Goal: Transaction & Acquisition: Book appointment/travel/reservation

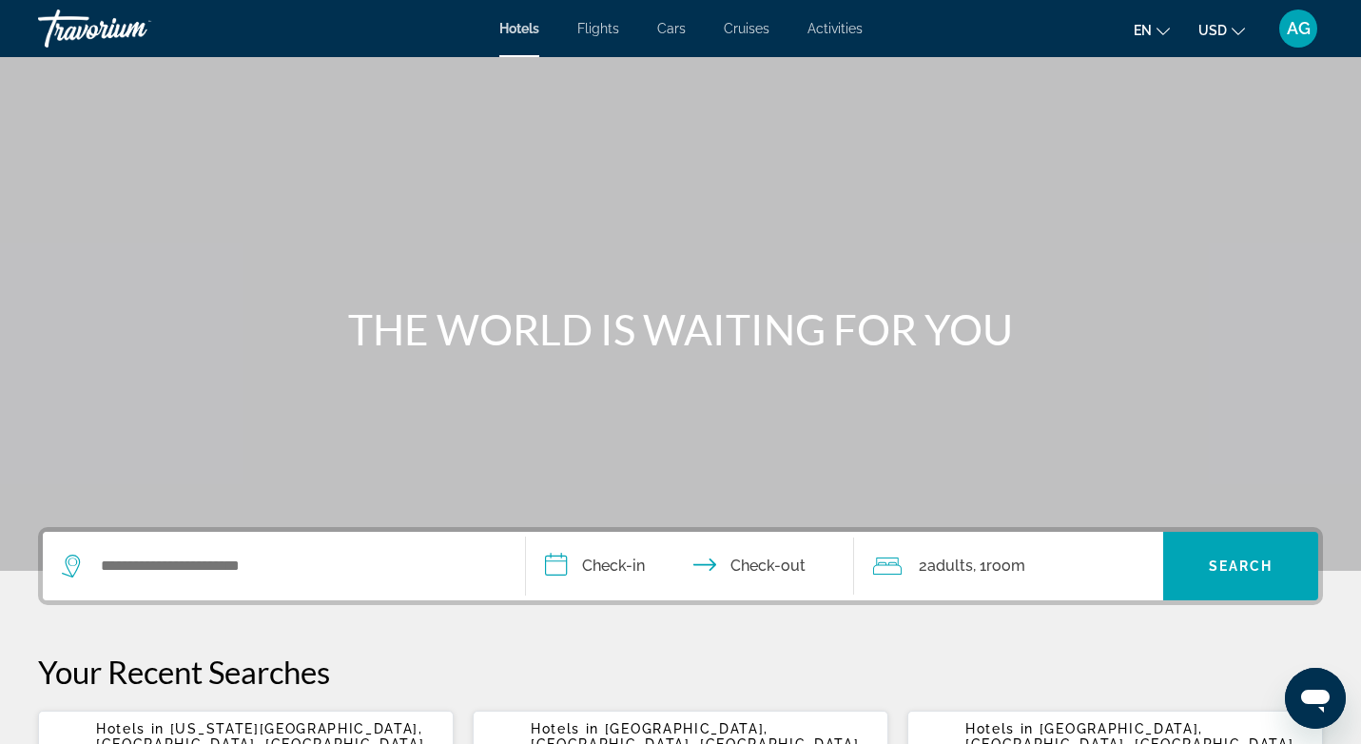
click at [876, 29] on div "Hotels Flights Cars Cruises Activities Hotels Flights Cars Cruises Activities e…" at bounding box center [680, 28] width 1361 height 49
click at [861, 29] on span "Activities" at bounding box center [834, 28] width 55 height 15
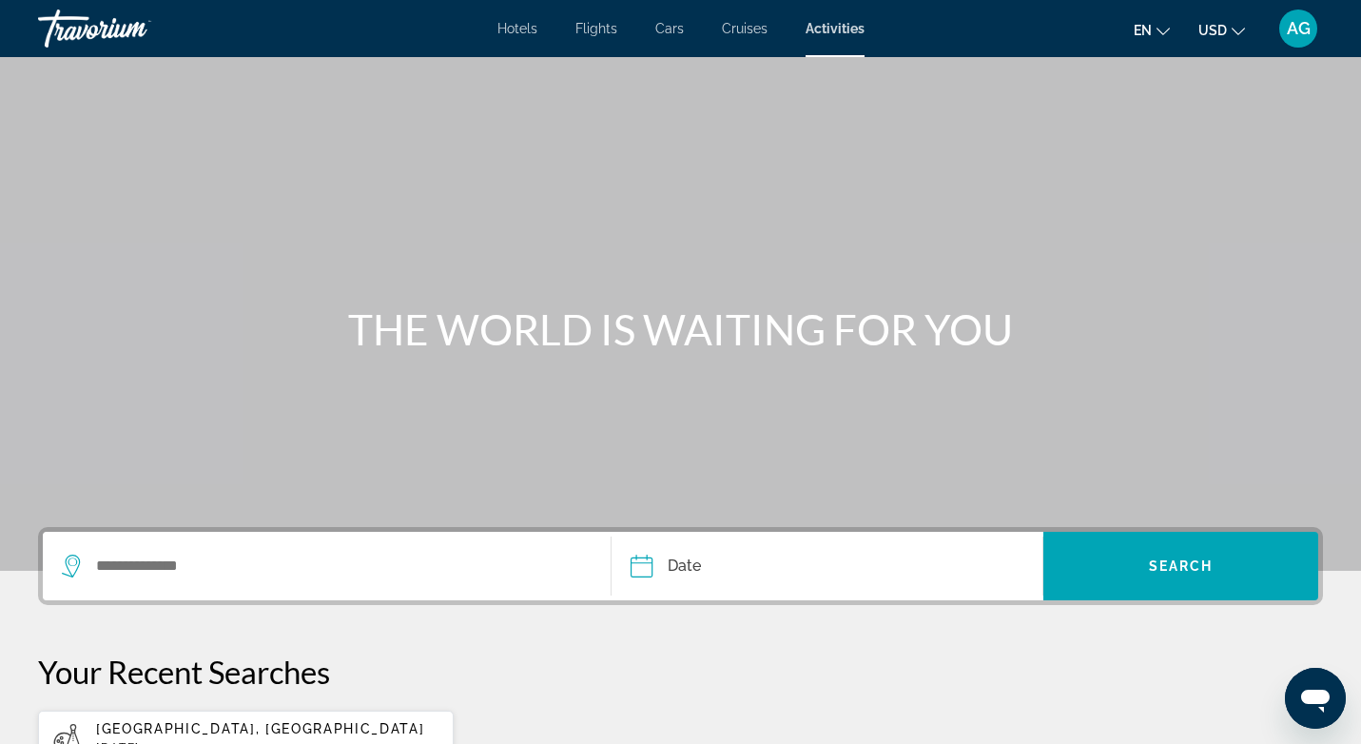
click at [167, 587] on div "Search widget" at bounding box center [327, 566] width 530 height 68
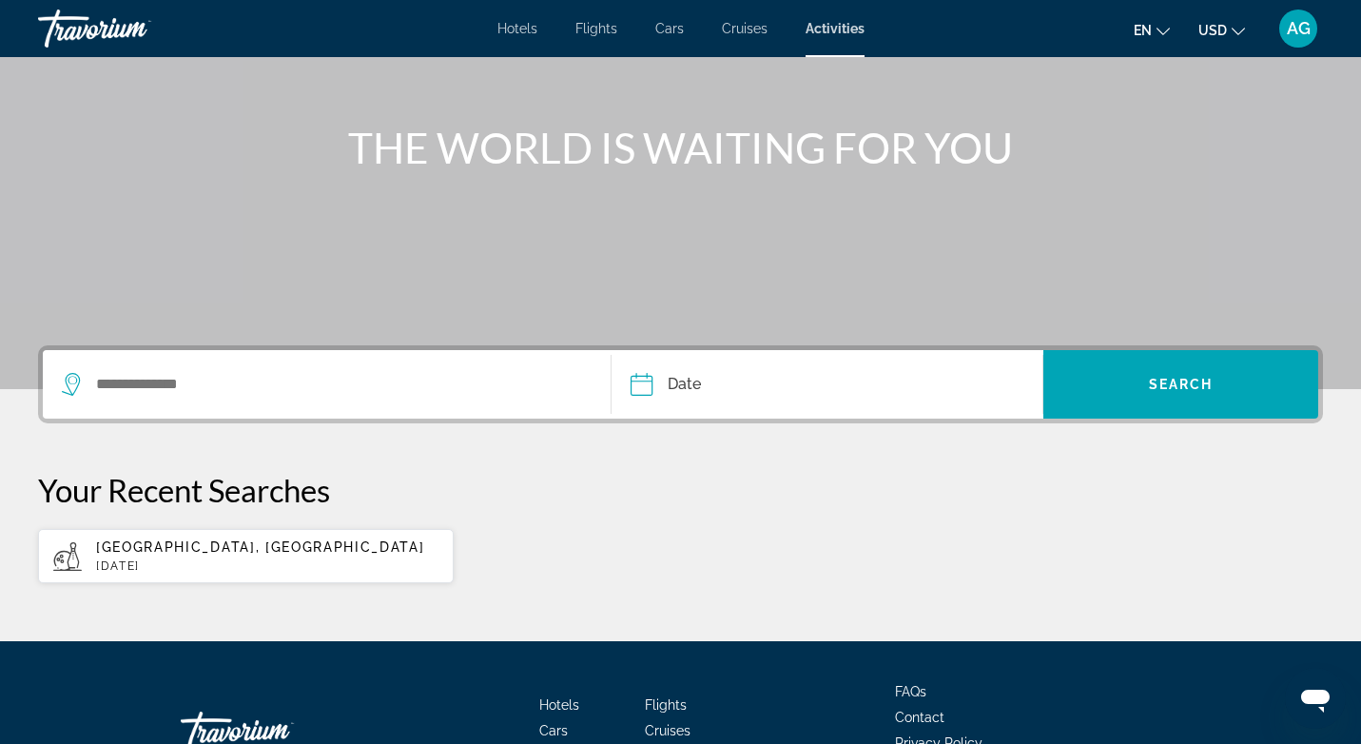
scroll to position [312, 0]
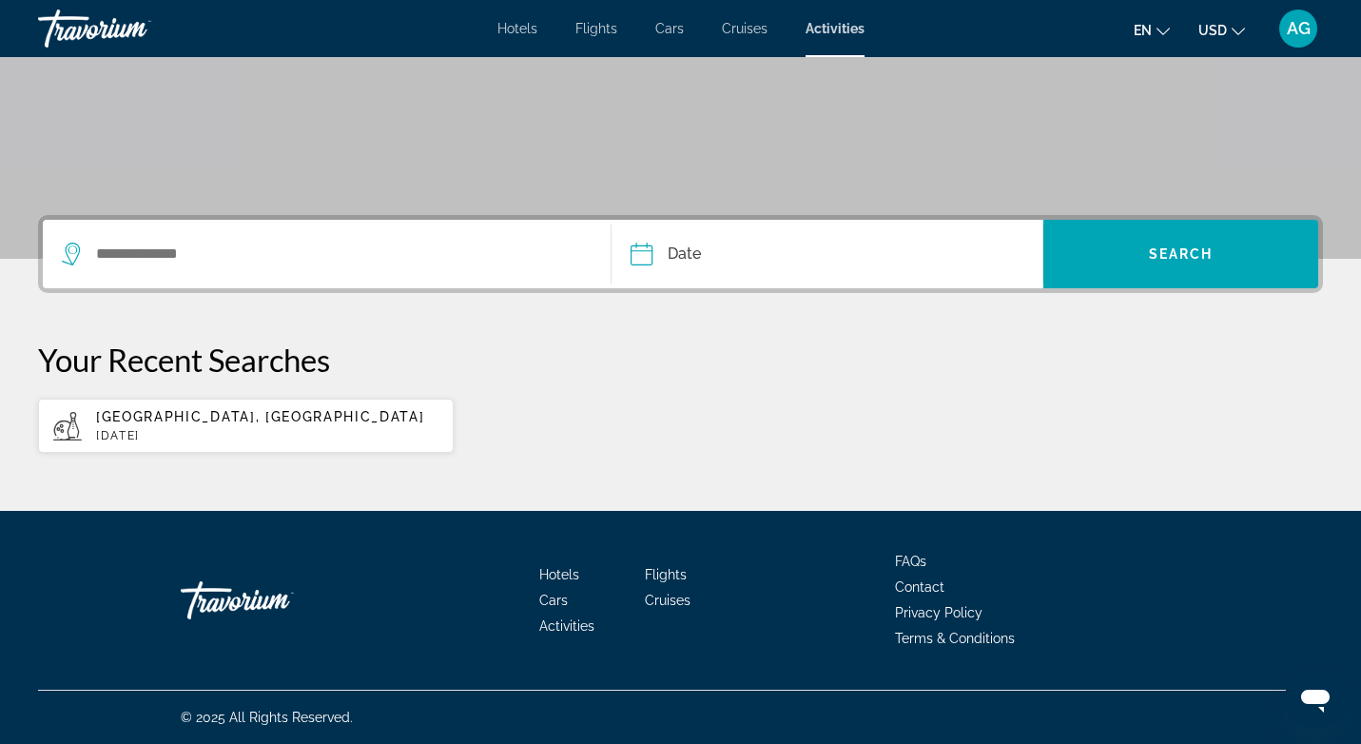
click at [237, 421] on span "[GEOGRAPHIC_DATA], [GEOGRAPHIC_DATA]" at bounding box center [260, 416] width 328 height 15
type input "**********"
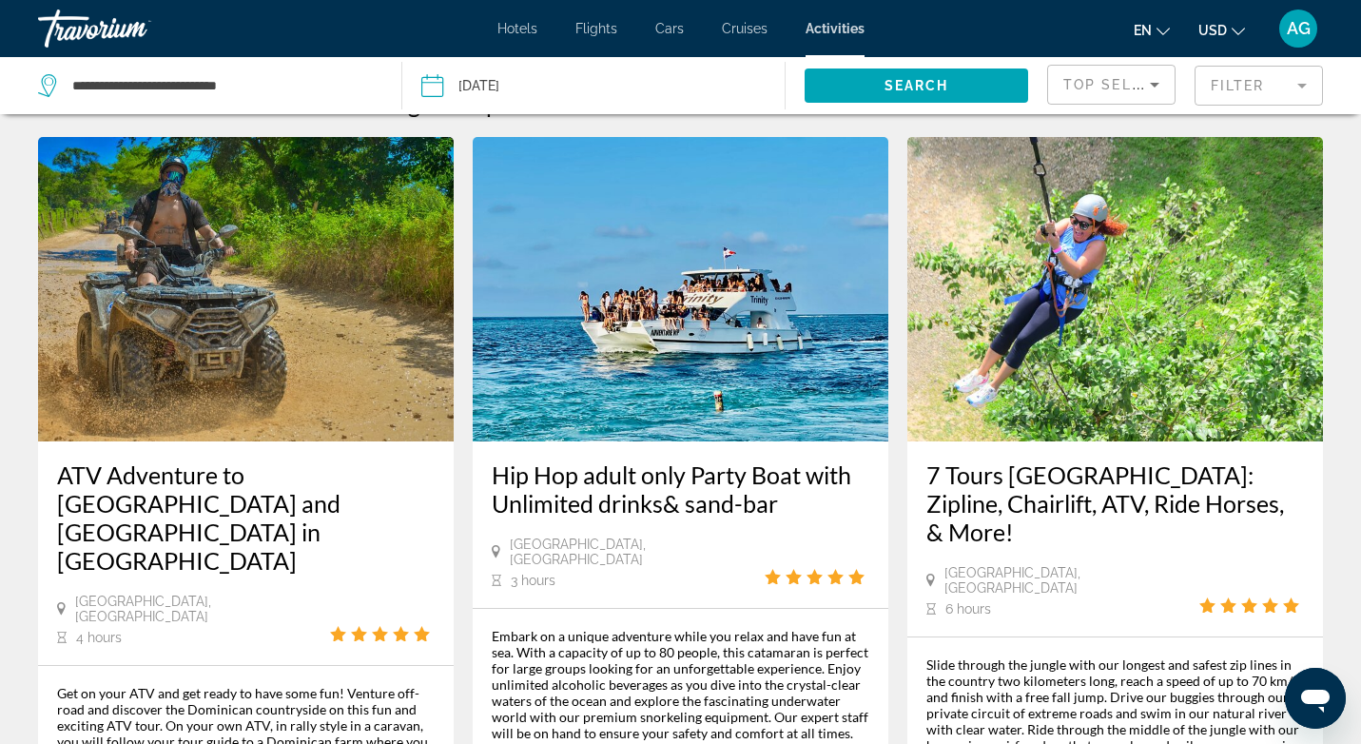
scroll to position [58, 0]
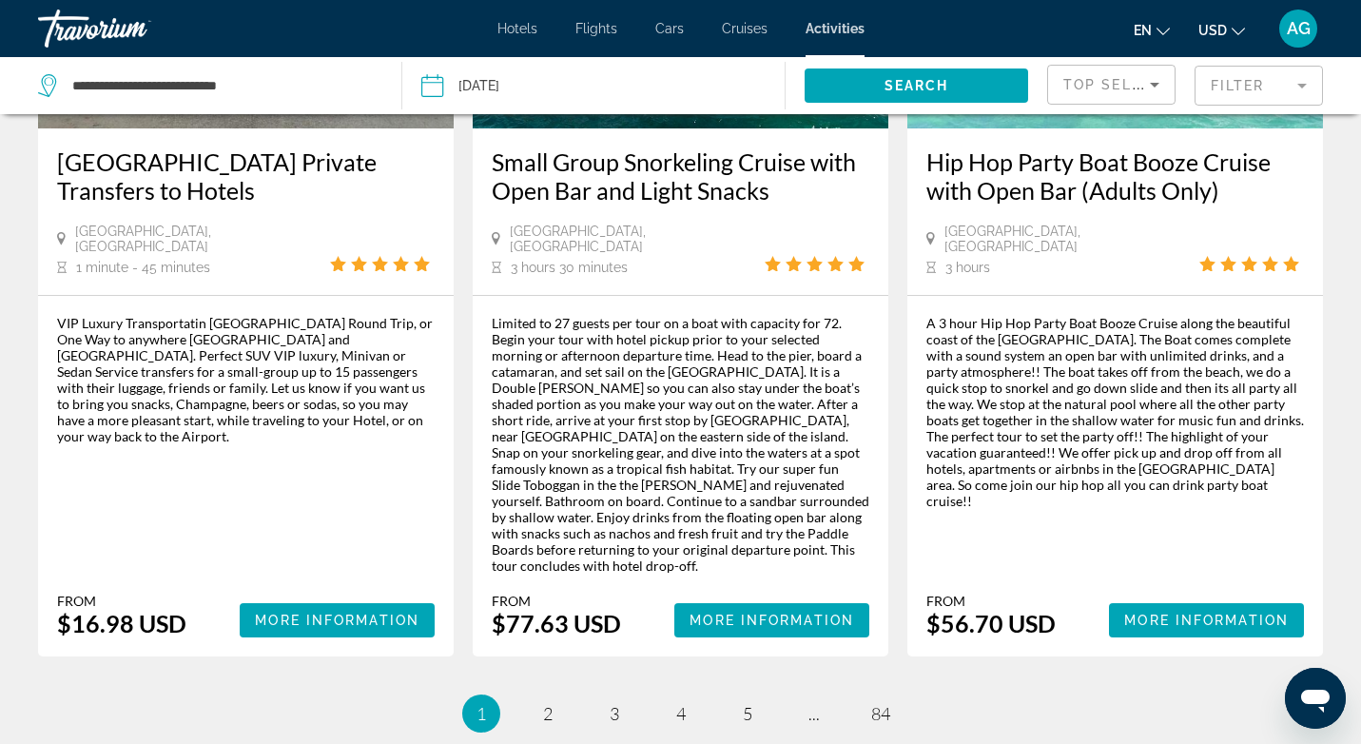
scroll to position [3045, 0]
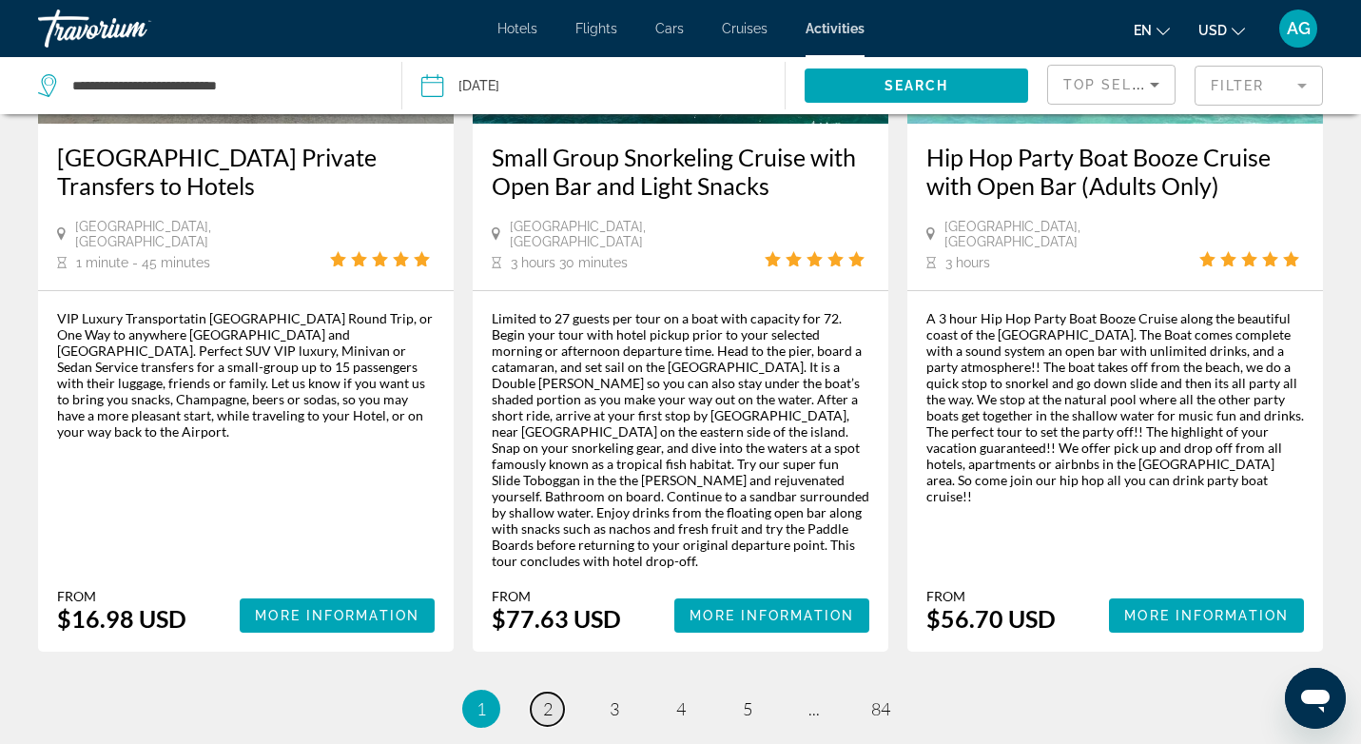
click at [546, 698] on span "2" at bounding box center [548, 708] width 10 height 21
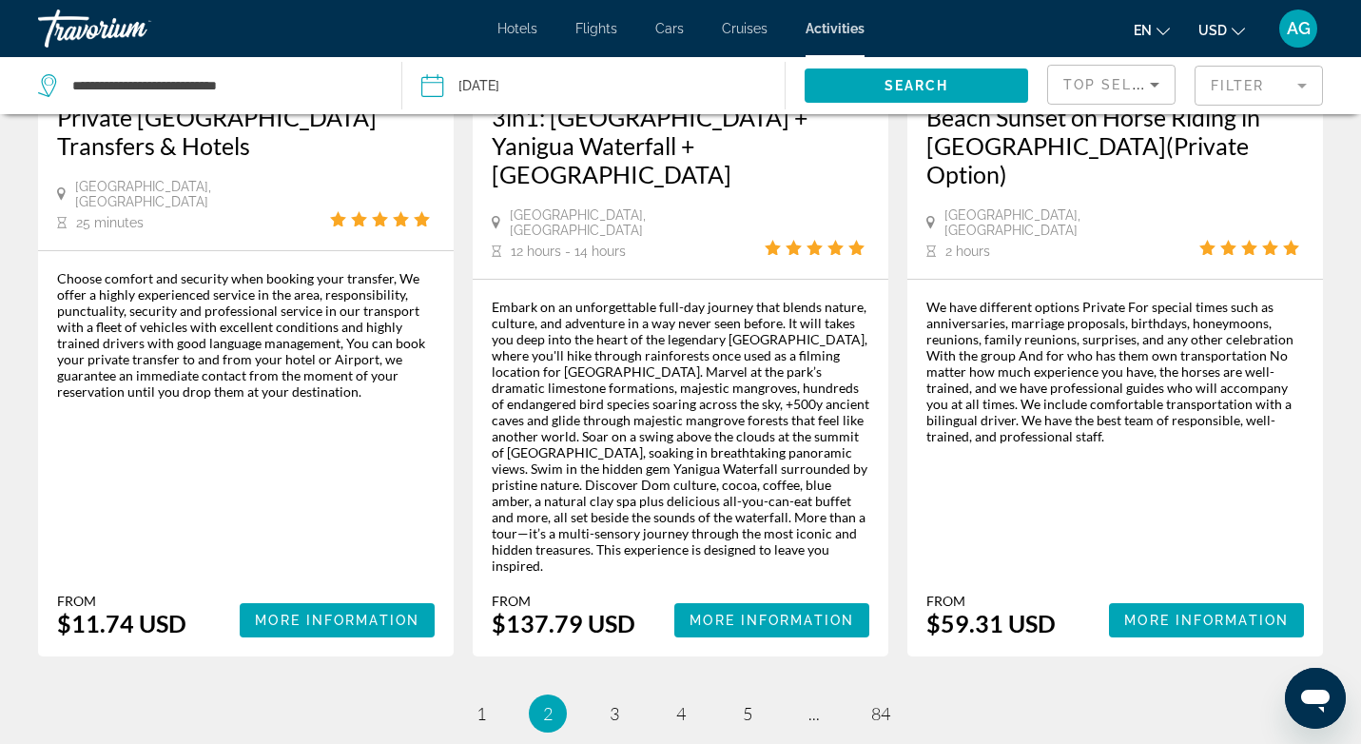
scroll to position [3088, 0]
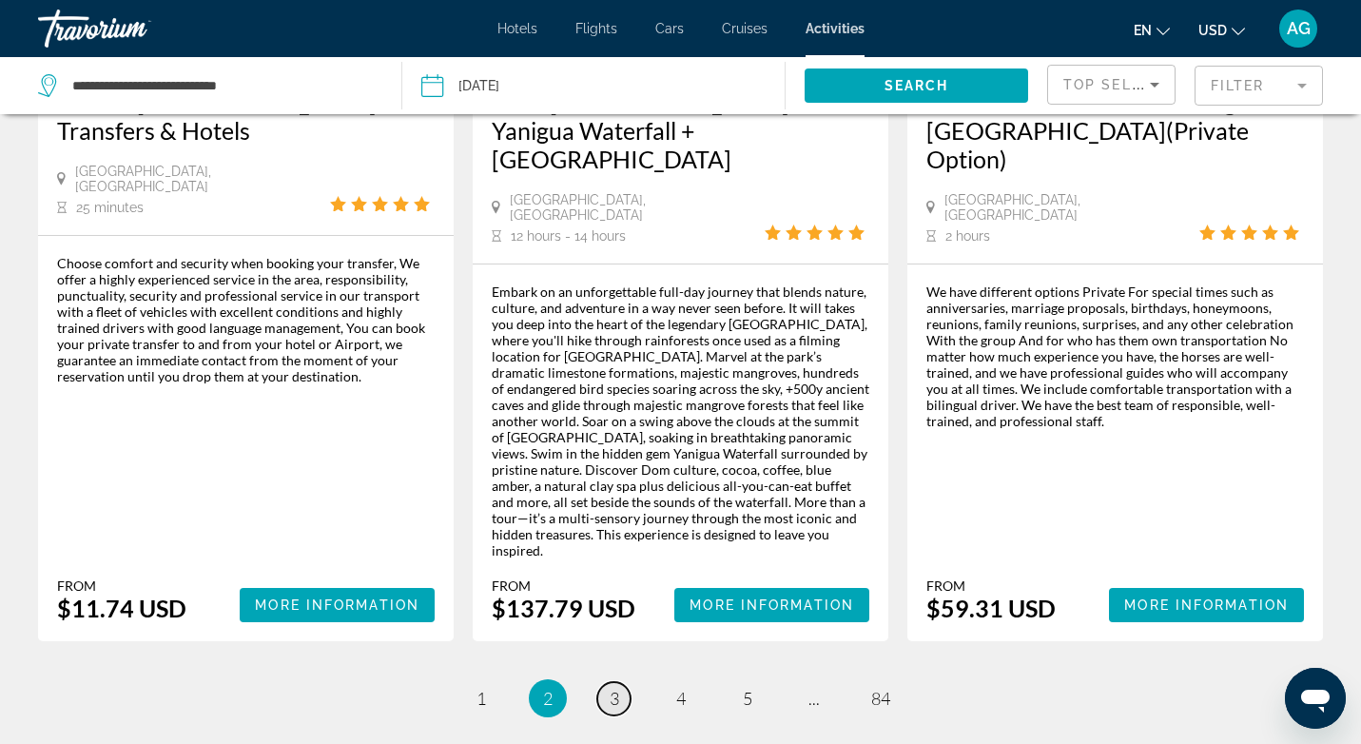
click at [610, 688] on span "3" at bounding box center [615, 698] width 10 height 21
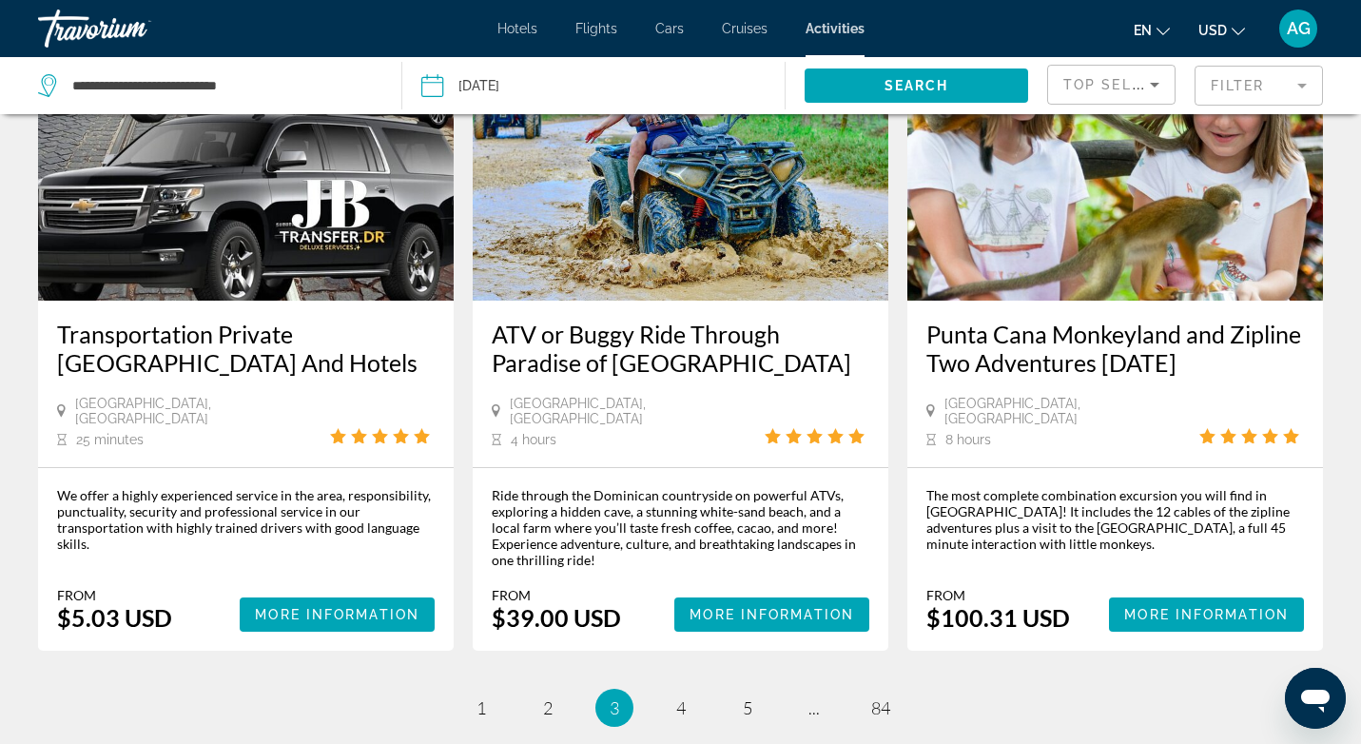
scroll to position [2882, 0]
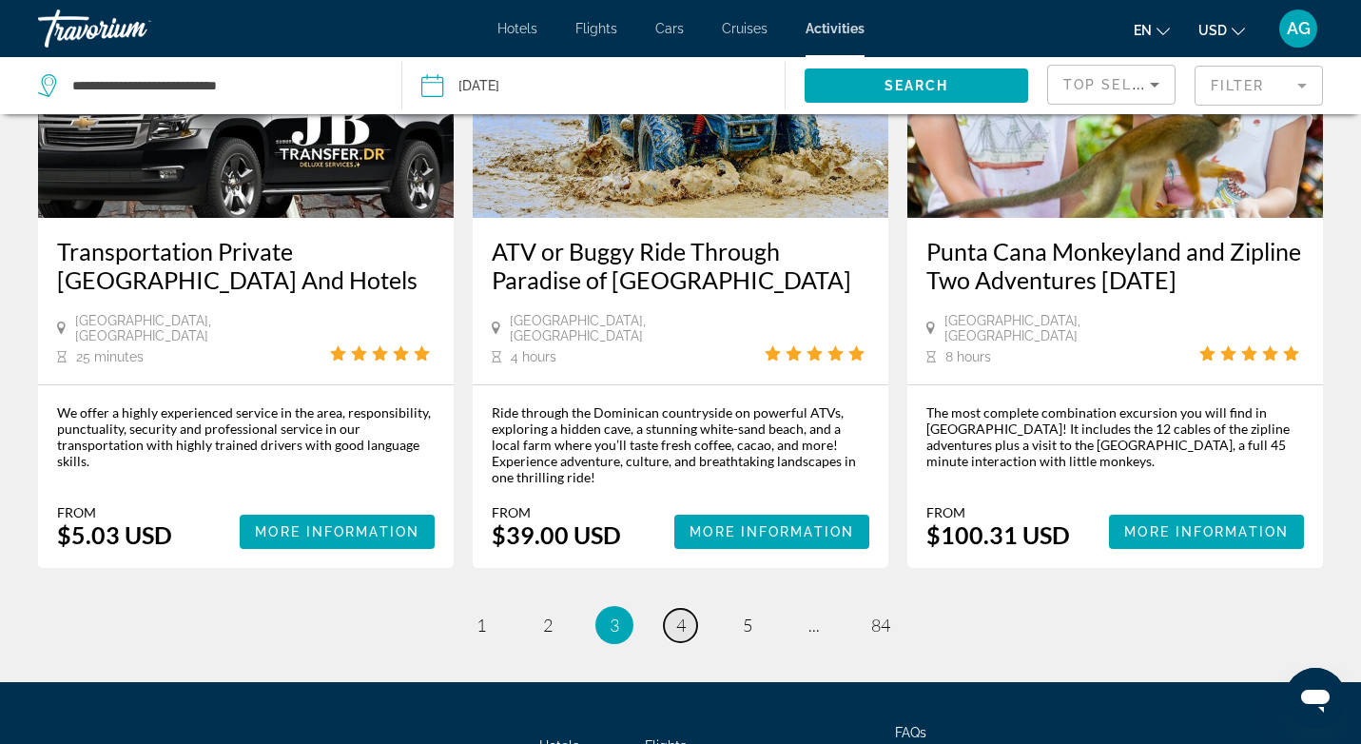
click at [677, 614] on span "4" at bounding box center [681, 624] width 10 height 21
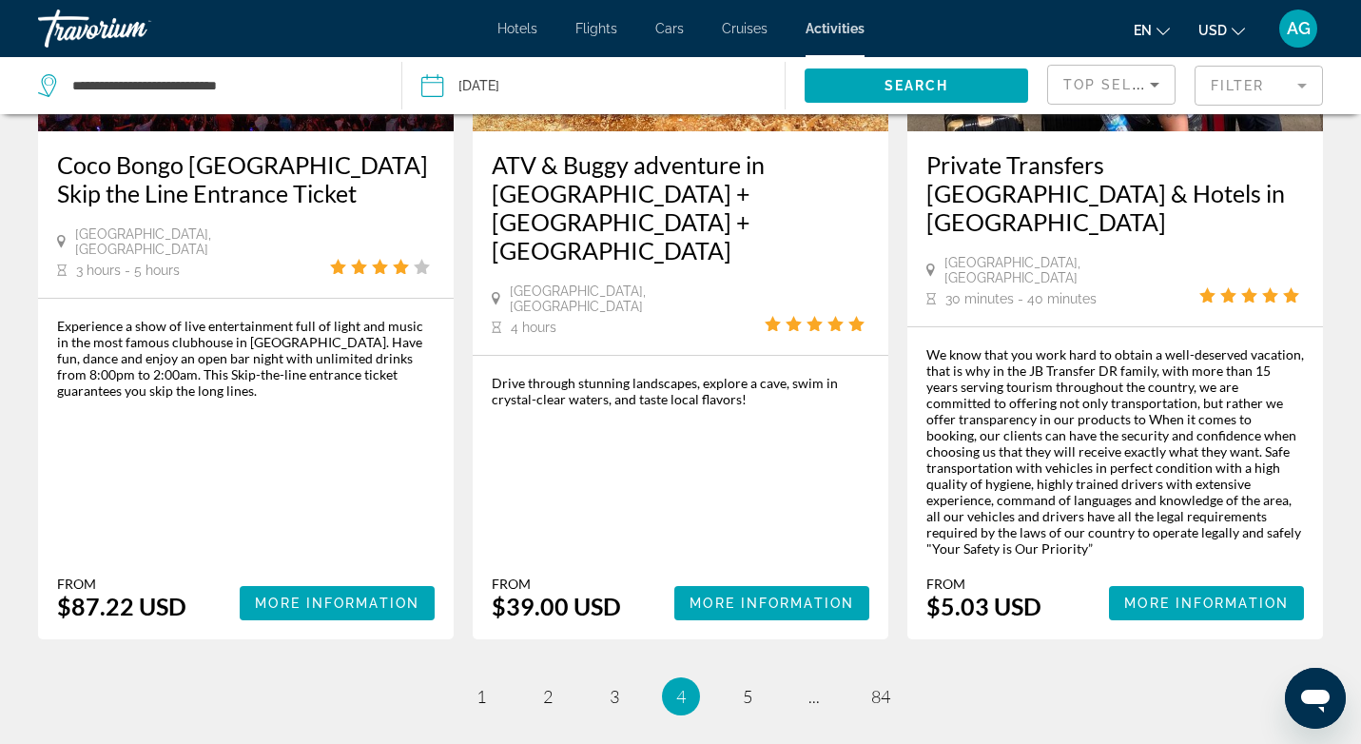
scroll to position [2919, 0]
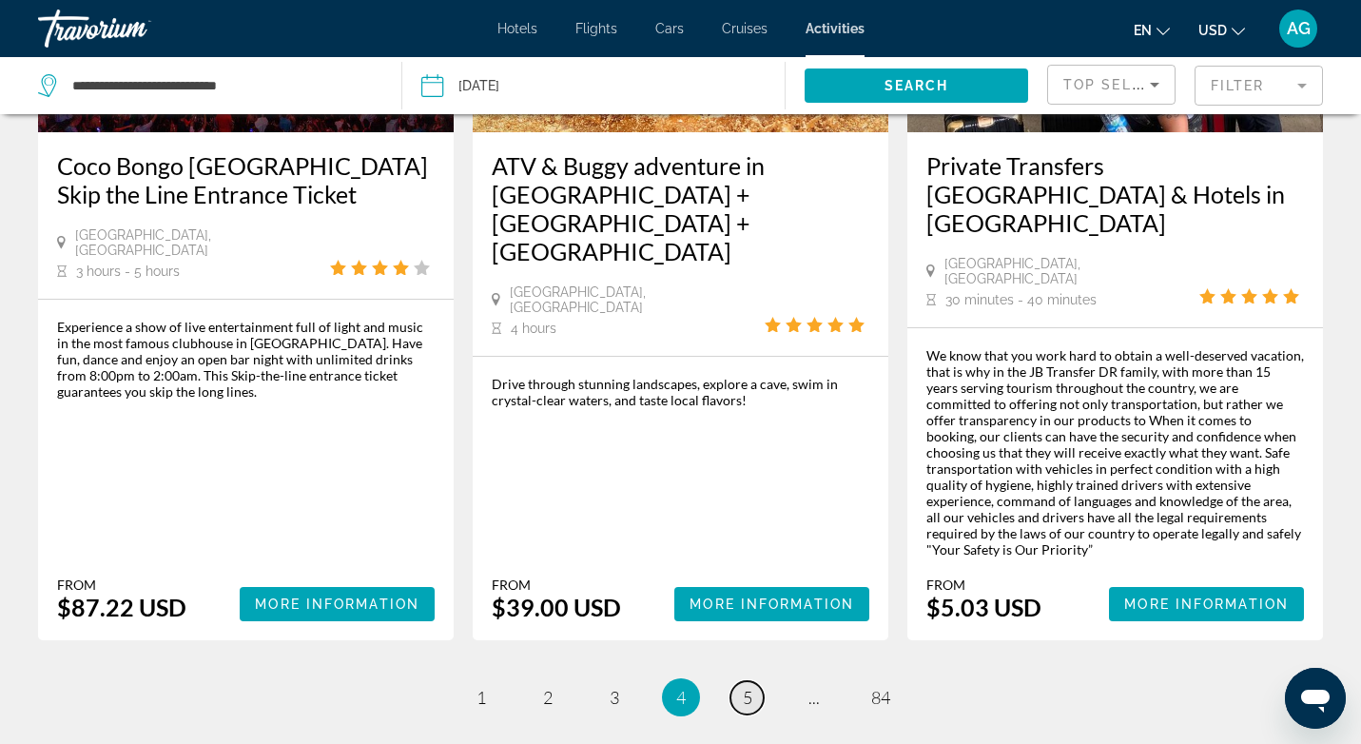
click at [746, 687] on span "5" at bounding box center [748, 697] width 10 height 21
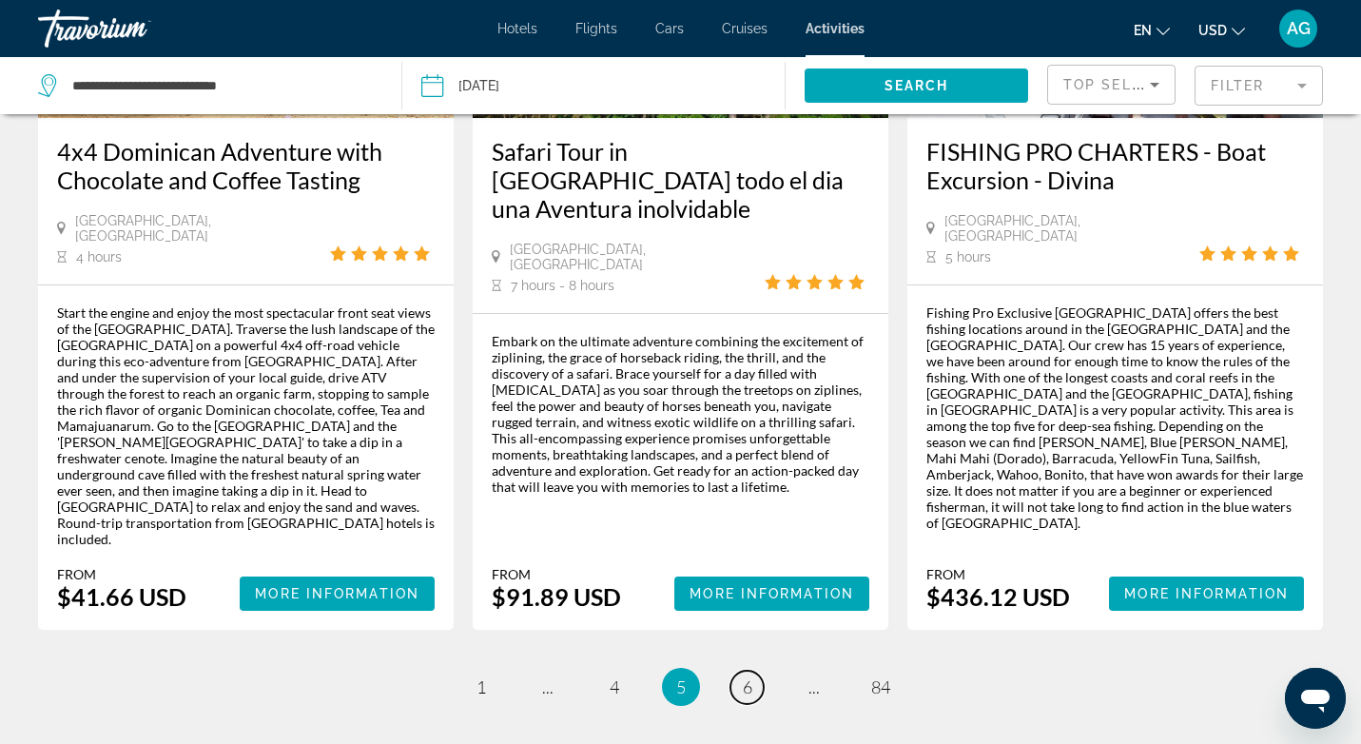
scroll to position [3041, 0]
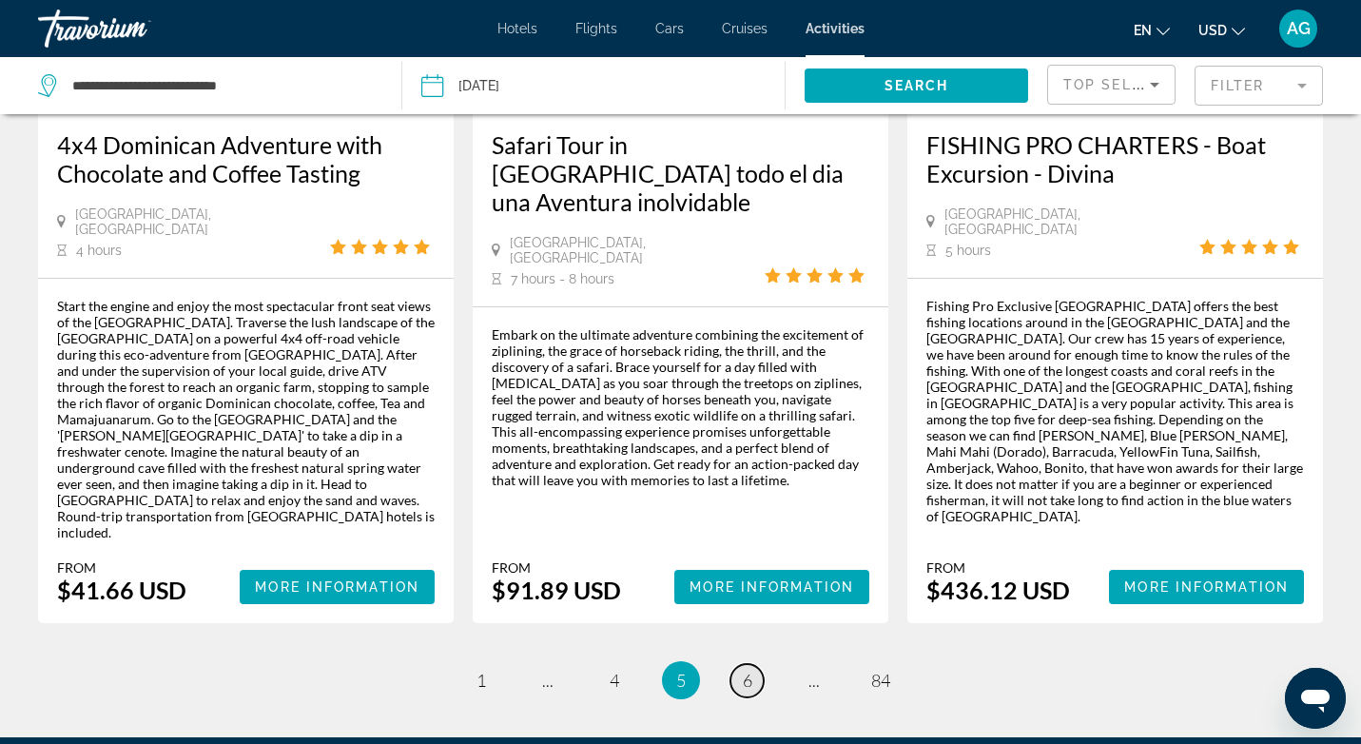
click at [751, 669] on span "6" at bounding box center [748, 679] width 10 height 21
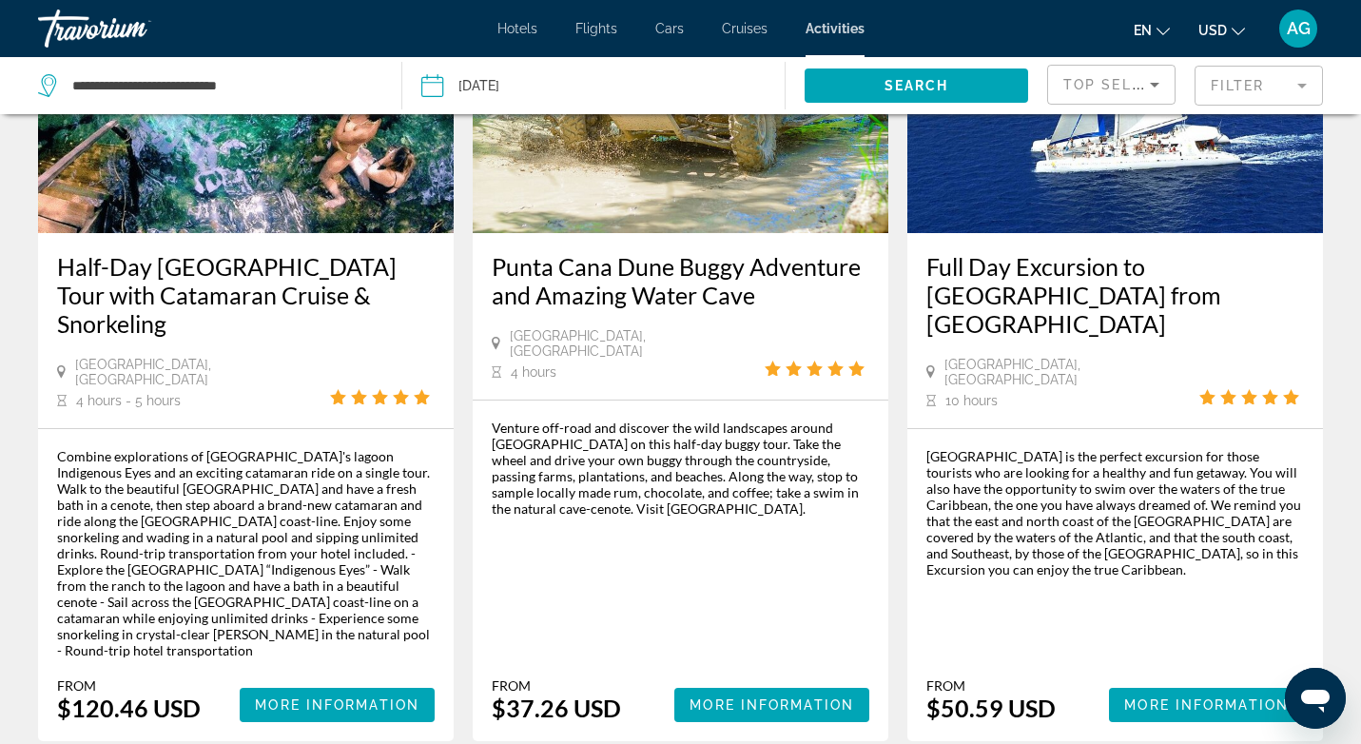
scroll to position [3064, 0]
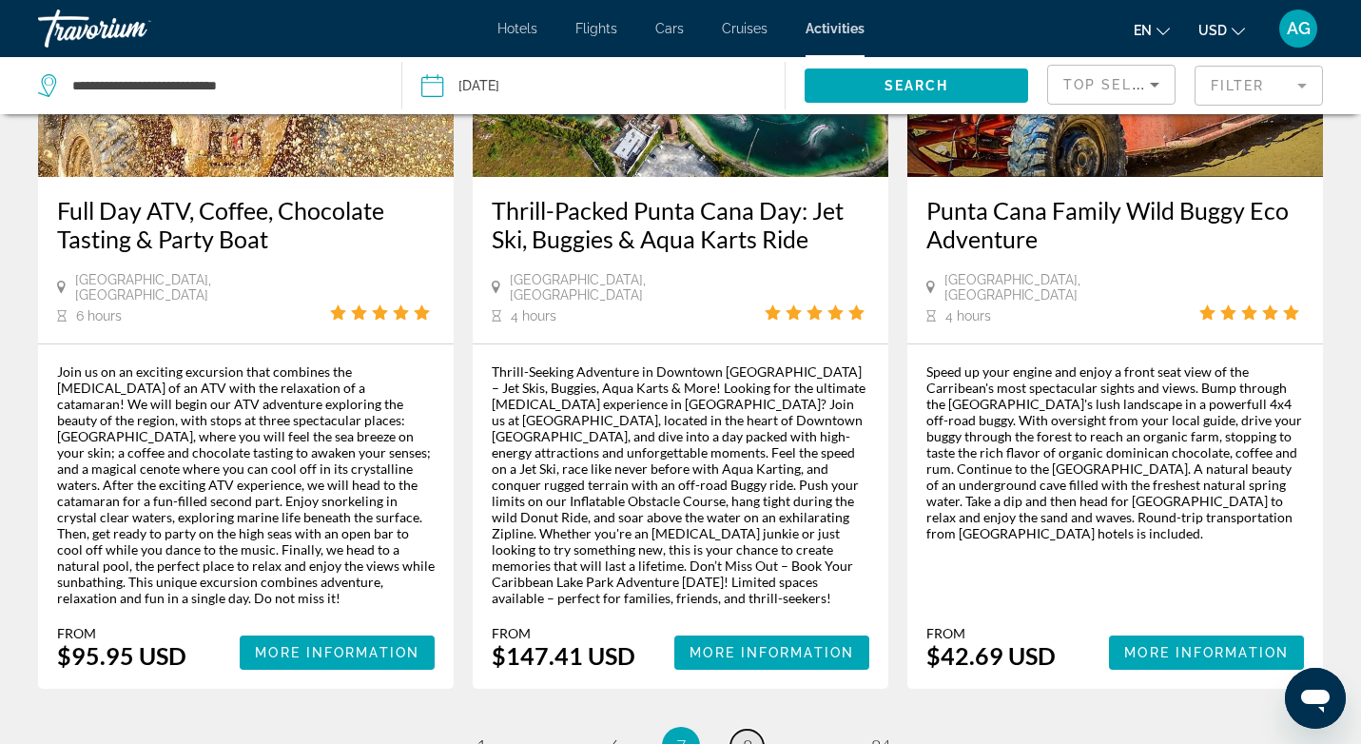
scroll to position [3028, 0]
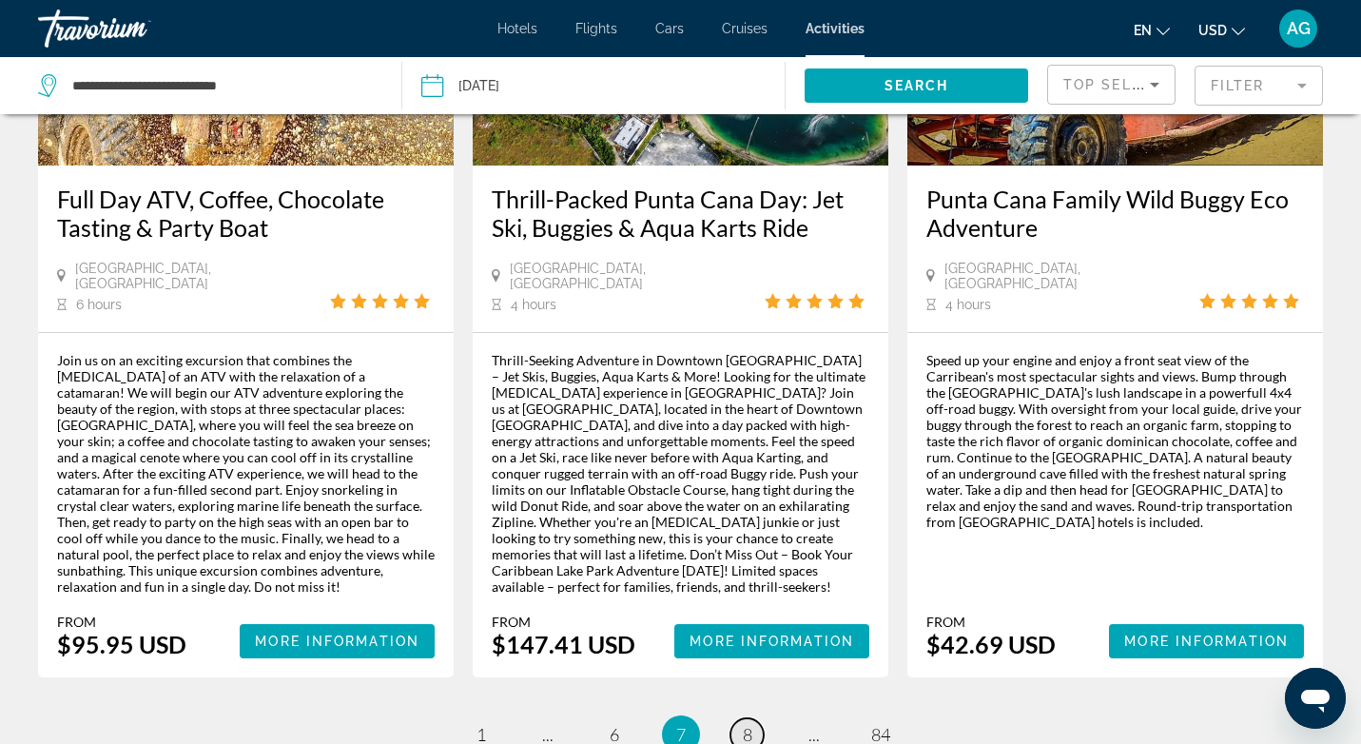
click at [744, 718] on link "page 8" at bounding box center [746, 734] width 33 height 33
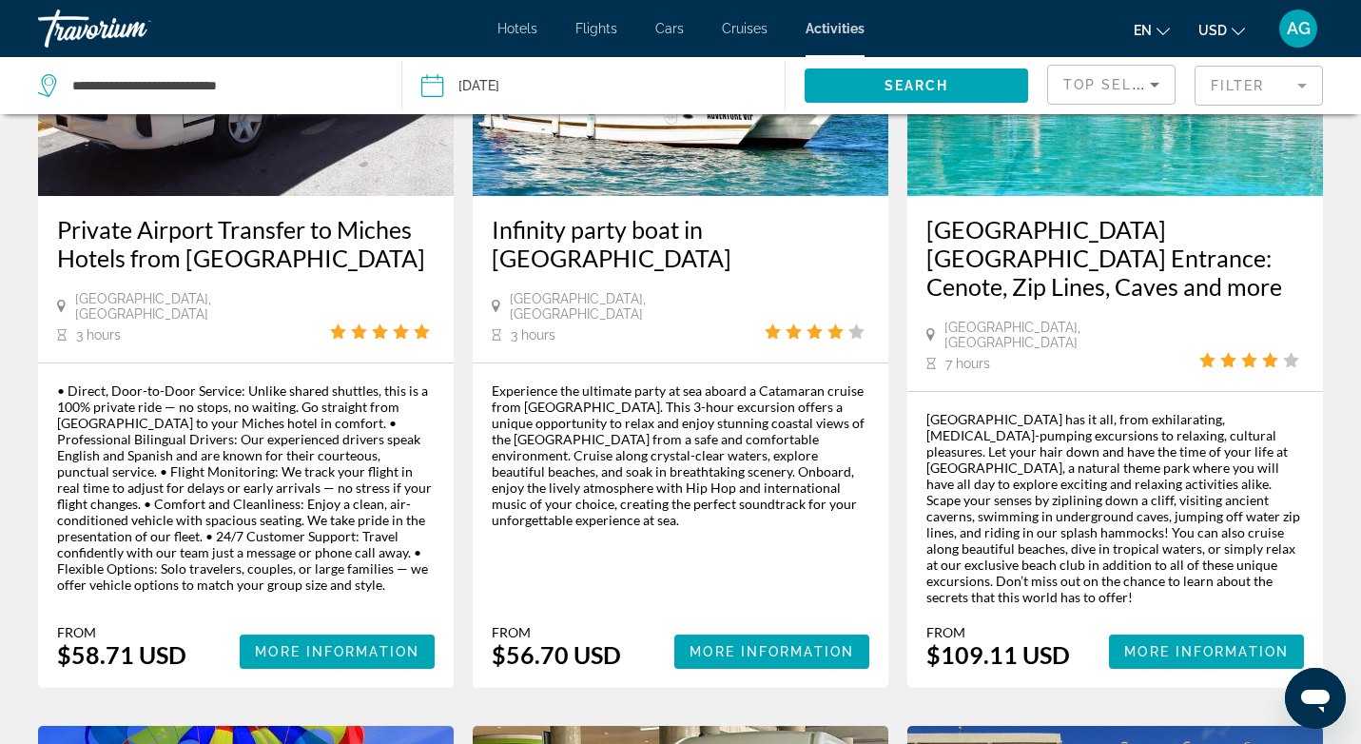
scroll to position [2082, 0]
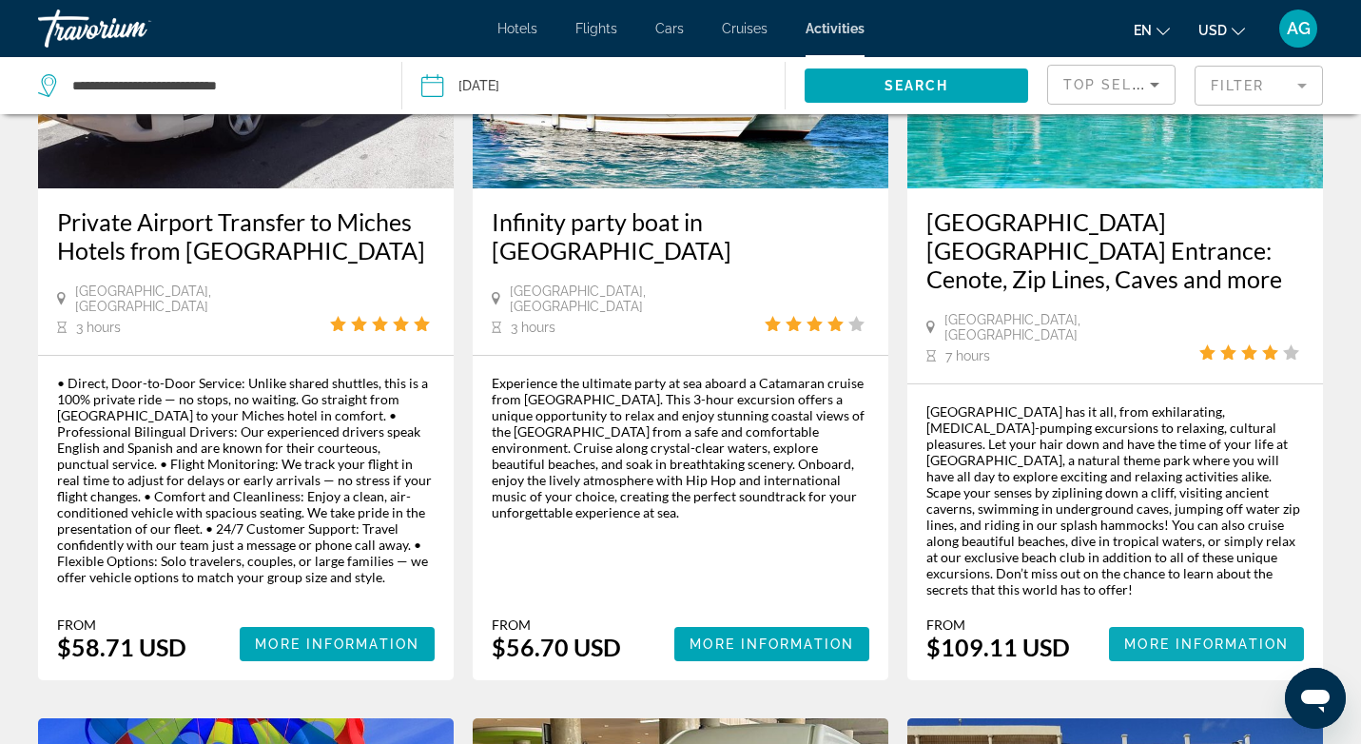
click at [1157, 636] on span "More Information" at bounding box center [1206, 643] width 165 height 15
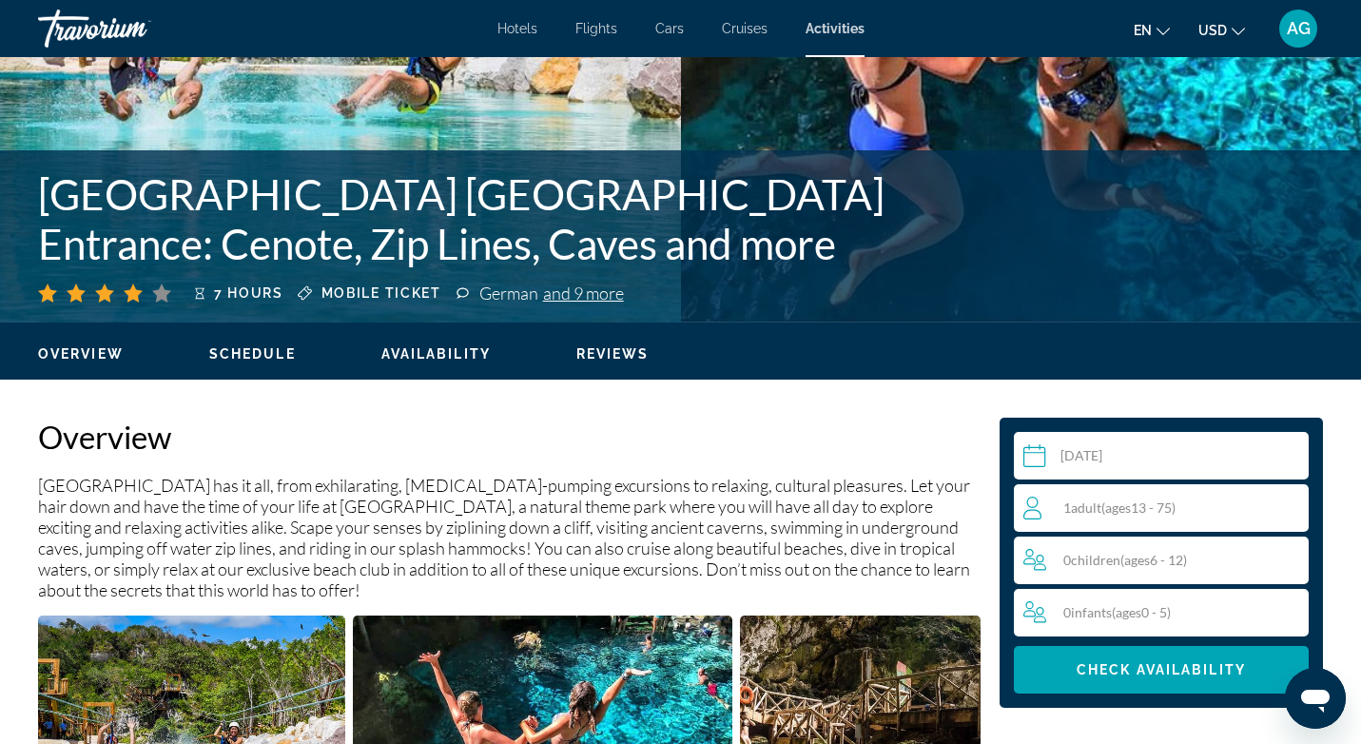
scroll to position [308, 0]
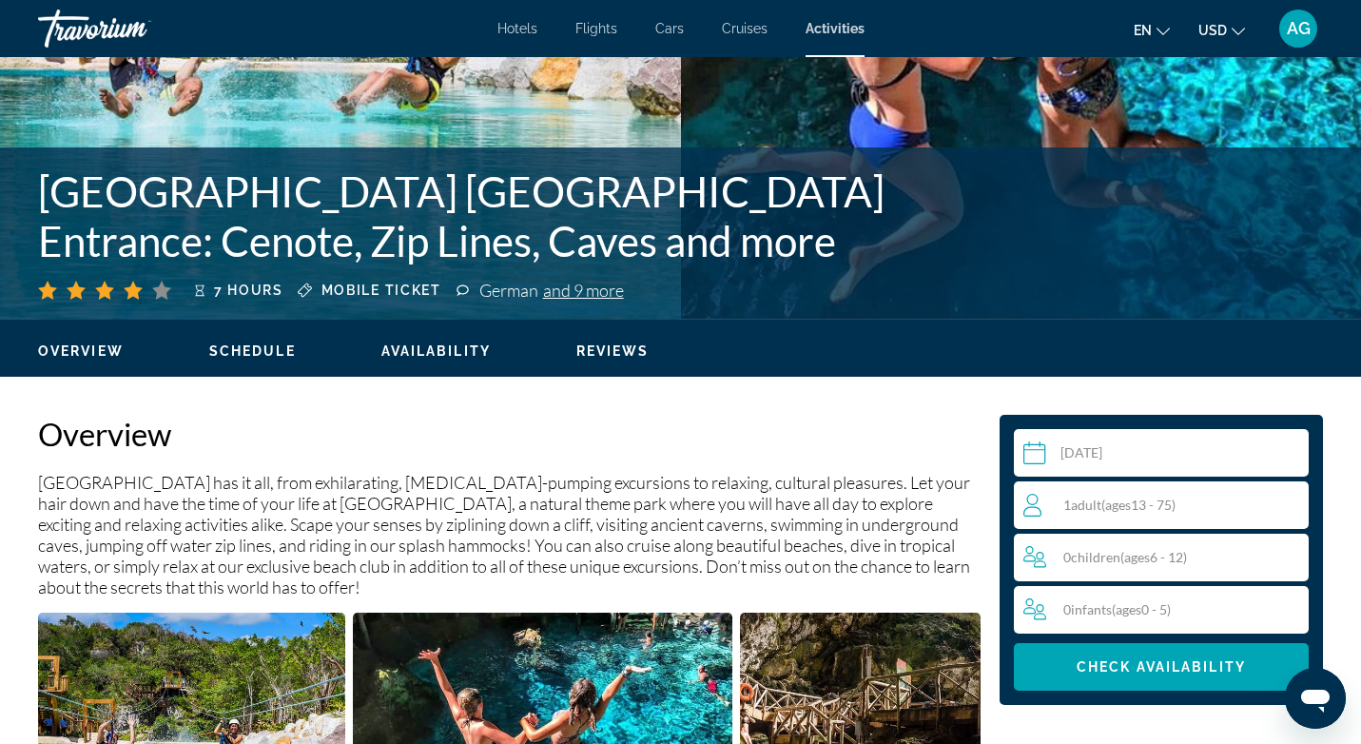
click at [1111, 500] on span "ages" at bounding box center [1118, 504] width 26 height 16
click at [1296, 499] on icon "Increment adults" at bounding box center [1289, 504] width 17 height 23
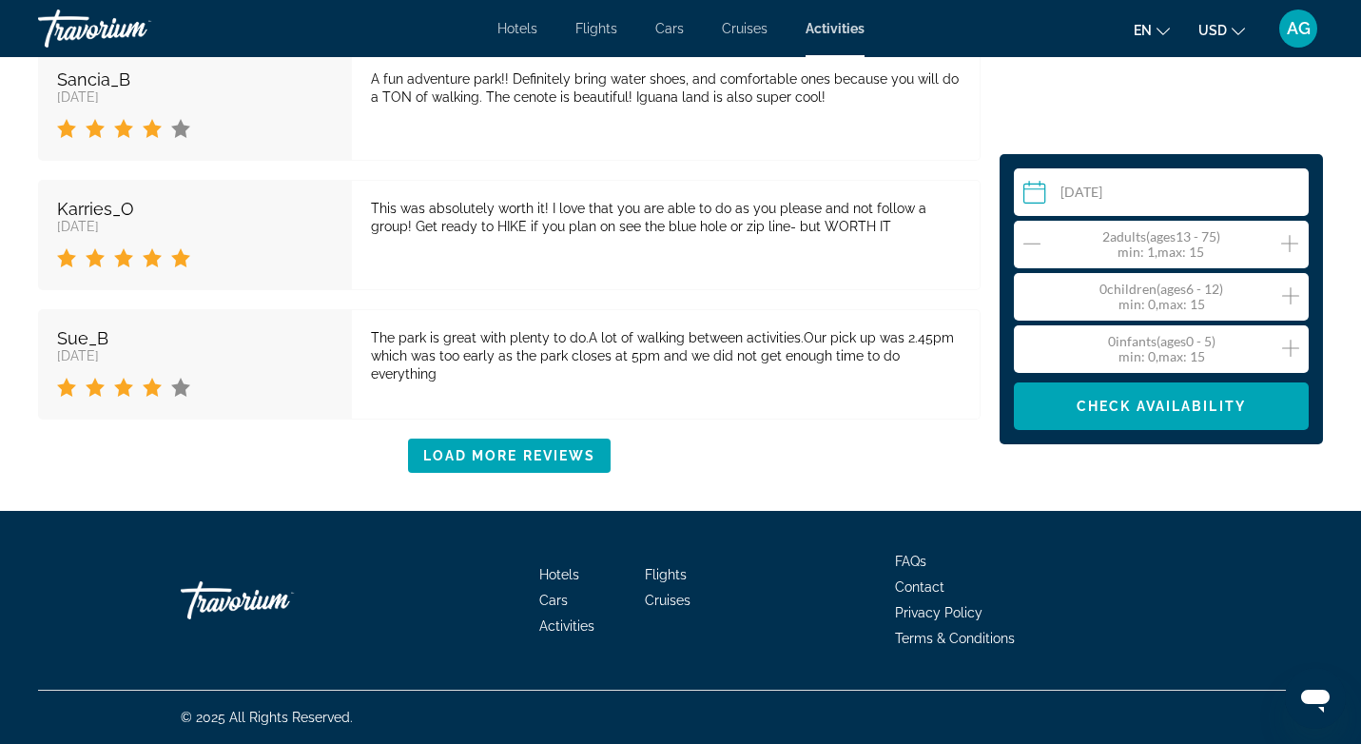
scroll to position [3749, 0]
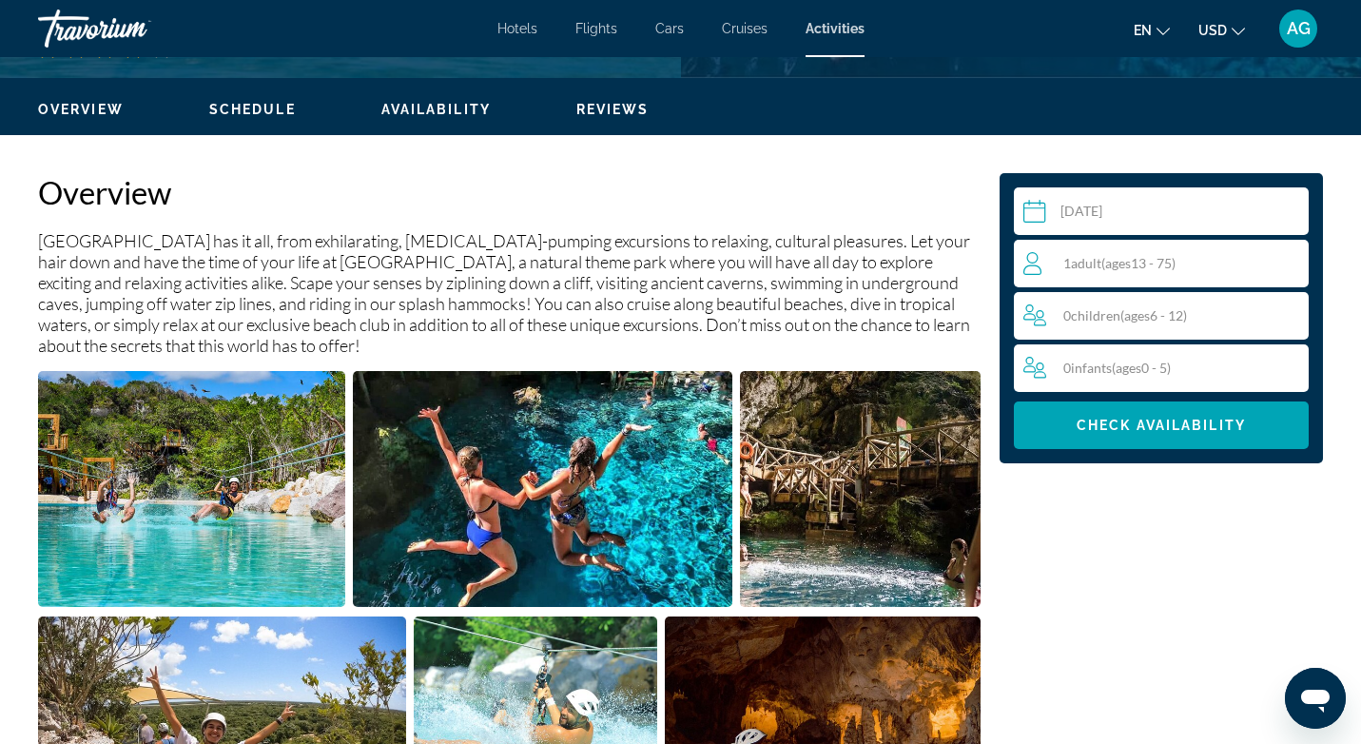
scroll to position [552, 0]
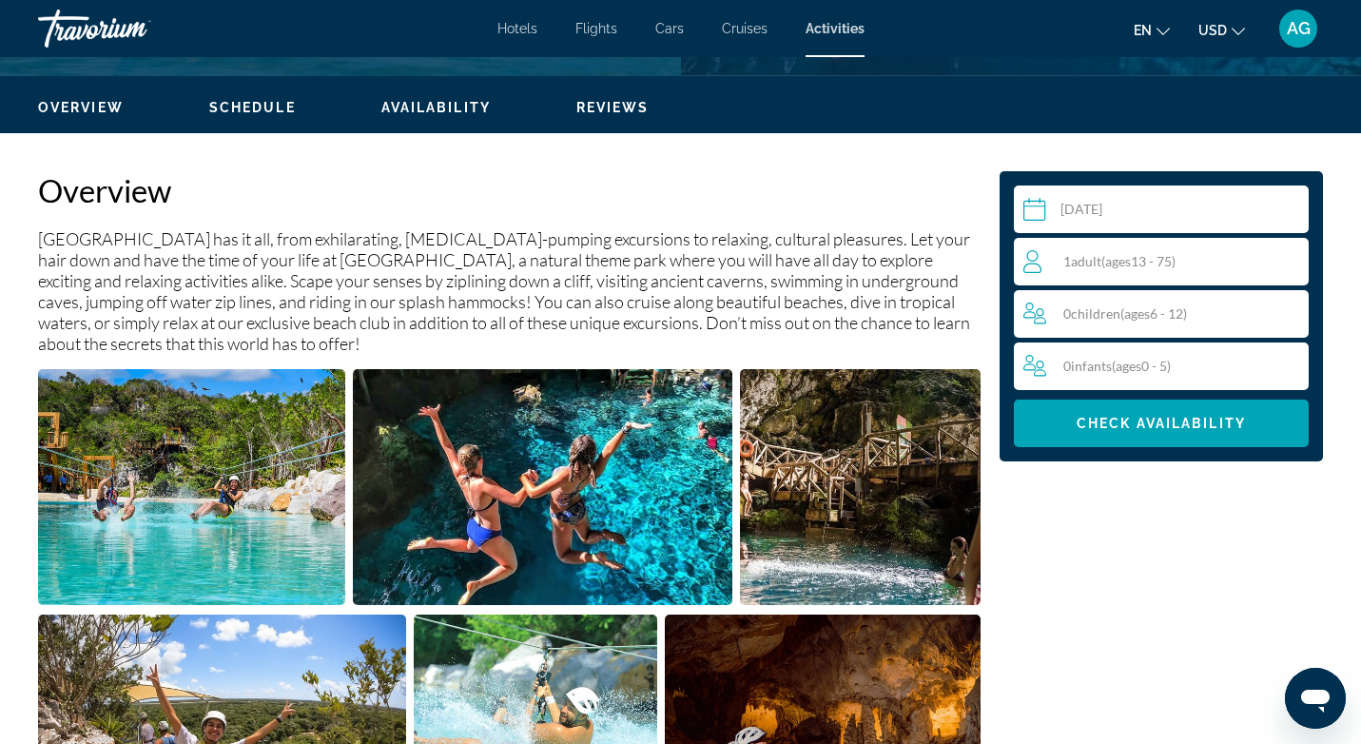
click at [1263, 257] on div "1 Adult Adults ( ages [DEMOGRAPHIC_DATA])" at bounding box center [1165, 261] width 284 height 23
click at [1295, 263] on icon "Increment adults" at bounding box center [1289, 260] width 17 height 23
click at [294, 125] on div "Overview Schedule Availability Reviews" at bounding box center [680, 105] width 1361 height 59
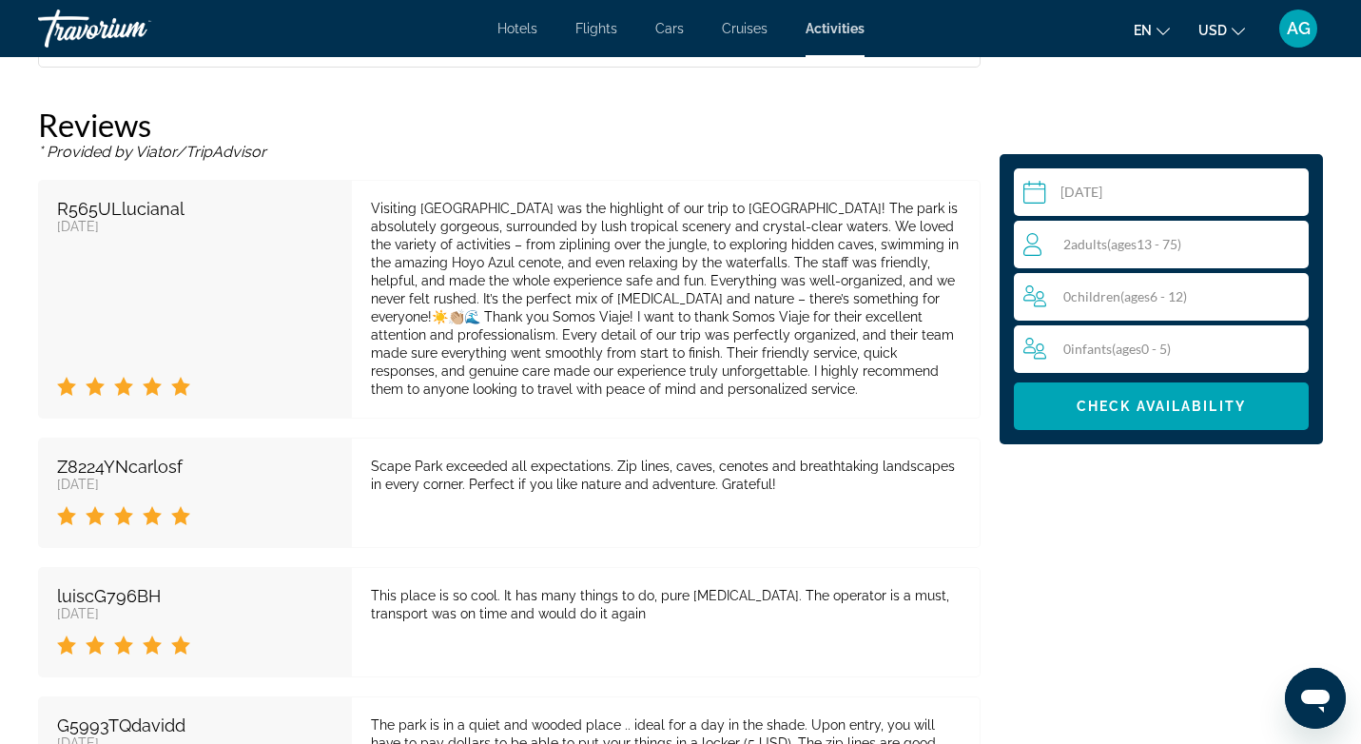
scroll to position [2876, 0]
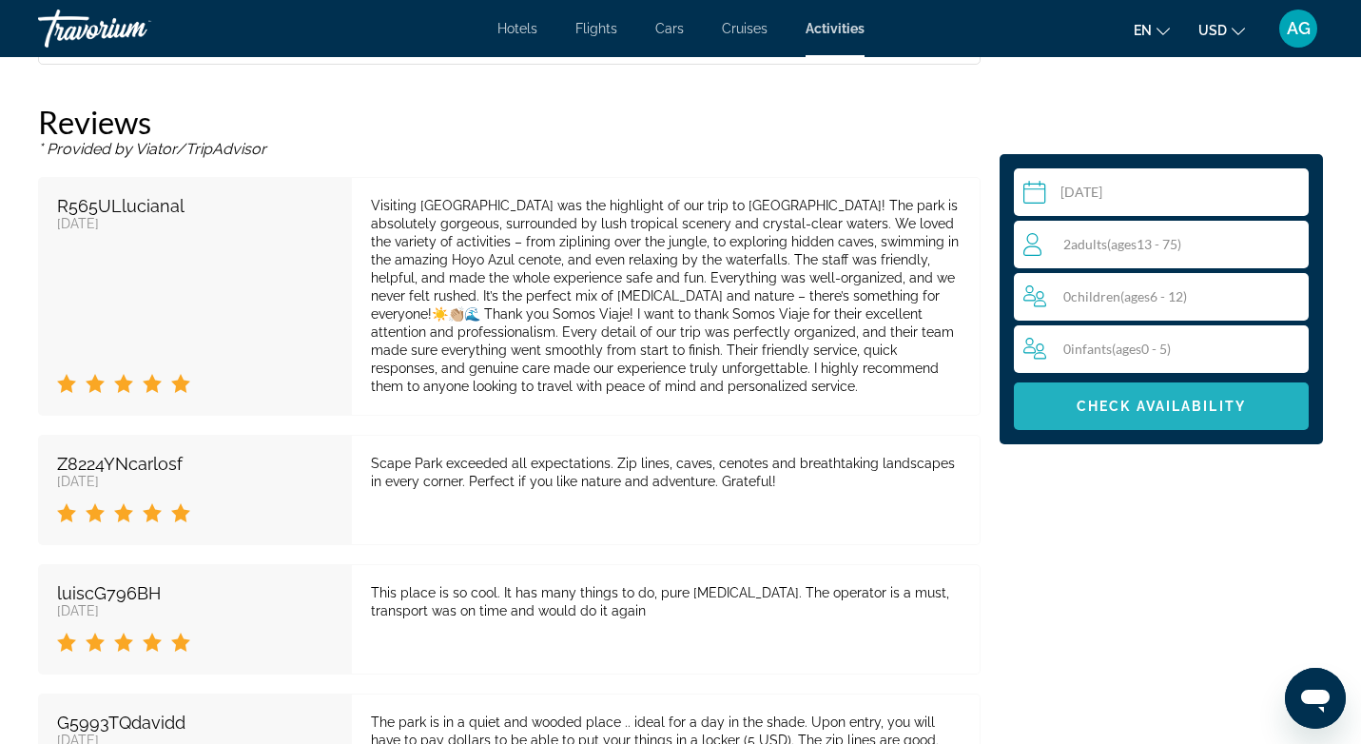
click at [1225, 404] on span "Check Availability" at bounding box center [1160, 405] width 169 height 15
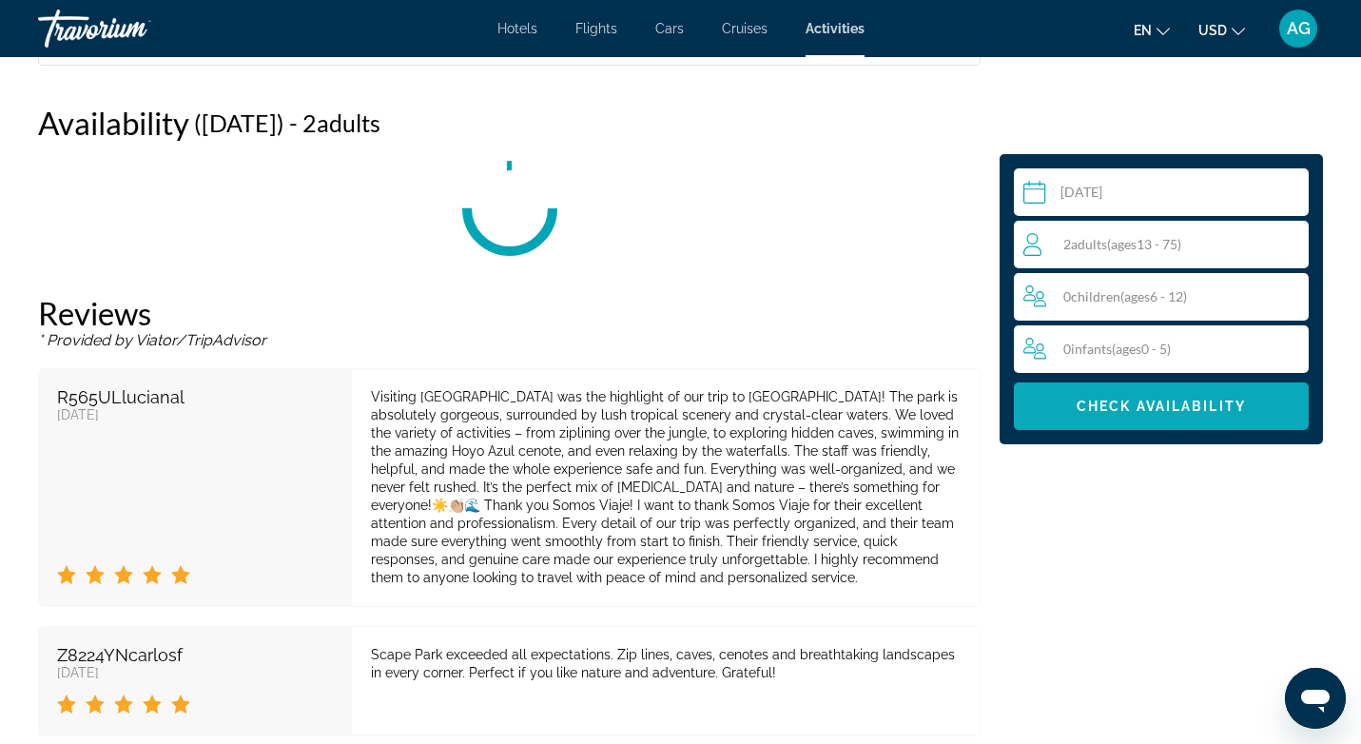
scroll to position [2406, 0]
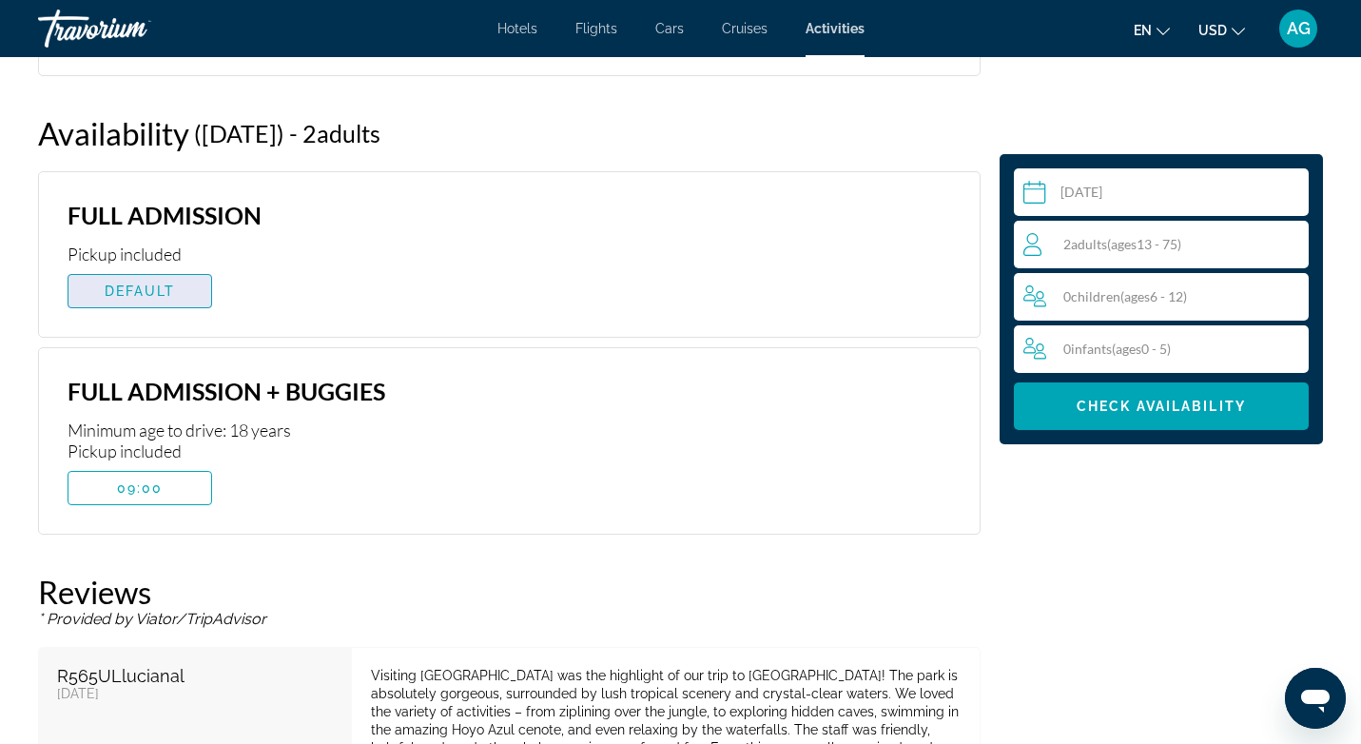
click at [191, 282] on span "Main content" at bounding box center [139, 291] width 143 height 46
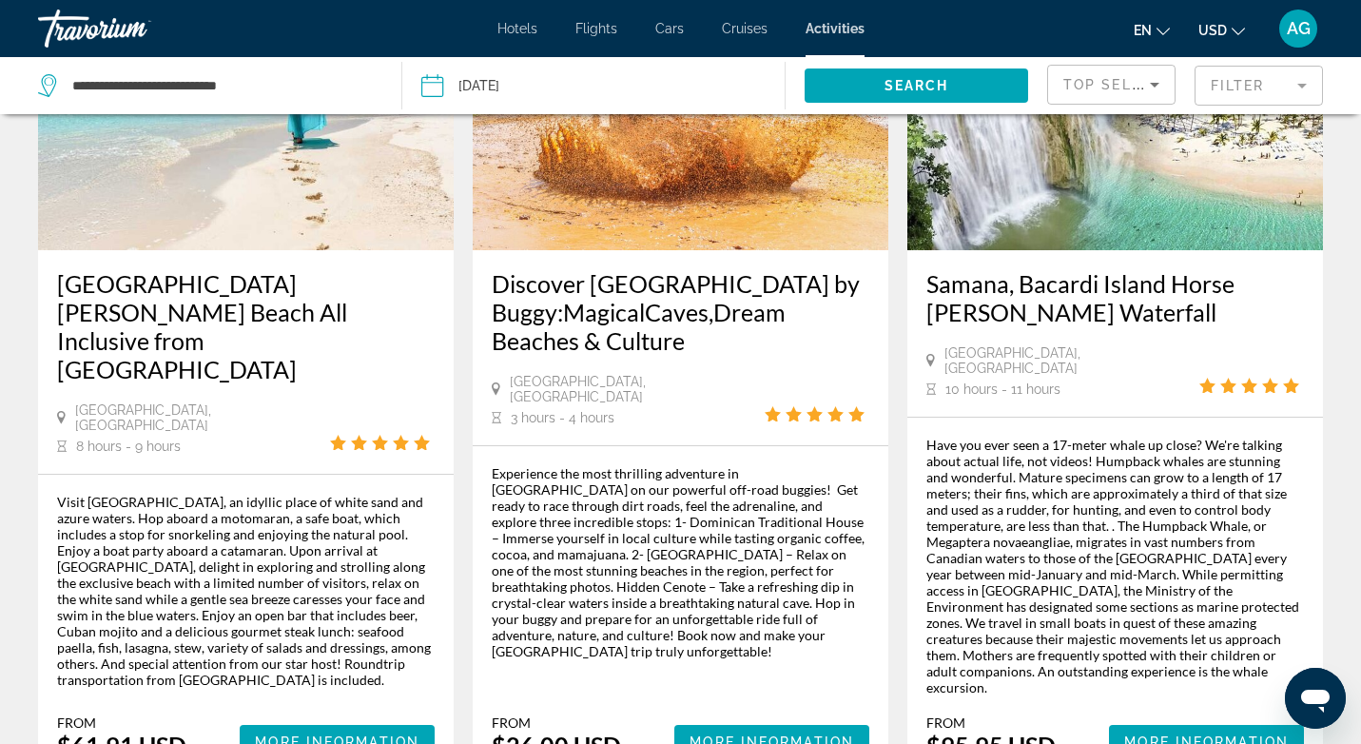
scroll to position [1152, 0]
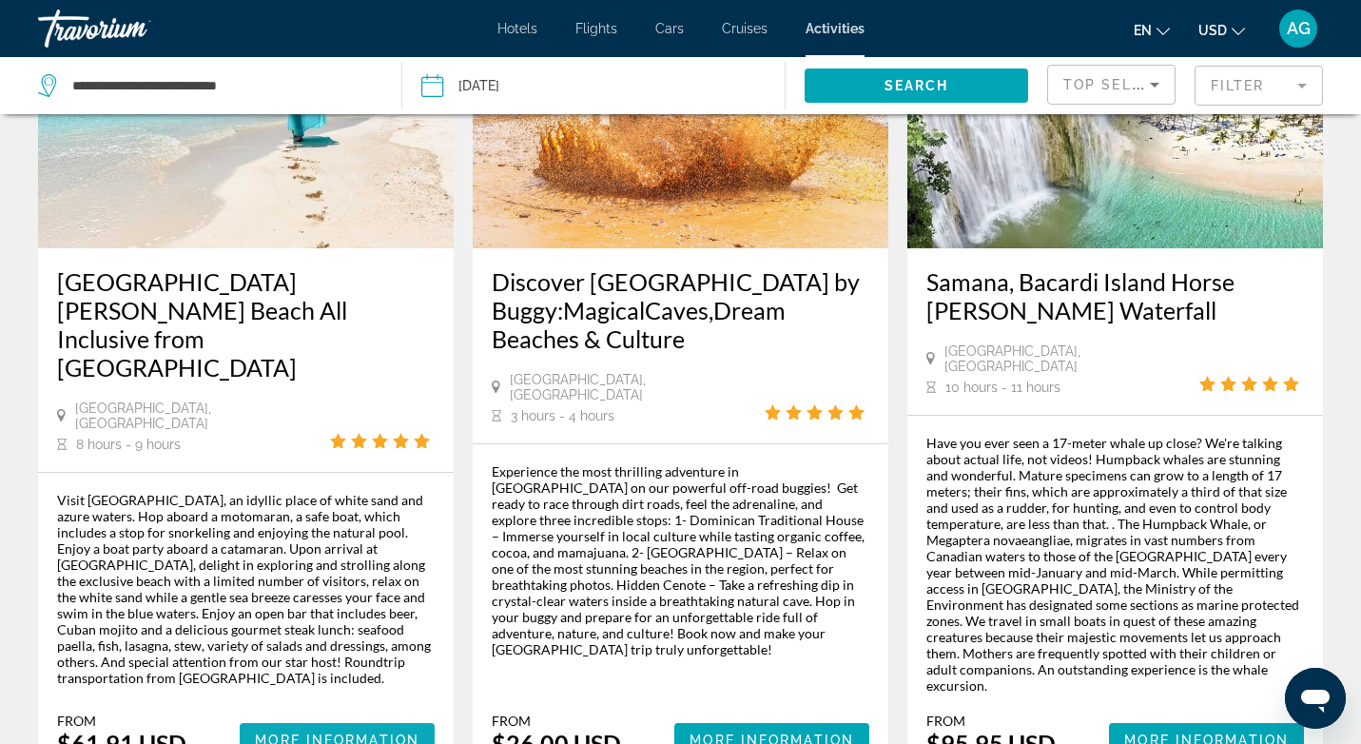
click at [343, 732] on span "More Information" at bounding box center [337, 739] width 165 height 15
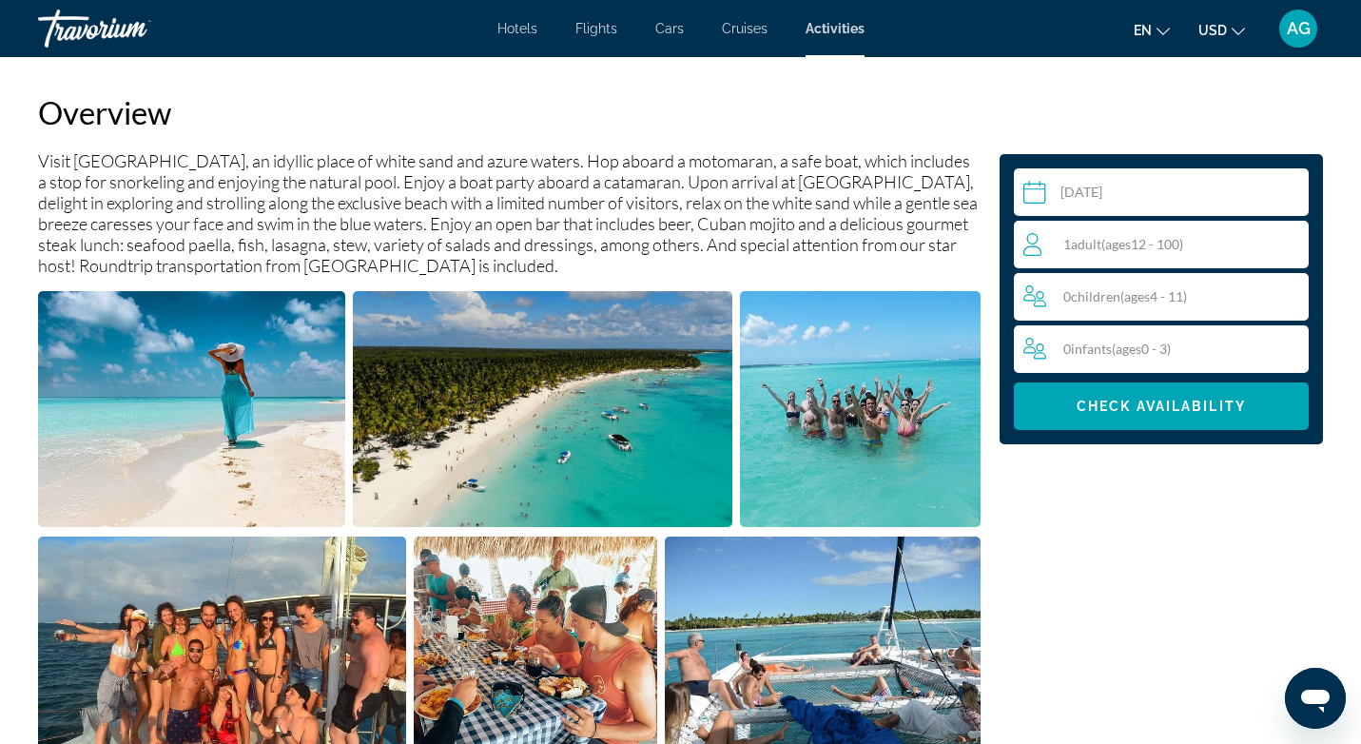
scroll to position [622, 0]
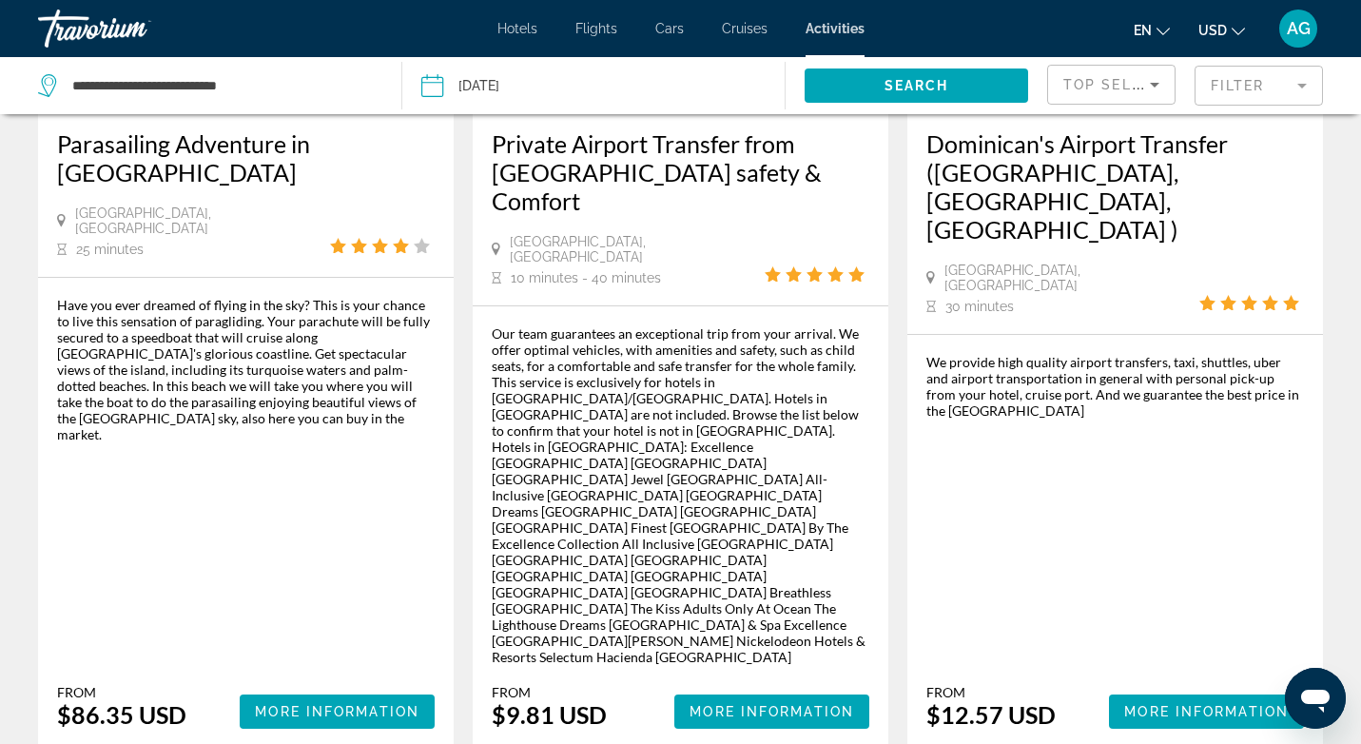
scroll to position [3109, 0]
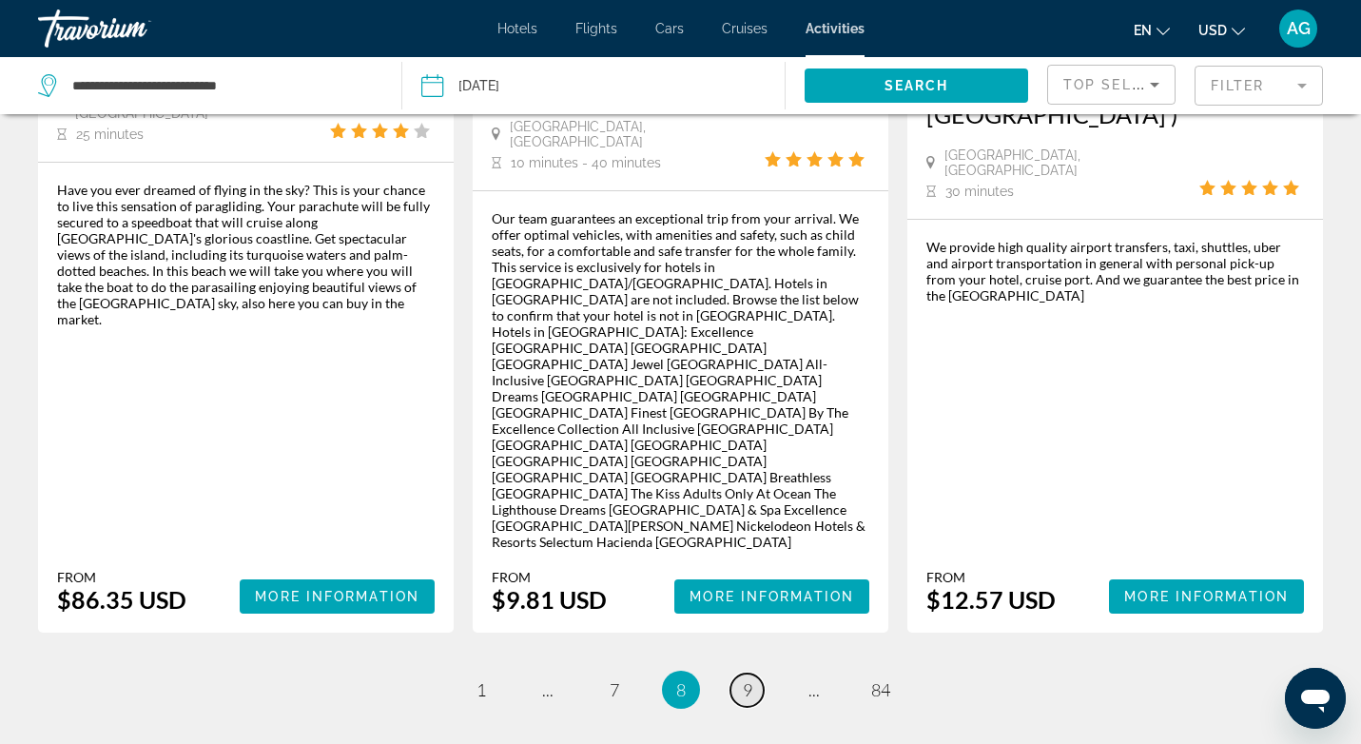
click at [746, 679] on span "9" at bounding box center [748, 689] width 10 height 21
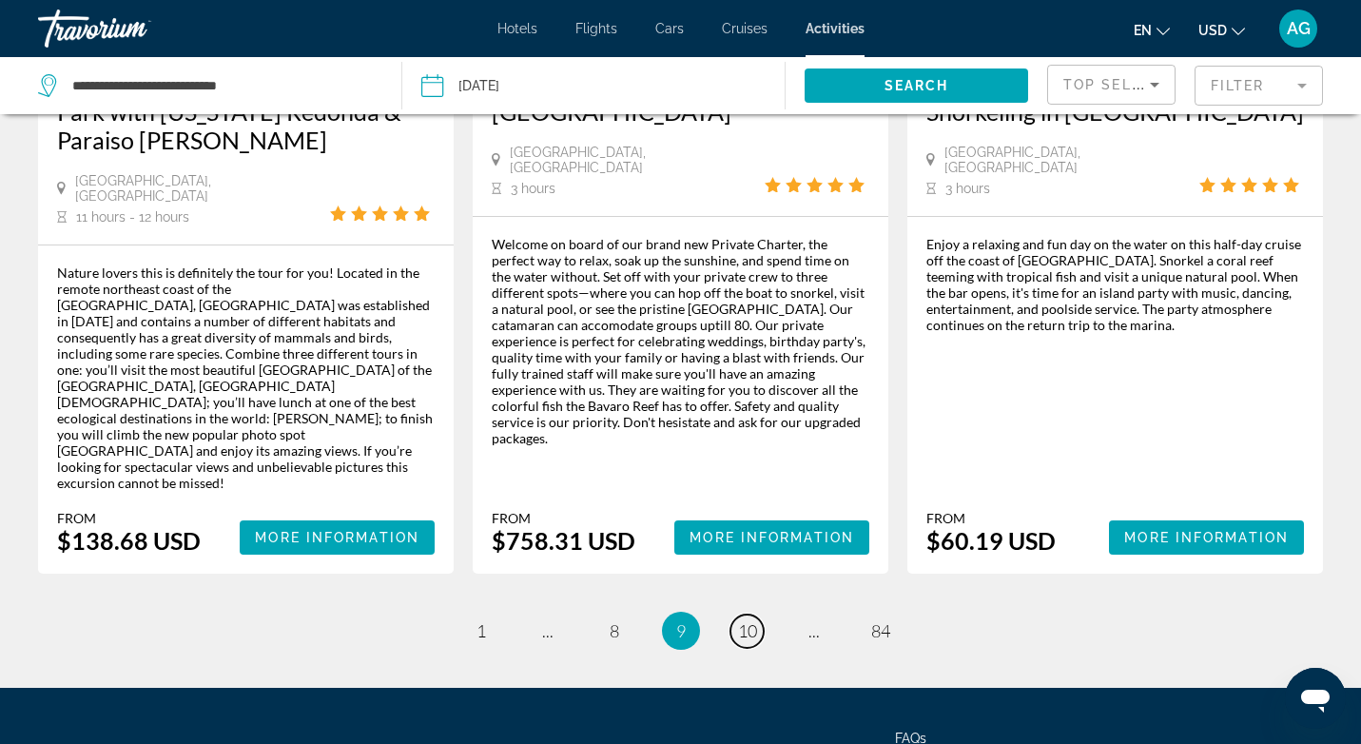
scroll to position [2931, 0]
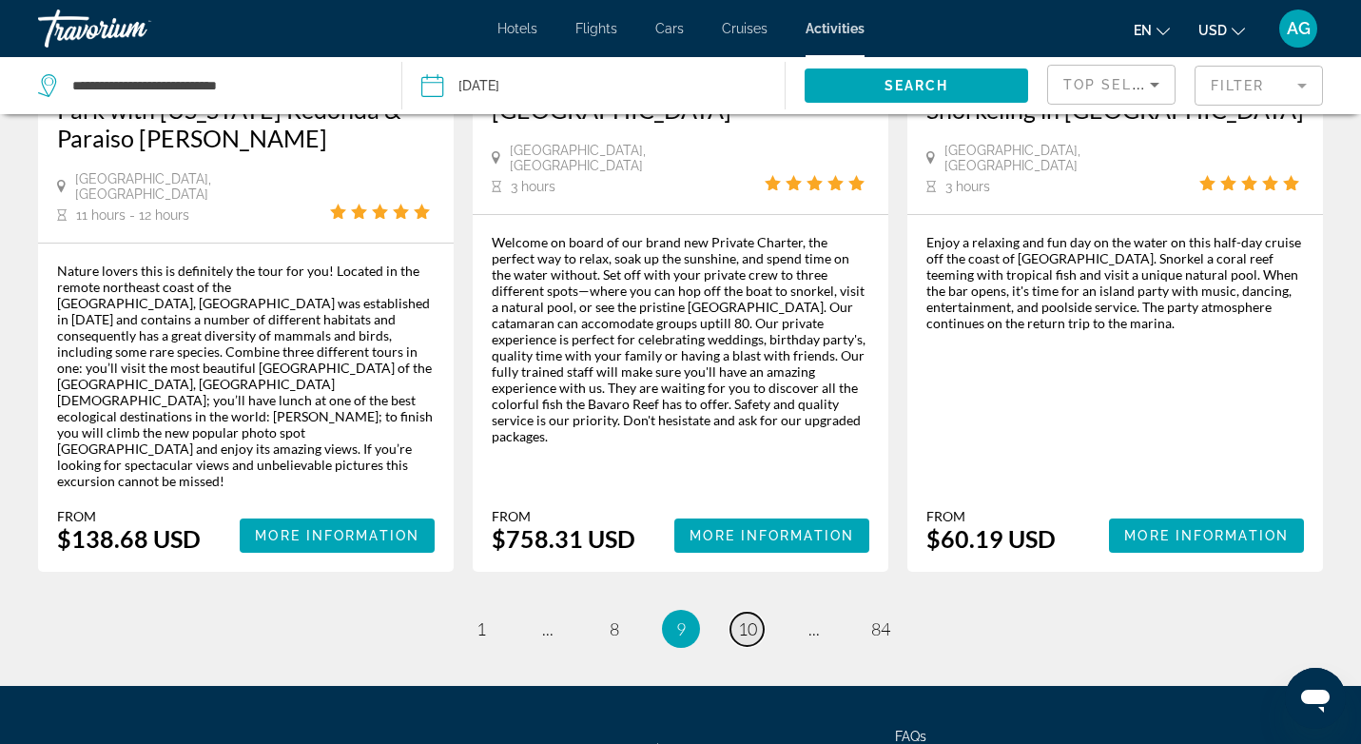
click at [746, 618] on span "10" at bounding box center [747, 628] width 19 height 21
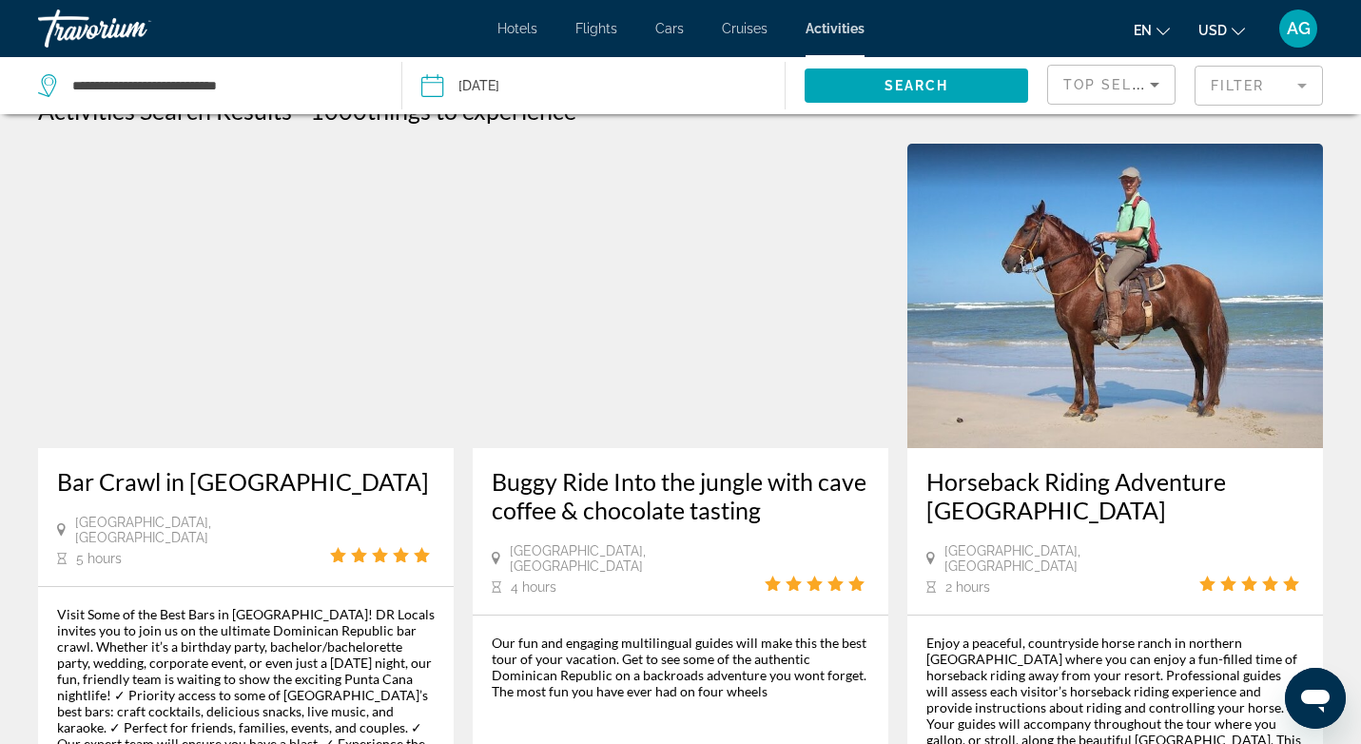
scroll to position [30, 0]
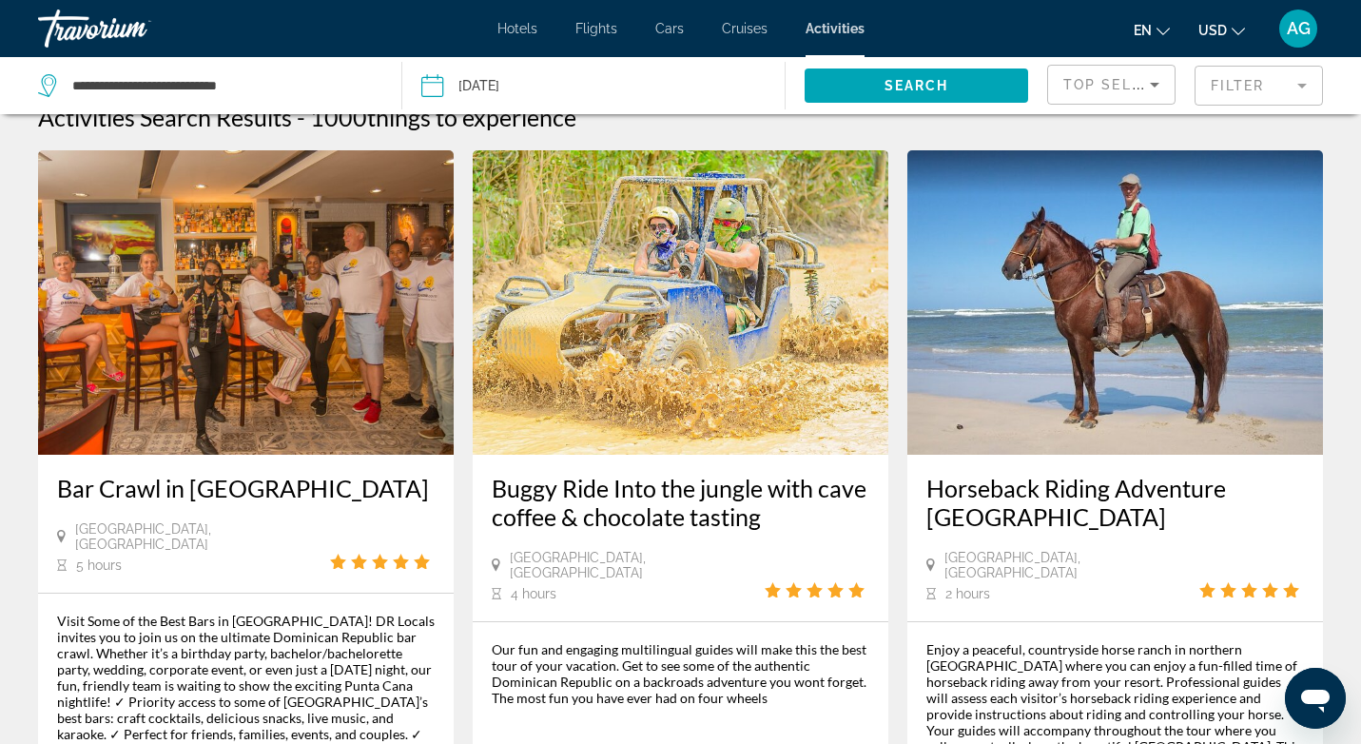
click at [801, 417] on img "Main content" at bounding box center [681, 302] width 416 height 304
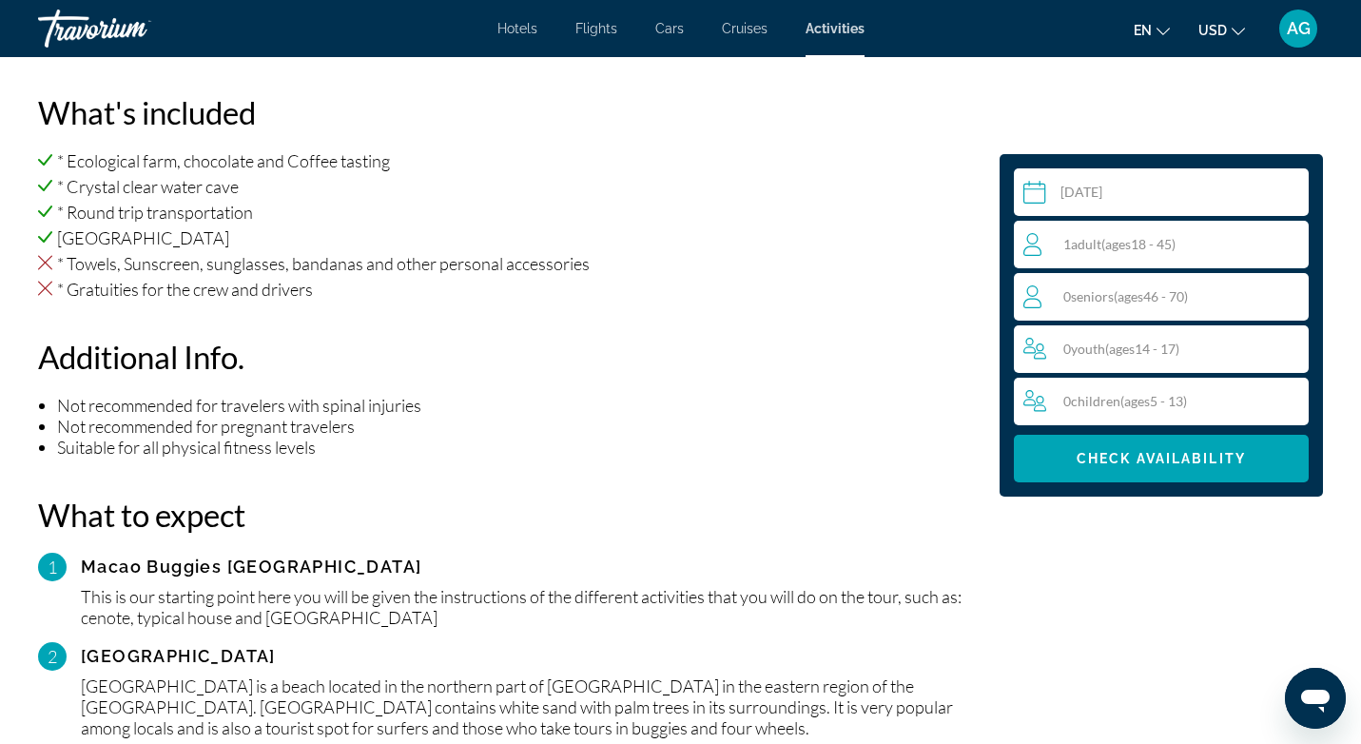
scroll to position [1270, 0]
click at [1111, 237] on span "ages" at bounding box center [1118, 244] width 26 height 16
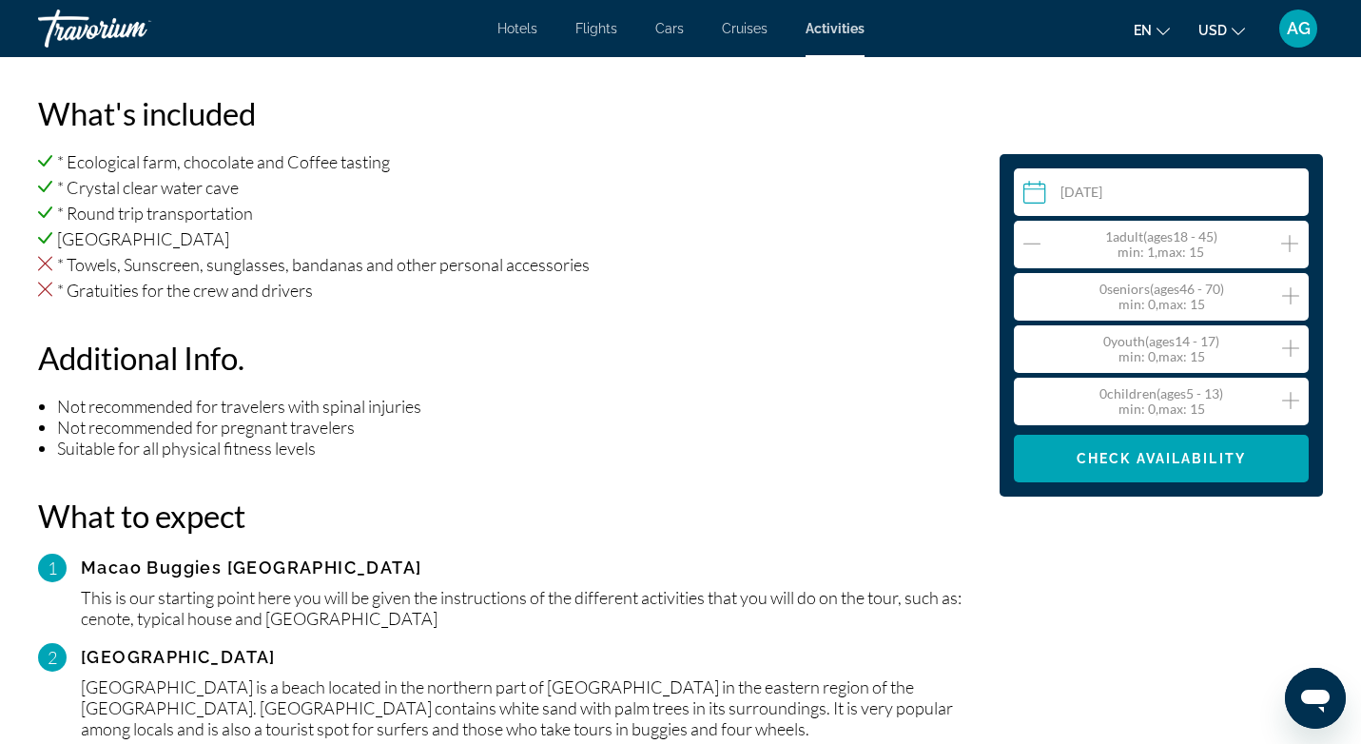
click at [1296, 242] on icon "Increment adults" at bounding box center [1289, 243] width 17 height 23
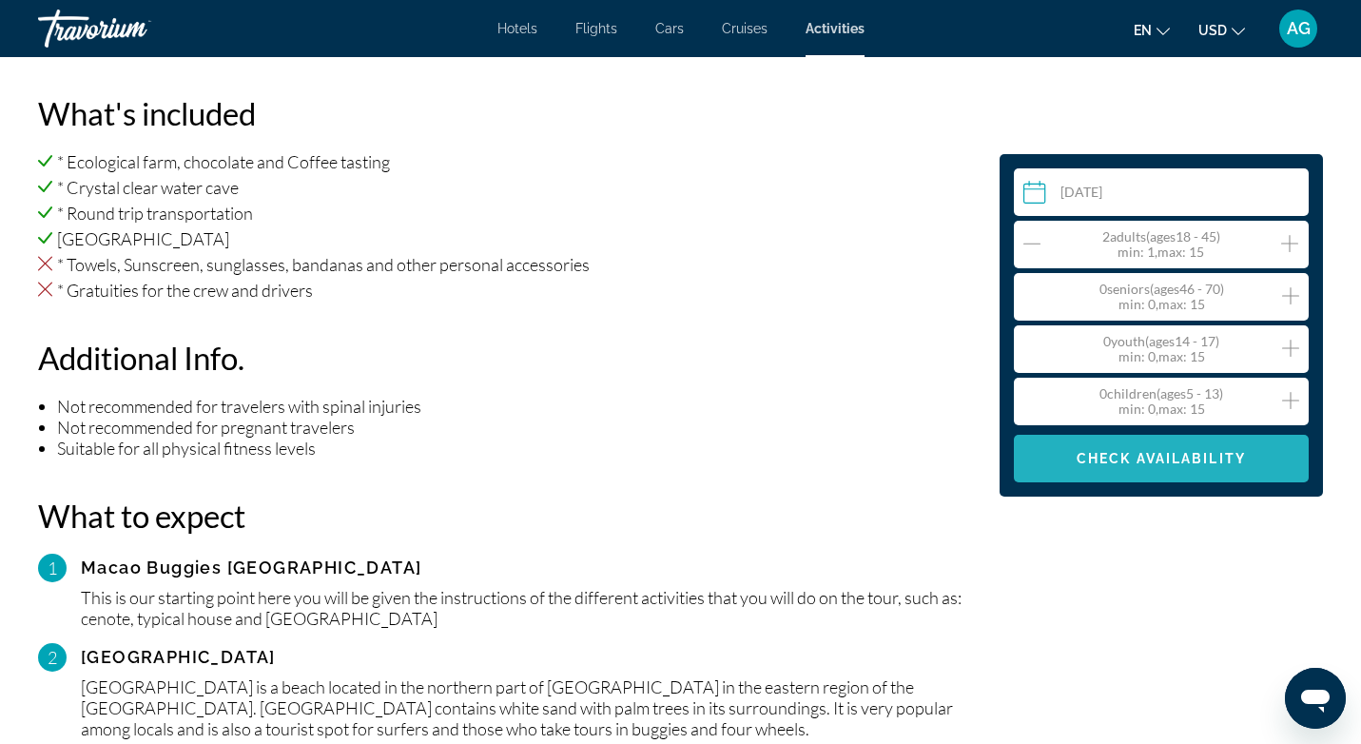
click at [1161, 463] on span "Check Availability" at bounding box center [1160, 458] width 169 height 15
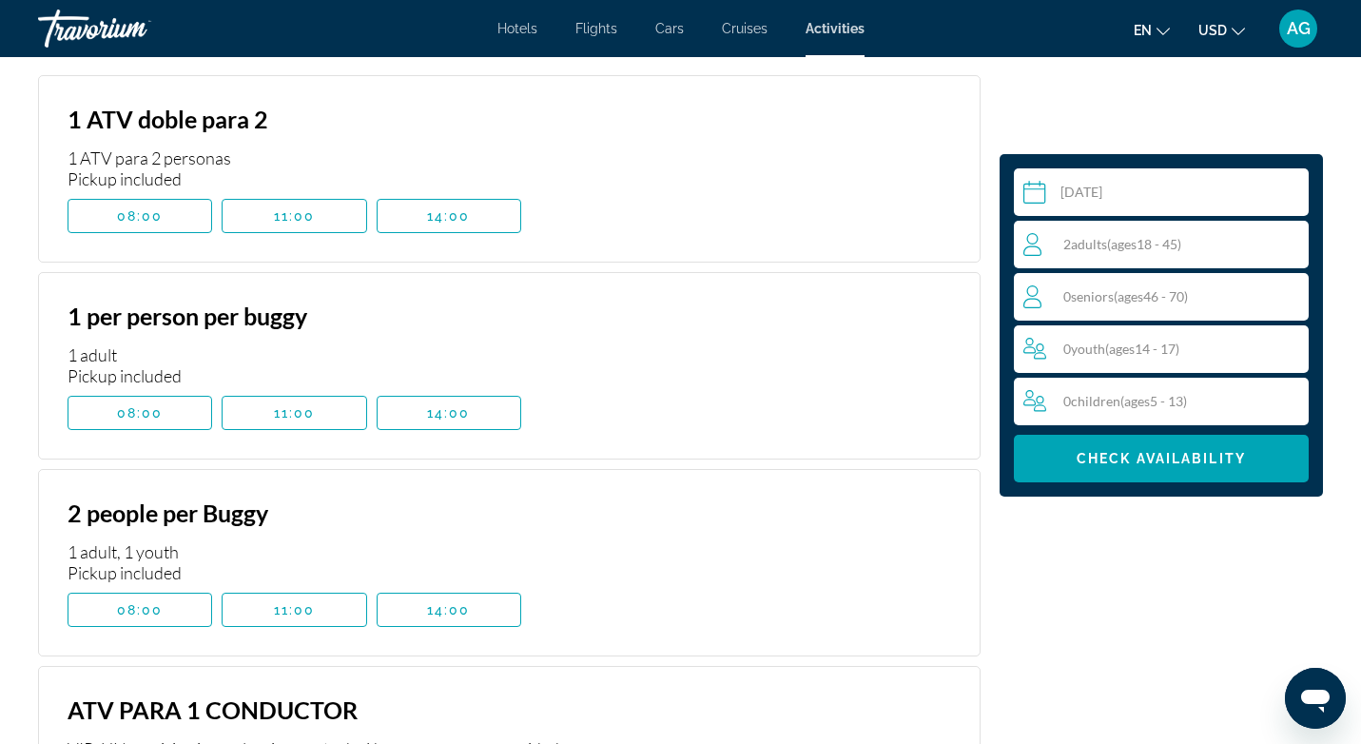
scroll to position [2641, 0]
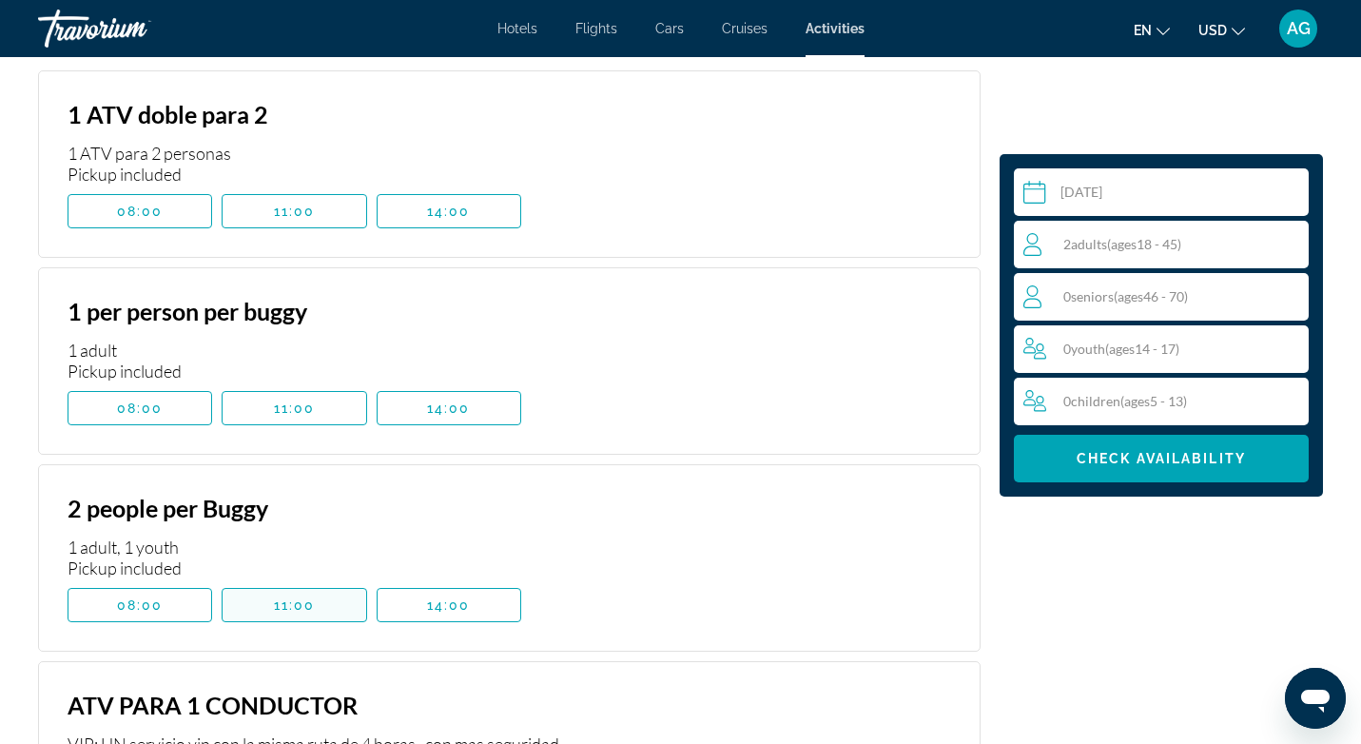
click at [332, 599] on span "Main content" at bounding box center [294, 605] width 143 height 46
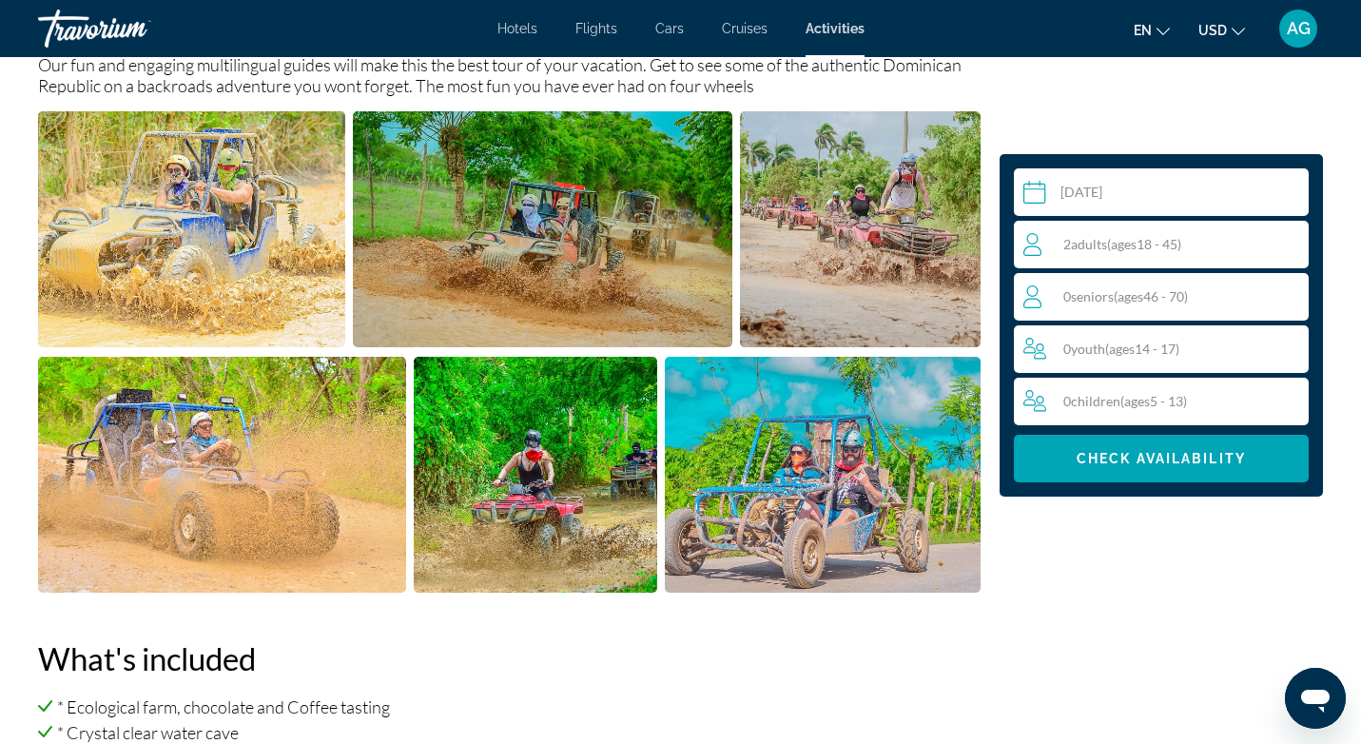
scroll to position [724, 0]
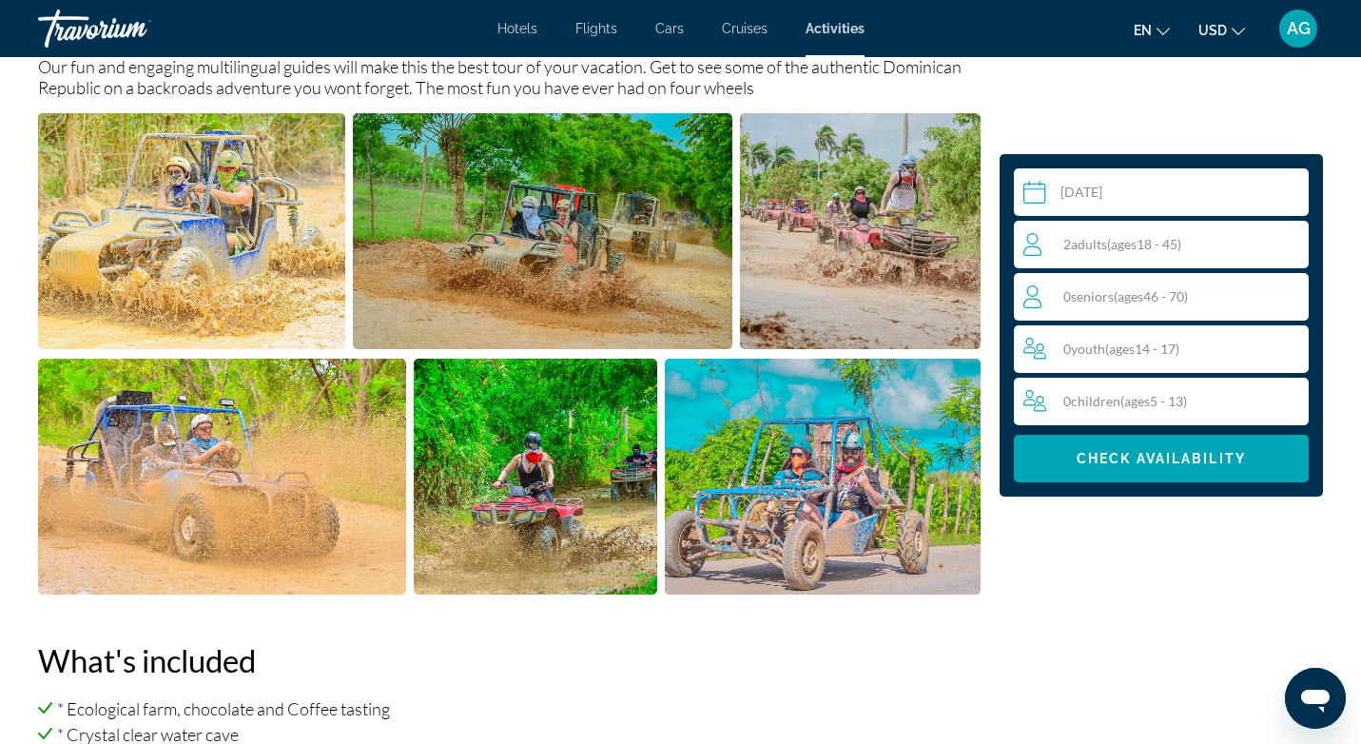
click at [241, 279] on img "Open full-screen image slider" at bounding box center [191, 231] width 307 height 236
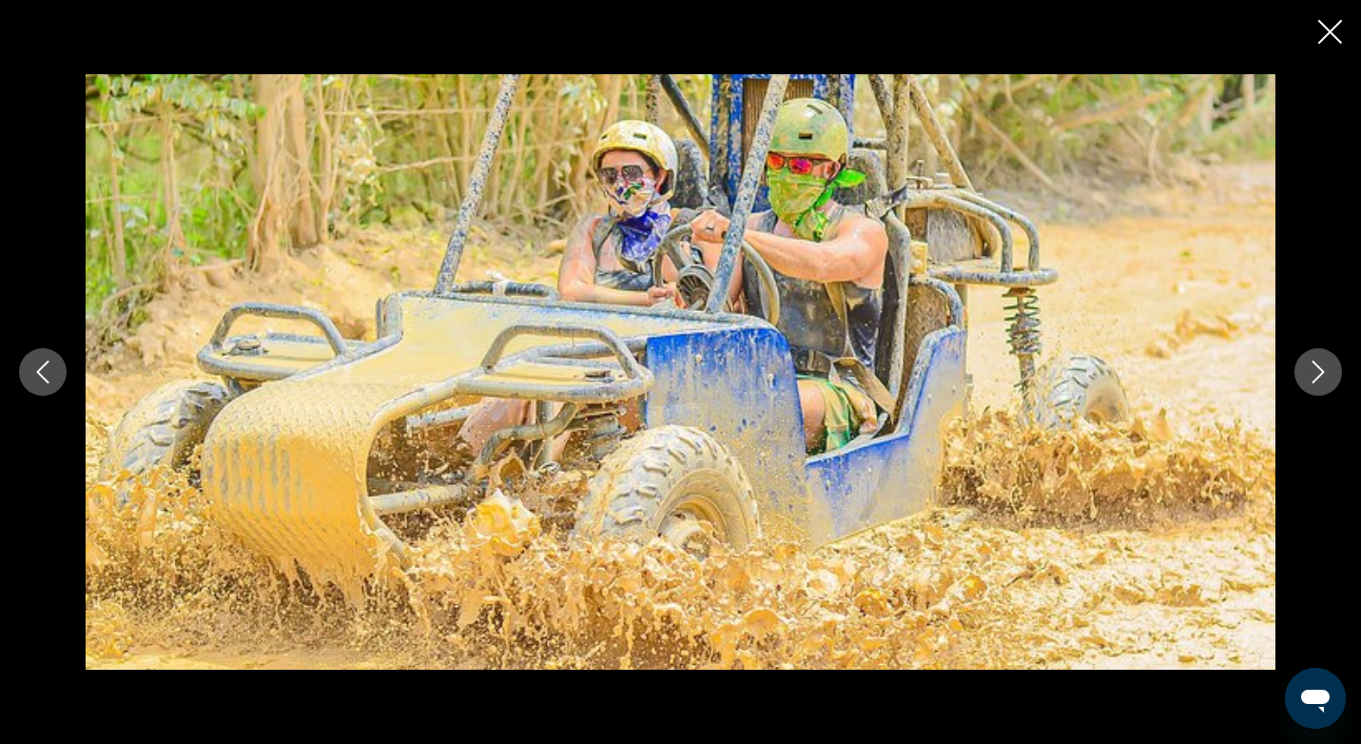
click at [1318, 358] on button "Next image" at bounding box center [1318, 372] width 48 height 48
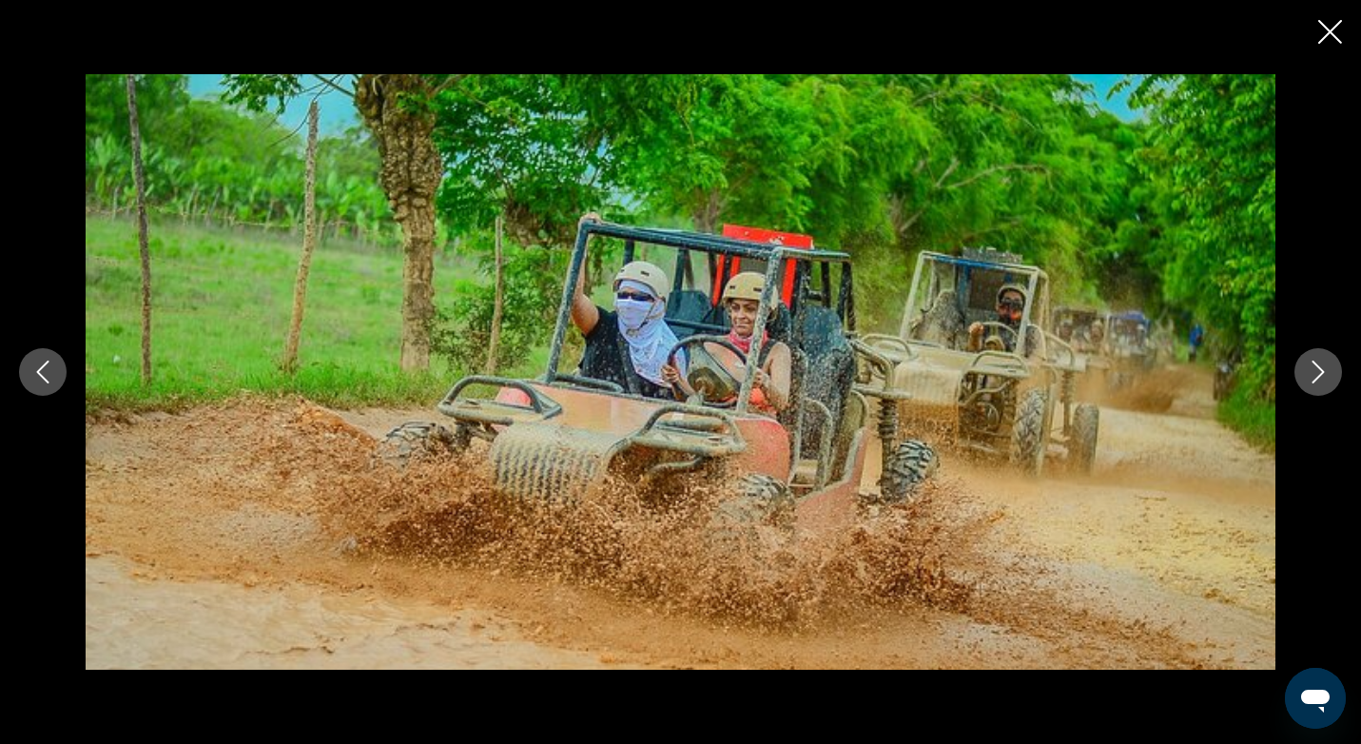
click at [1318, 358] on button "Next image" at bounding box center [1318, 372] width 48 height 48
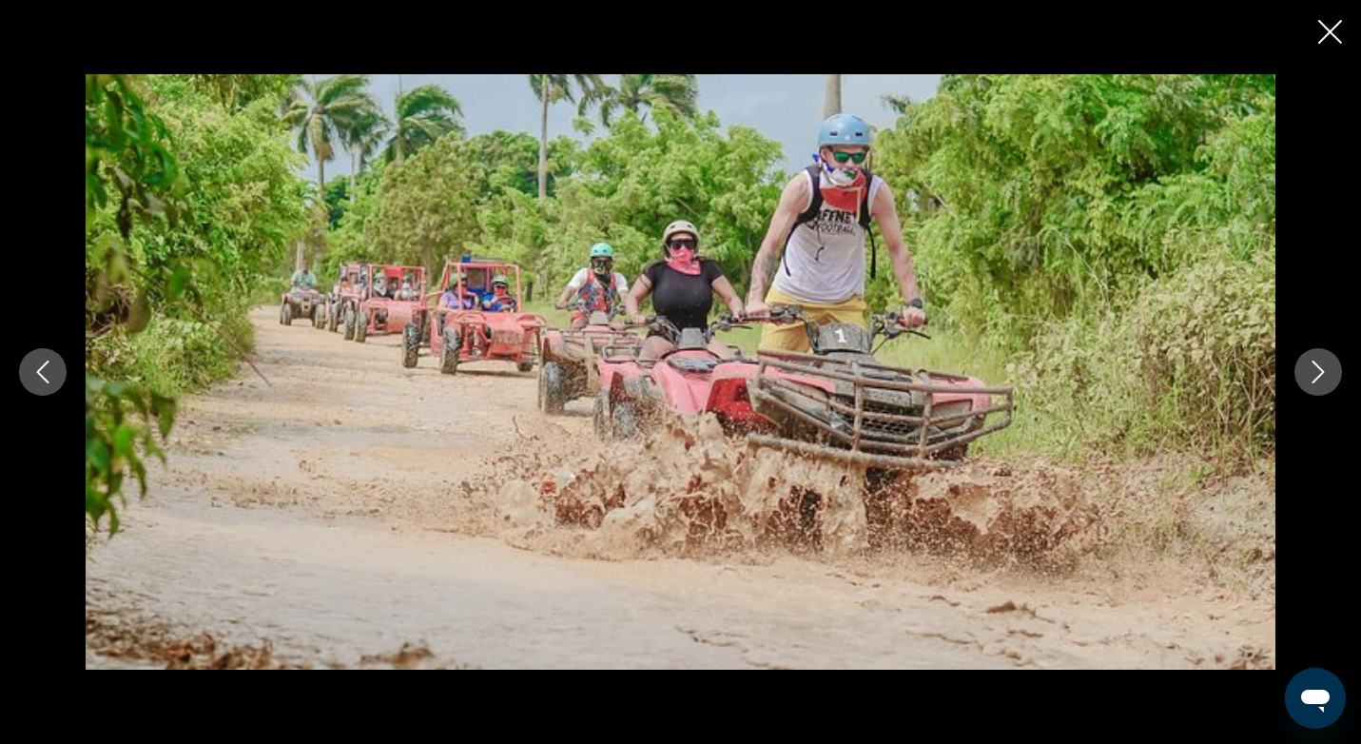
click at [1318, 367] on icon "Next image" at bounding box center [1318, 371] width 12 height 23
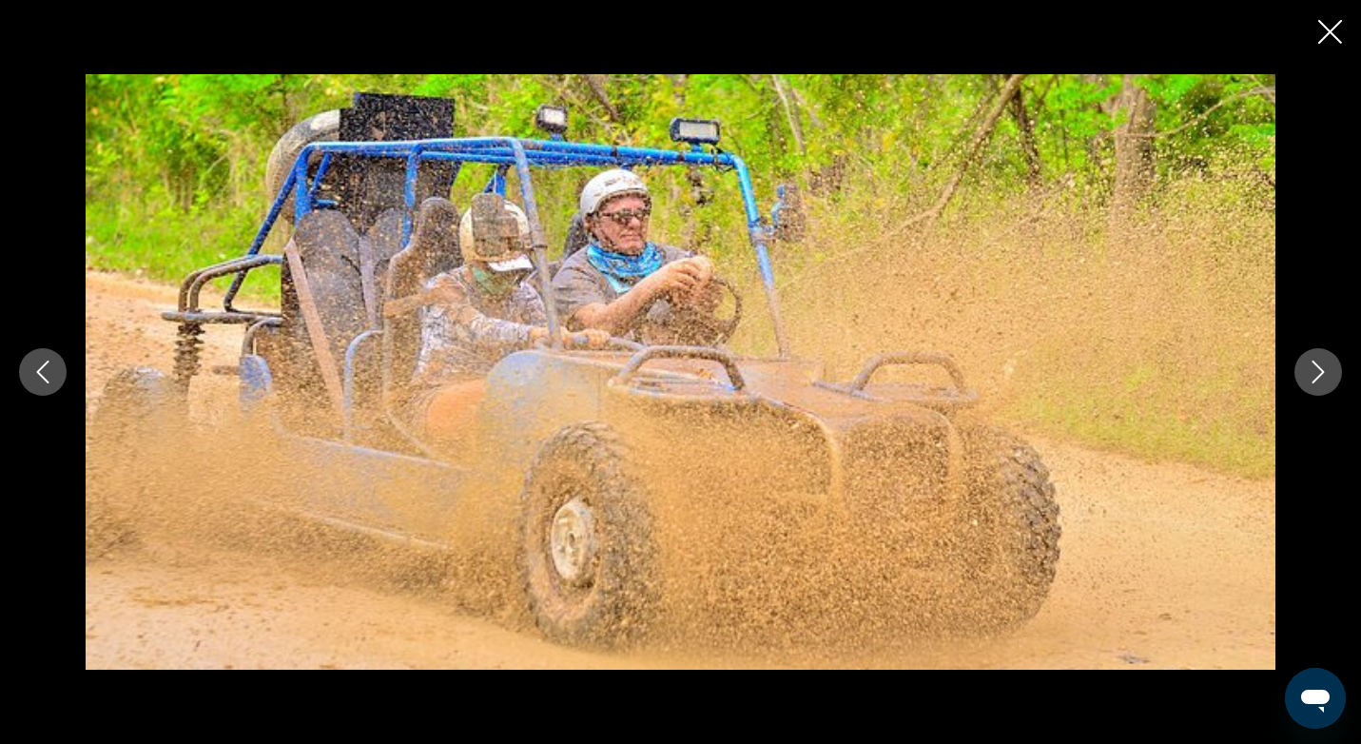
click at [1318, 367] on icon "Next image" at bounding box center [1318, 371] width 12 height 23
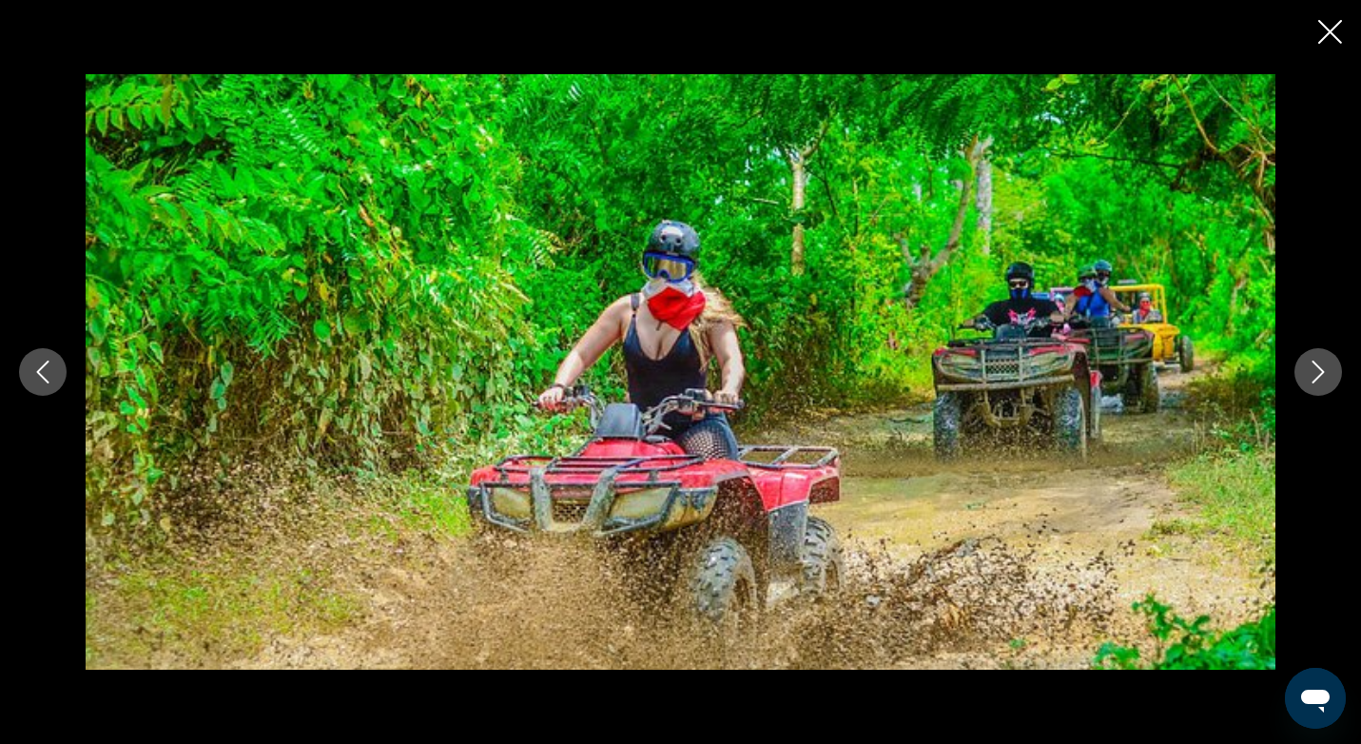
click at [1318, 367] on icon "Next image" at bounding box center [1318, 371] width 12 height 23
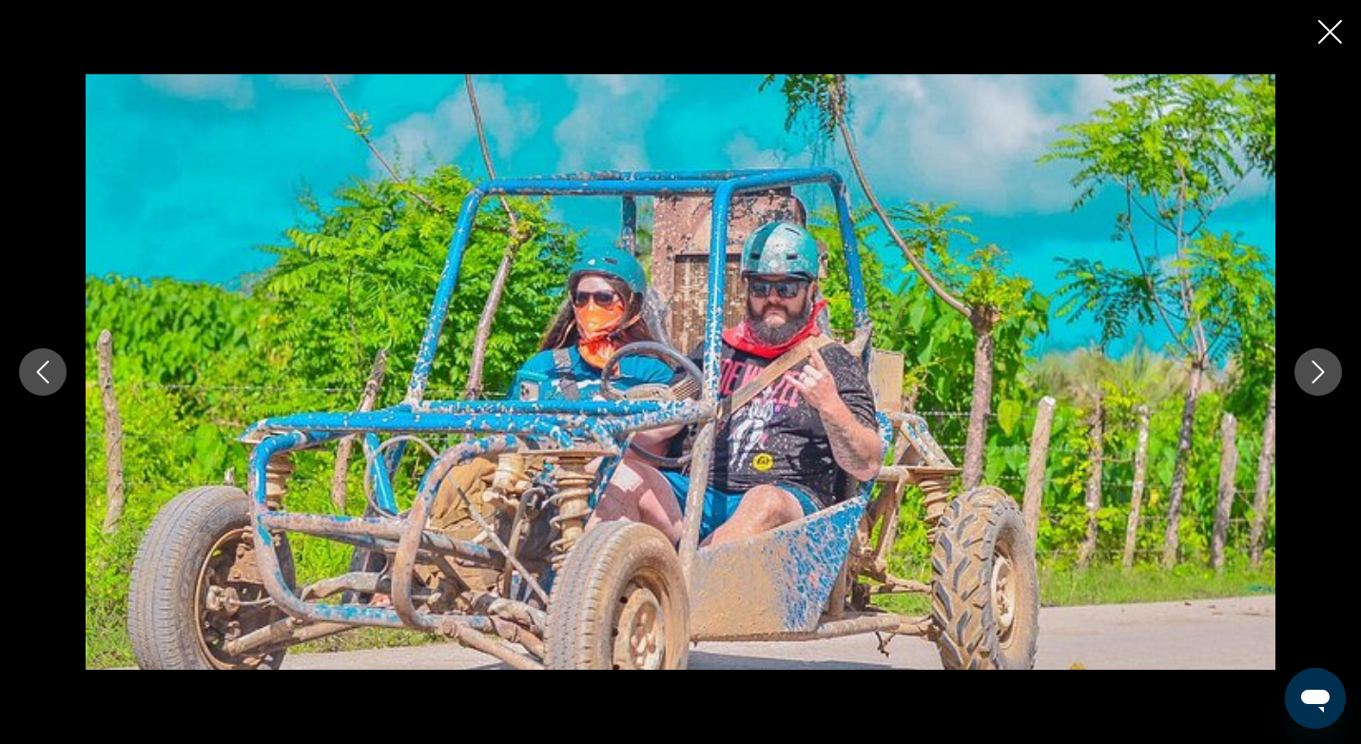
click at [1318, 367] on icon "Next image" at bounding box center [1318, 371] width 12 height 23
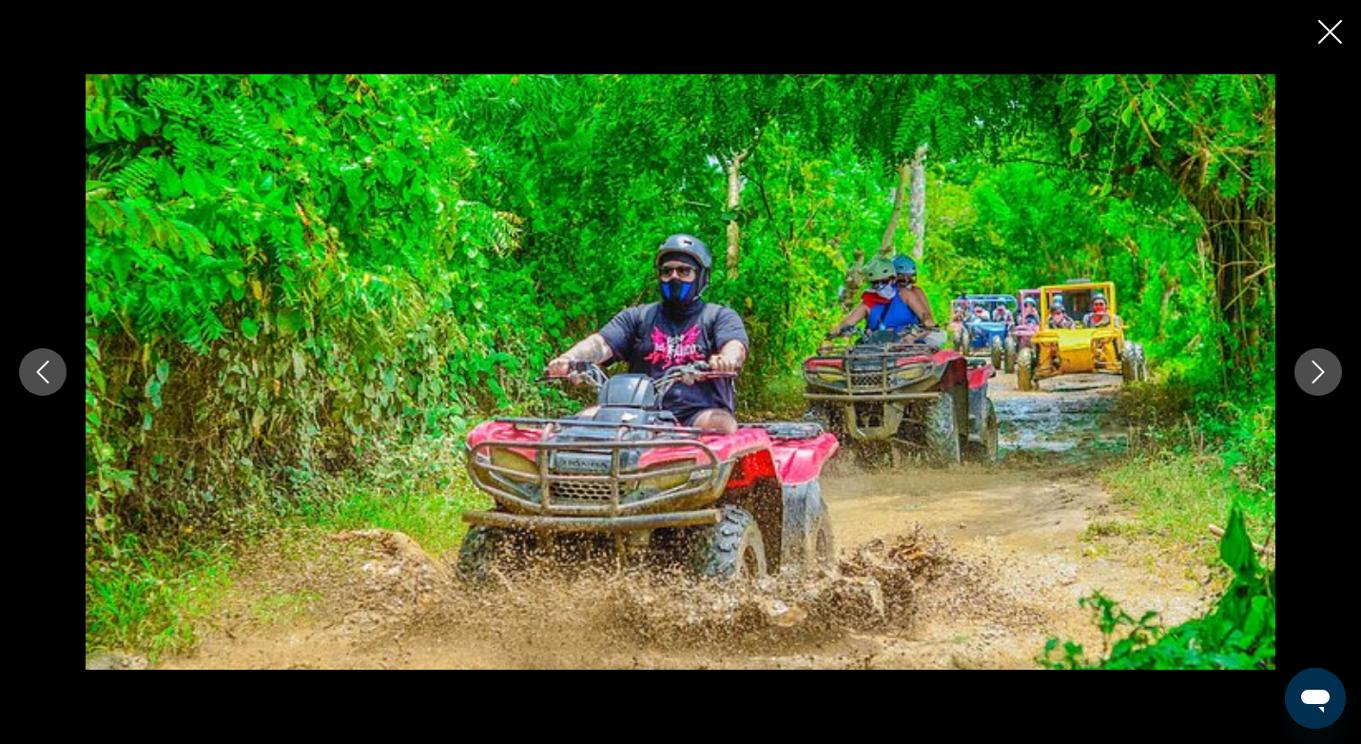
click at [1318, 367] on icon "Next image" at bounding box center [1318, 371] width 12 height 23
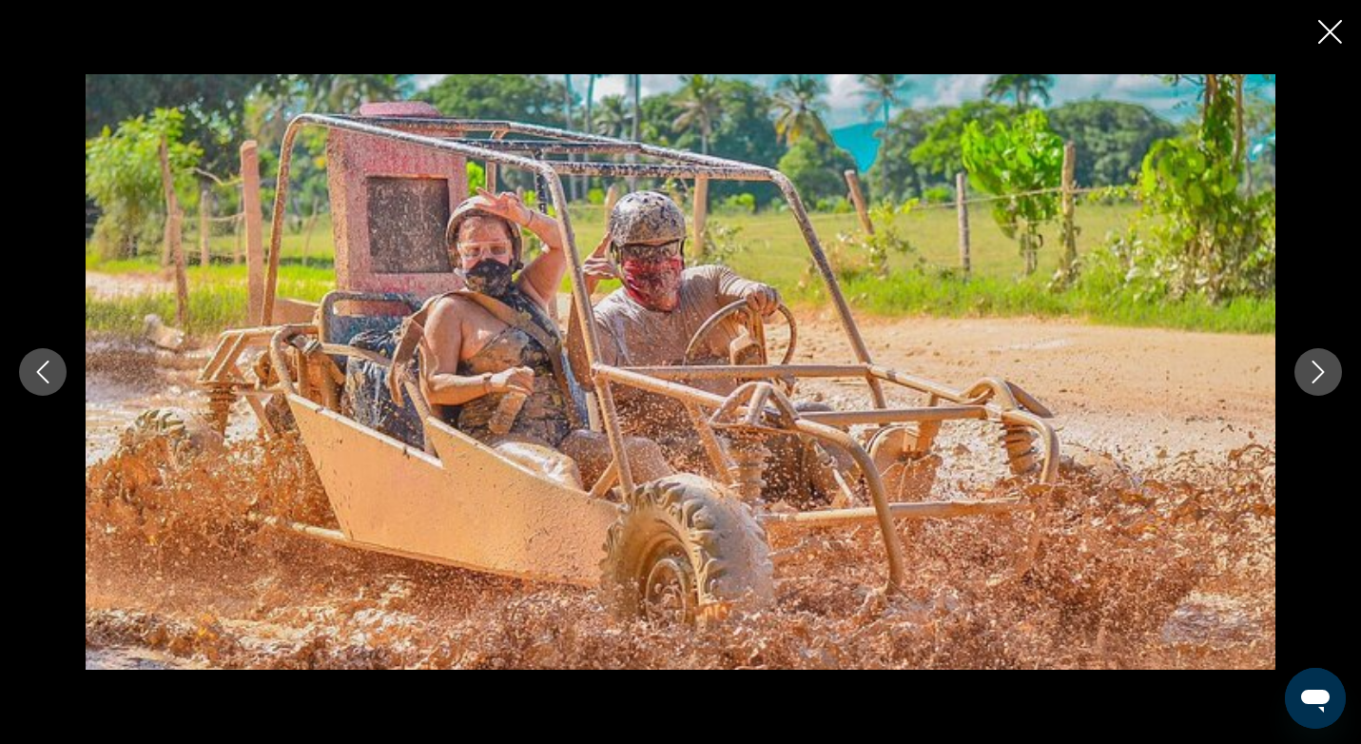
click at [1318, 367] on icon "Next image" at bounding box center [1318, 371] width 12 height 23
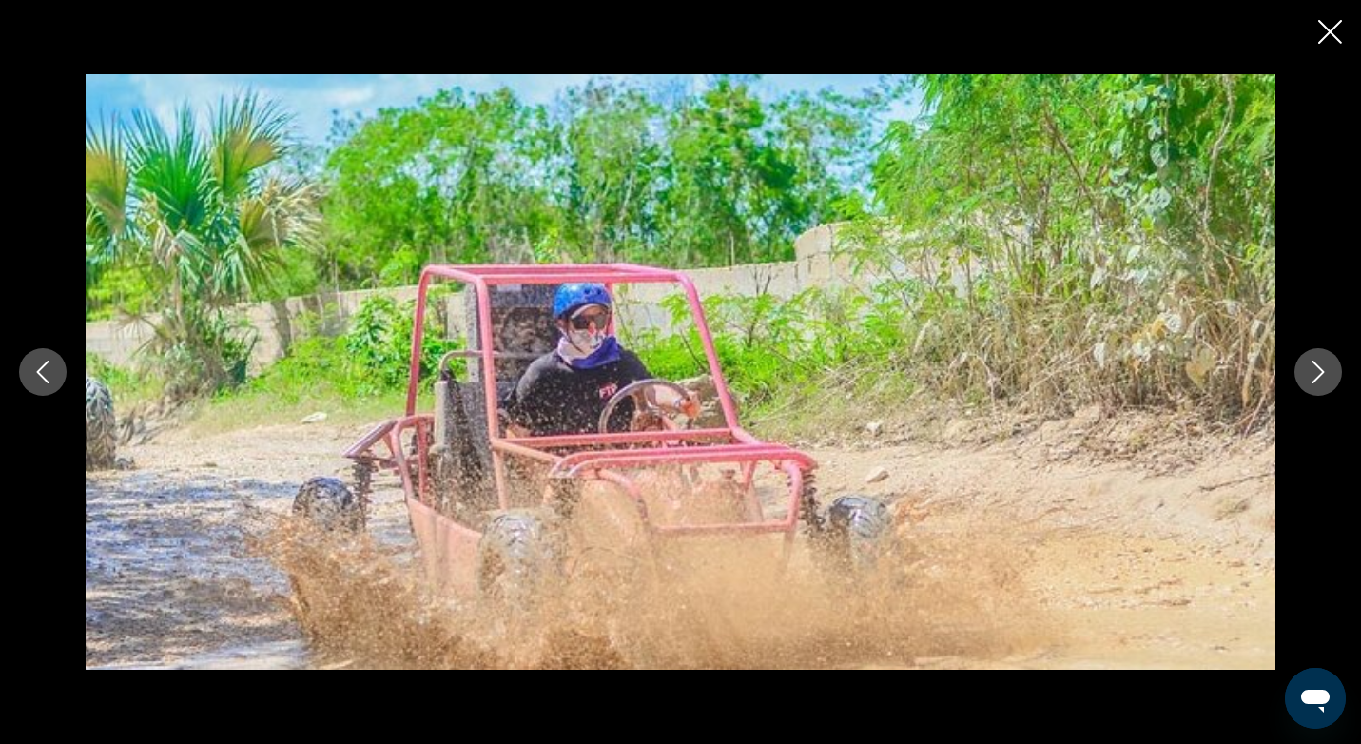
click at [1318, 367] on icon "Next image" at bounding box center [1318, 371] width 12 height 23
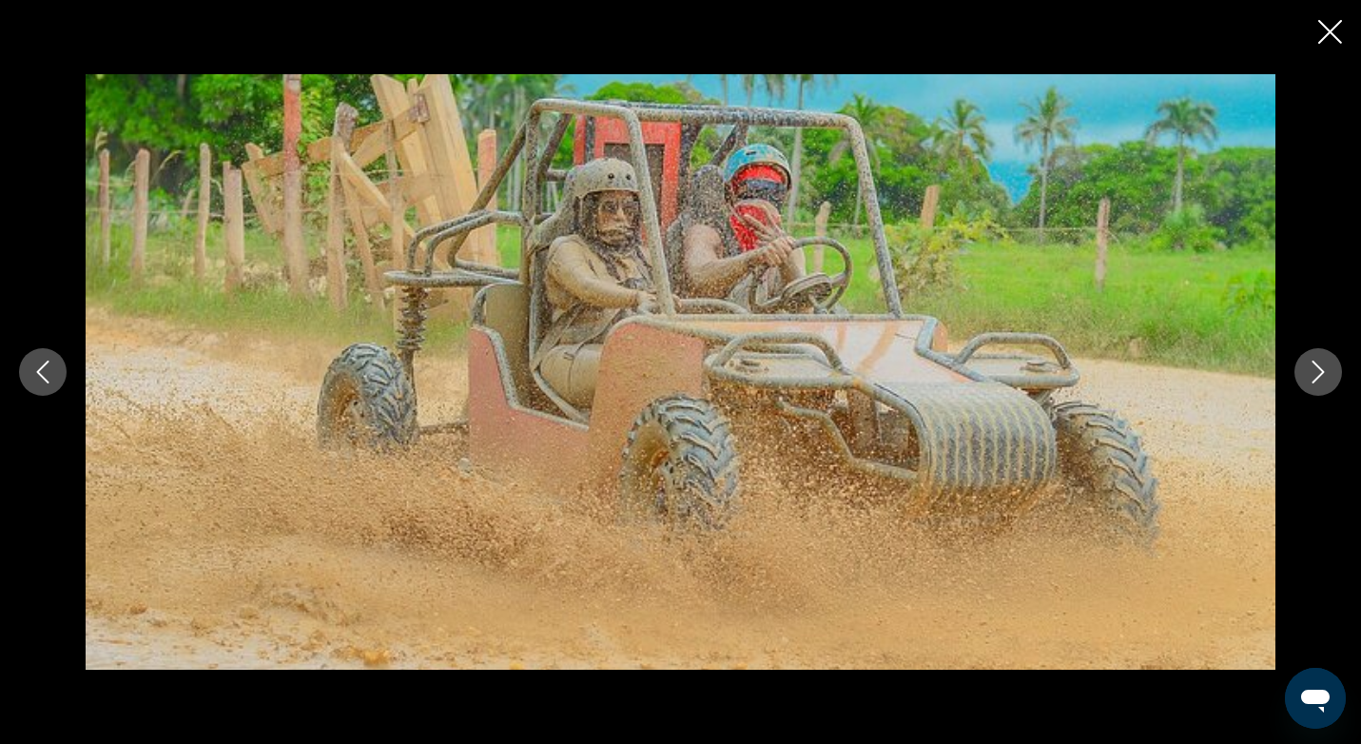
click at [1318, 367] on icon "Next image" at bounding box center [1318, 371] width 12 height 23
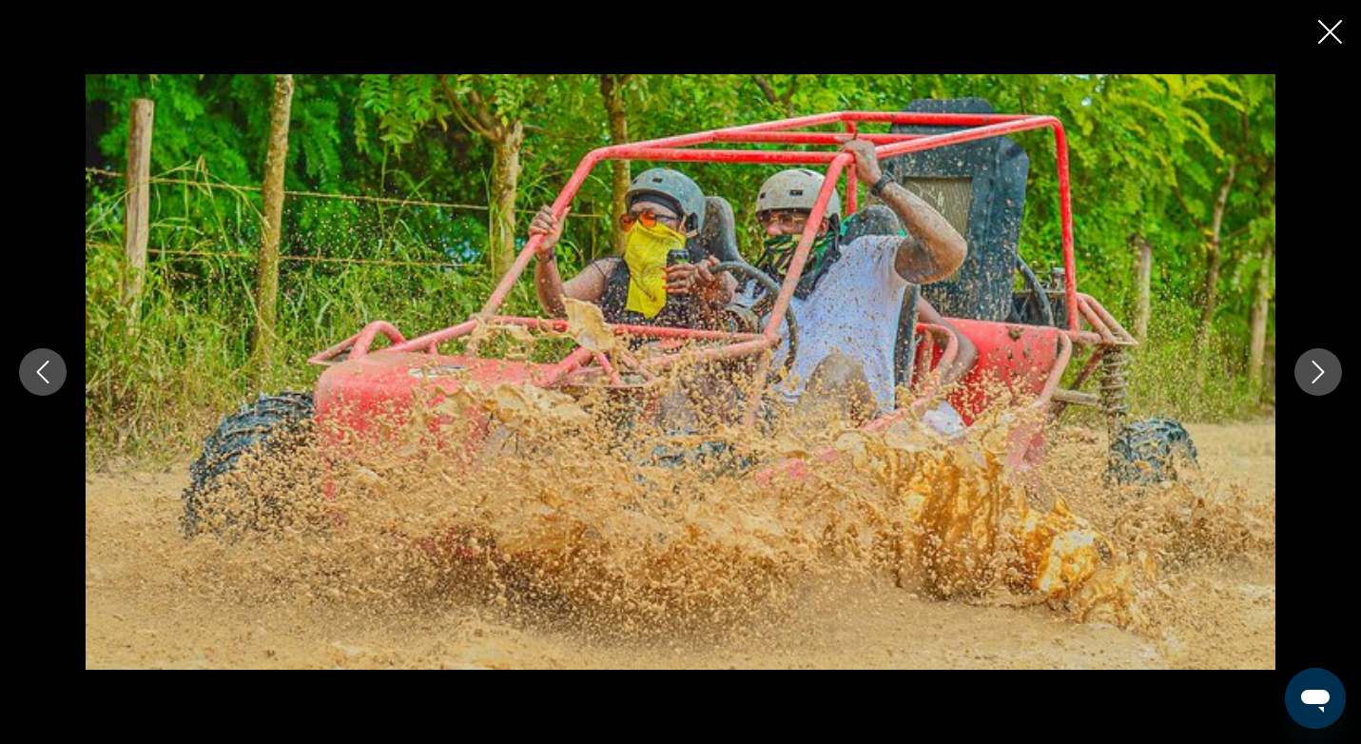
click at [1318, 367] on icon "Next image" at bounding box center [1318, 371] width 12 height 23
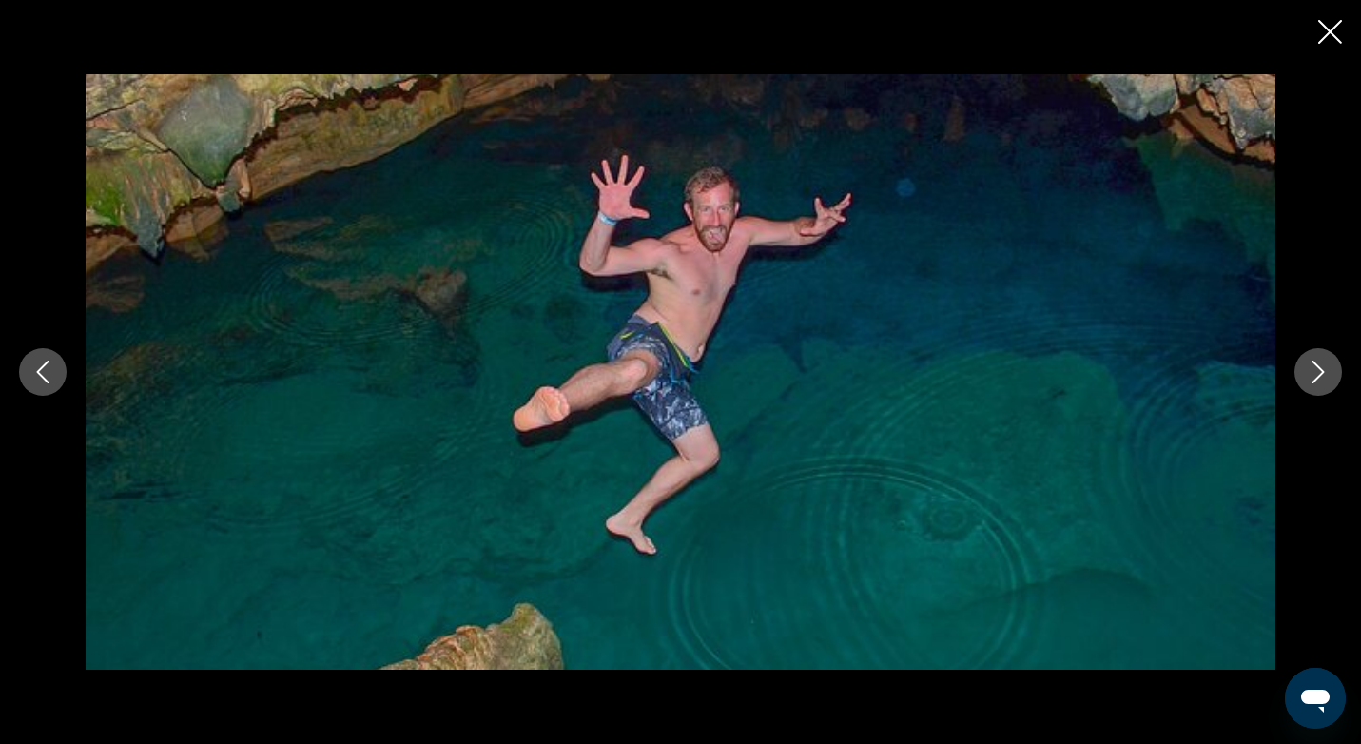
click at [1317, 367] on icon "Next image" at bounding box center [1318, 371] width 12 height 23
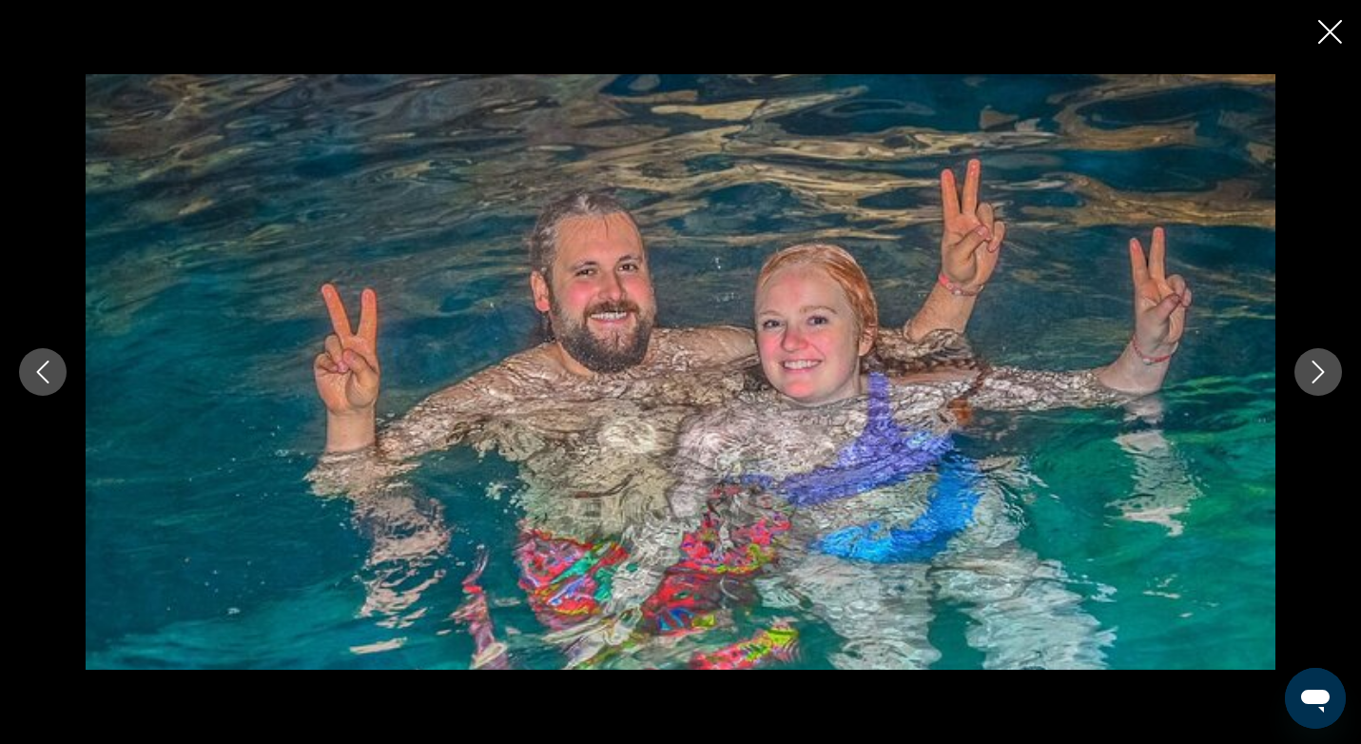
click at [1317, 367] on icon "Next image" at bounding box center [1318, 371] width 12 height 23
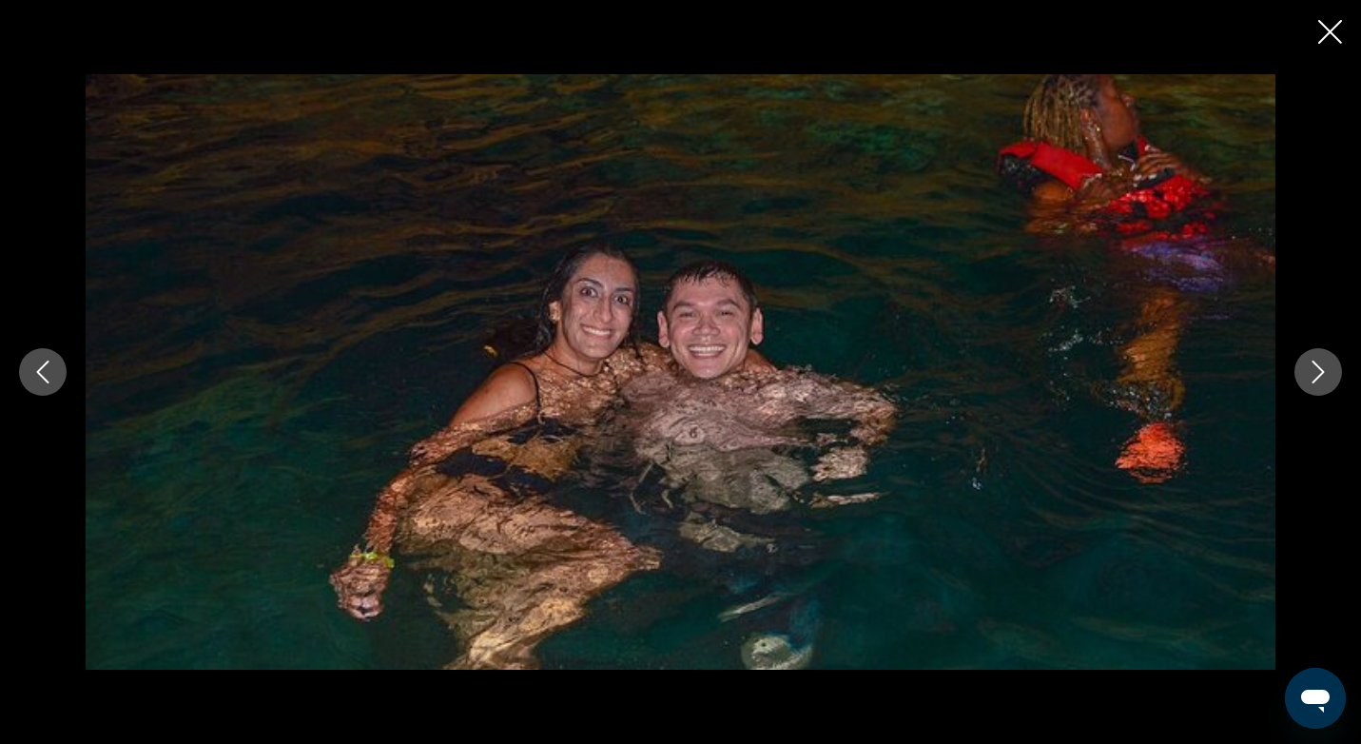
click at [1319, 365] on icon "Next image" at bounding box center [1318, 371] width 23 height 23
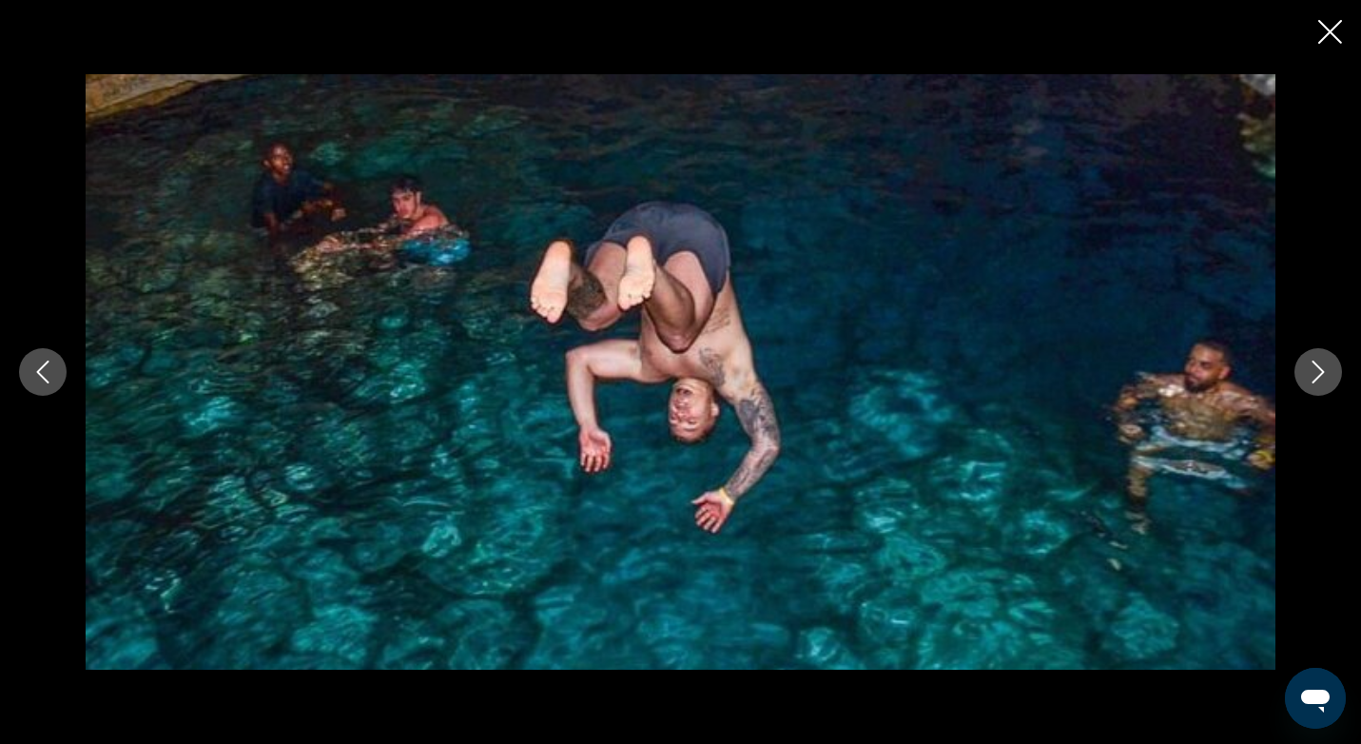
click at [1323, 366] on icon "Next image" at bounding box center [1318, 371] width 23 height 23
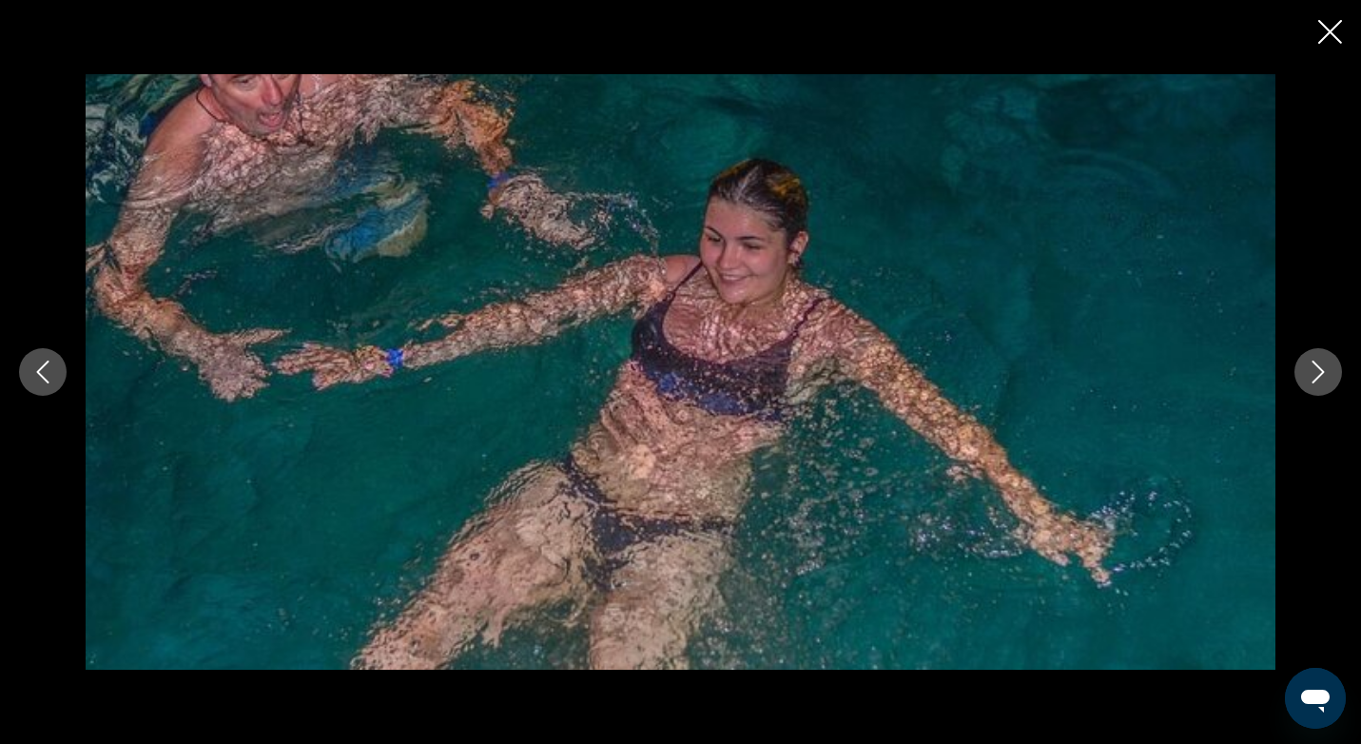
click at [1323, 366] on icon "Next image" at bounding box center [1318, 371] width 23 height 23
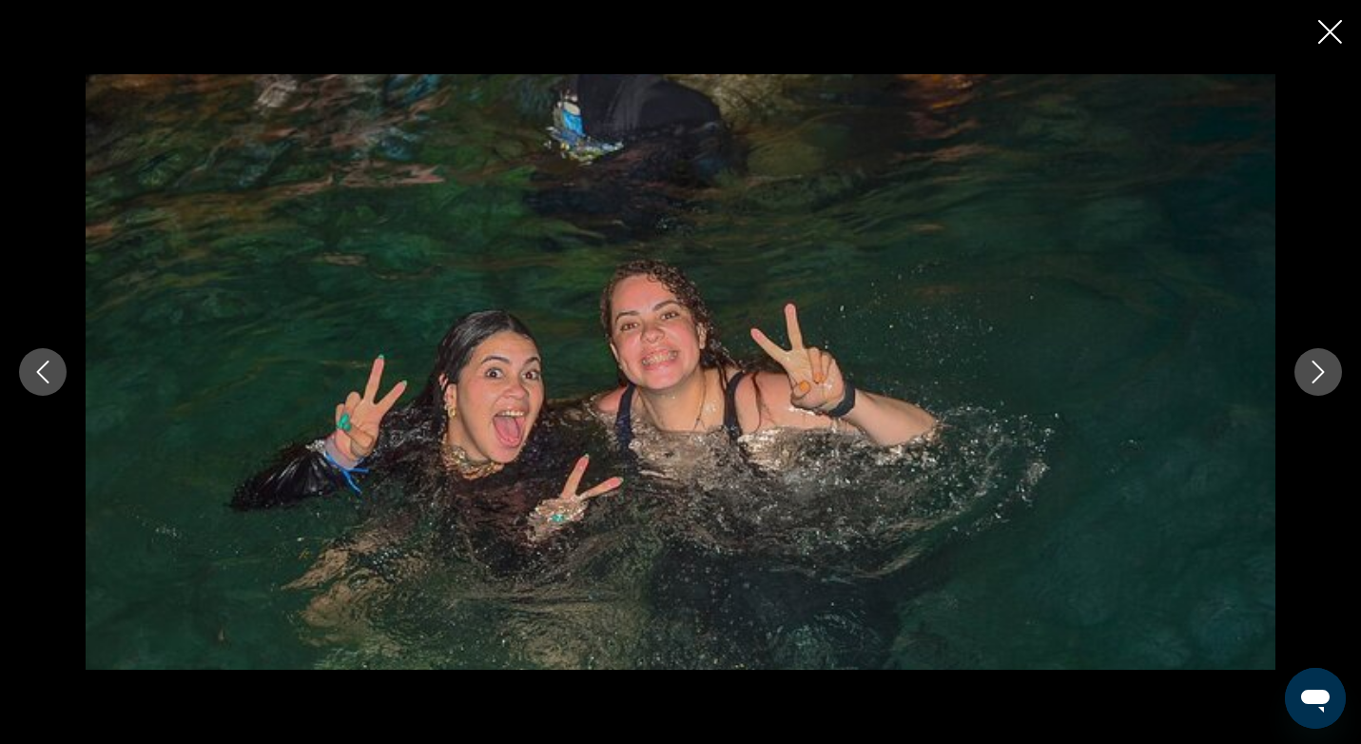
click at [1323, 366] on icon "Next image" at bounding box center [1318, 371] width 23 height 23
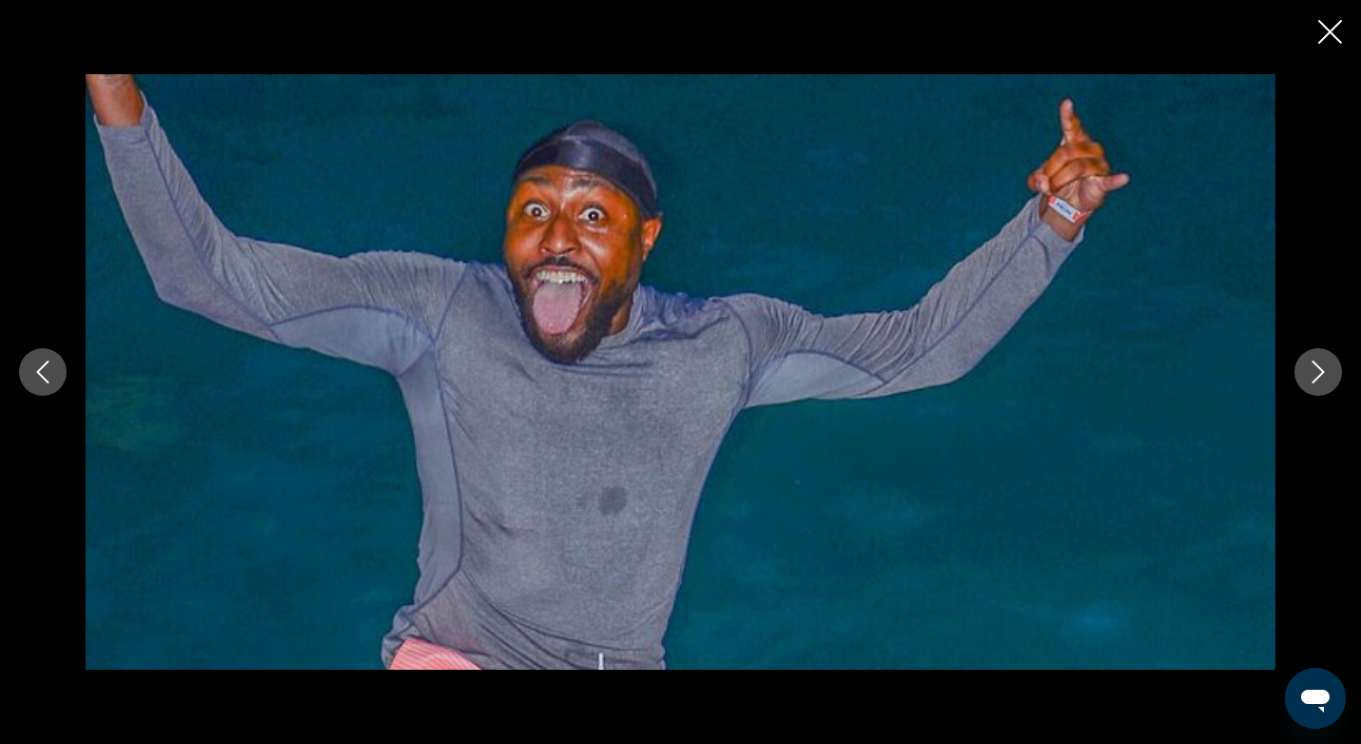
click at [1323, 366] on icon "Next image" at bounding box center [1318, 371] width 23 height 23
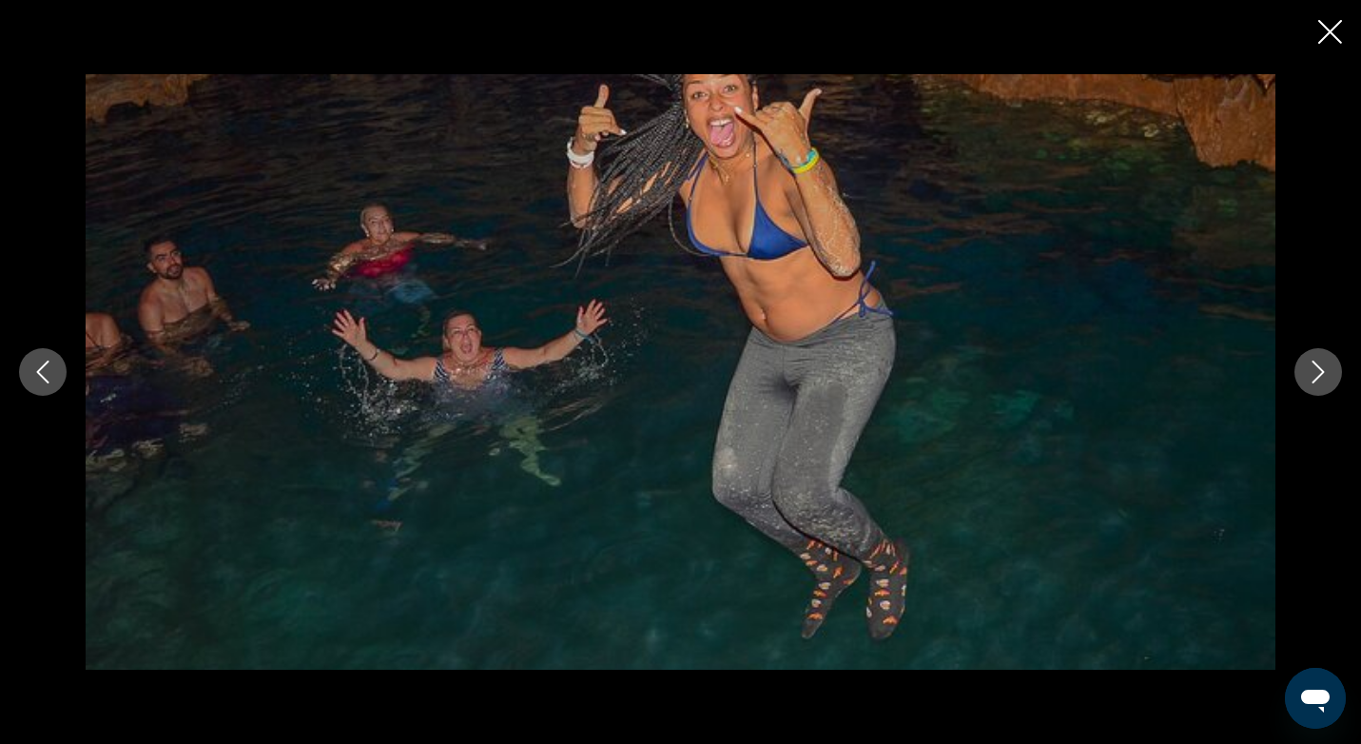
click at [1323, 366] on icon "Next image" at bounding box center [1318, 371] width 23 height 23
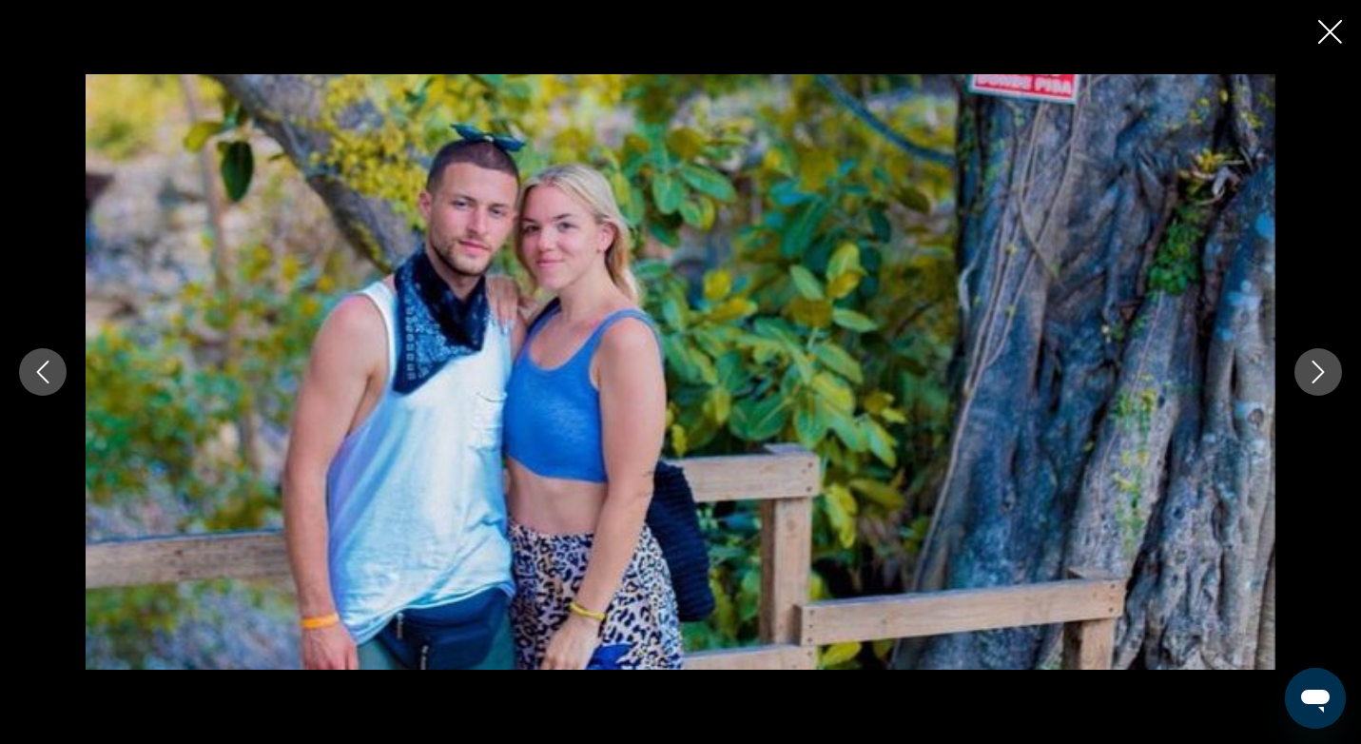
click at [1323, 366] on icon "Next image" at bounding box center [1318, 371] width 23 height 23
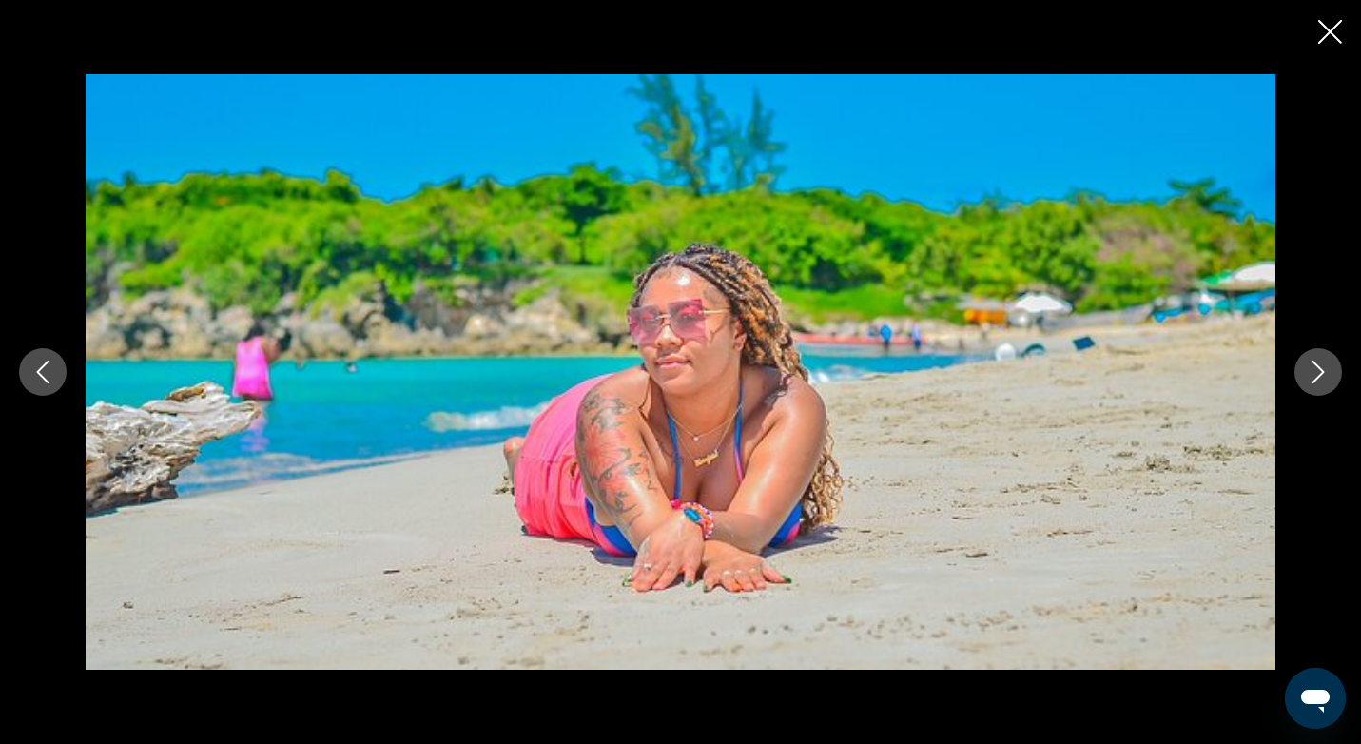
click at [1323, 366] on icon "Next image" at bounding box center [1318, 371] width 23 height 23
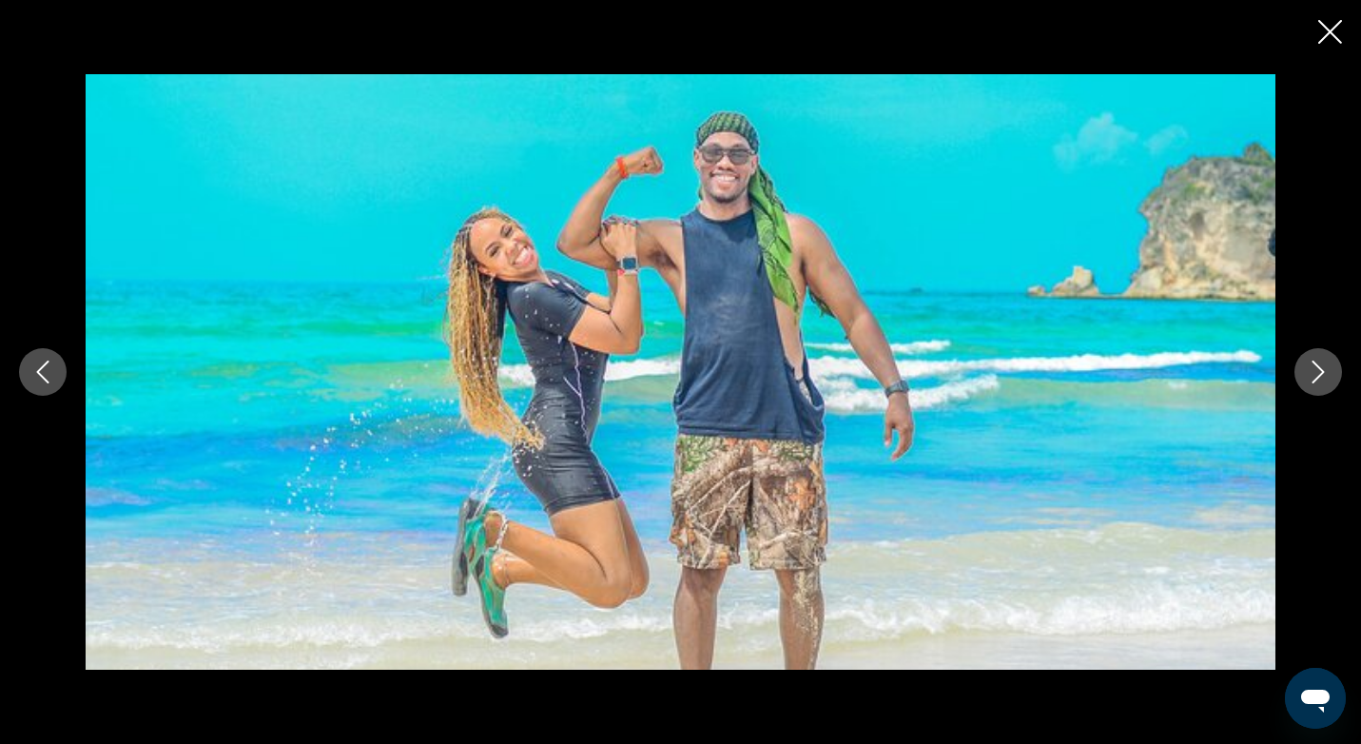
click at [1323, 366] on icon "Next image" at bounding box center [1318, 371] width 23 height 23
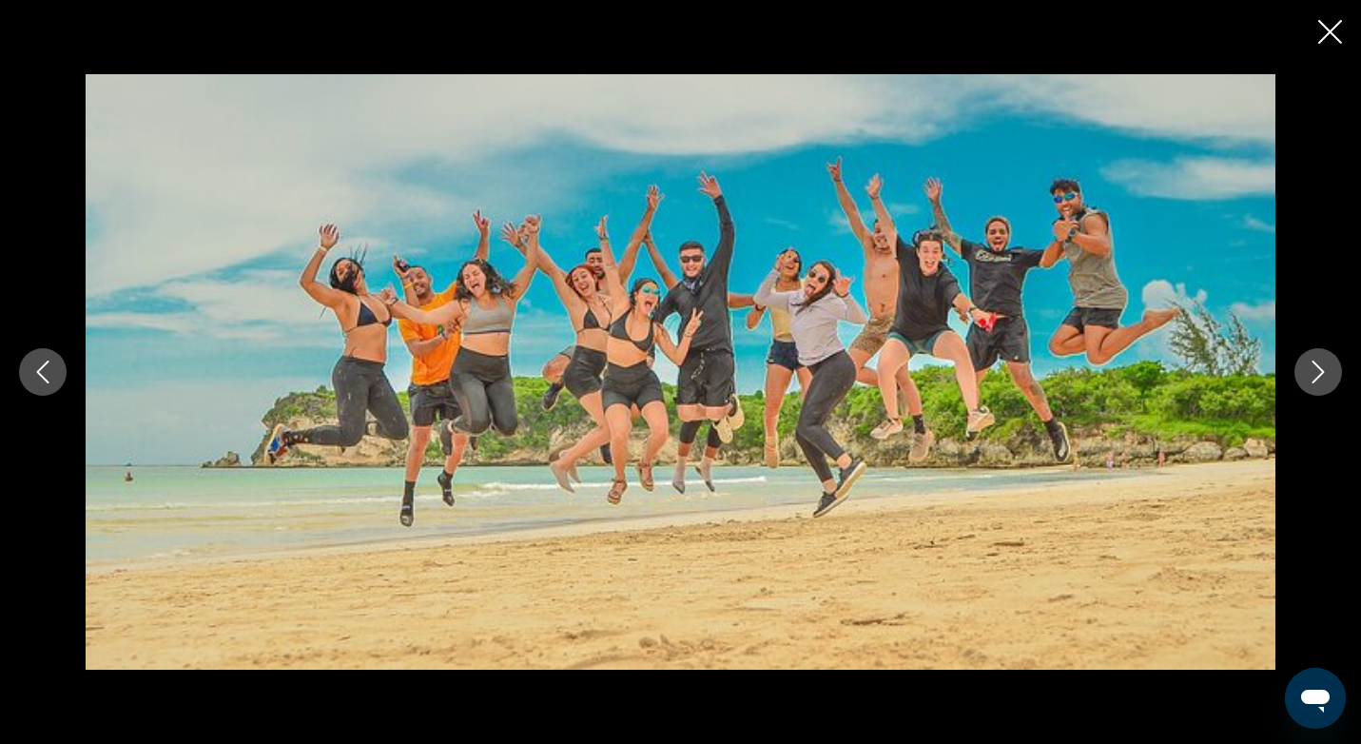
click at [1322, 366] on icon "Next image" at bounding box center [1318, 371] width 23 height 23
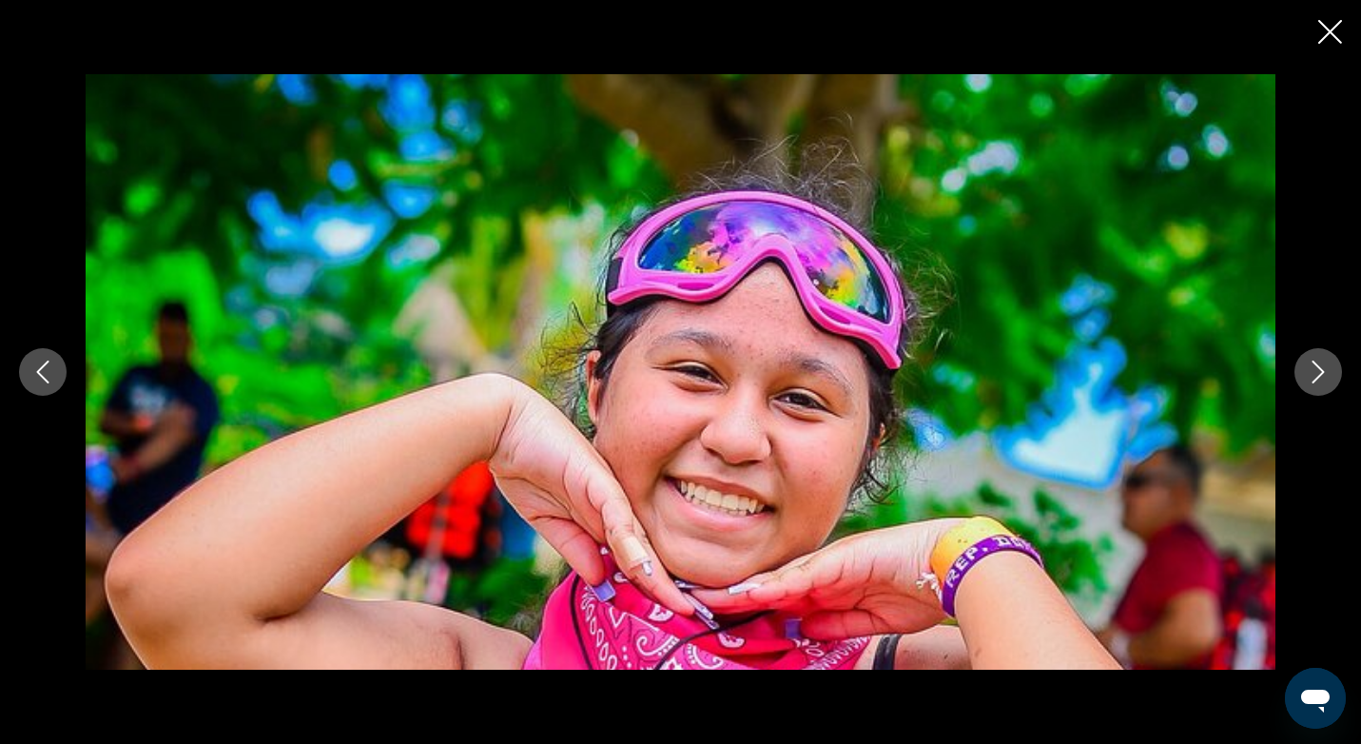
click at [1322, 366] on icon "Next image" at bounding box center [1318, 371] width 23 height 23
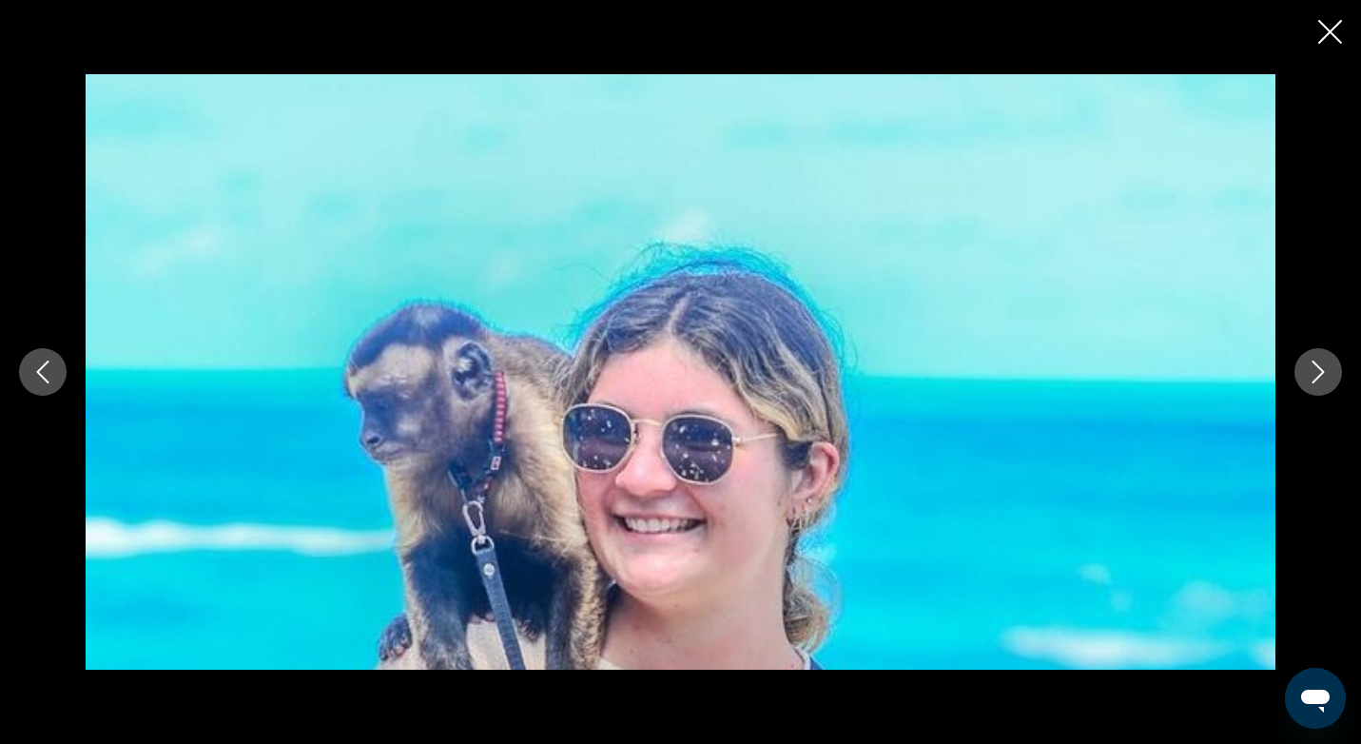
click at [1322, 366] on icon "Next image" at bounding box center [1318, 371] width 23 height 23
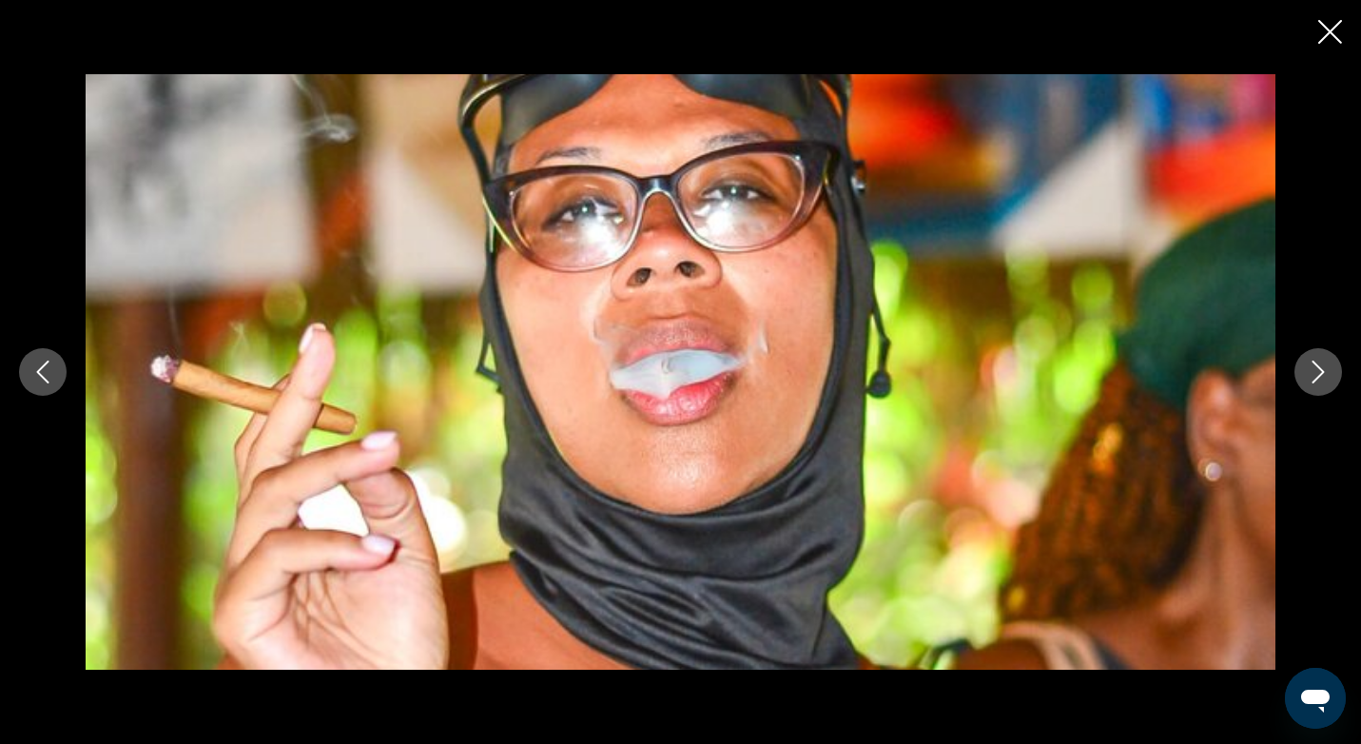
click at [1322, 366] on icon "Next image" at bounding box center [1318, 371] width 23 height 23
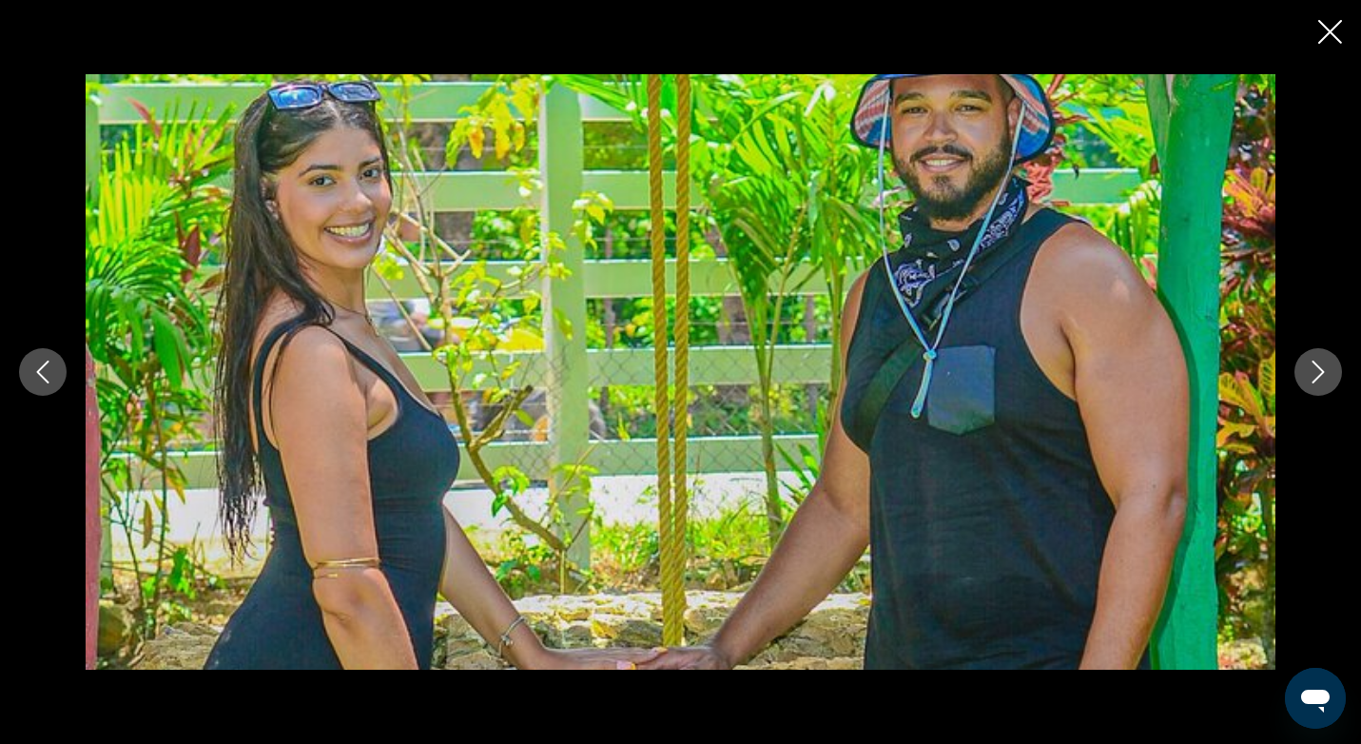
click at [1322, 366] on icon "Next image" at bounding box center [1318, 371] width 23 height 23
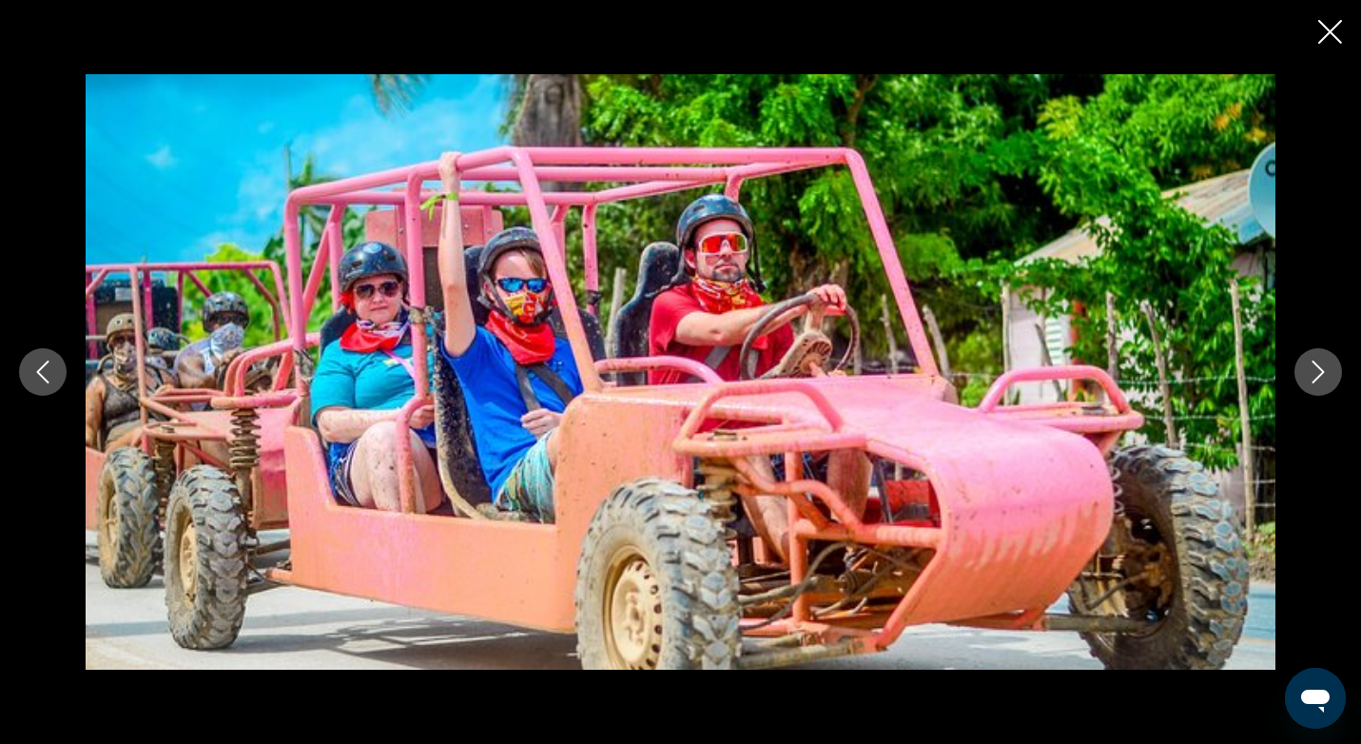
click at [1323, 365] on icon "Next image" at bounding box center [1318, 371] width 23 height 23
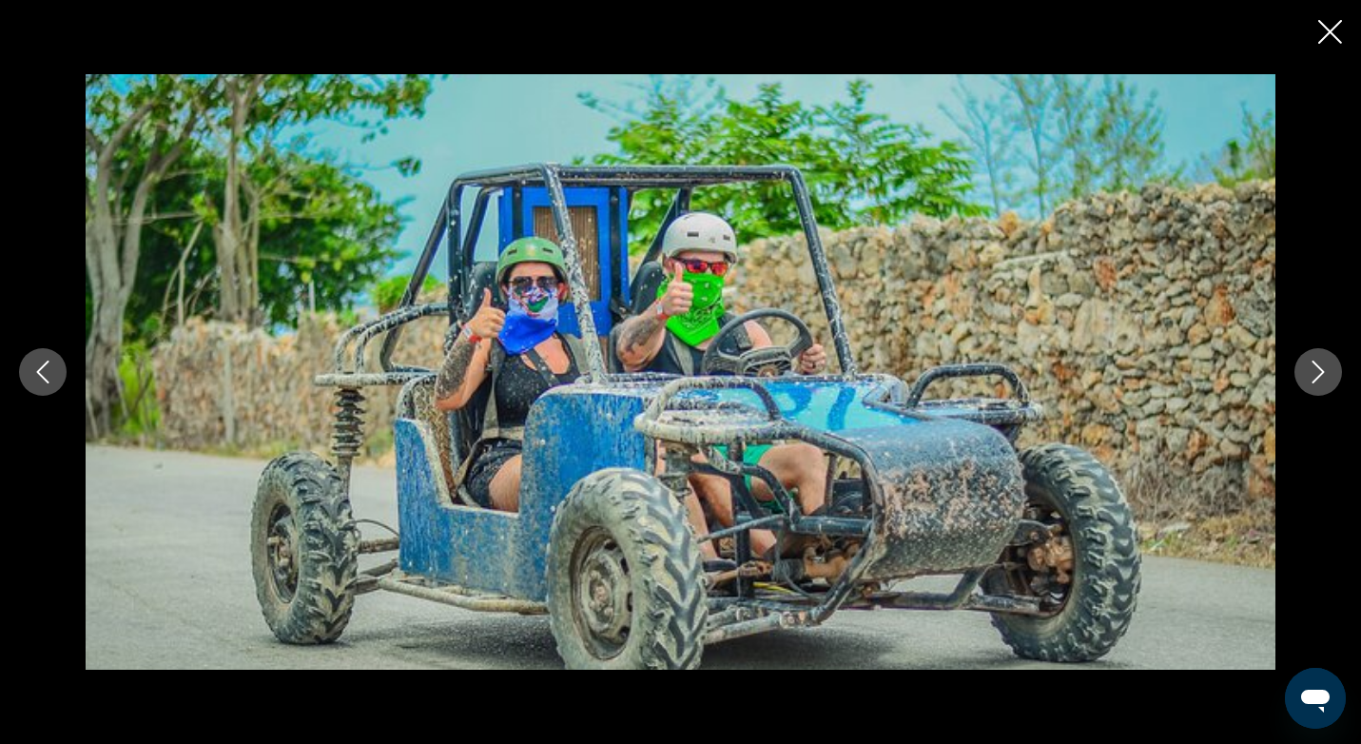
click at [1323, 365] on icon "Next image" at bounding box center [1318, 371] width 23 height 23
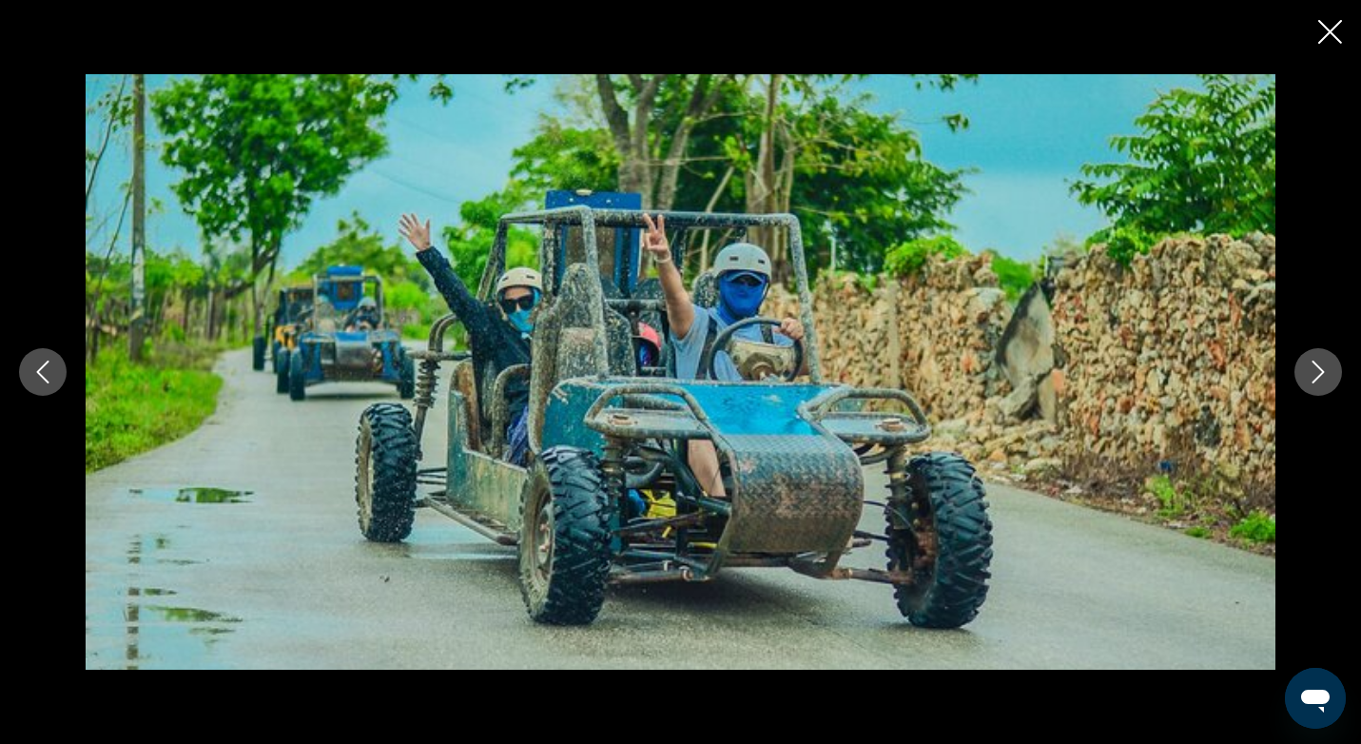
click at [1323, 365] on icon "Next image" at bounding box center [1318, 371] width 23 height 23
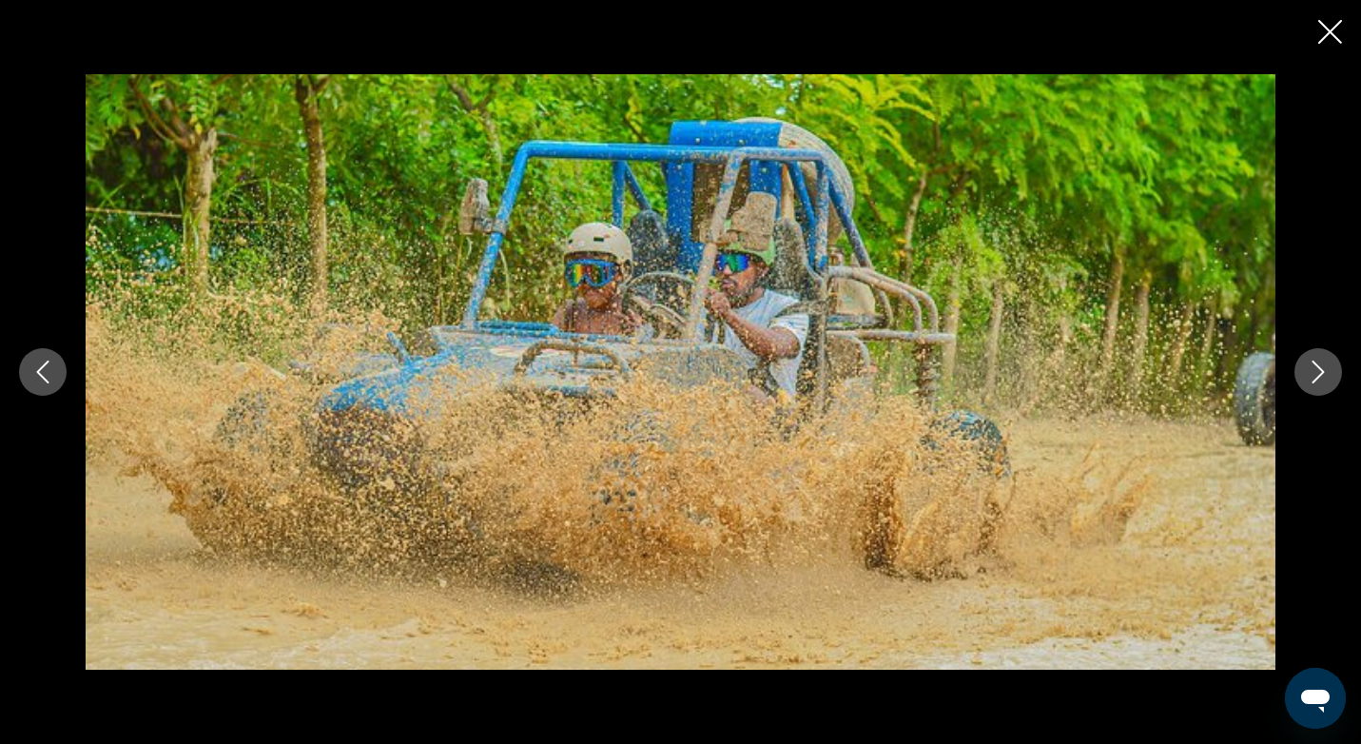
click at [1323, 365] on icon "Next image" at bounding box center [1318, 371] width 23 height 23
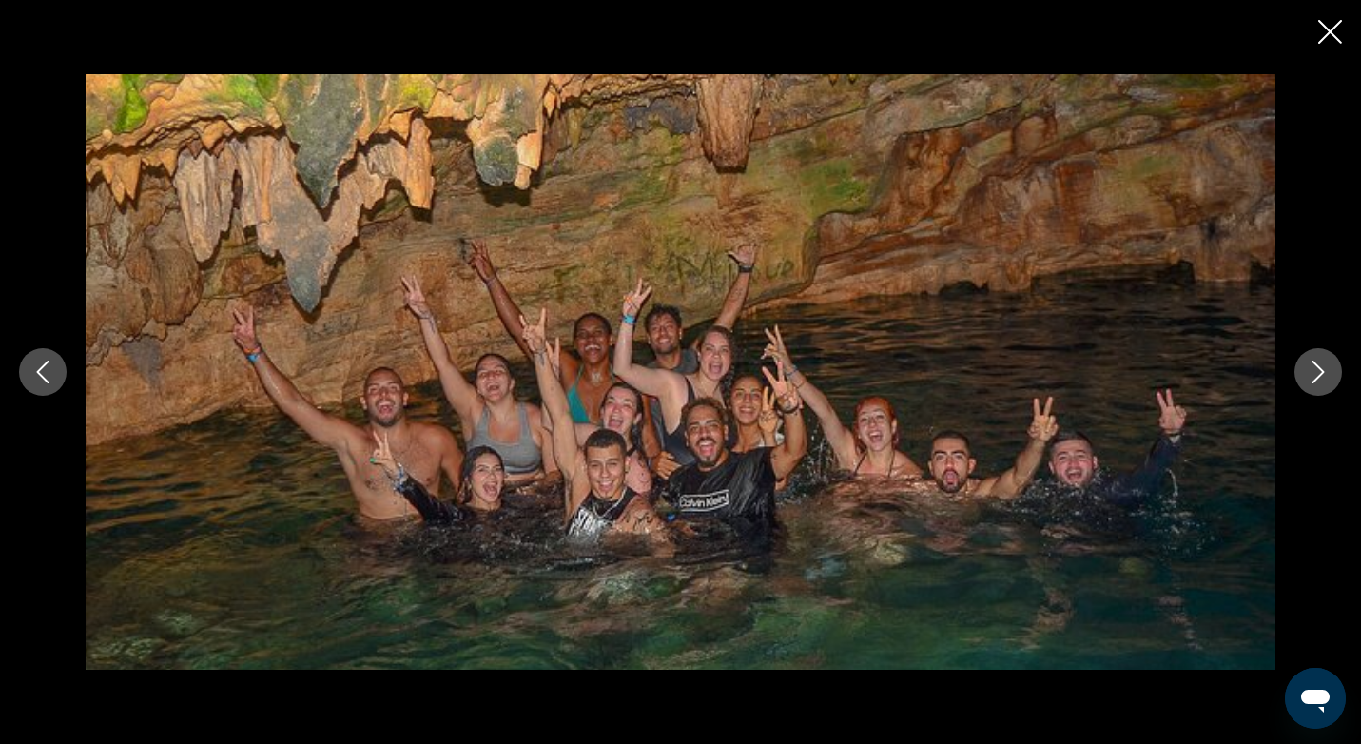
click at [1323, 365] on icon "Next image" at bounding box center [1318, 371] width 23 height 23
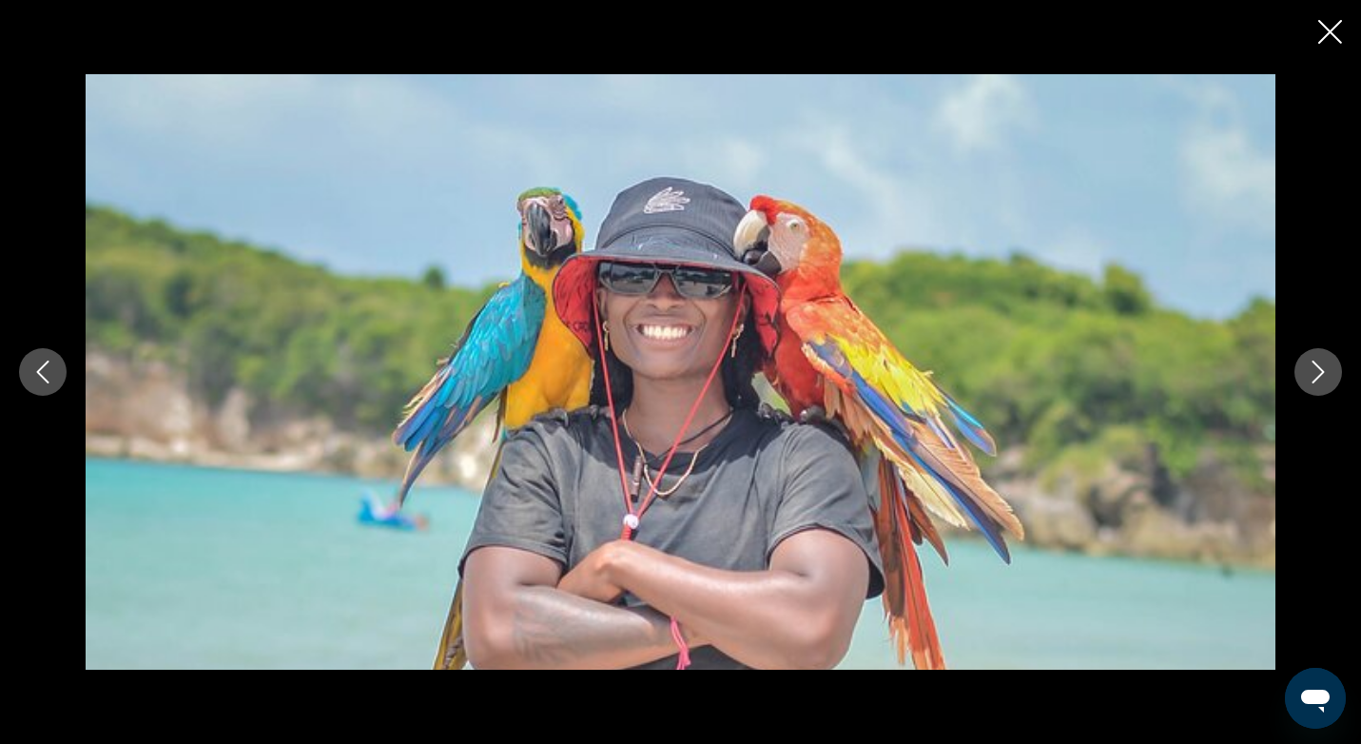
click at [1323, 365] on icon "Next image" at bounding box center [1318, 371] width 23 height 23
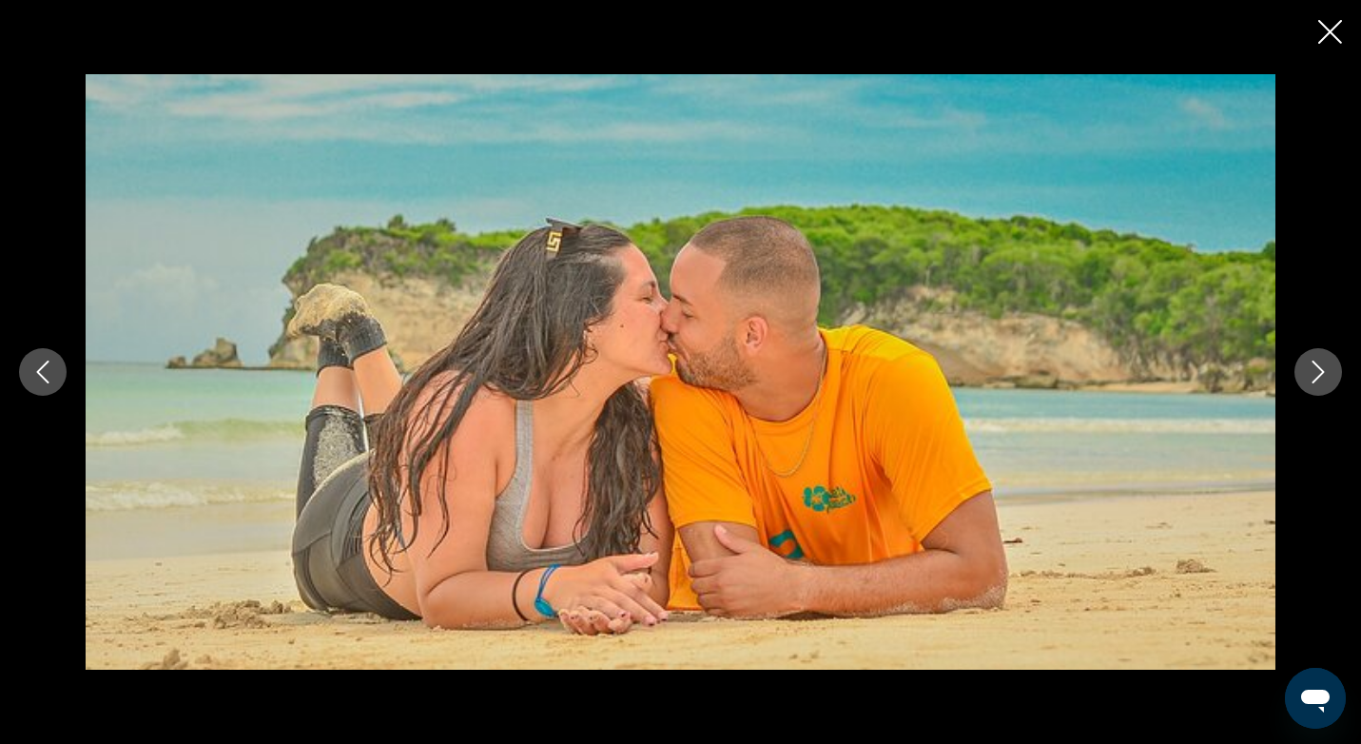
click at [1323, 365] on icon "Next image" at bounding box center [1318, 371] width 23 height 23
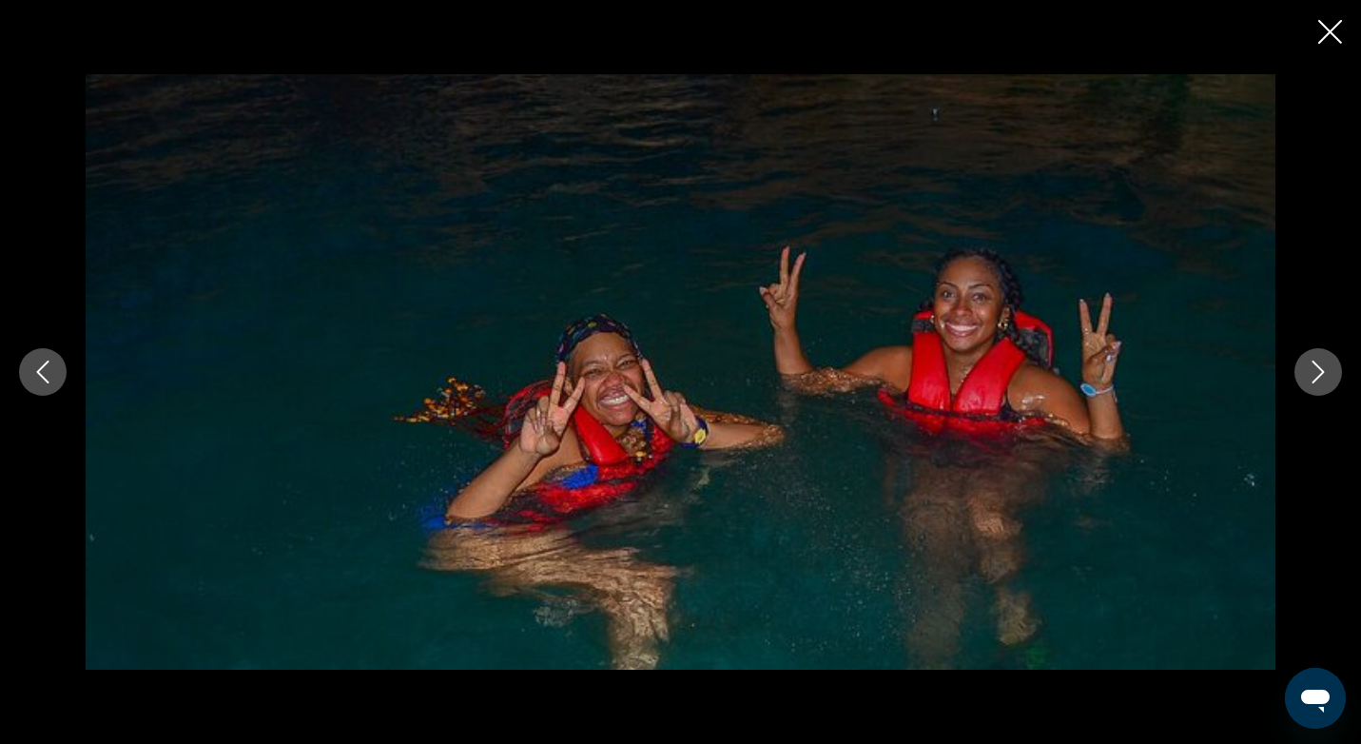
click at [1323, 365] on icon "Next image" at bounding box center [1318, 371] width 23 height 23
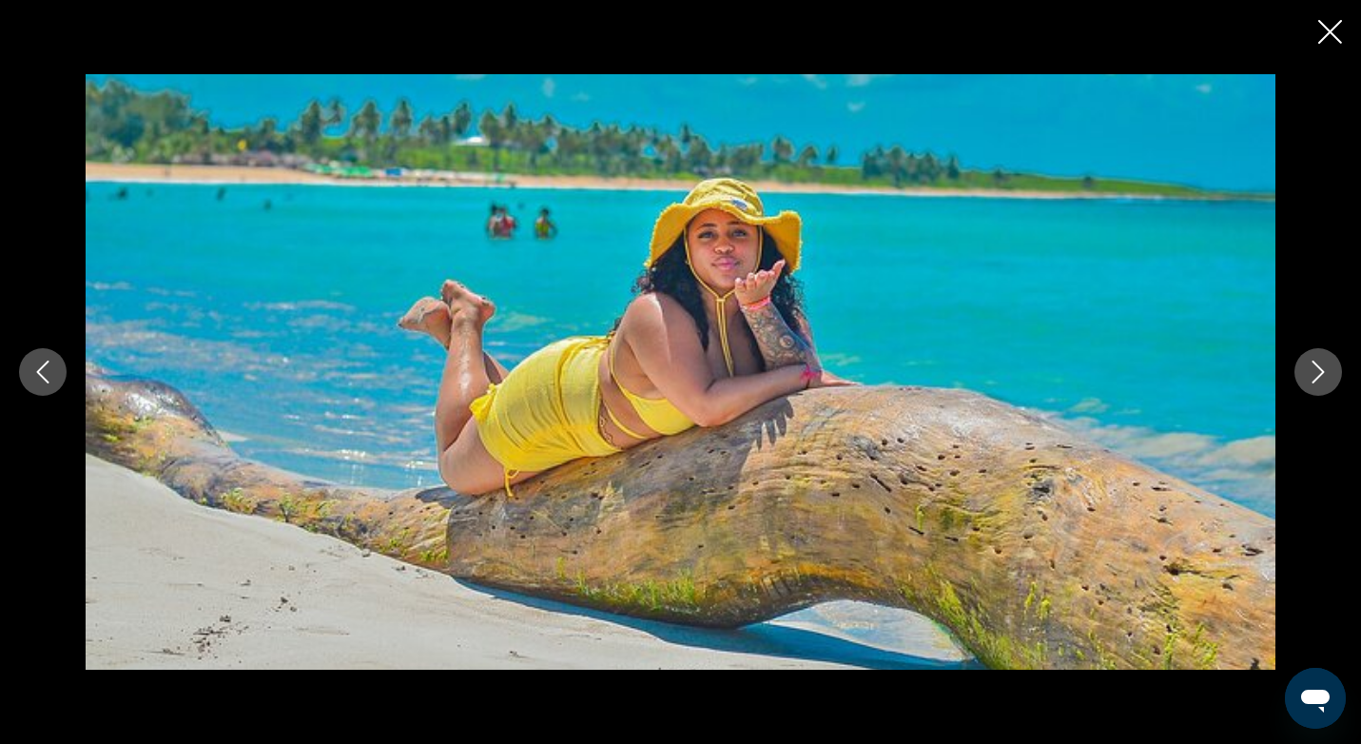
click at [1323, 365] on icon "Next image" at bounding box center [1318, 371] width 23 height 23
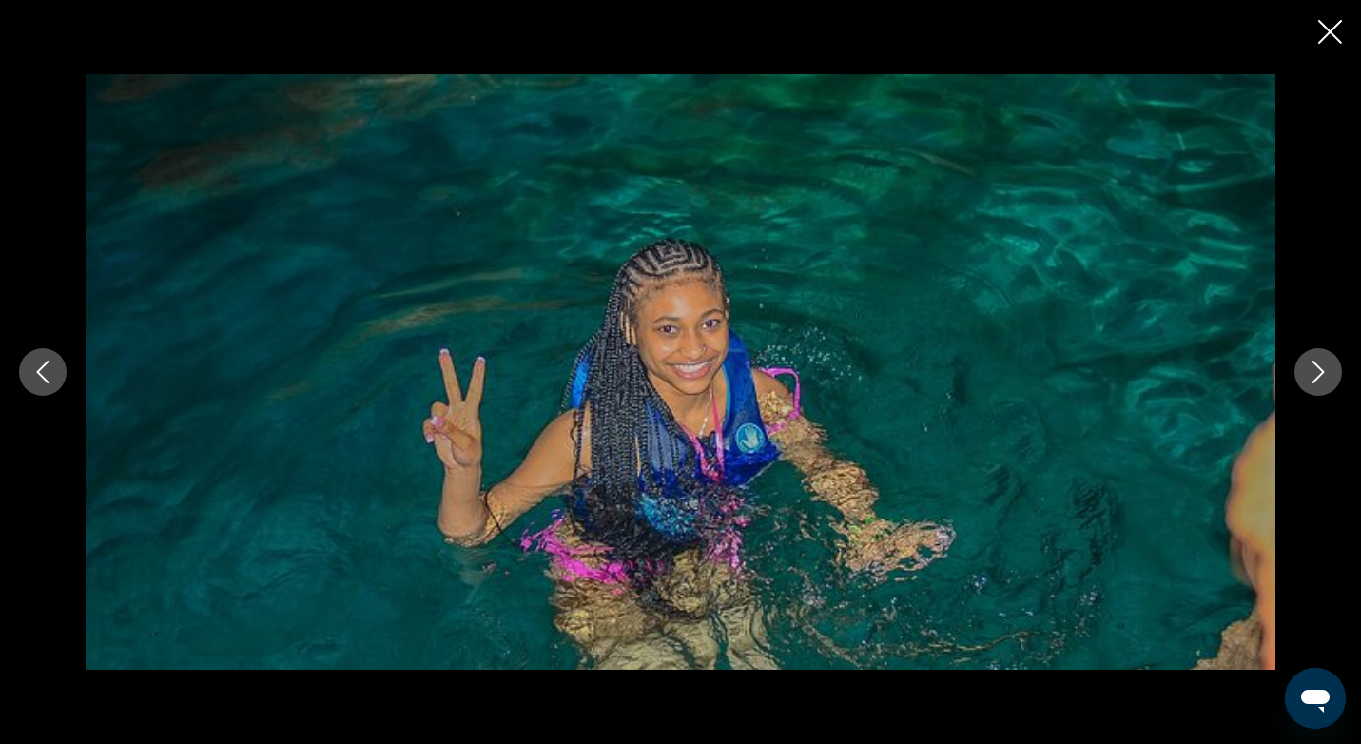
click at [1323, 365] on icon "Next image" at bounding box center [1318, 371] width 23 height 23
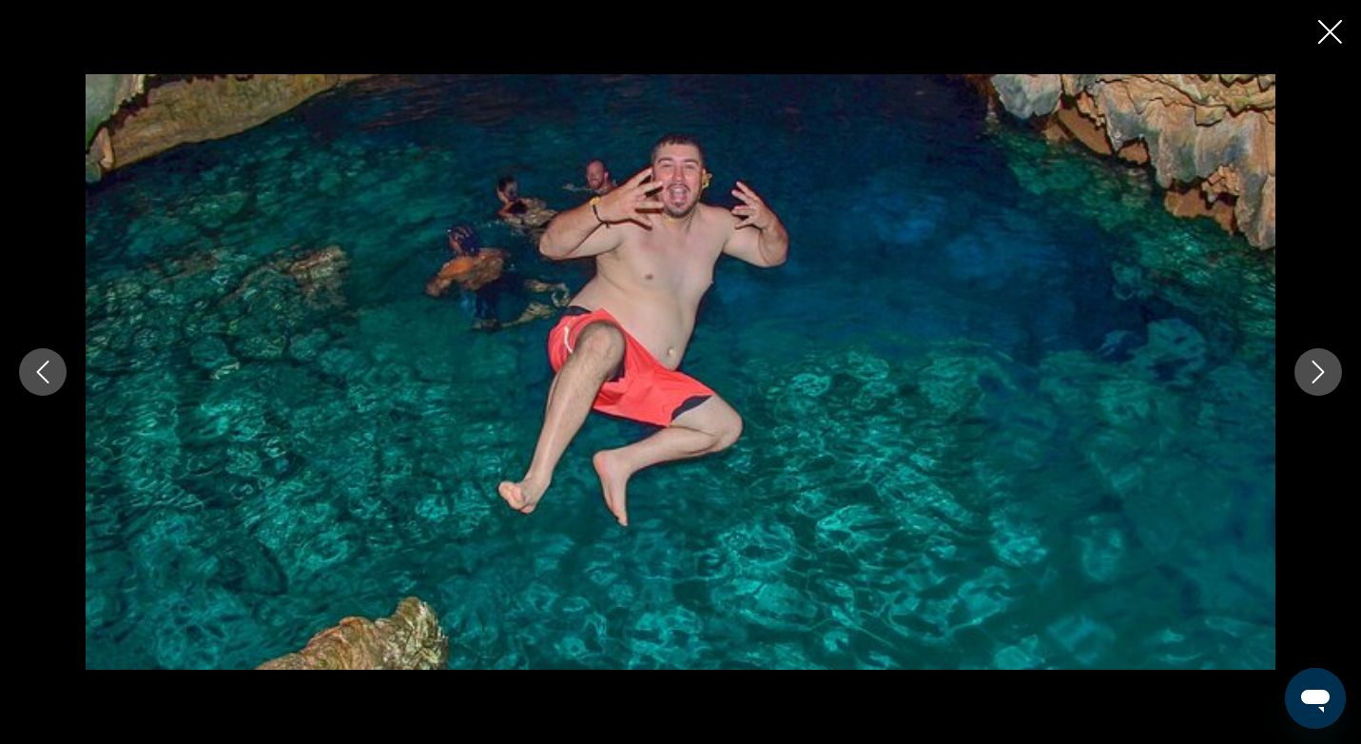
click at [1323, 365] on icon "Next image" at bounding box center [1318, 371] width 23 height 23
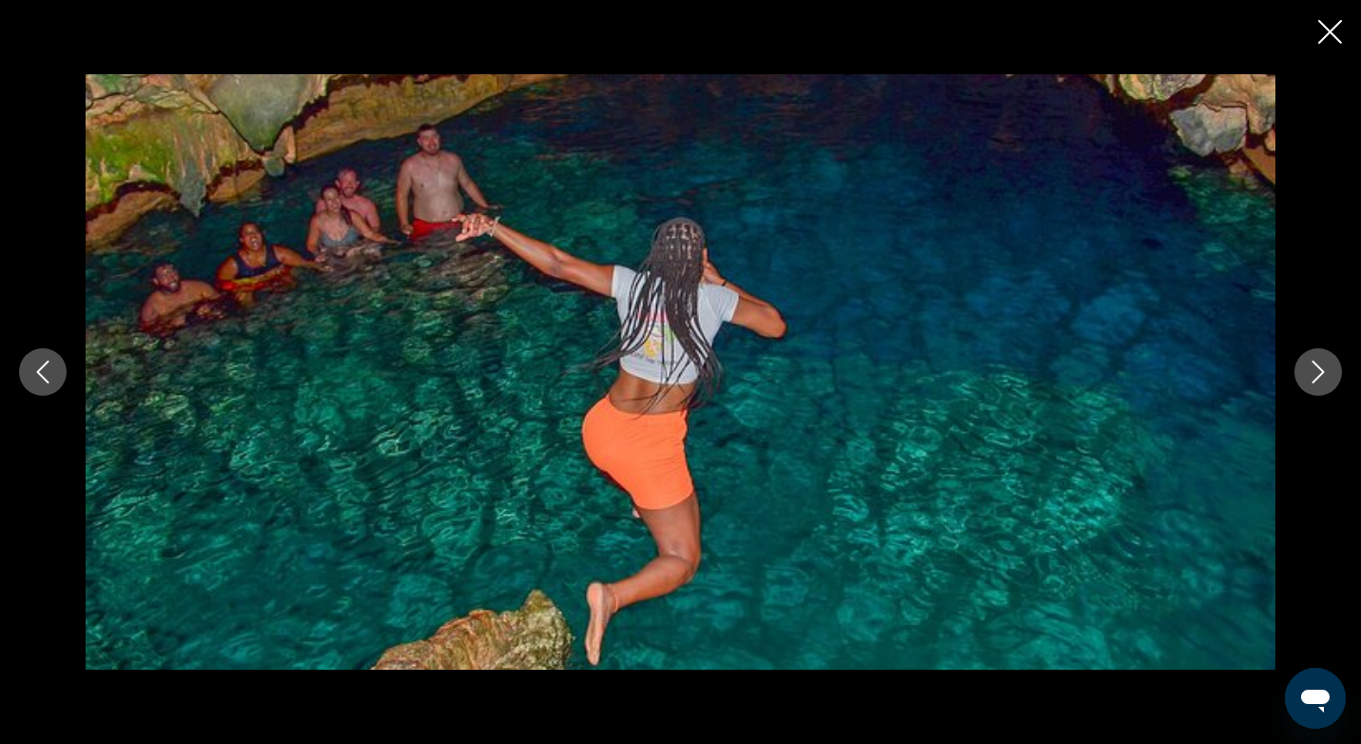
click at [1323, 365] on icon "Next image" at bounding box center [1318, 371] width 23 height 23
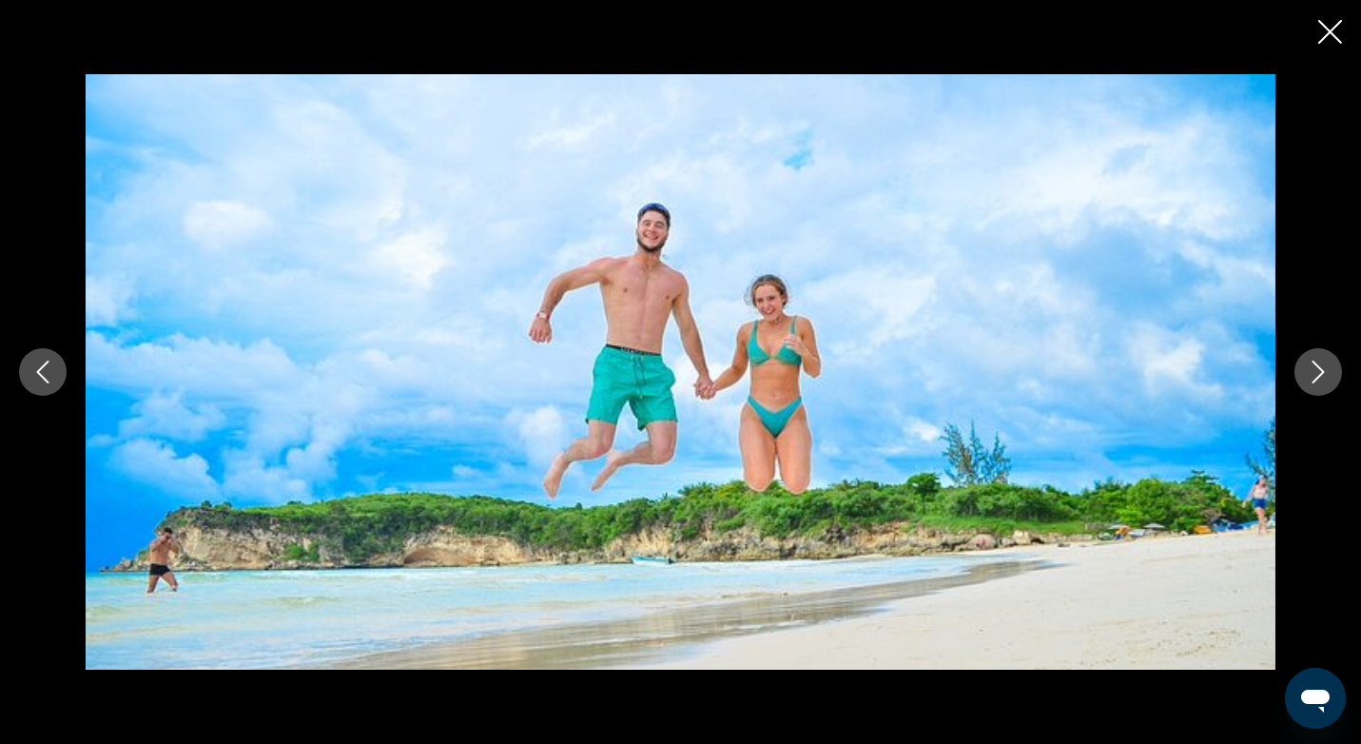
click at [14, 366] on div "prev next" at bounding box center [680, 371] width 1361 height 595
click at [47, 367] on icon "Previous image" at bounding box center [42, 371] width 23 height 23
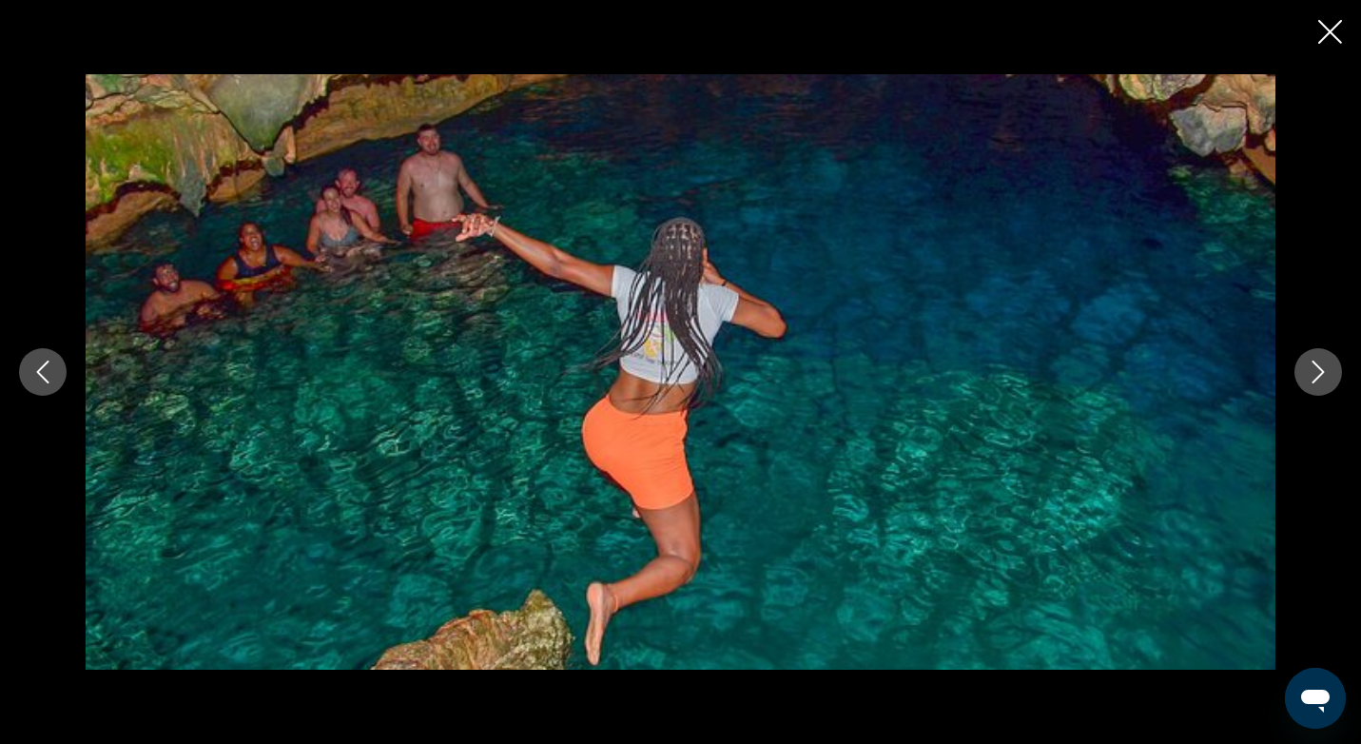
click at [1319, 367] on icon "Next image" at bounding box center [1318, 371] width 12 height 23
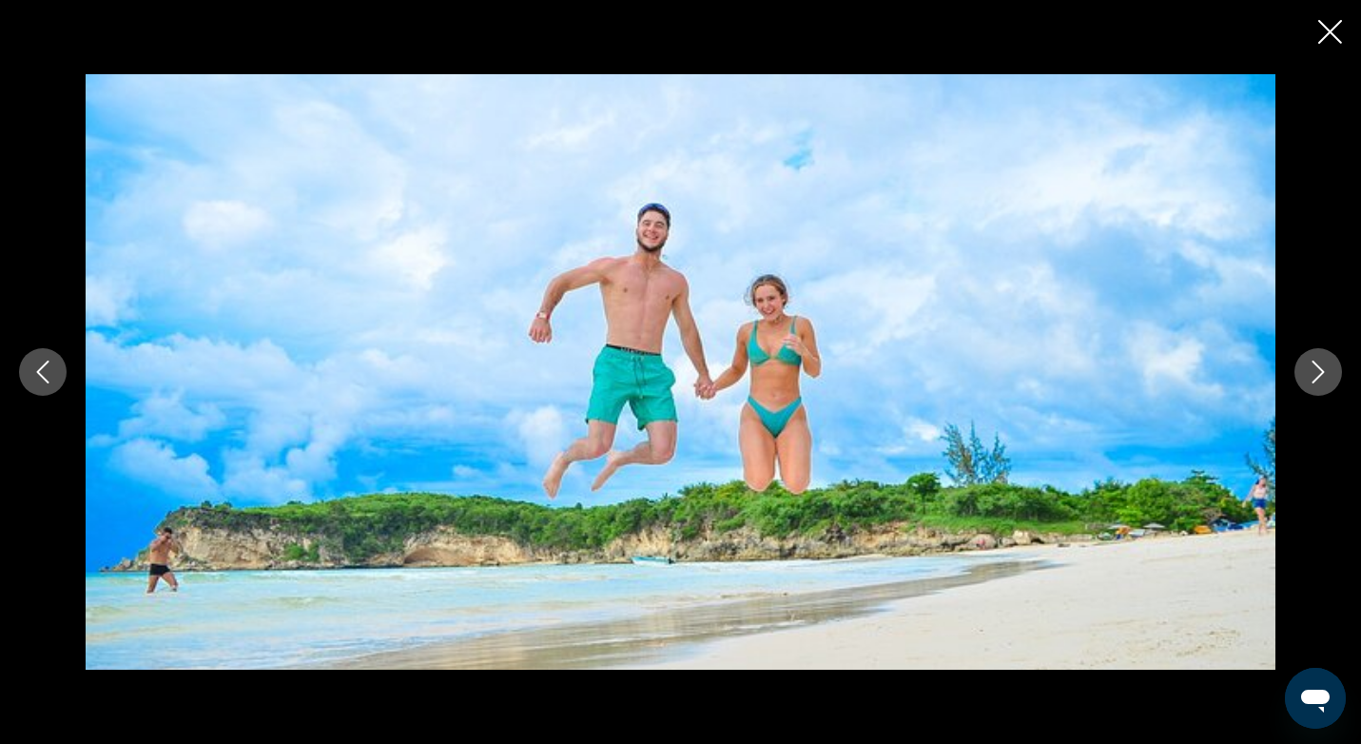
click at [1319, 367] on icon "Next image" at bounding box center [1318, 371] width 12 height 23
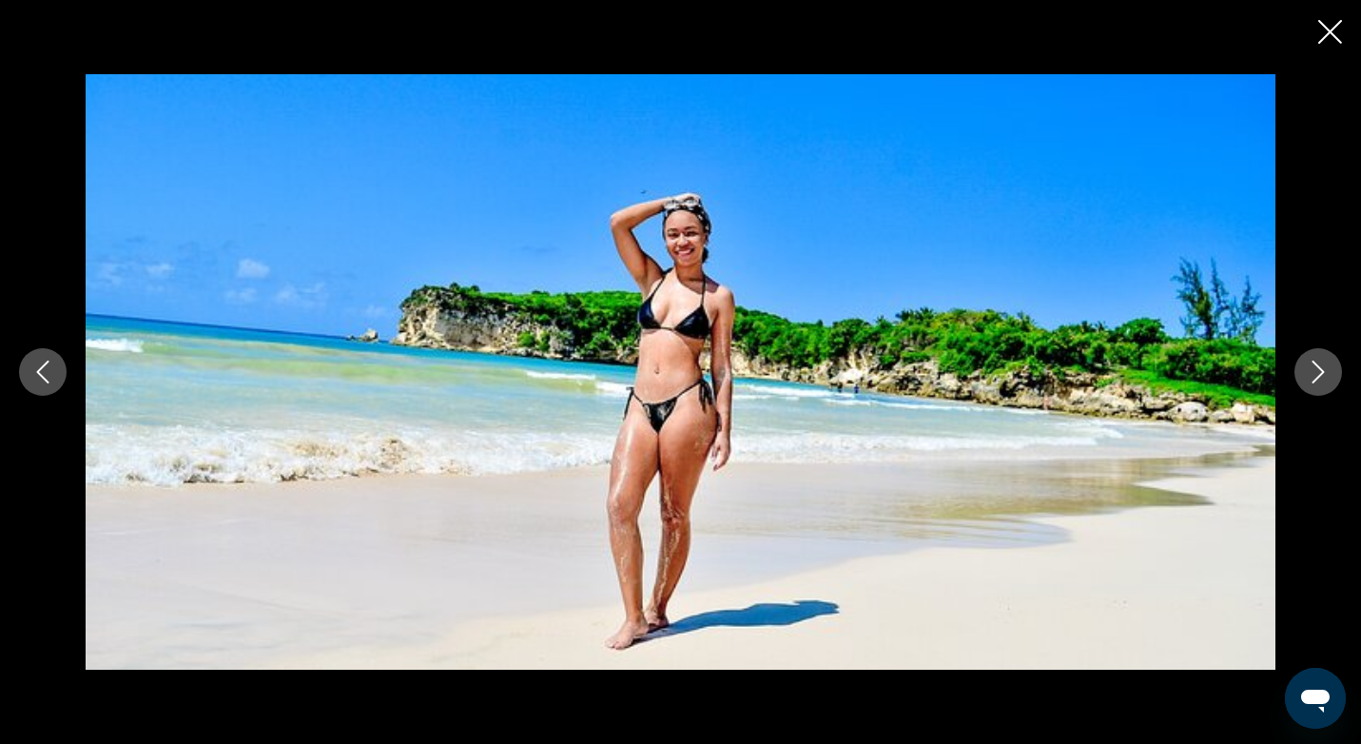
click at [1319, 367] on icon "Next image" at bounding box center [1318, 371] width 12 height 23
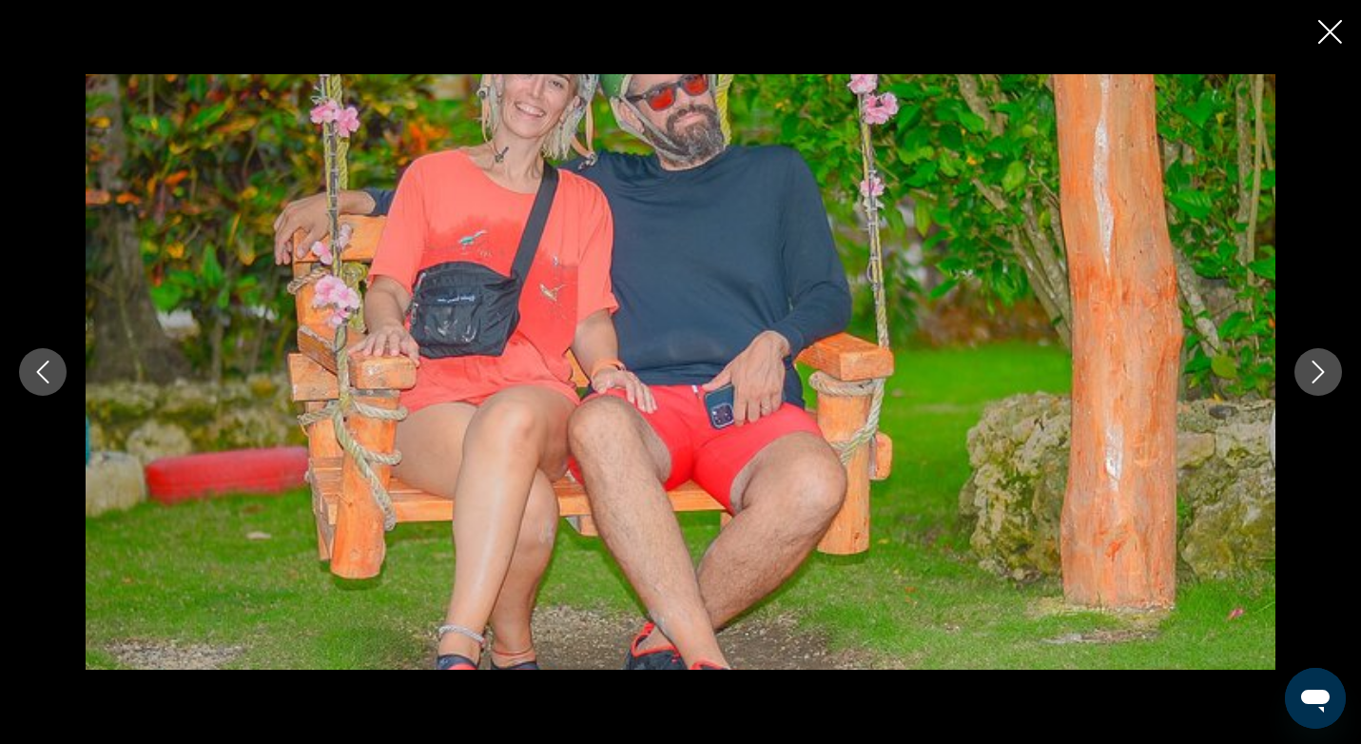
click at [1319, 367] on icon "Next image" at bounding box center [1318, 371] width 12 height 23
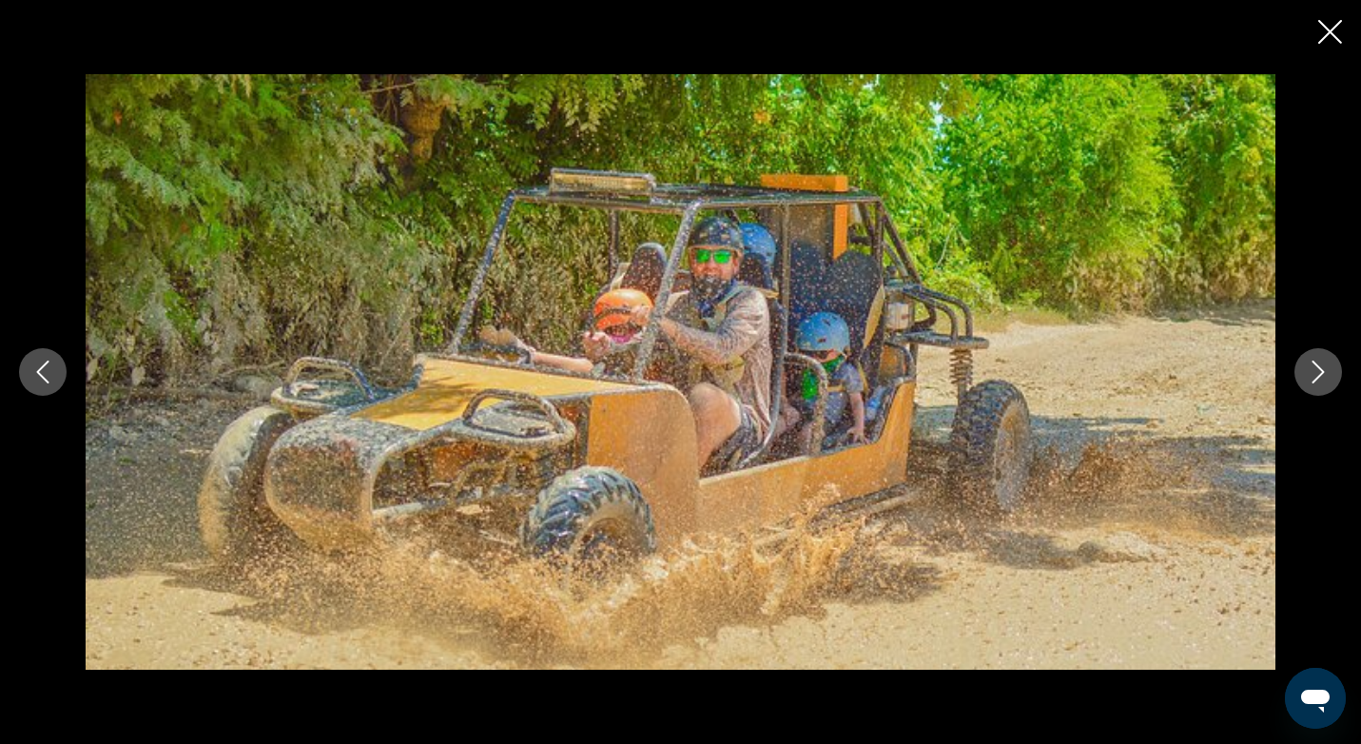
click at [1319, 367] on icon "Next image" at bounding box center [1318, 371] width 12 height 23
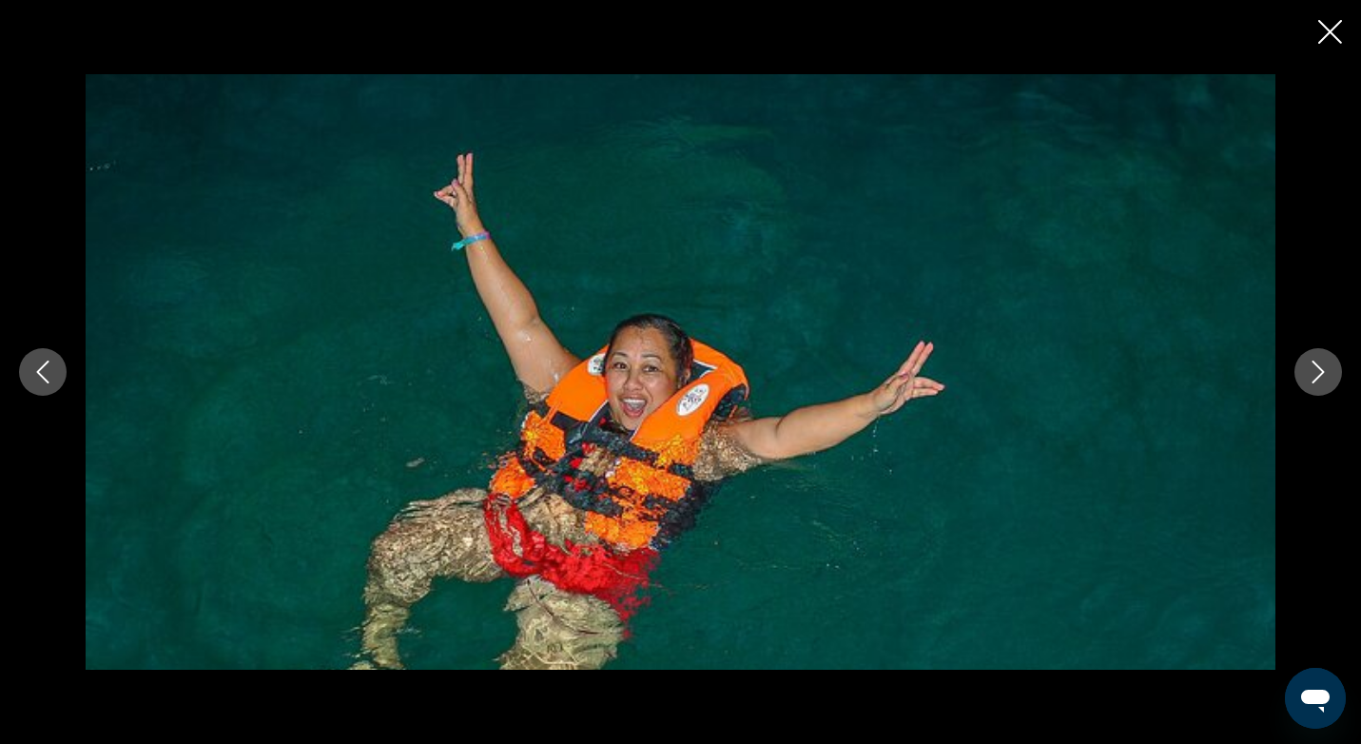
click at [1319, 367] on icon "Next image" at bounding box center [1318, 371] width 12 height 23
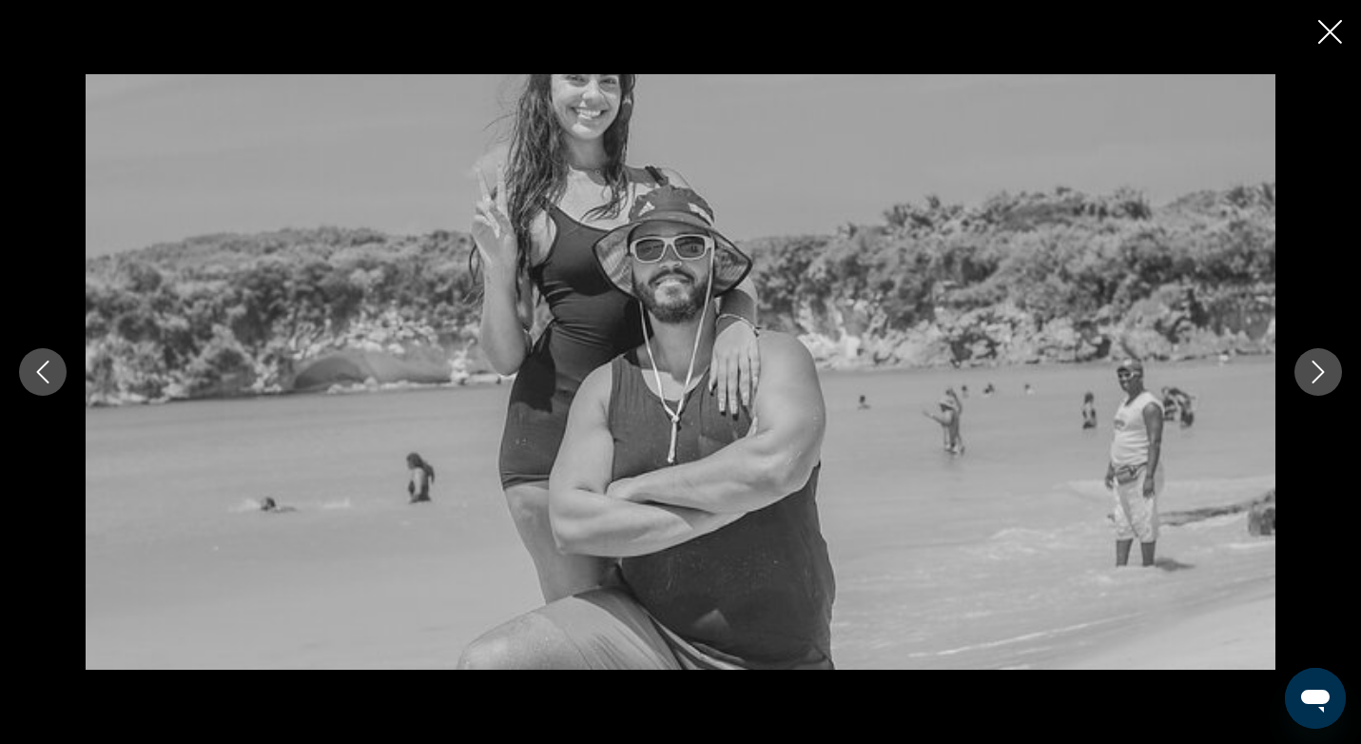
click at [1319, 367] on icon "Next image" at bounding box center [1318, 371] width 12 height 23
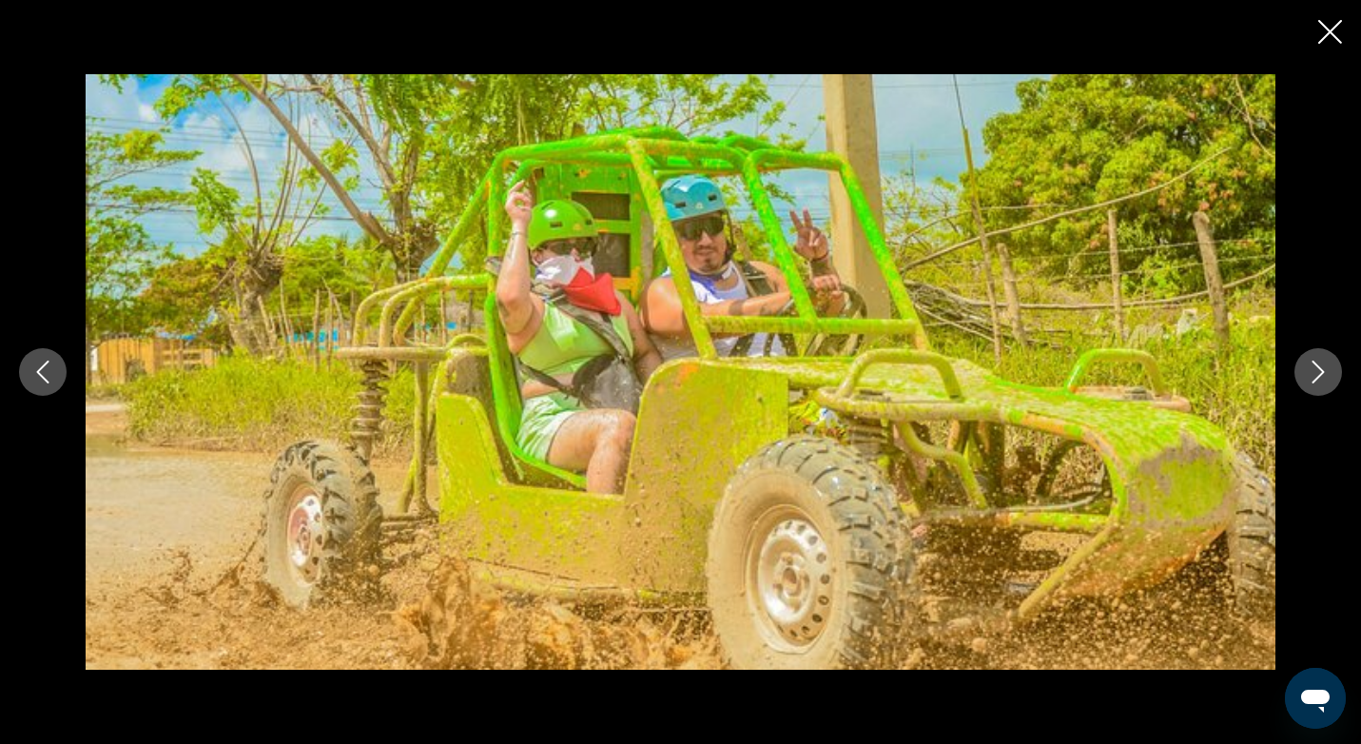
click at [1319, 367] on icon "Next image" at bounding box center [1318, 371] width 12 height 23
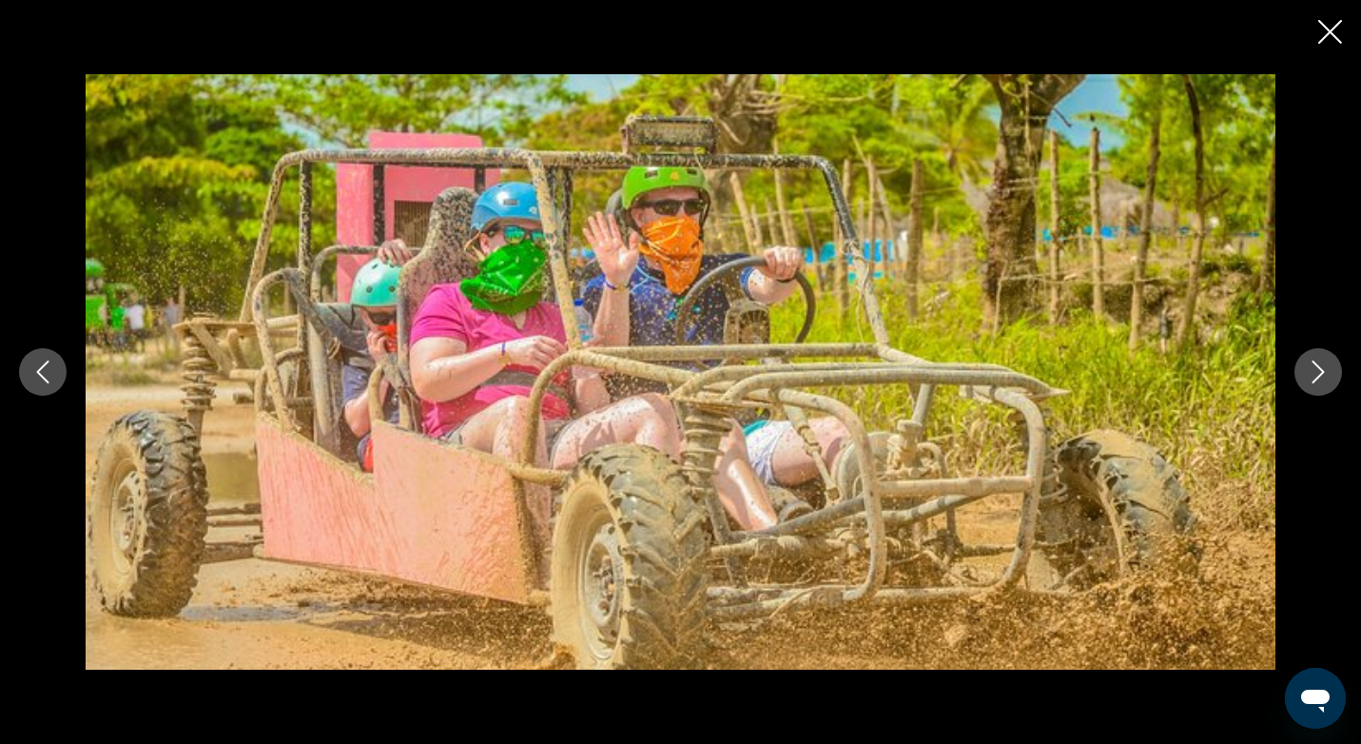
click at [1319, 367] on icon "Next image" at bounding box center [1318, 371] width 12 height 23
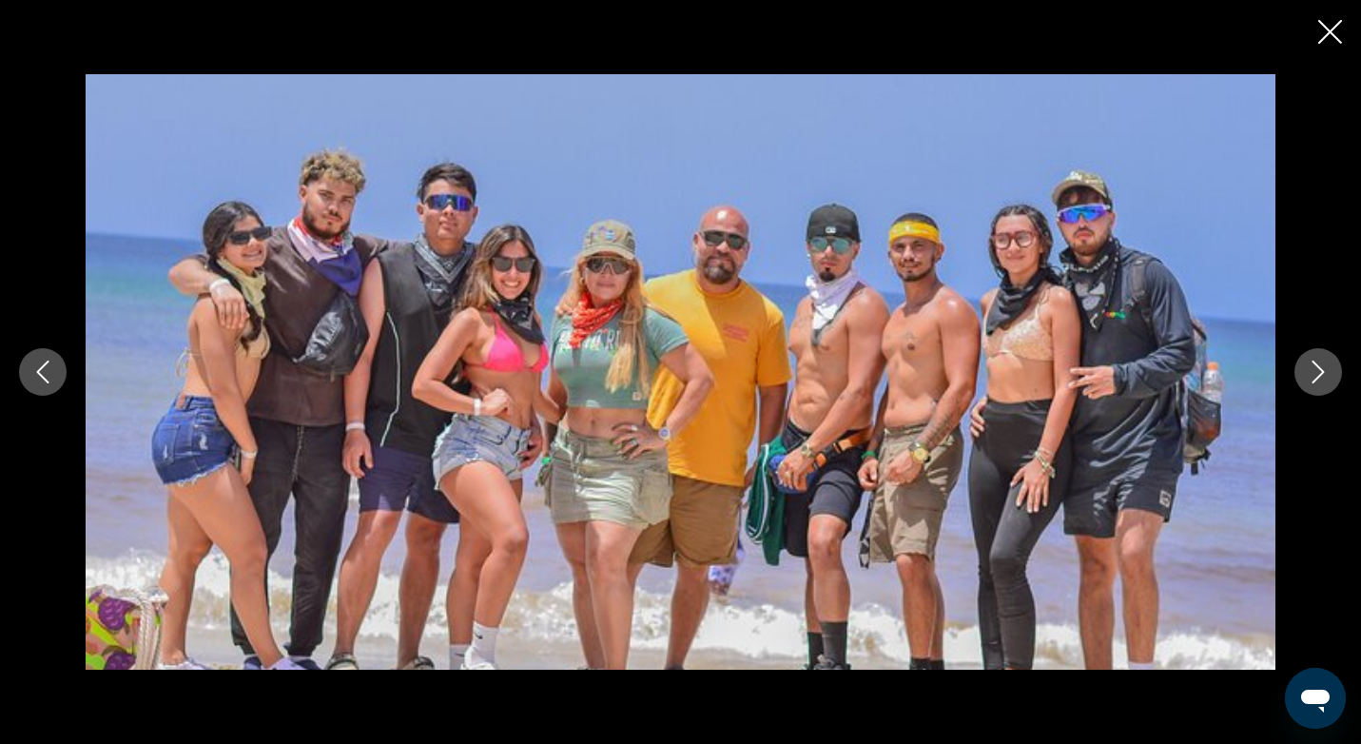
click at [1319, 367] on icon "Next image" at bounding box center [1318, 371] width 12 height 23
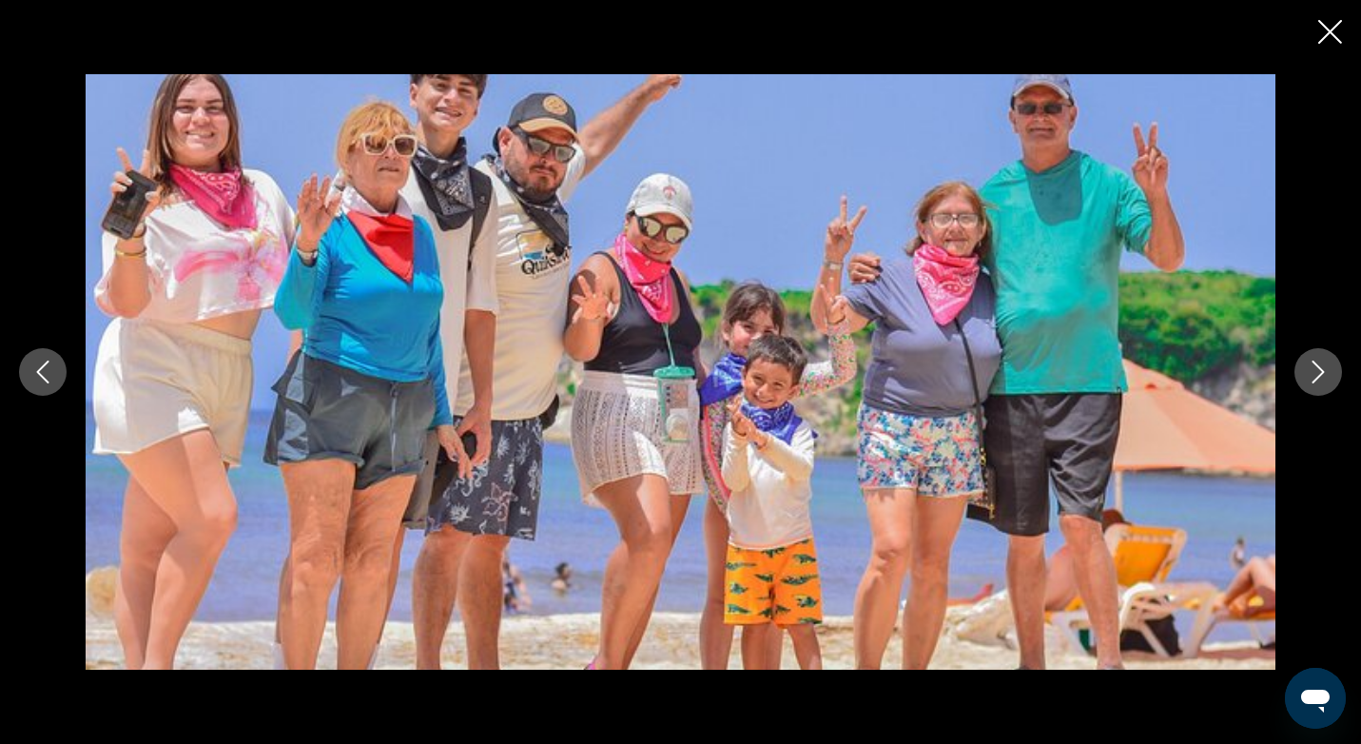
click at [1319, 367] on icon "Next image" at bounding box center [1318, 371] width 12 height 23
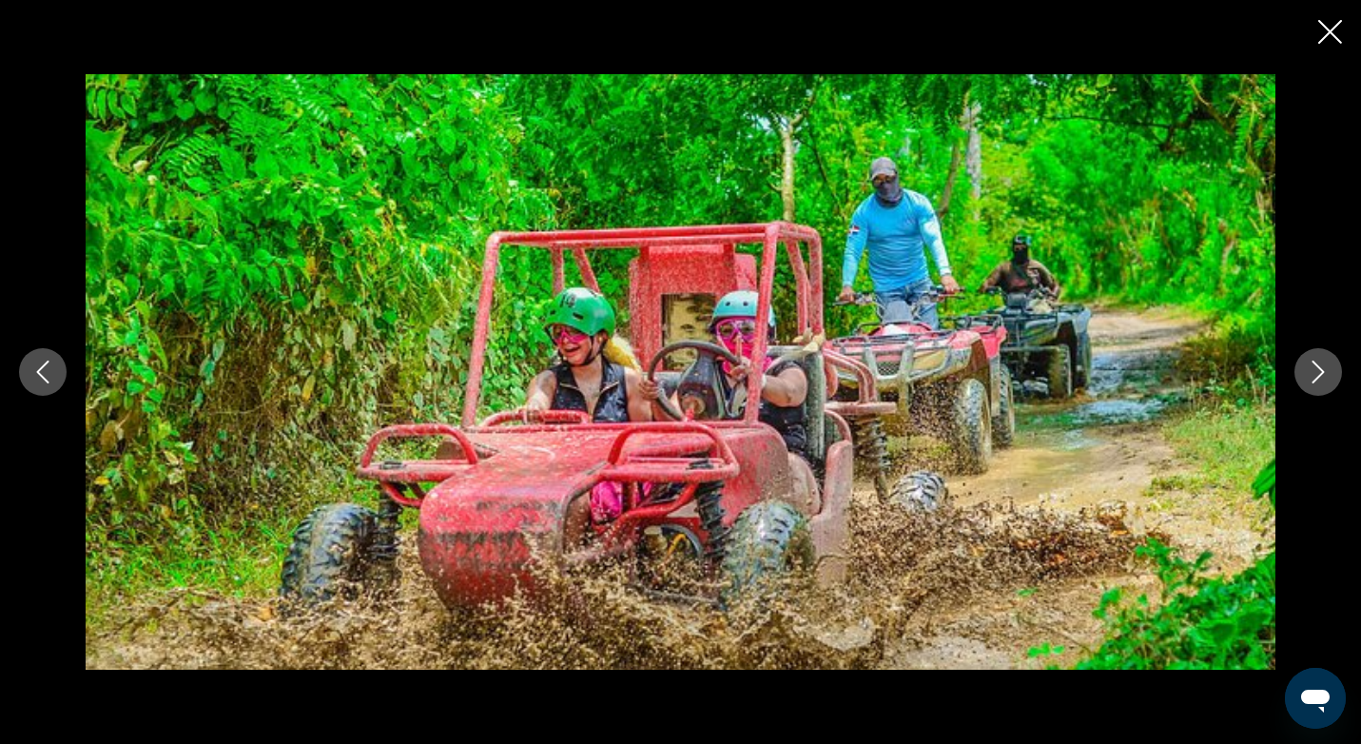
click at [1319, 367] on icon "Next image" at bounding box center [1318, 371] width 12 height 23
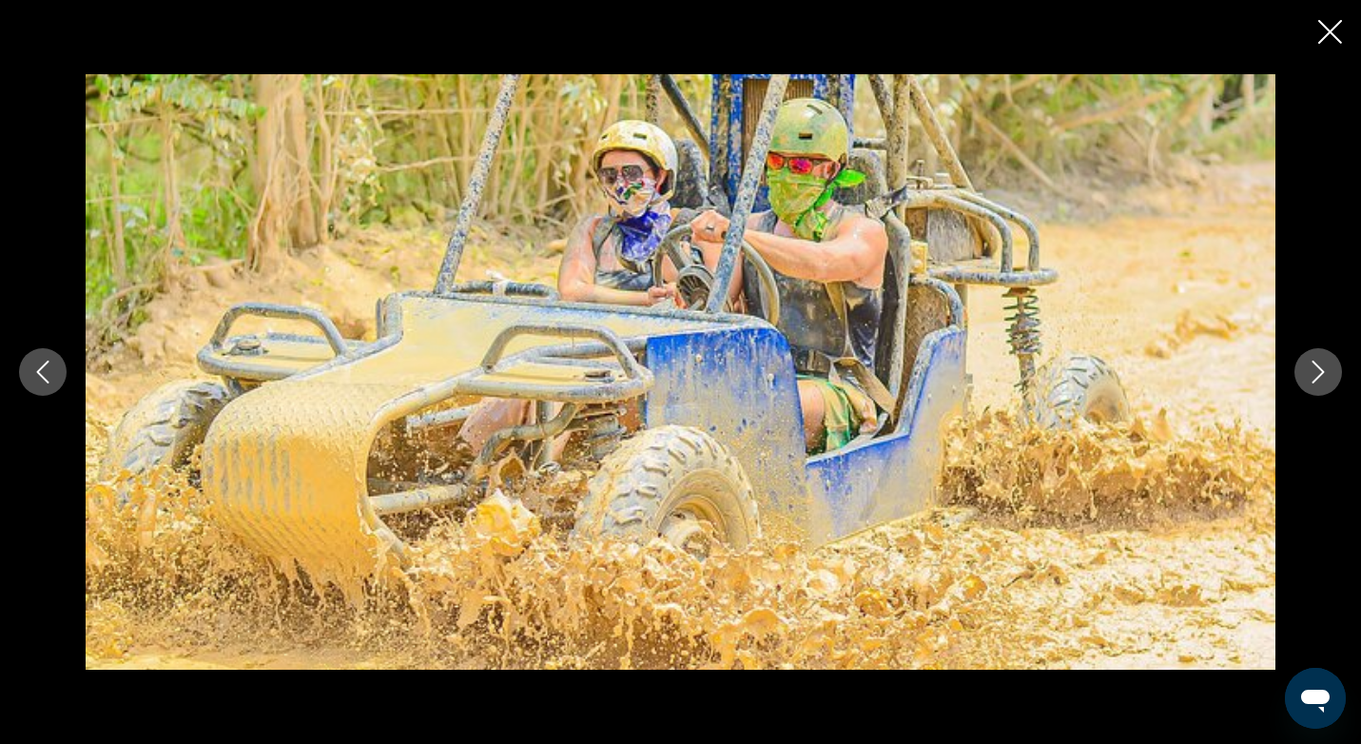
click at [1319, 367] on icon "Next image" at bounding box center [1318, 371] width 12 height 23
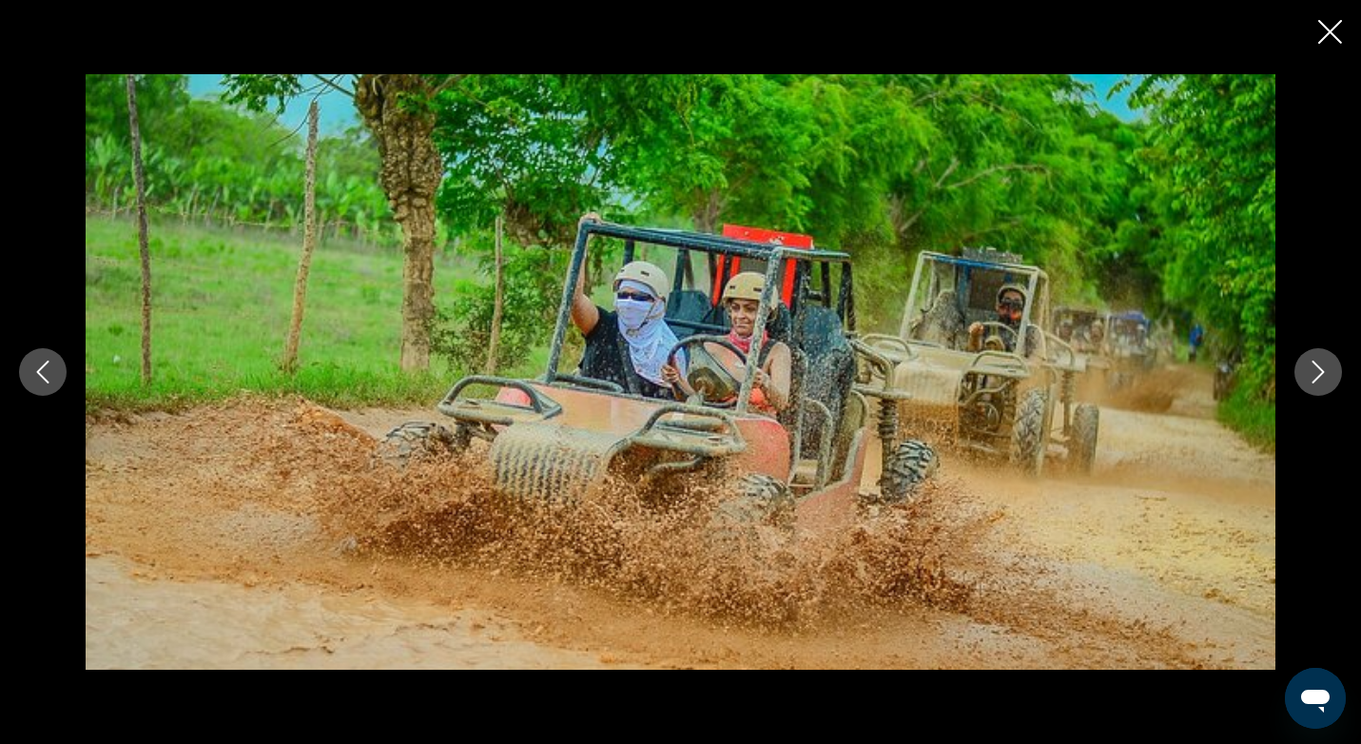
click at [1319, 367] on icon "Next image" at bounding box center [1318, 371] width 12 height 23
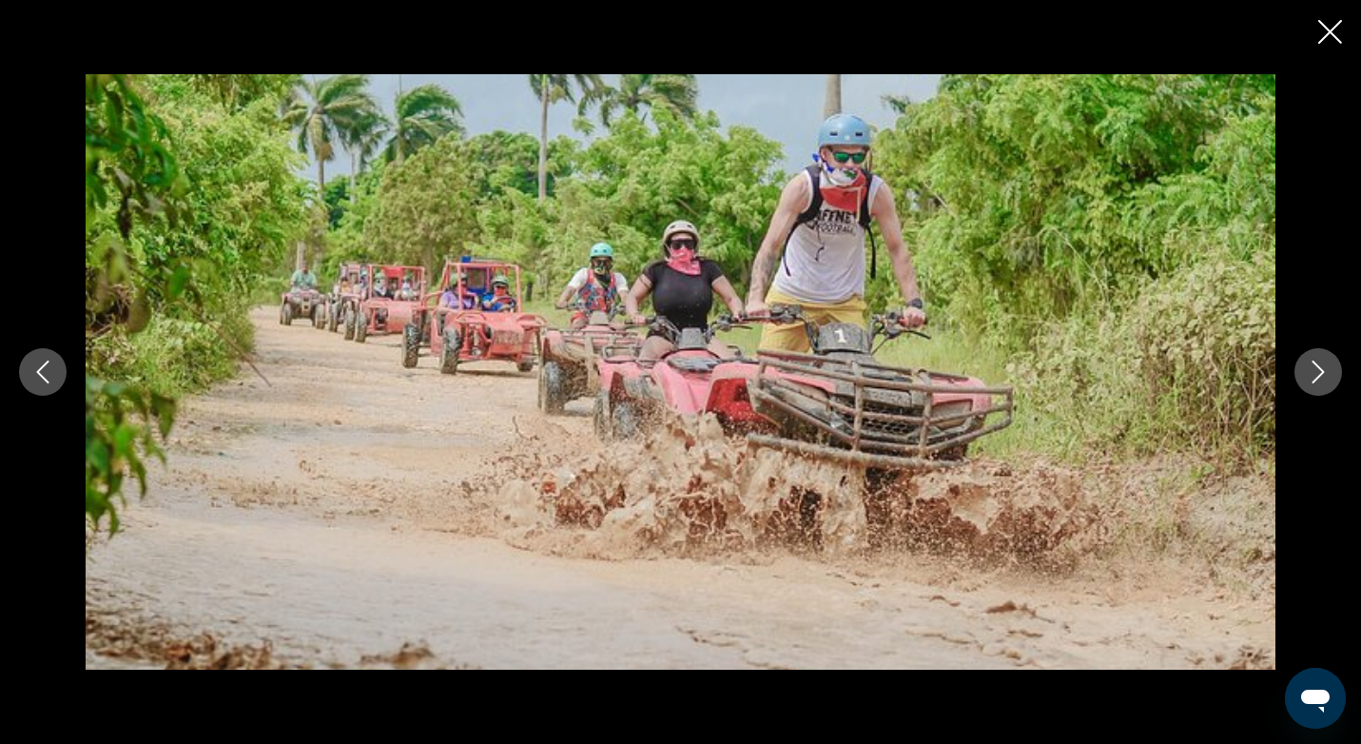
click at [1319, 367] on icon "Next image" at bounding box center [1318, 371] width 12 height 23
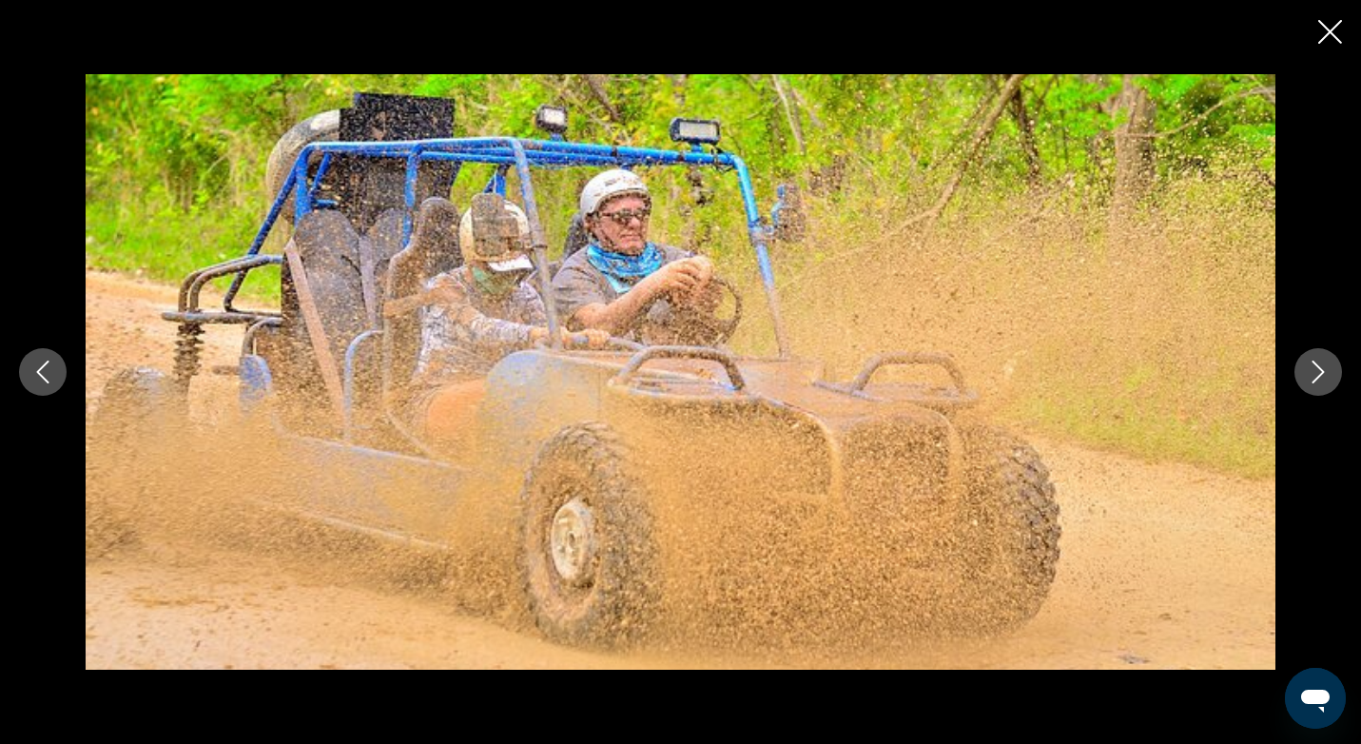
click at [1319, 367] on icon "Next image" at bounding box center [1318, 371] width 12 height 23
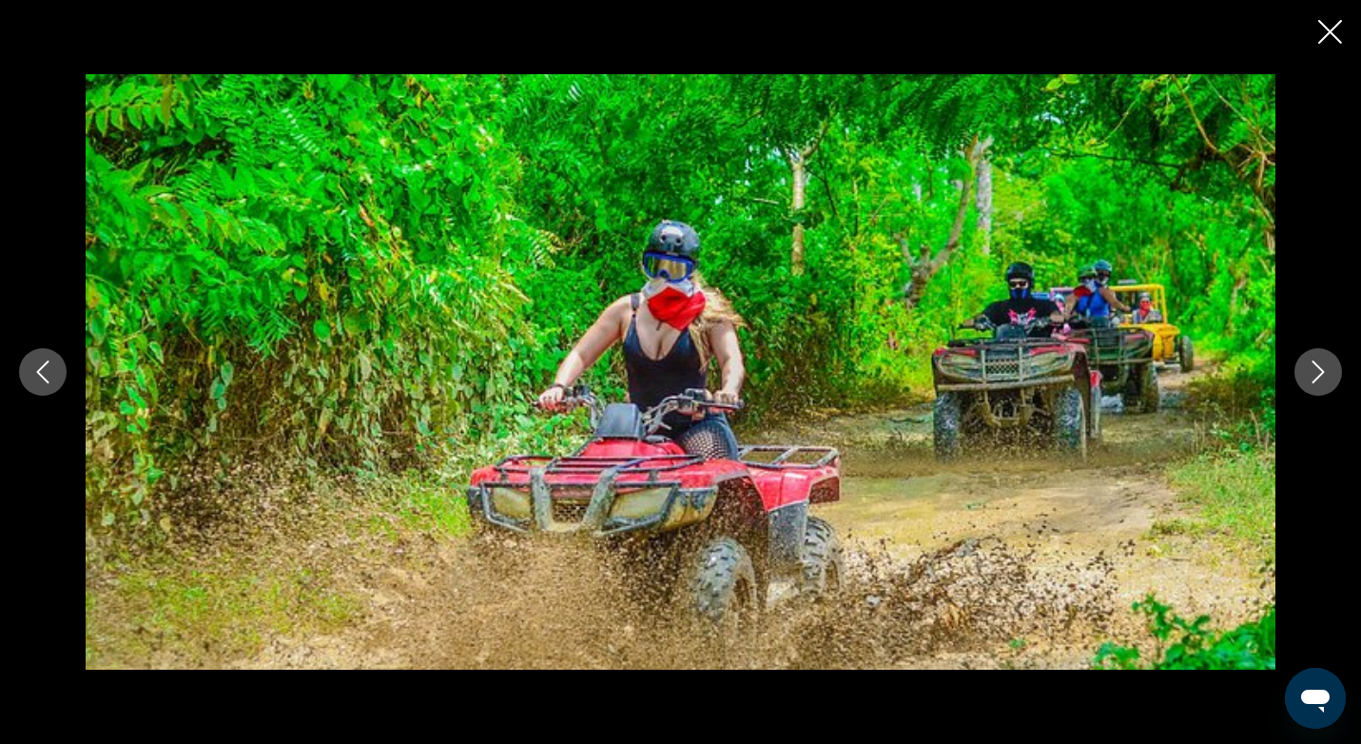
click at [1319, 367] on icon "Next image" at bounding box center [1318, 371] width 12 height 23
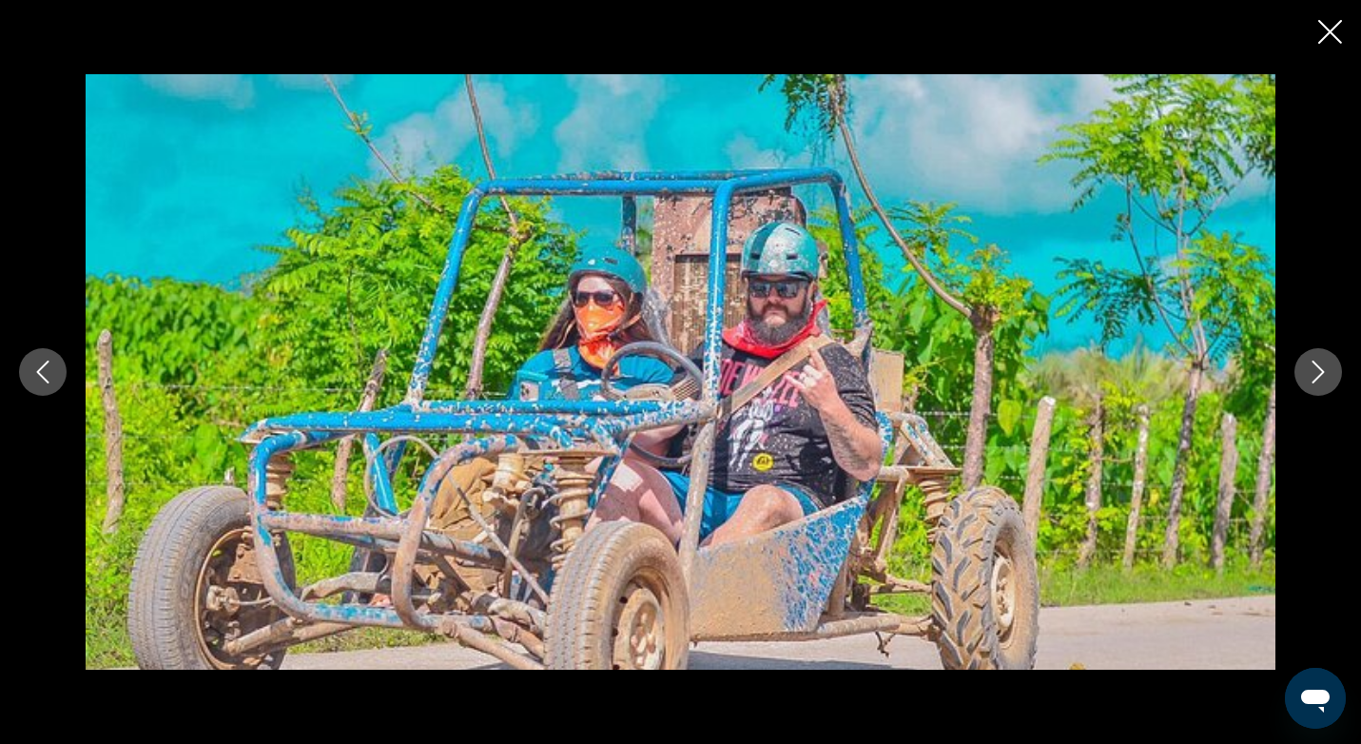
click at [1327, 29] on icon "Close slideshow" at bounding box center [1330, 32] width 24 height 24
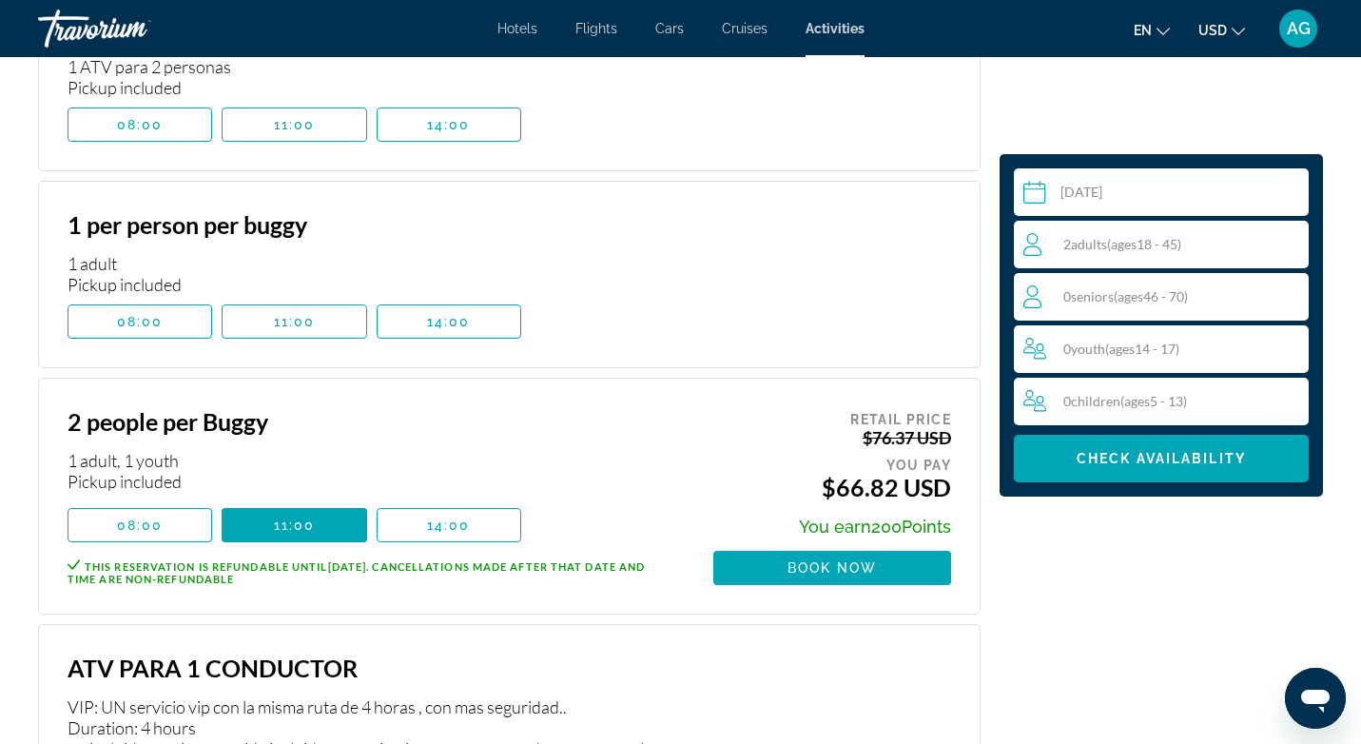
scroll to position [2736, 0]
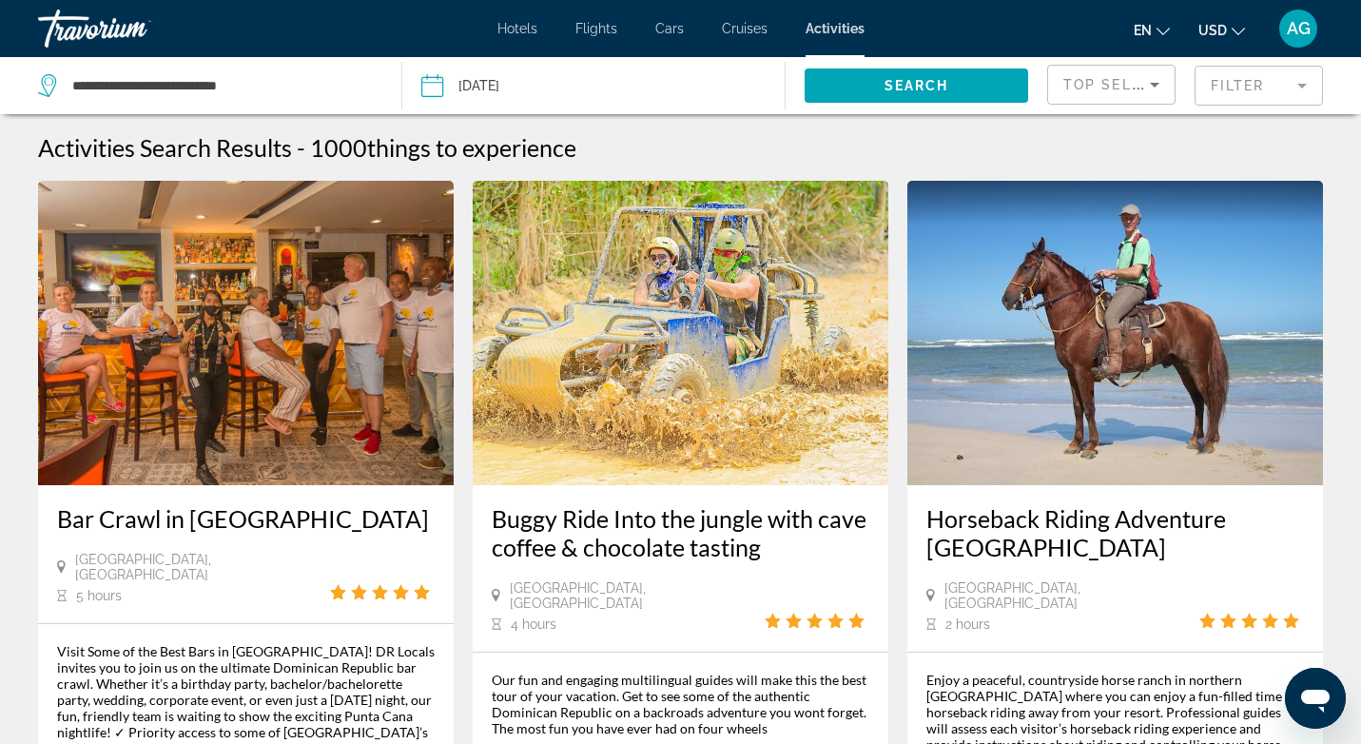
click at [1308, 92] on mat-form-field "Filter" at bounding box center [1258, 86] width 128 height 40
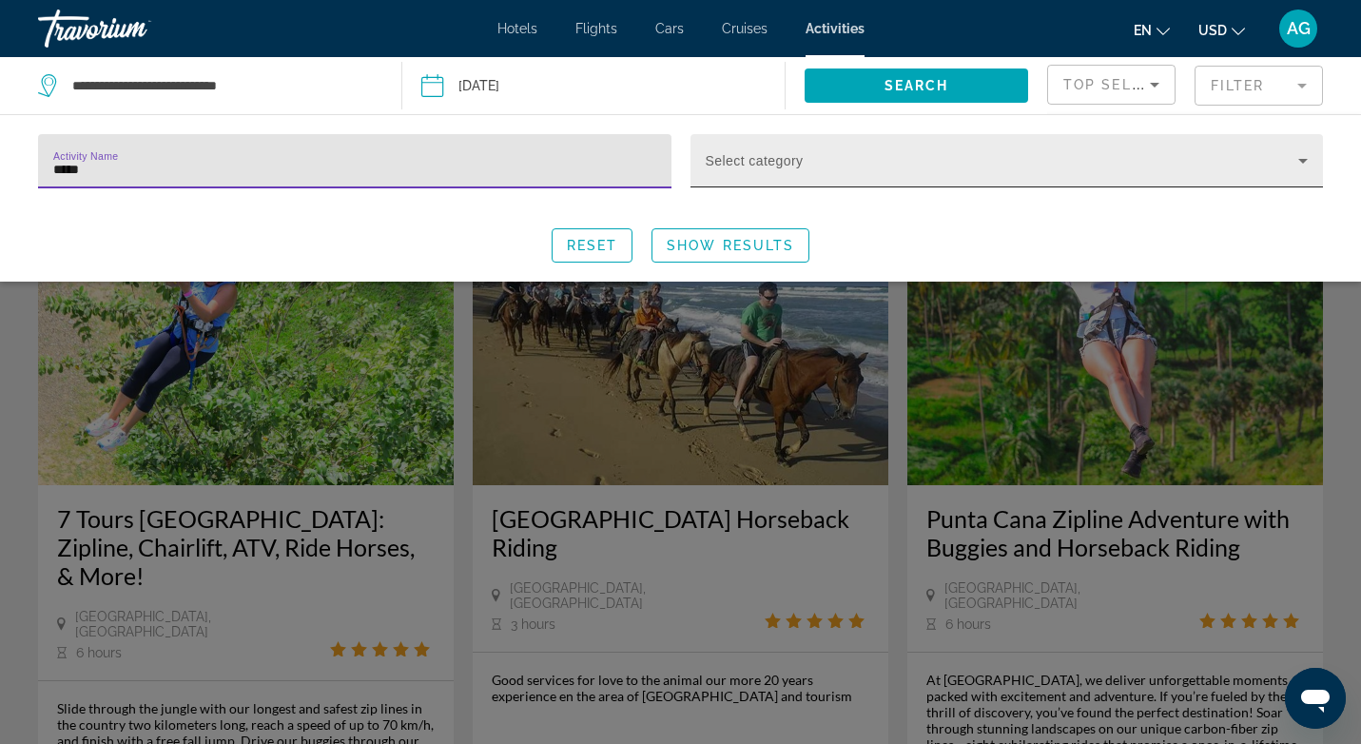
click at [1108, 170] on span "Search widget" at bounding box center [1002, 168] width 593 height 23
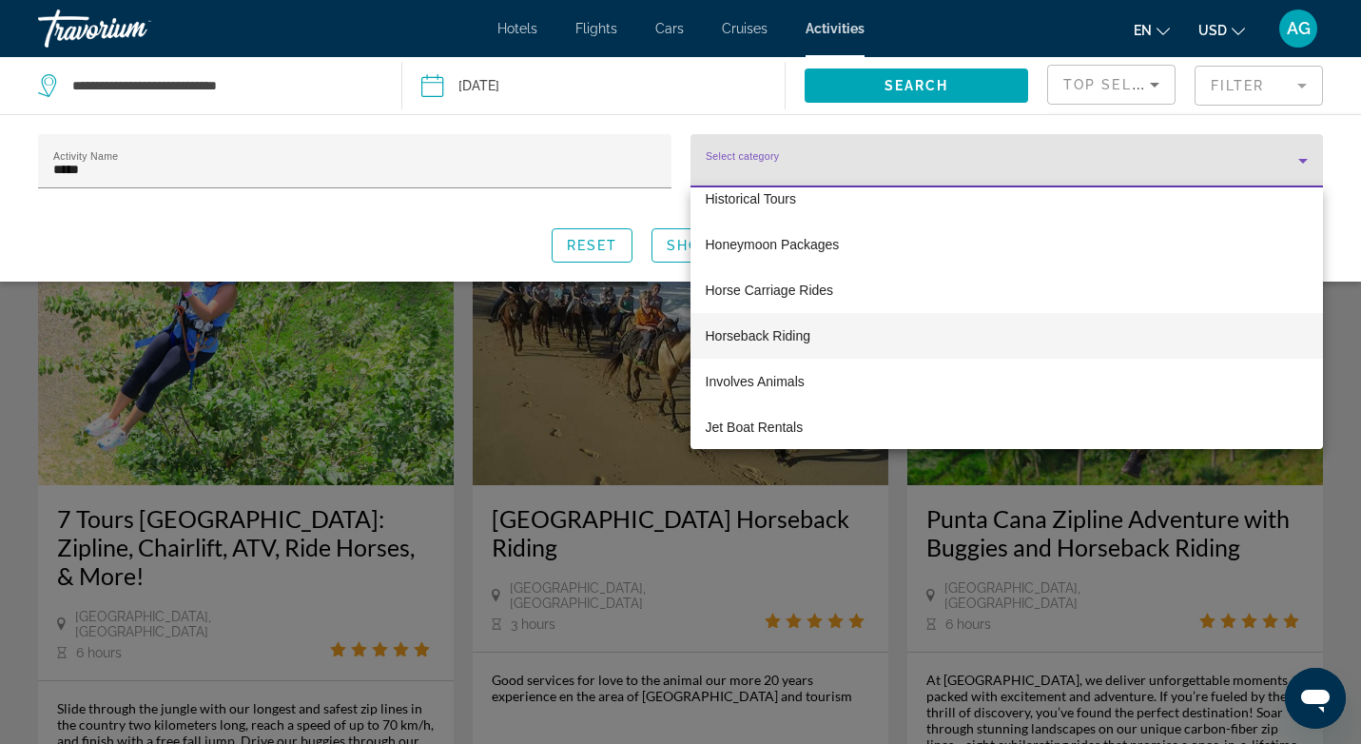
scroll to position [2570, 0]
click at [941, 338] on mat-option "Horseback Riding" at bounding box center [1006, 341] width 633 height 46
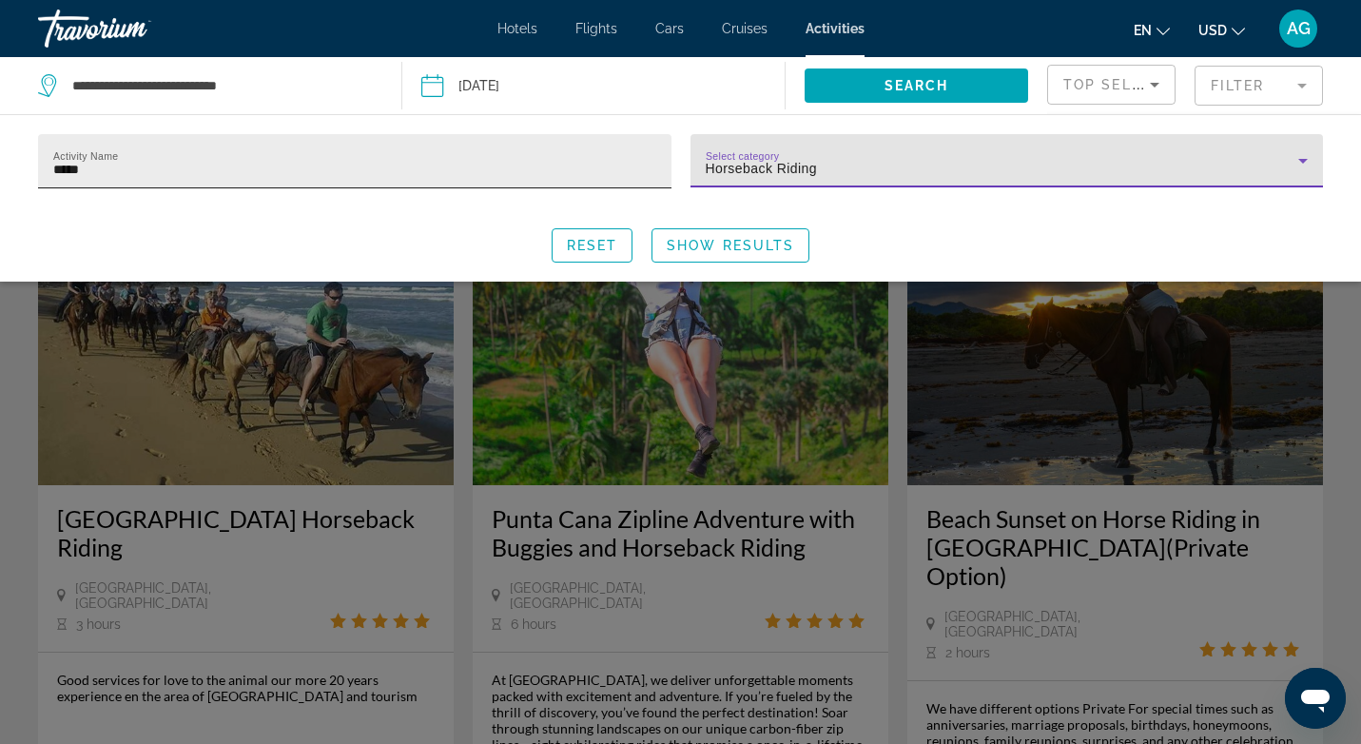
click at [571, 167] on input "*****" at bounding box center [354, 169] width 603 height 23
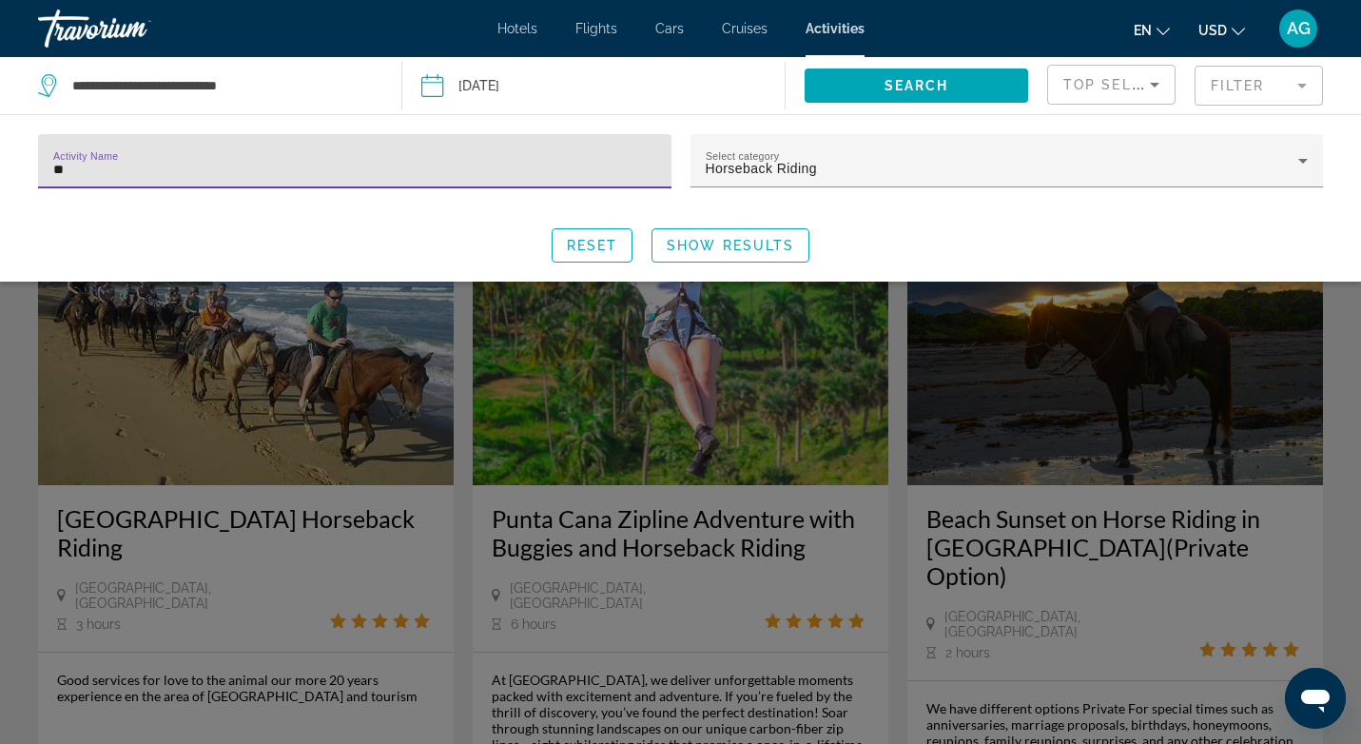
type input "*"
click at [753, 242] on span "Show Results" at bounding box center [730, 245] width 127 height 15
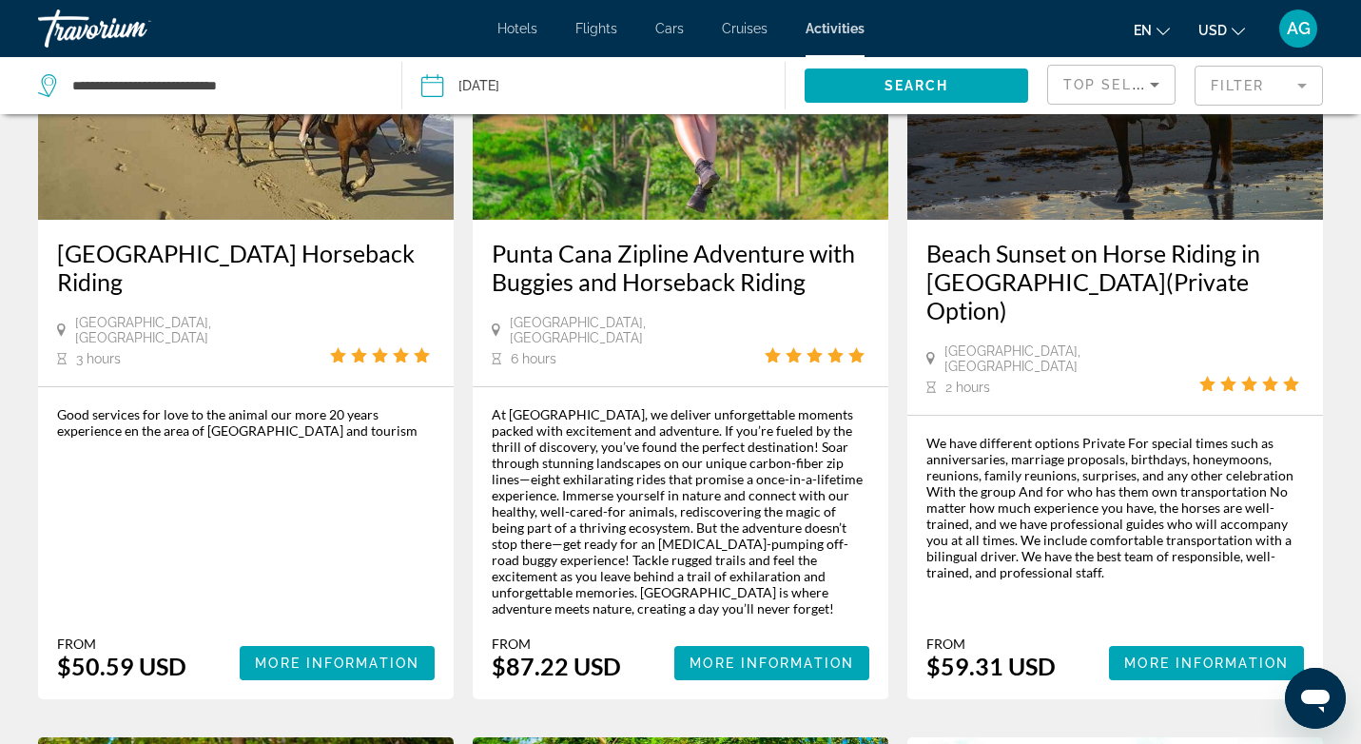
scroll to position [271, 0]
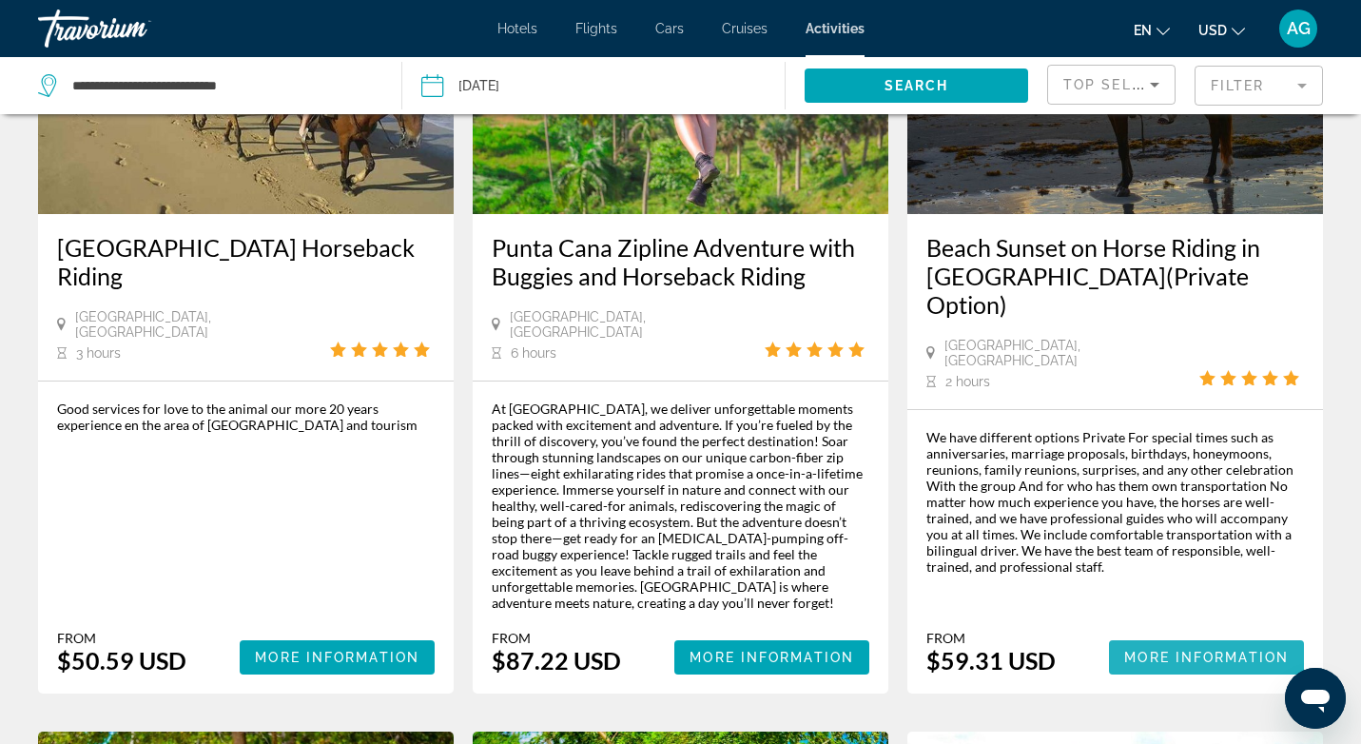
click at [1201, 649] on span "More Information" at bounding box center [1206, 656] width 165 height 15
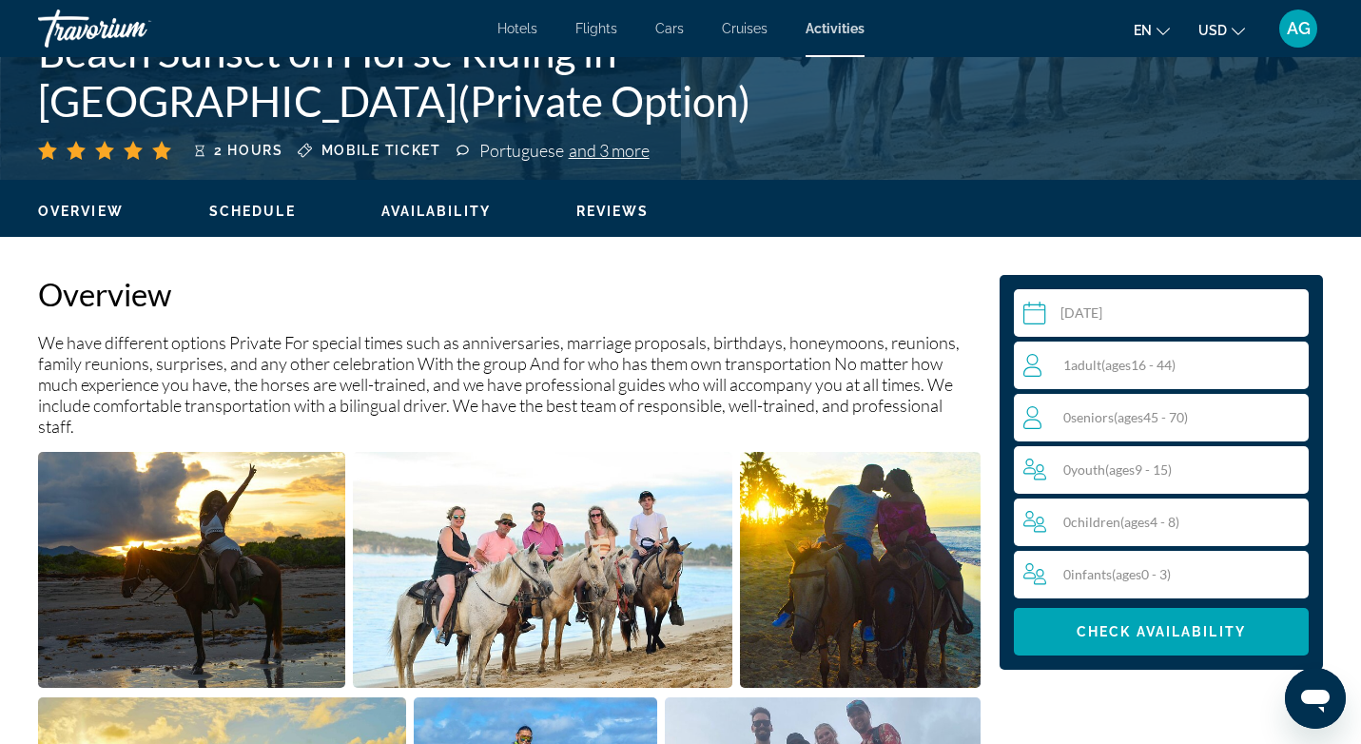
scroll to position [451, 0]
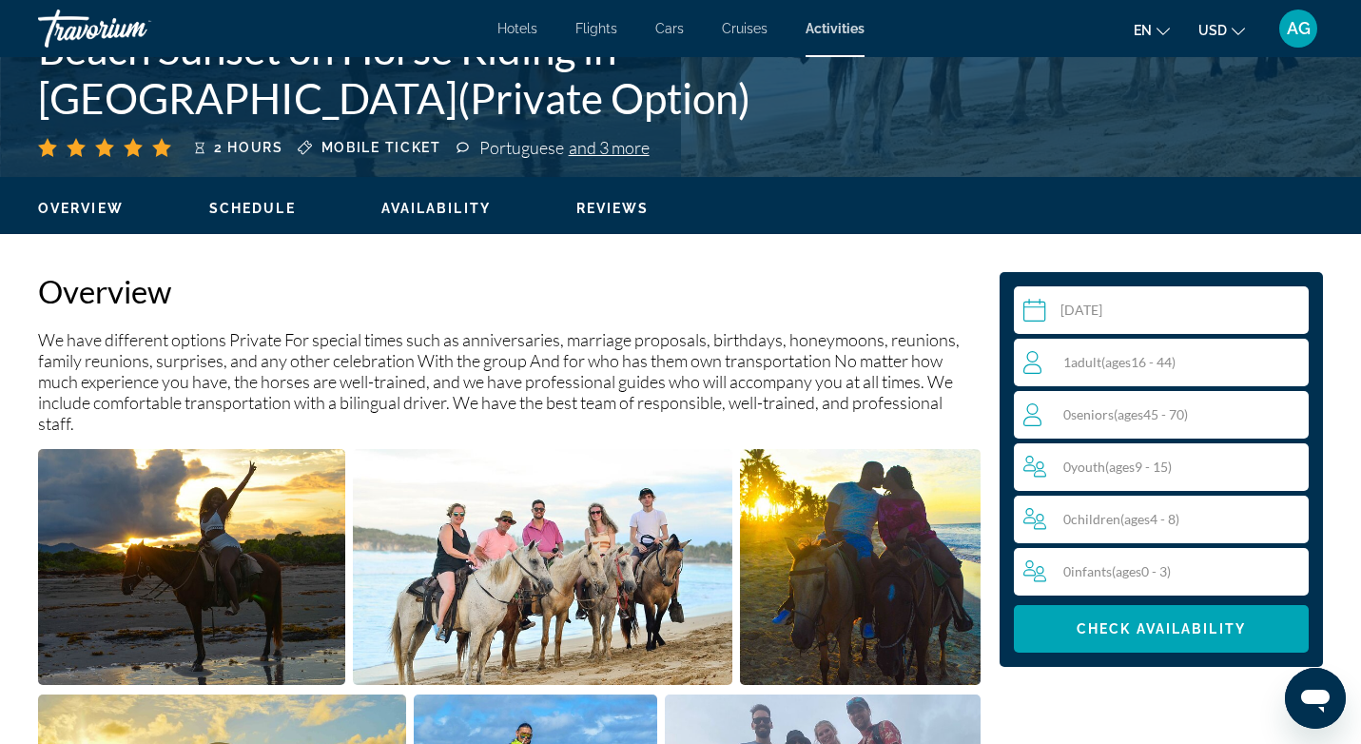
click at [1141, 367] on span "( ages [DEMOGRAPHIC_DATA])" at bounding box center [1138, 362] width 74 height 16
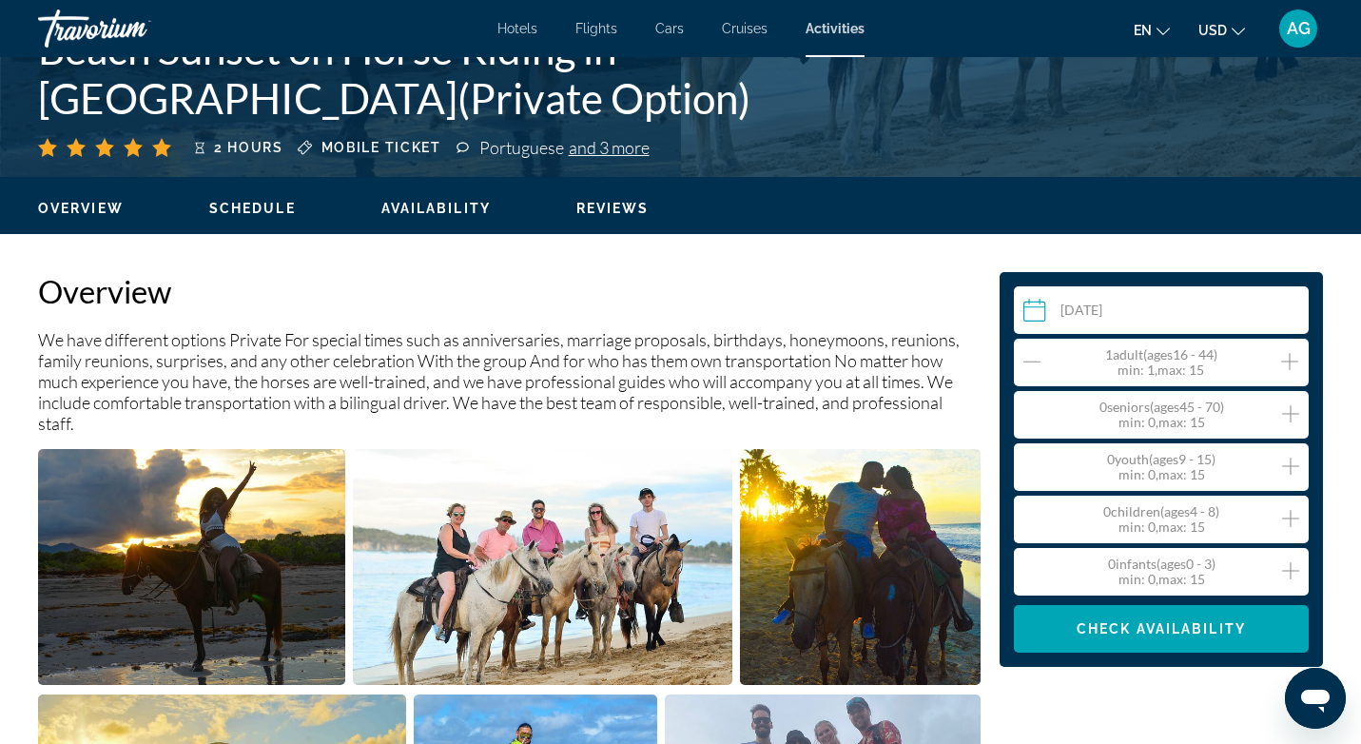
click at [1284, 356] on icon "Increment adults" at bounding box center [1289, 361] width 17 height 23
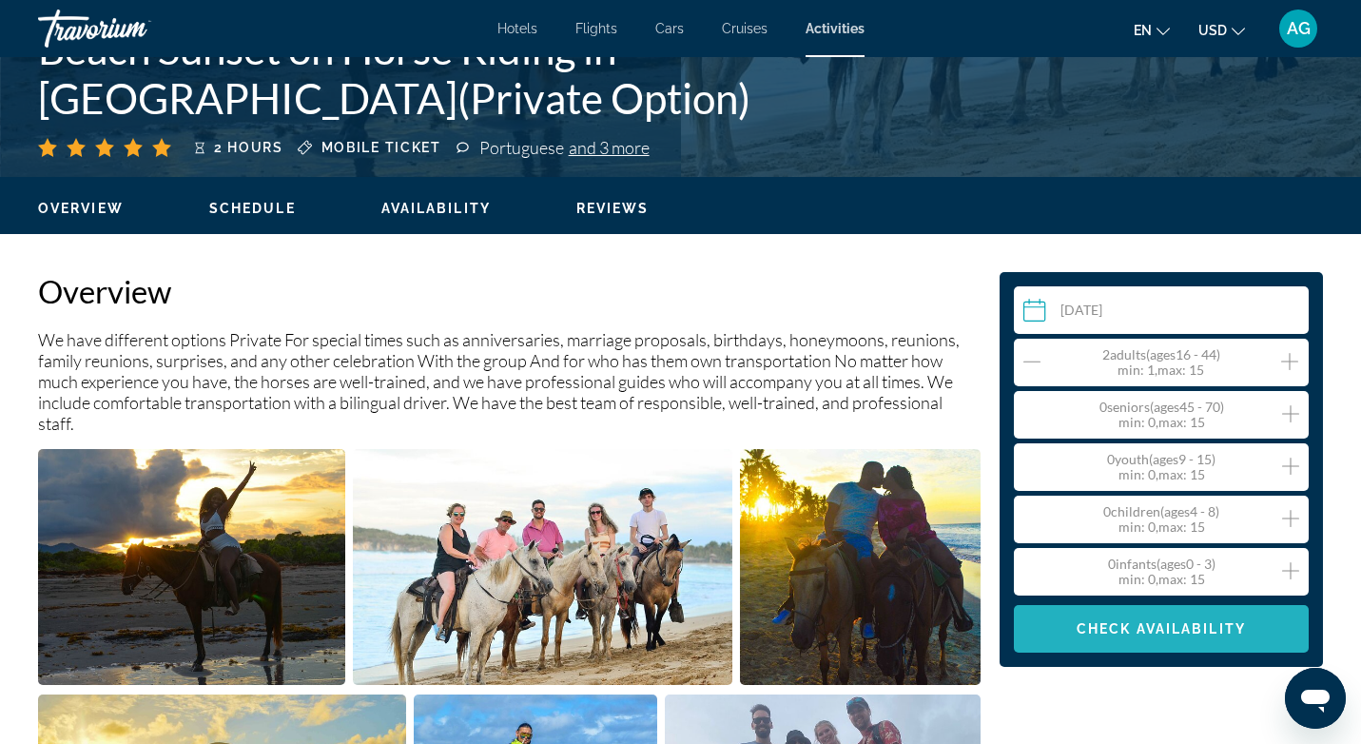
click at [1116, 624] on span "Check Availability" at bounding box center [1160, 628] width 169 height 15
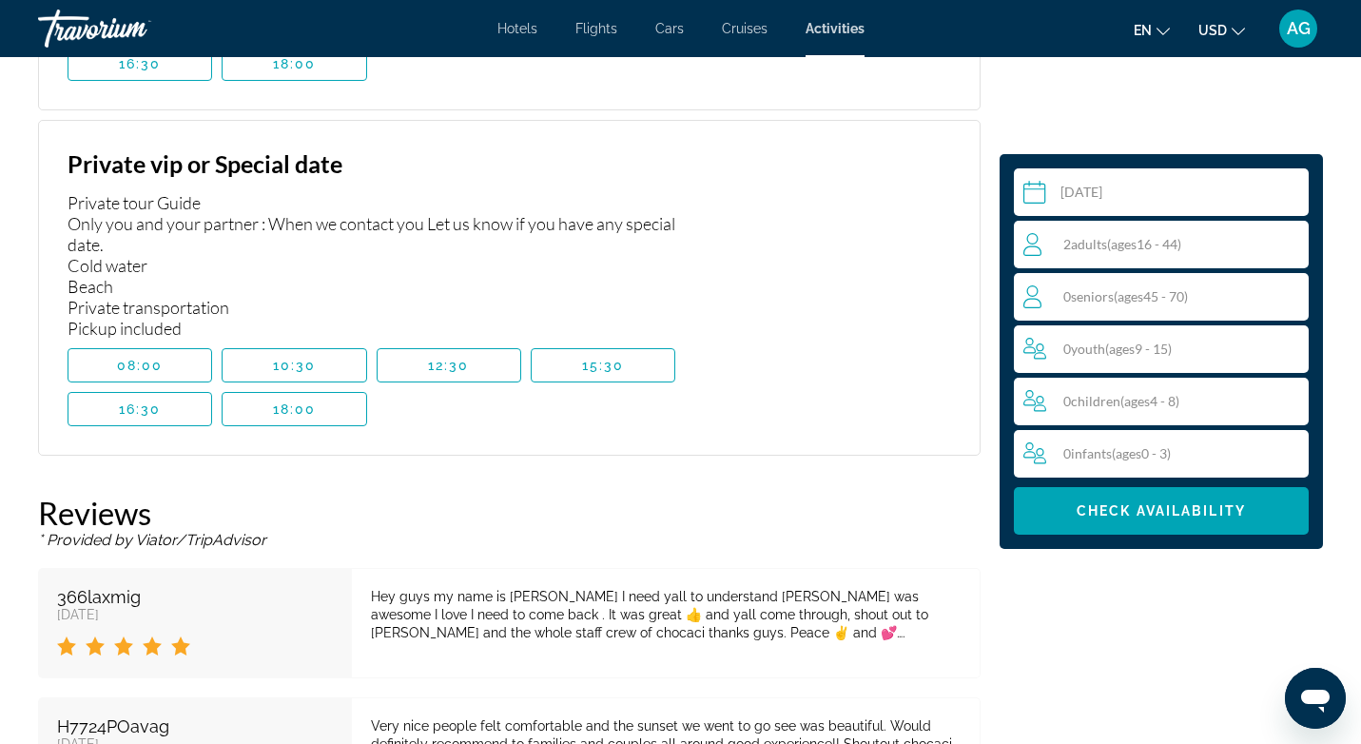
scroll to position [2743, 0]
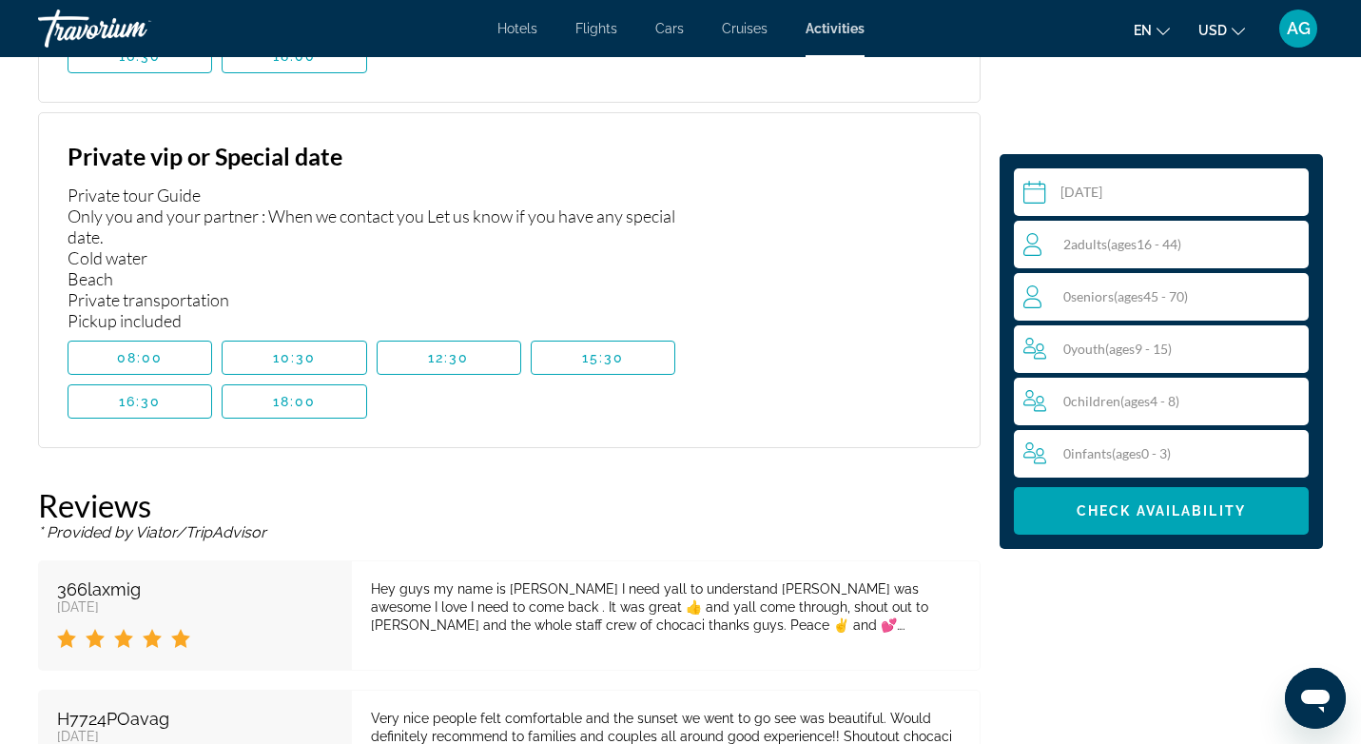
click at [1148, 186] on input "Main content" at bounding box center [1165, 194] width 302 height 53
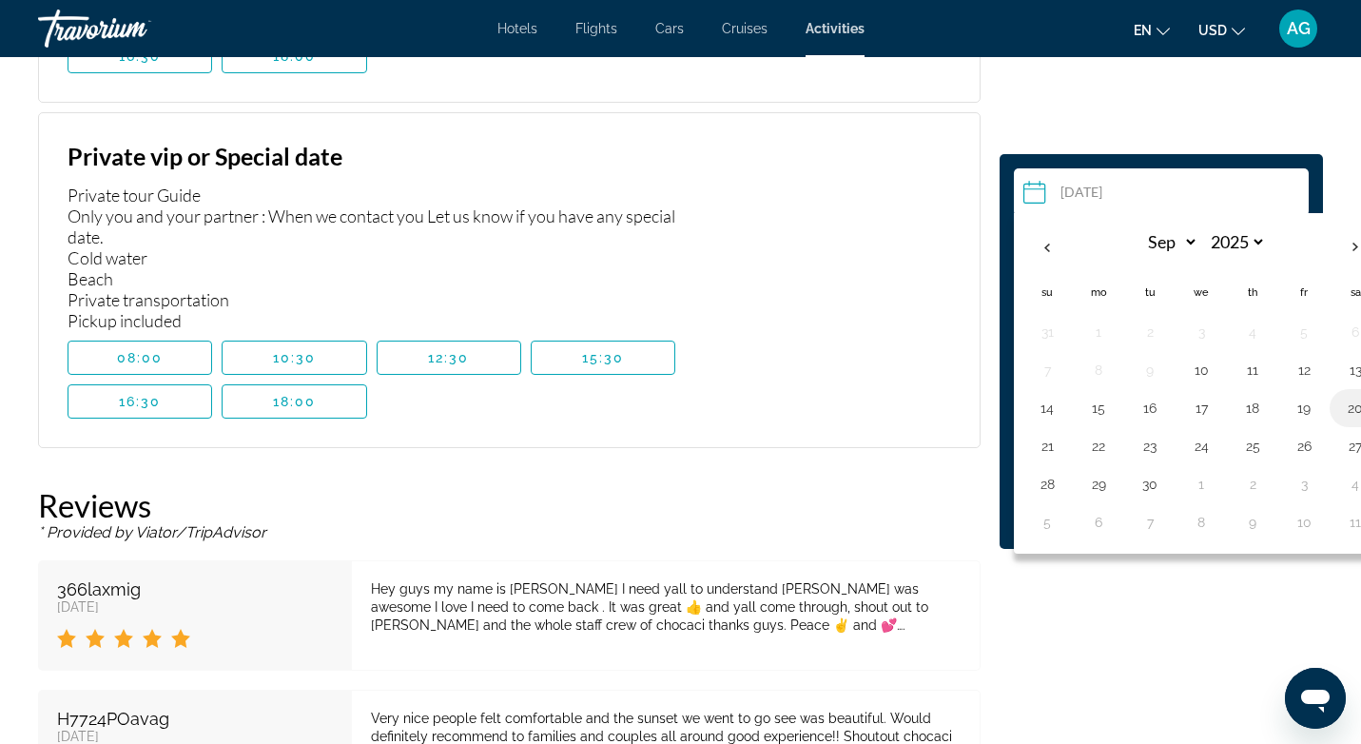
click at [1352, 405] on button "20" at bounding box center [1355, 408] width 30 height 27
type input "**********"
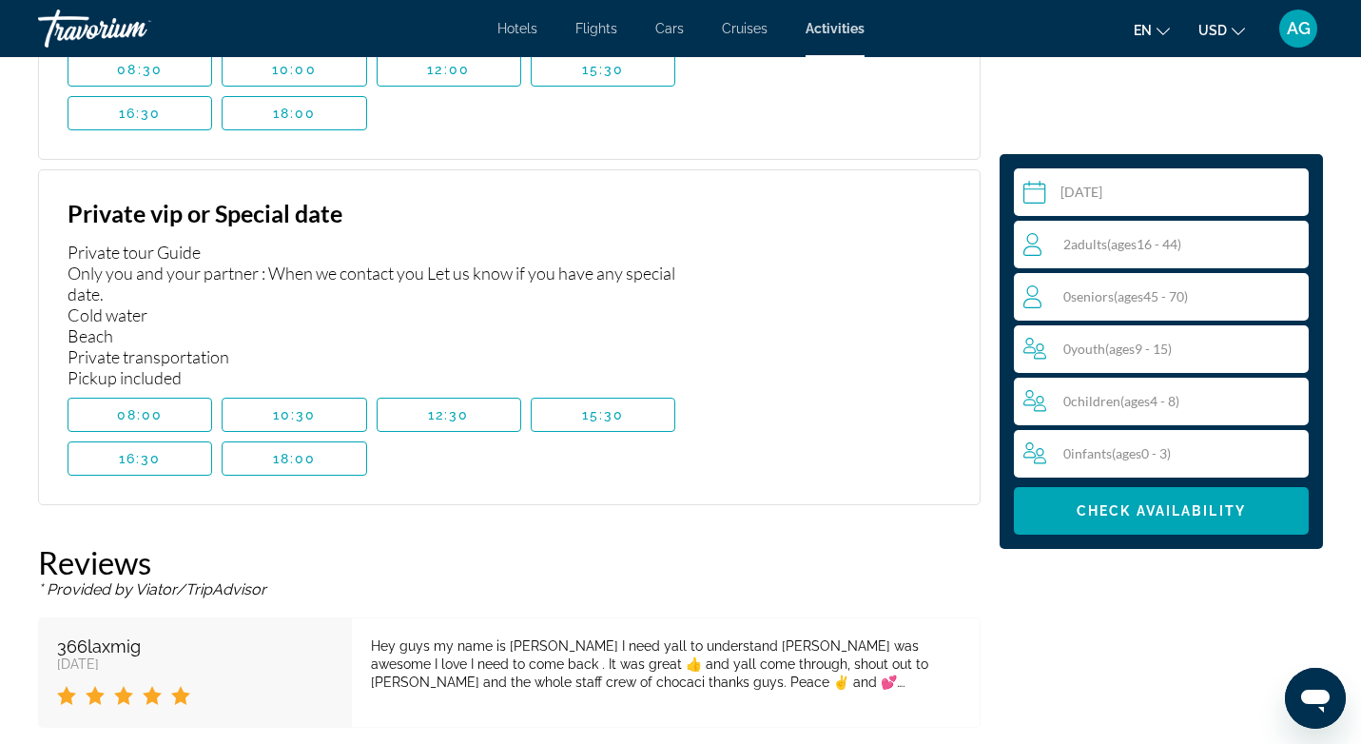
scroll to position [2693, 0]
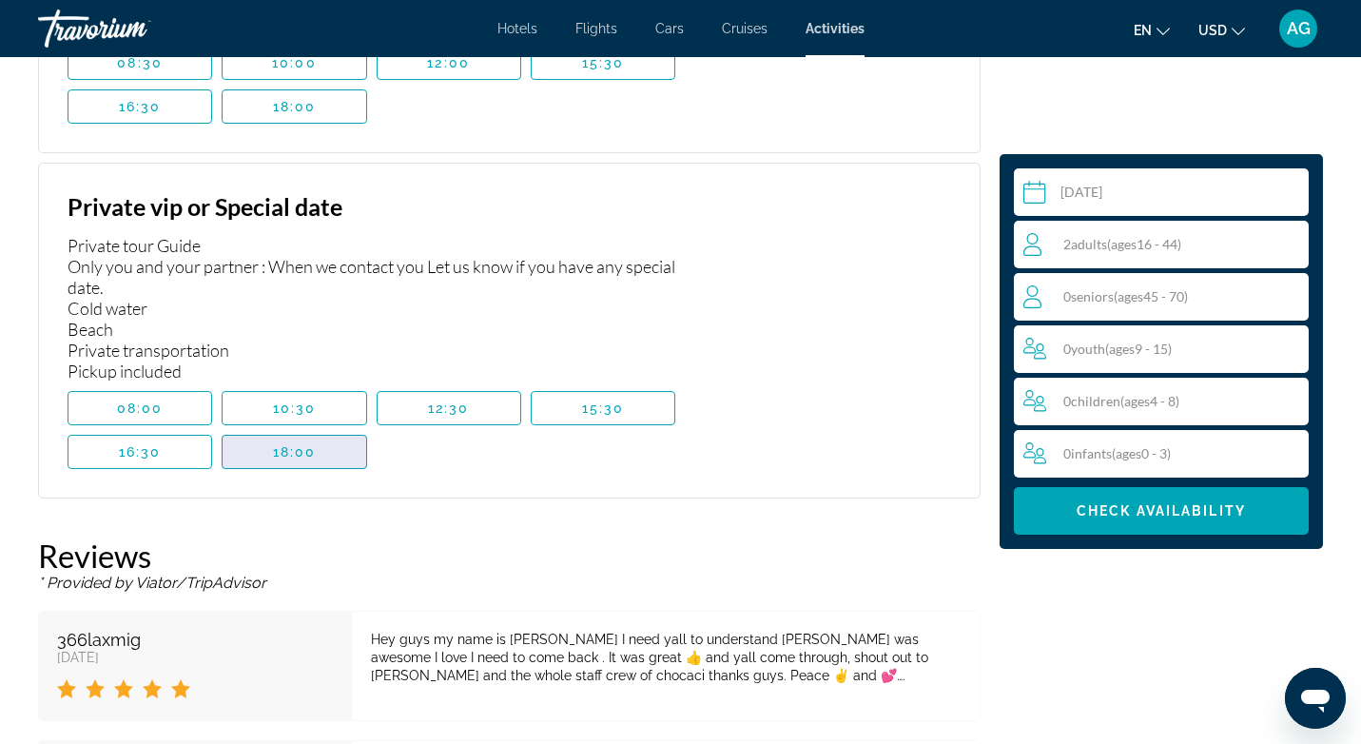
click at [300, 444] on span "18:00" at bounding box center [295, 451] width 44 height 15
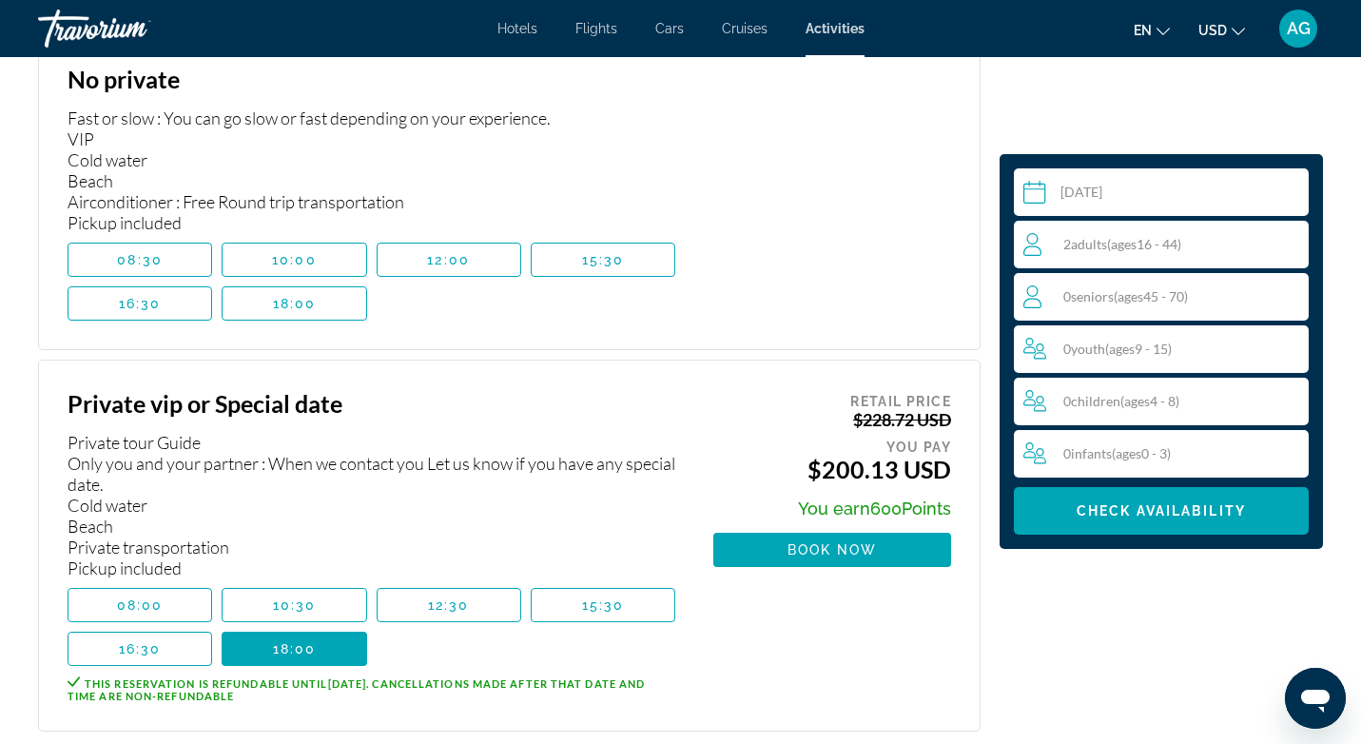
scroll to position [2490, 0]
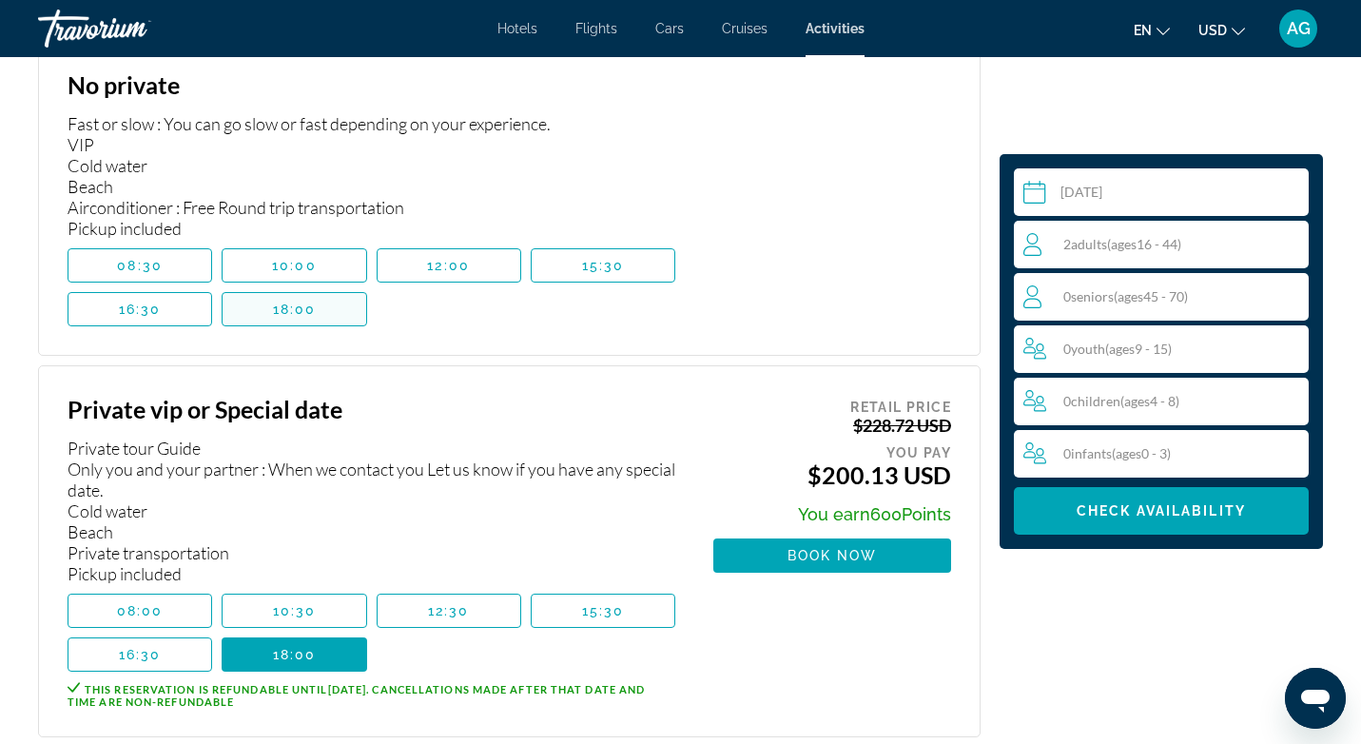
click at [299, 301] on span "18:00" at bounding box center [295, 308] width 44 height 15
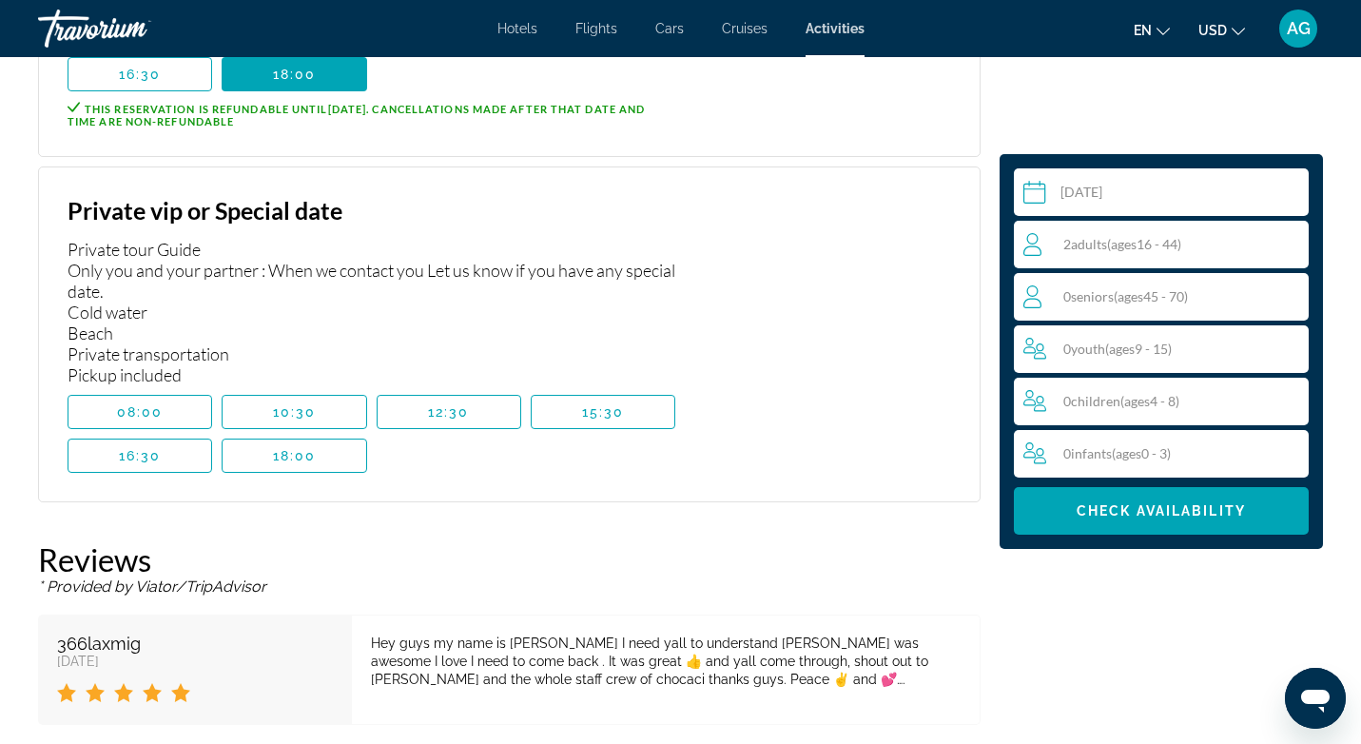
scroll to position [2745, 0]
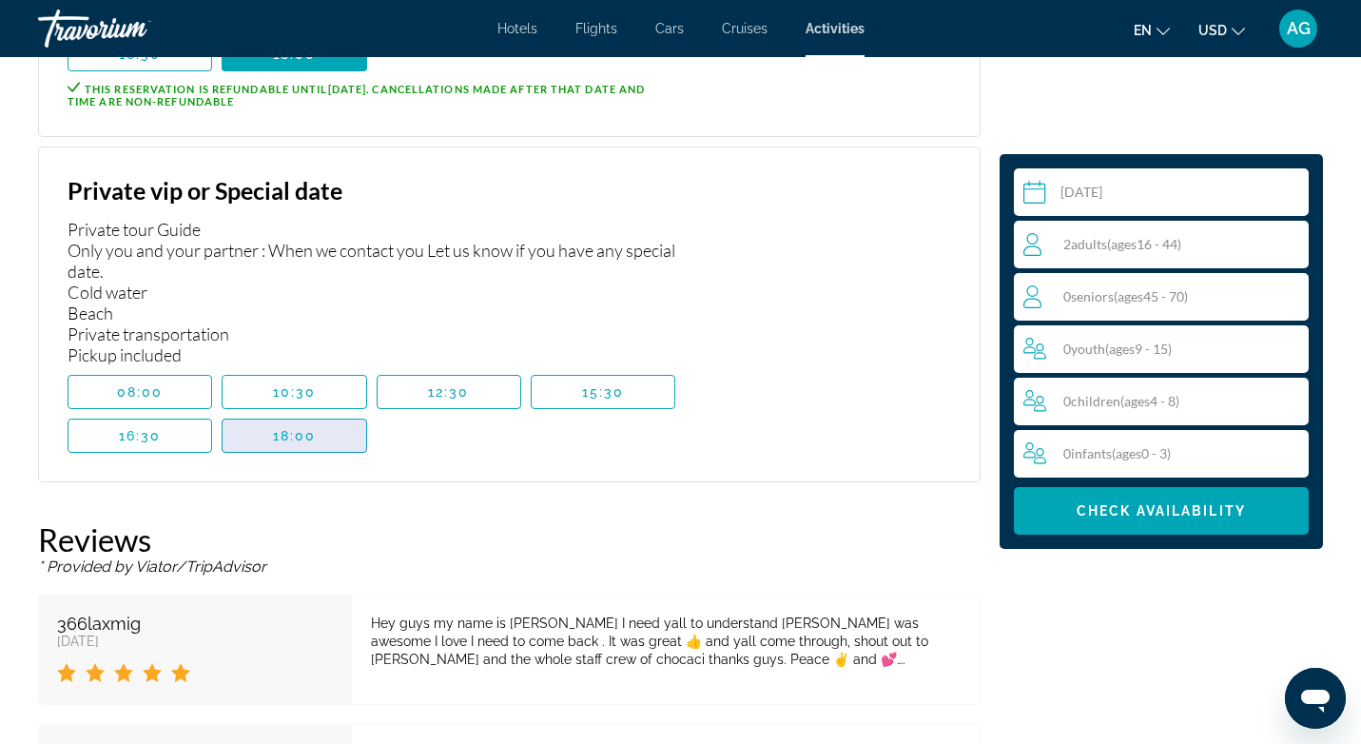
click at [290, 425] on span "Main content" at bounding box center [294, 436] width 143 height 46
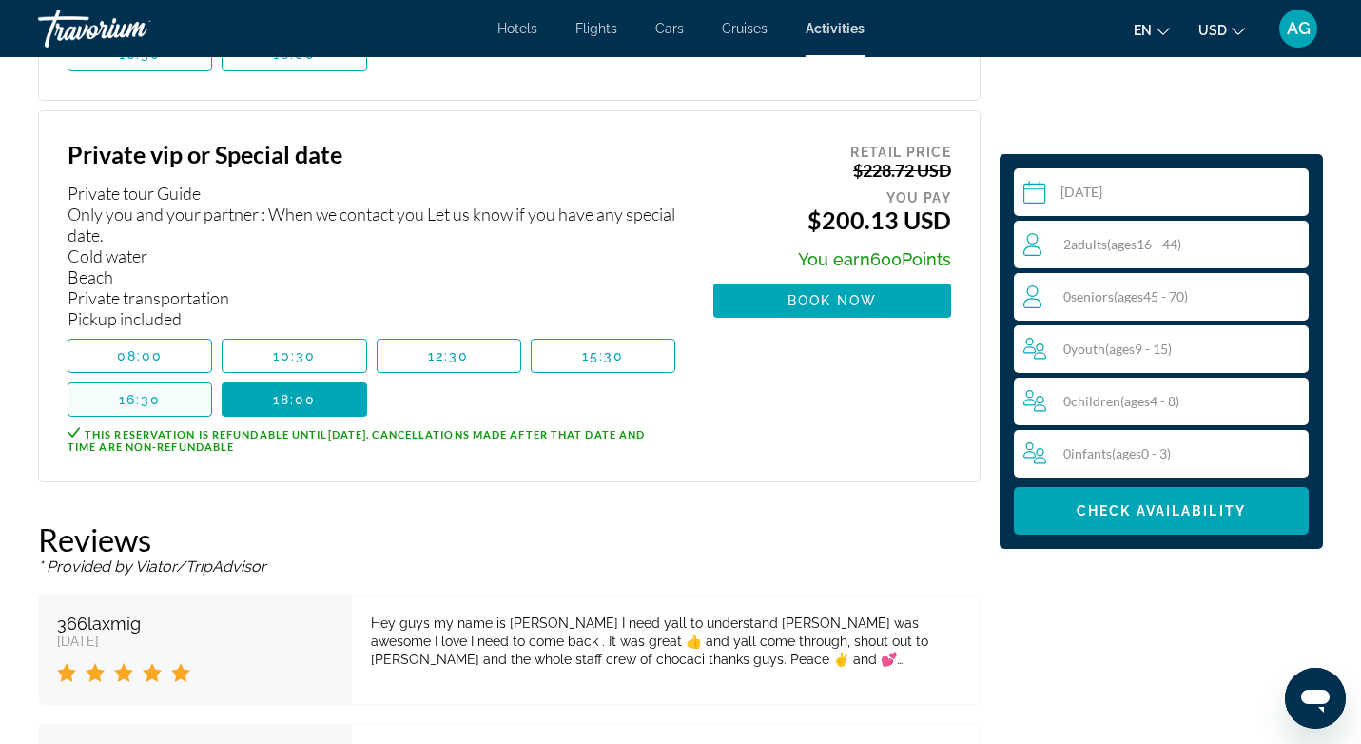
click at [142, 392] on span "16:30" at bounding box center [140, 399] width 43 height 15
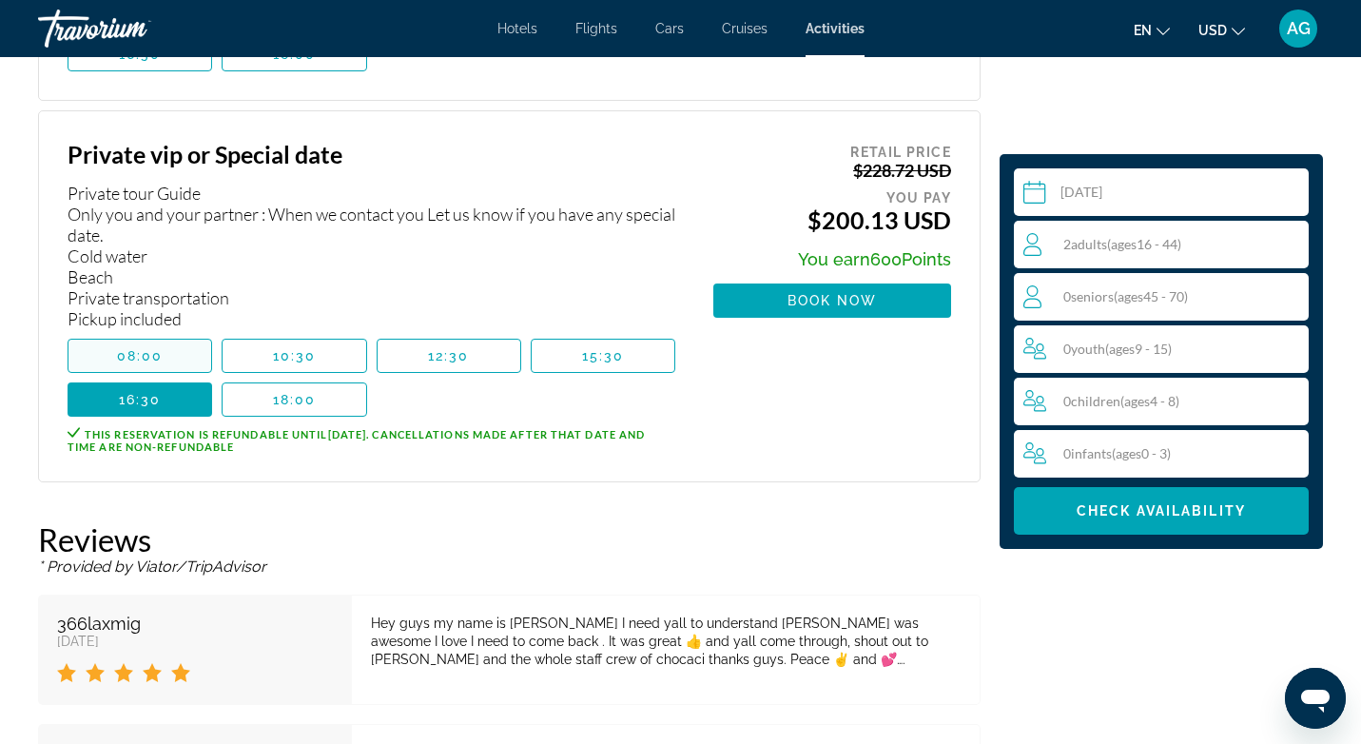
click at [143, 348] on span "08:00" at bounding box center [140, 355] width 47 height 15
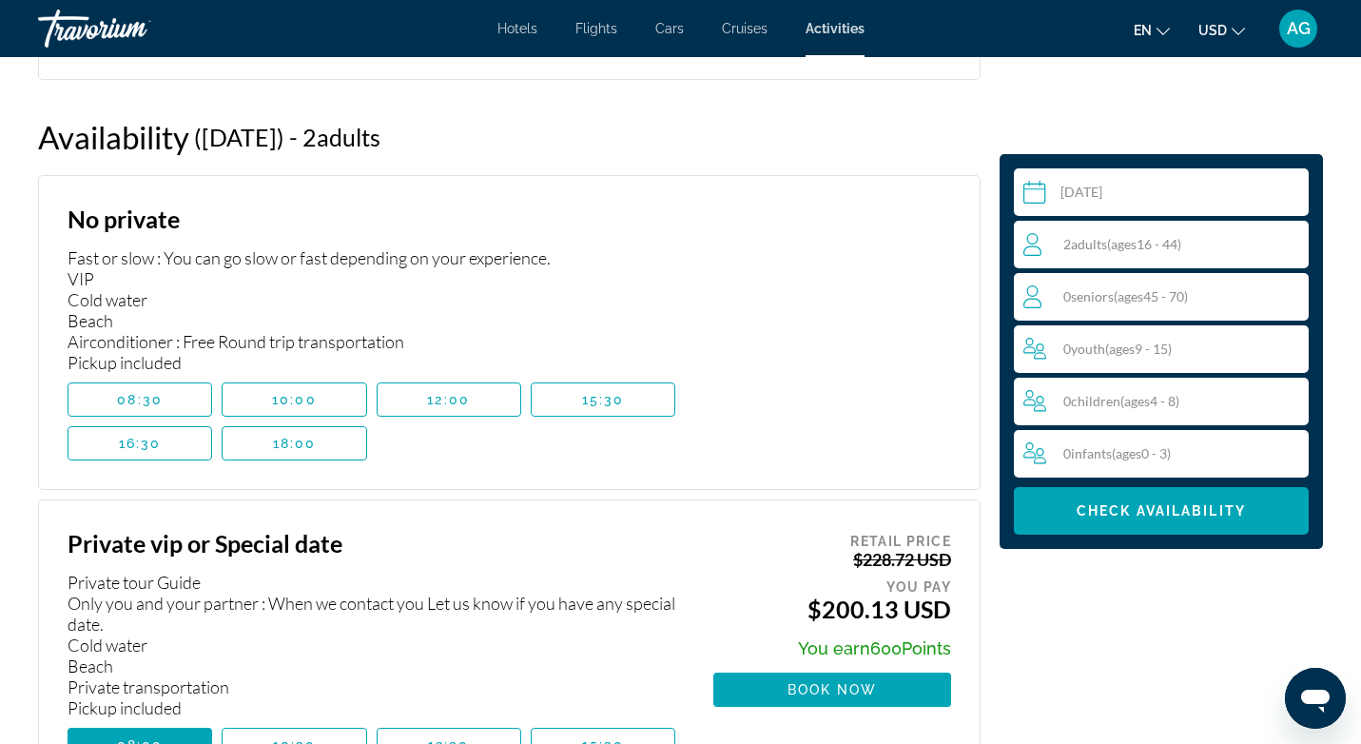
scroll to position [2345, 0]
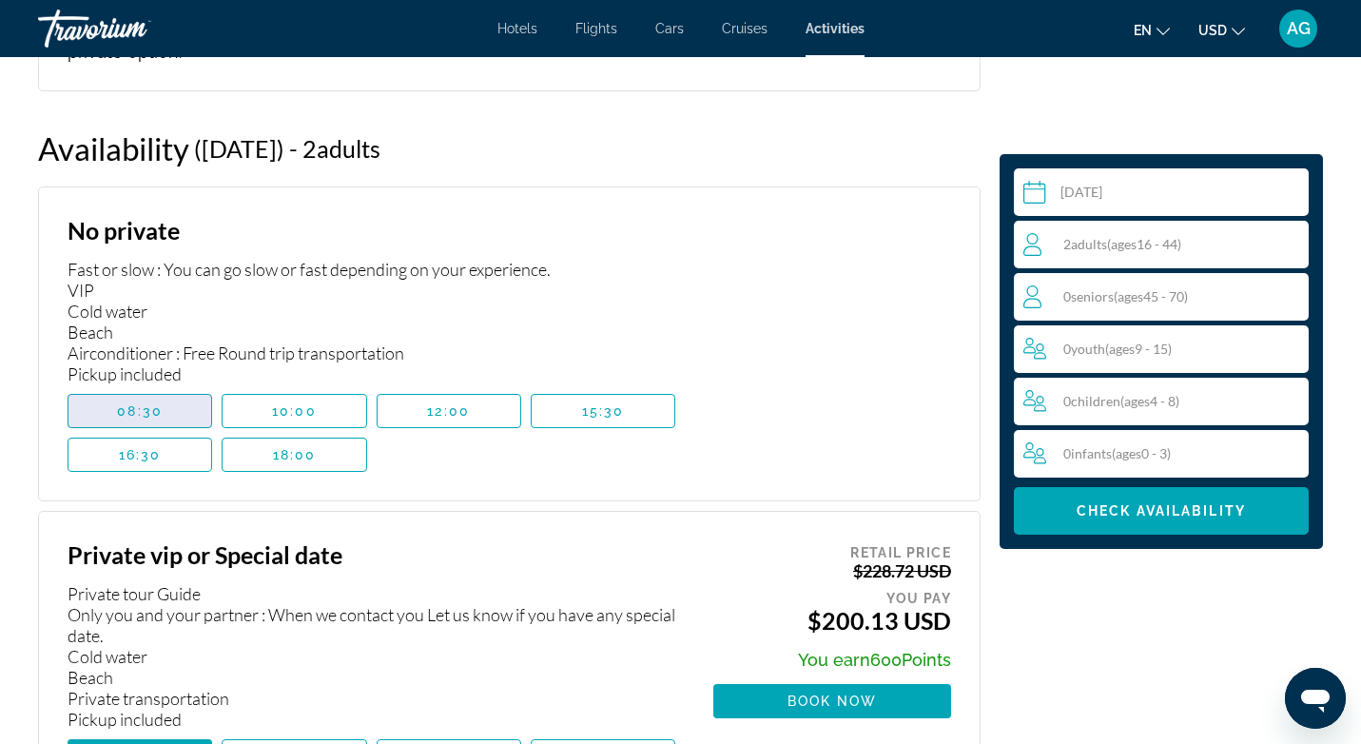
click at [135, 398] on span "Main content" at bounding box center [139, 411] width 143 height 46
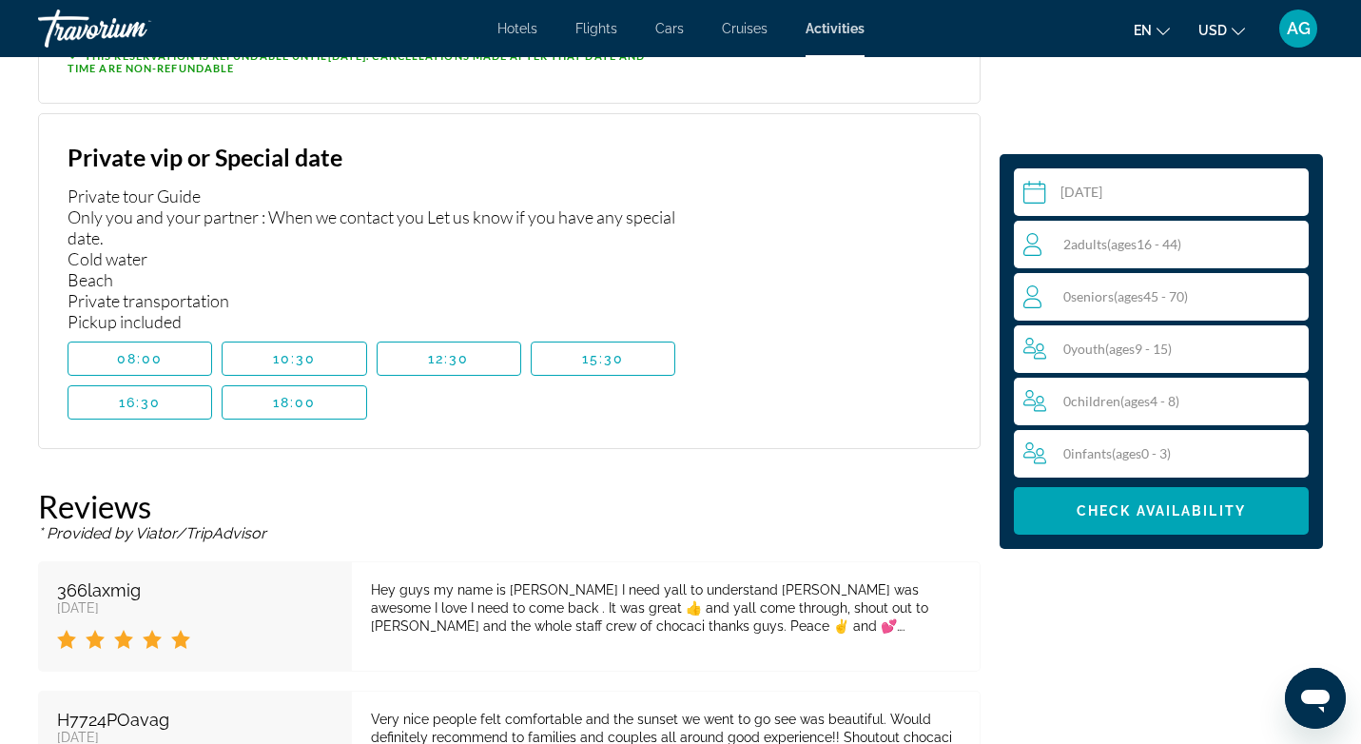
scroll to position [2780, 0]
click at [241, 382] on span "Main content" at bounding box center [294, 401] width 143 height 46
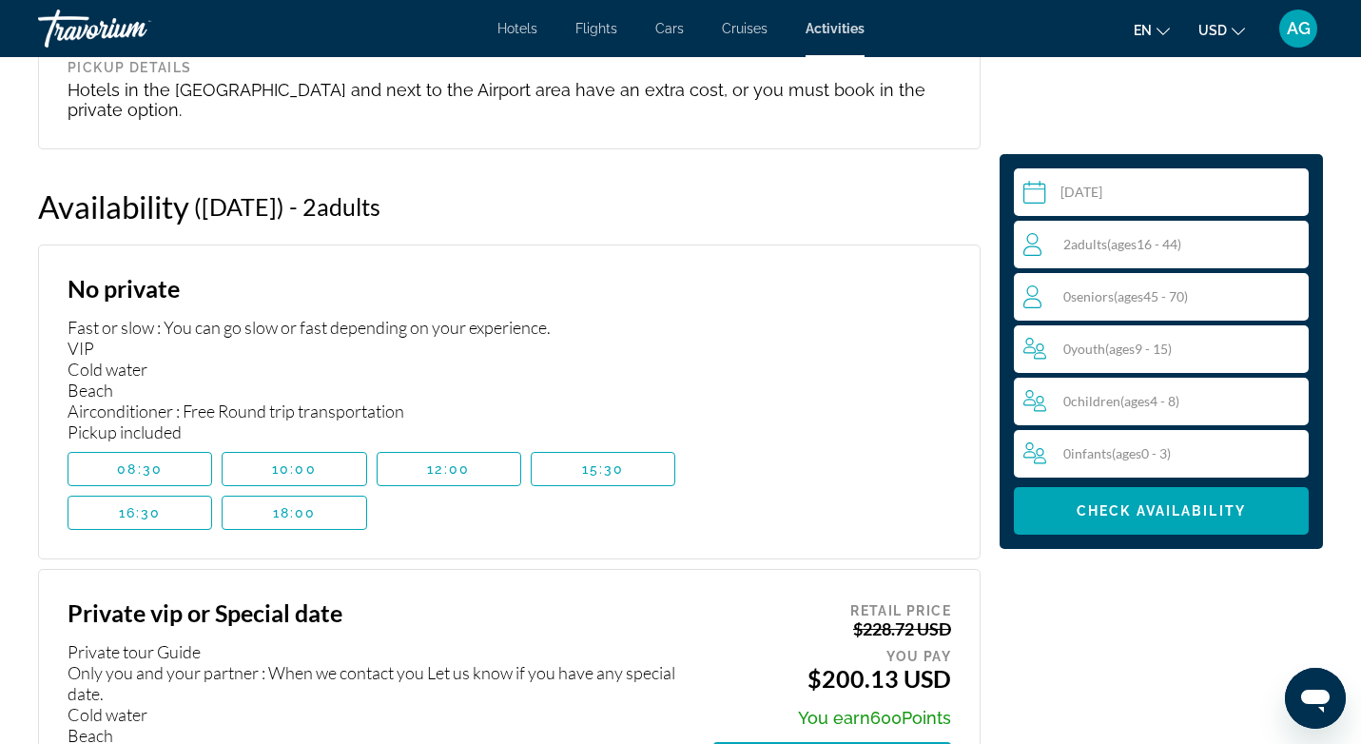
scroll to position [2283, 0]
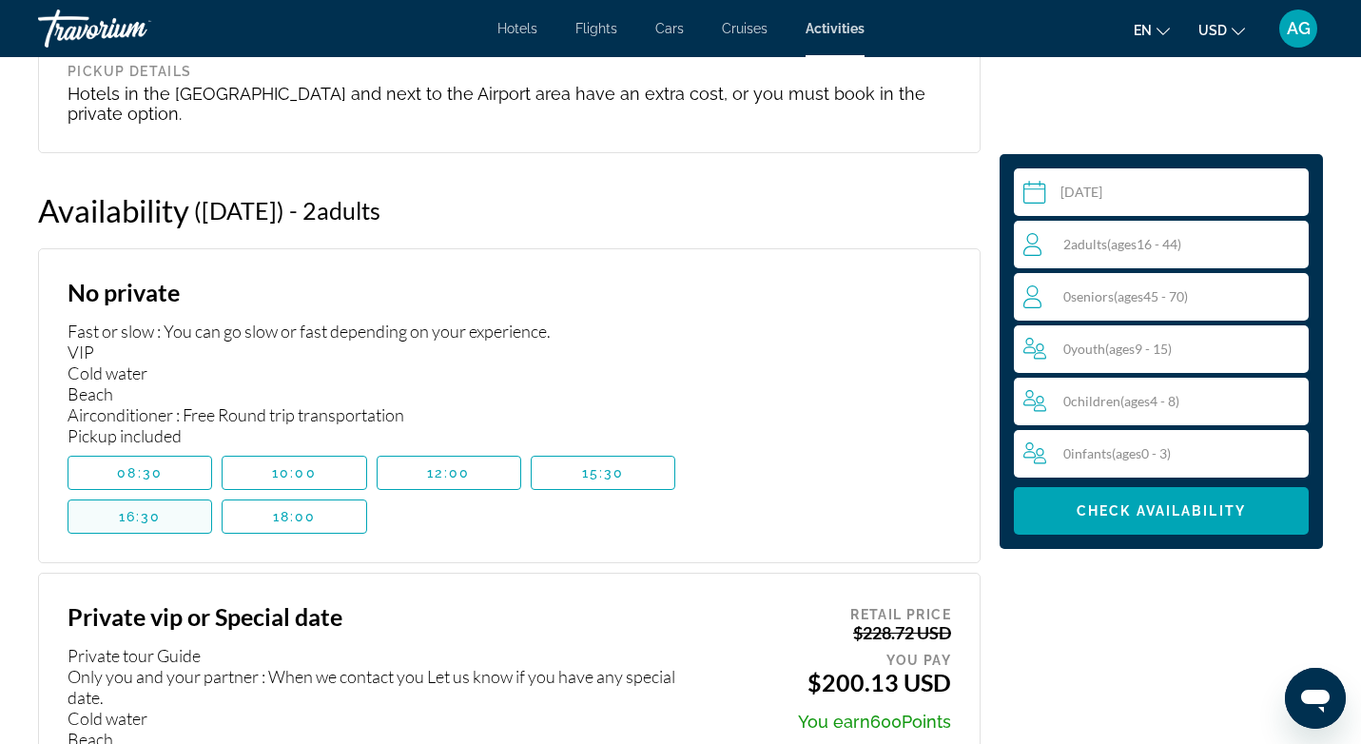
click at [151, 509] on span "16:30" at bounding box center [140, 516] width 43 height 15
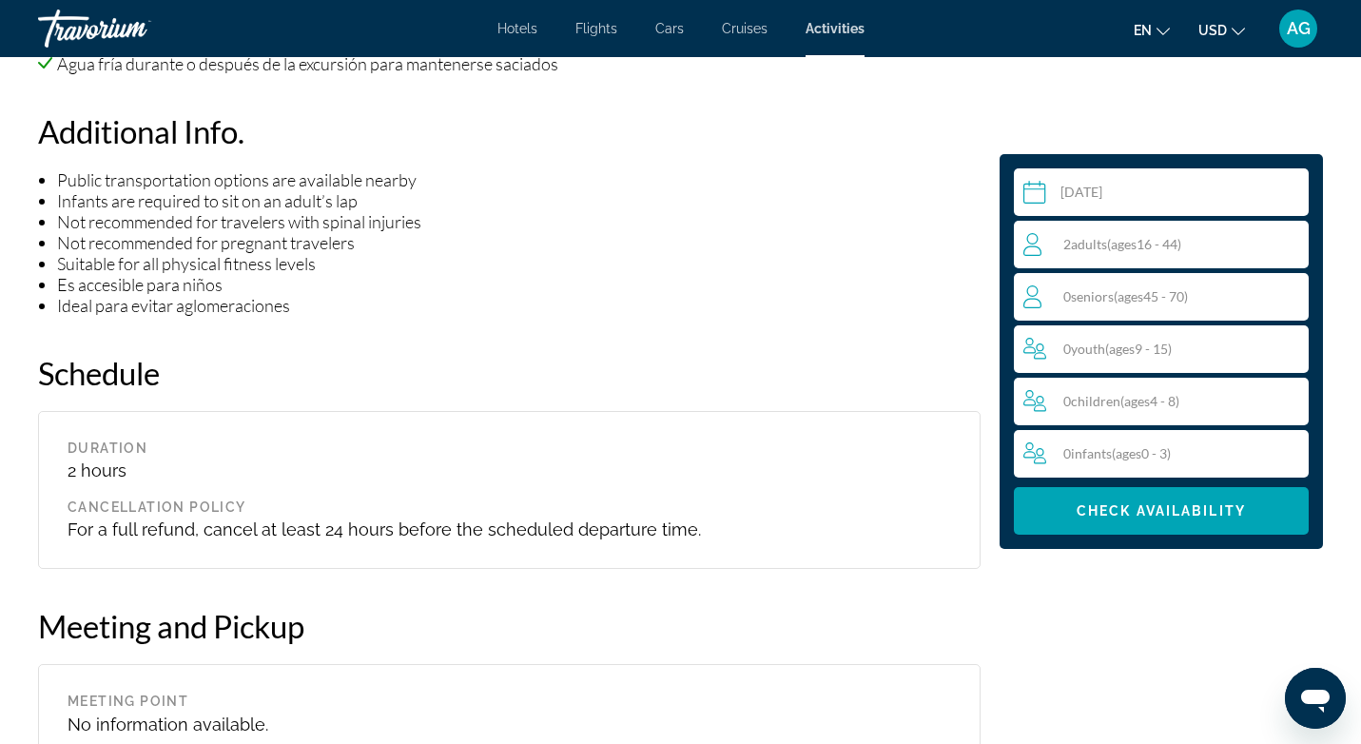
scroll to position [1537, 0]
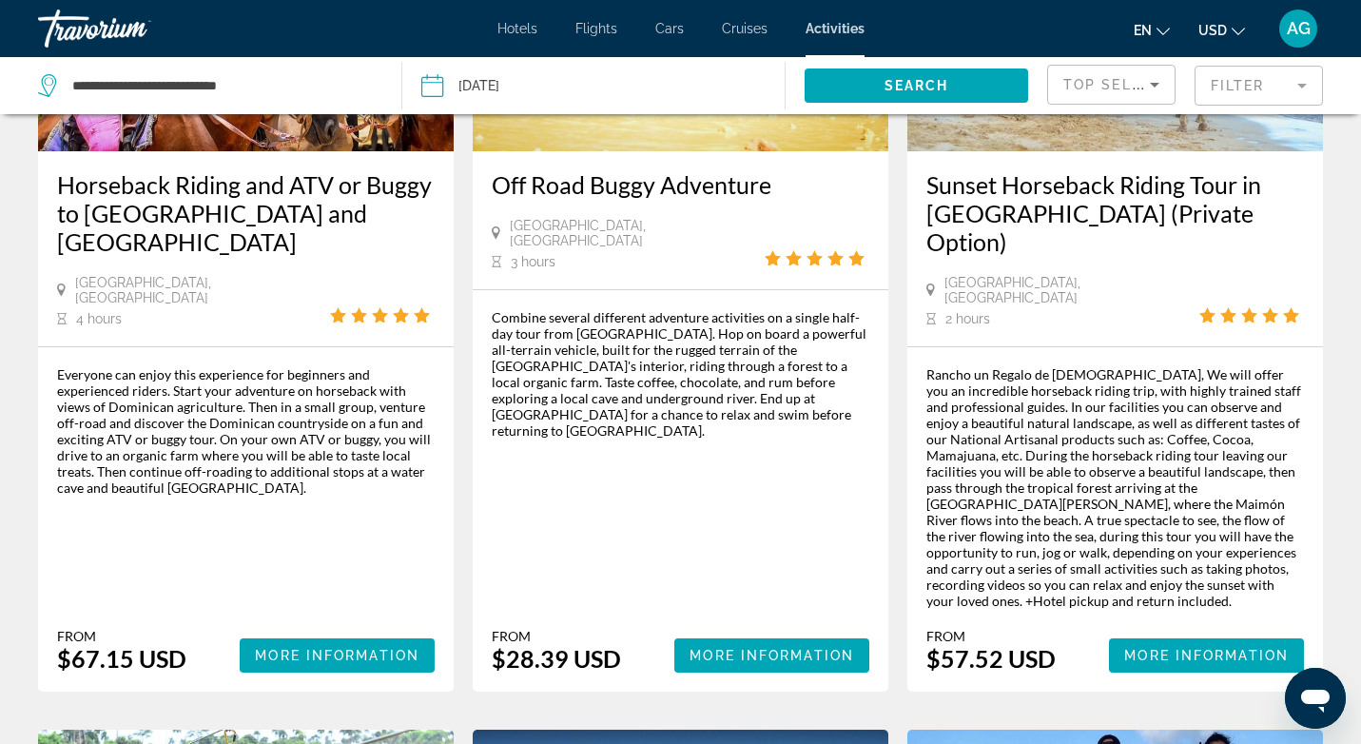
scroll to position [1143, 0]
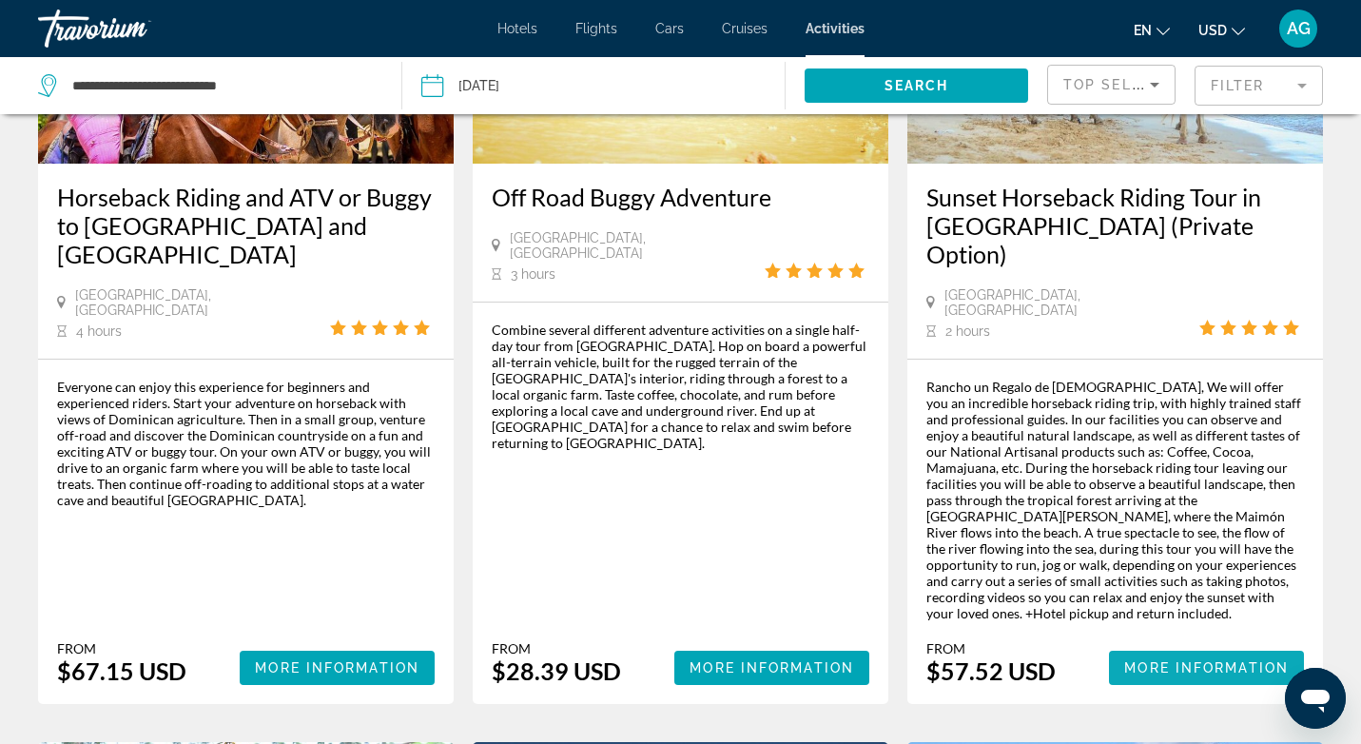
click at [1172, 660] on span "More Information" at bounding box center [1206, 667] width 165 height 15
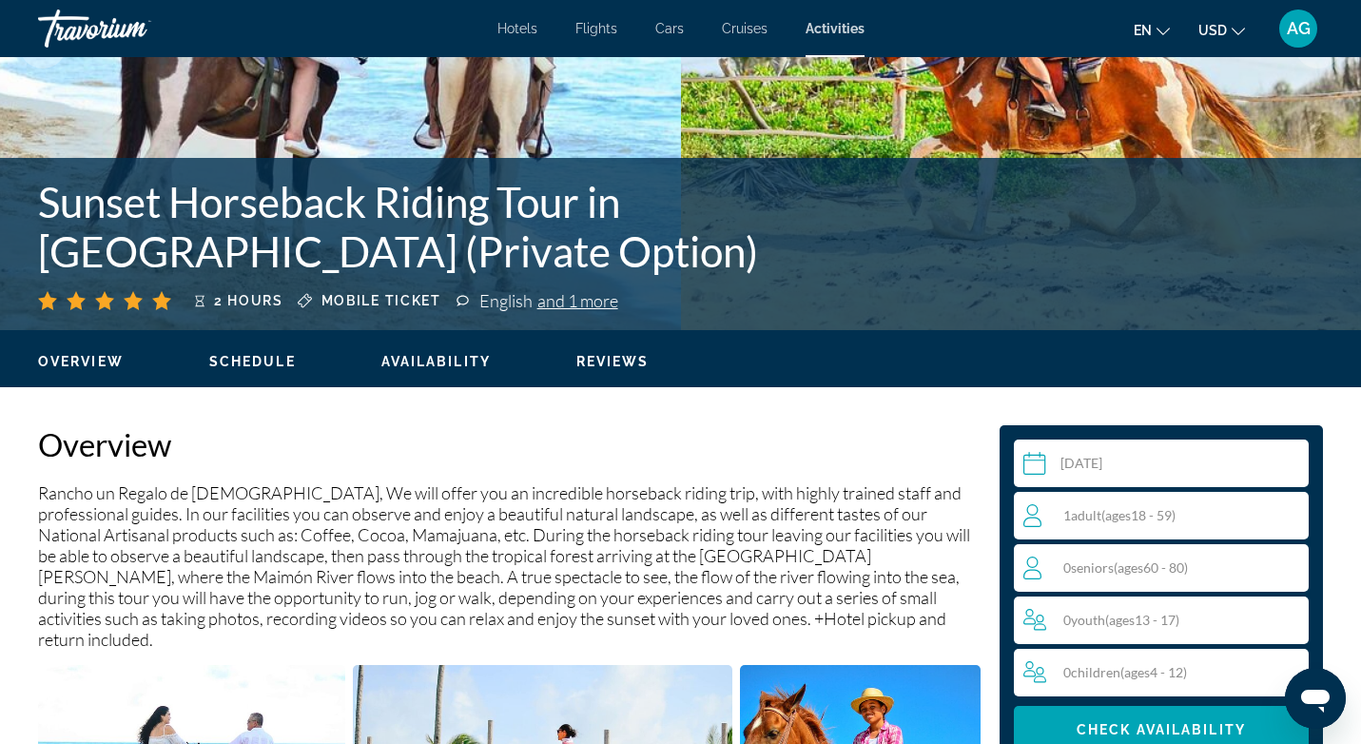
scroll to position [291, 0]
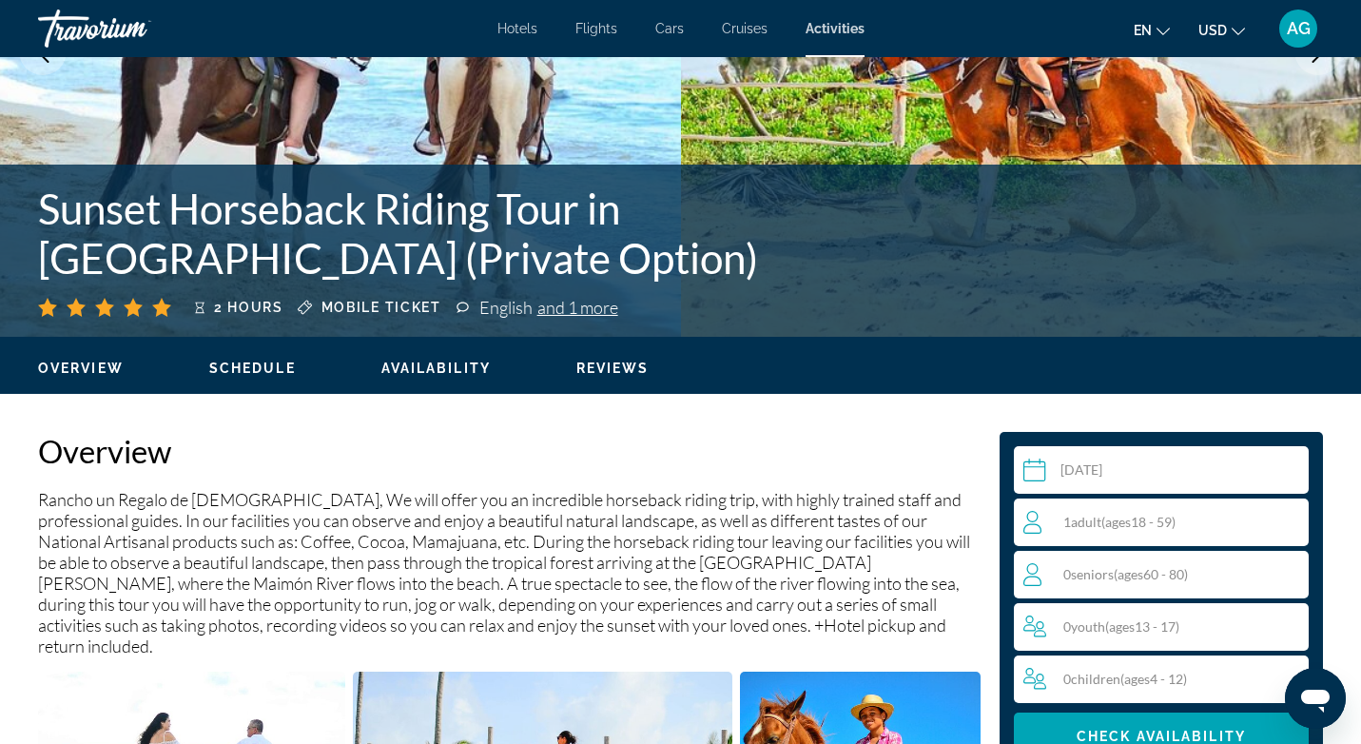
click at [1180, 475] on input "Main content" at bounding box center [1165, 472] width 302 height 53
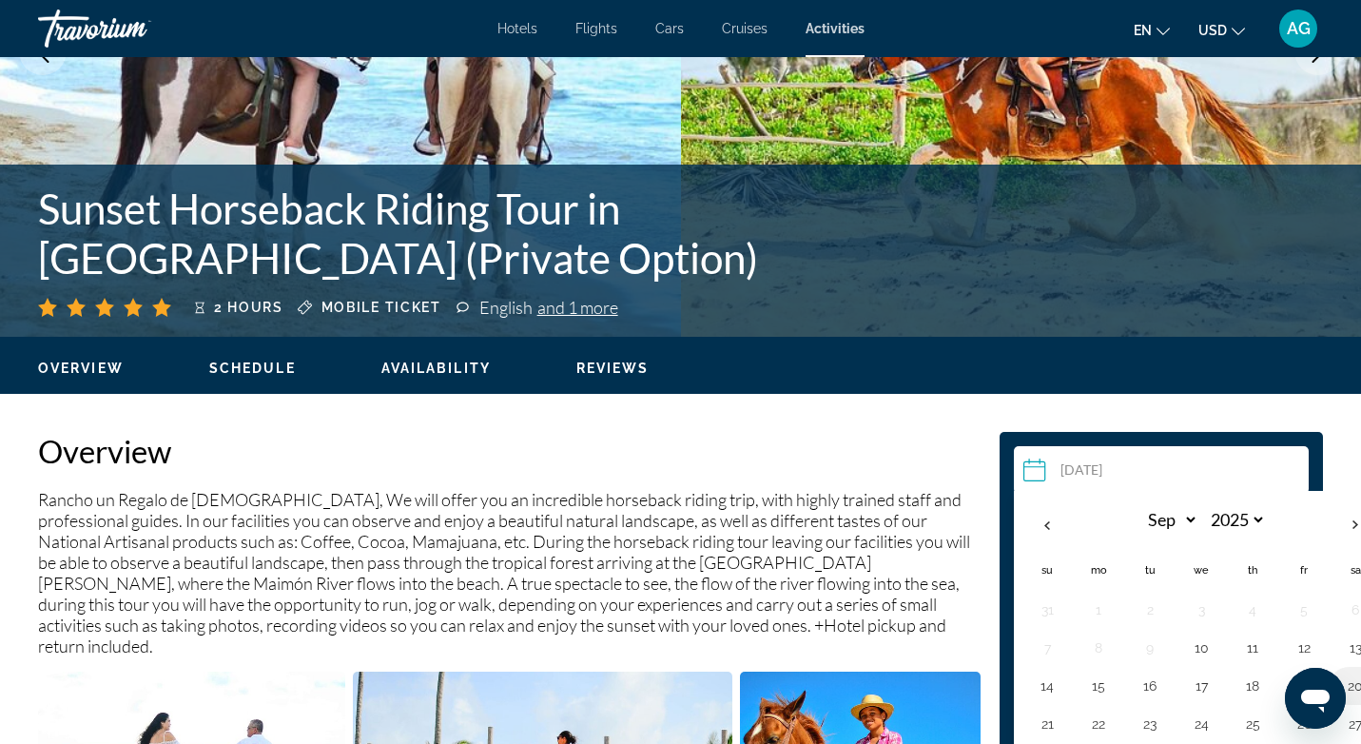
click at [1358, 685] on button "20" at bounding box center [1355, 685] width 30 height 27
type input "**********"
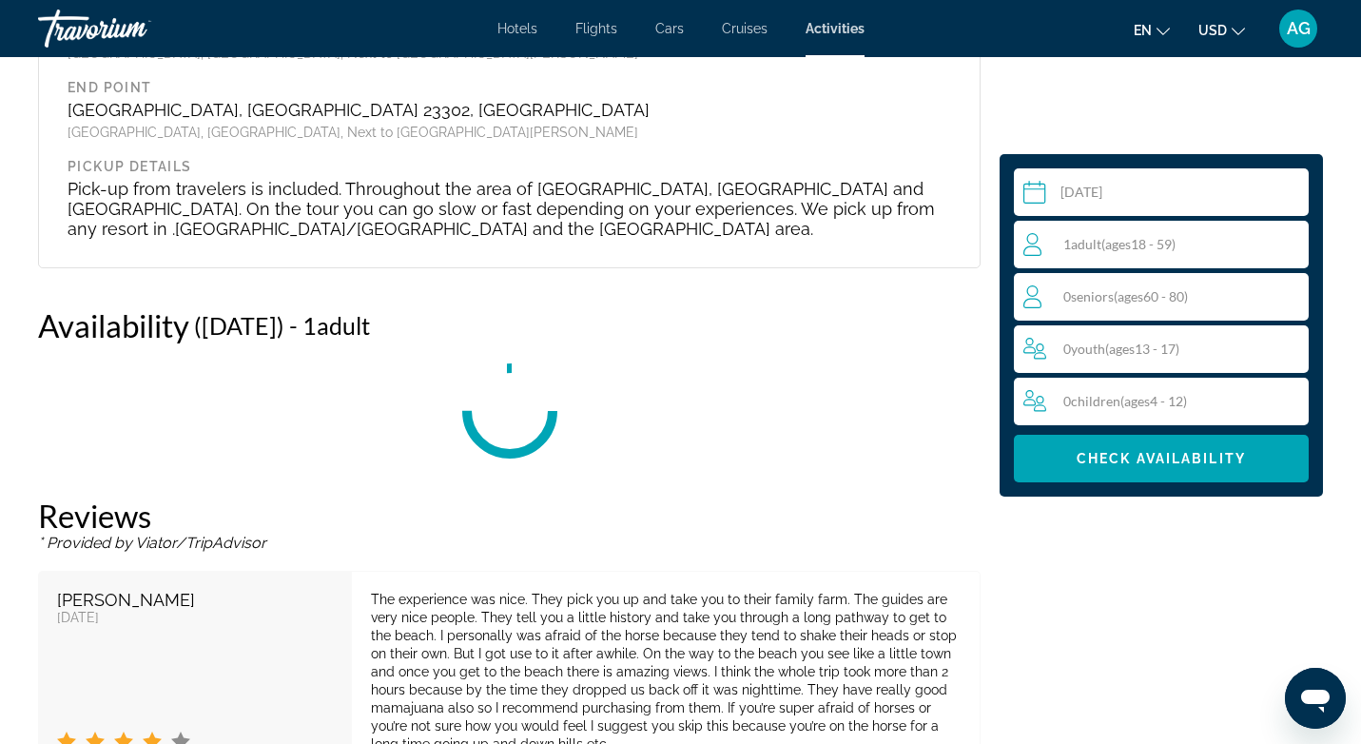
scroll to position [3010, 0]
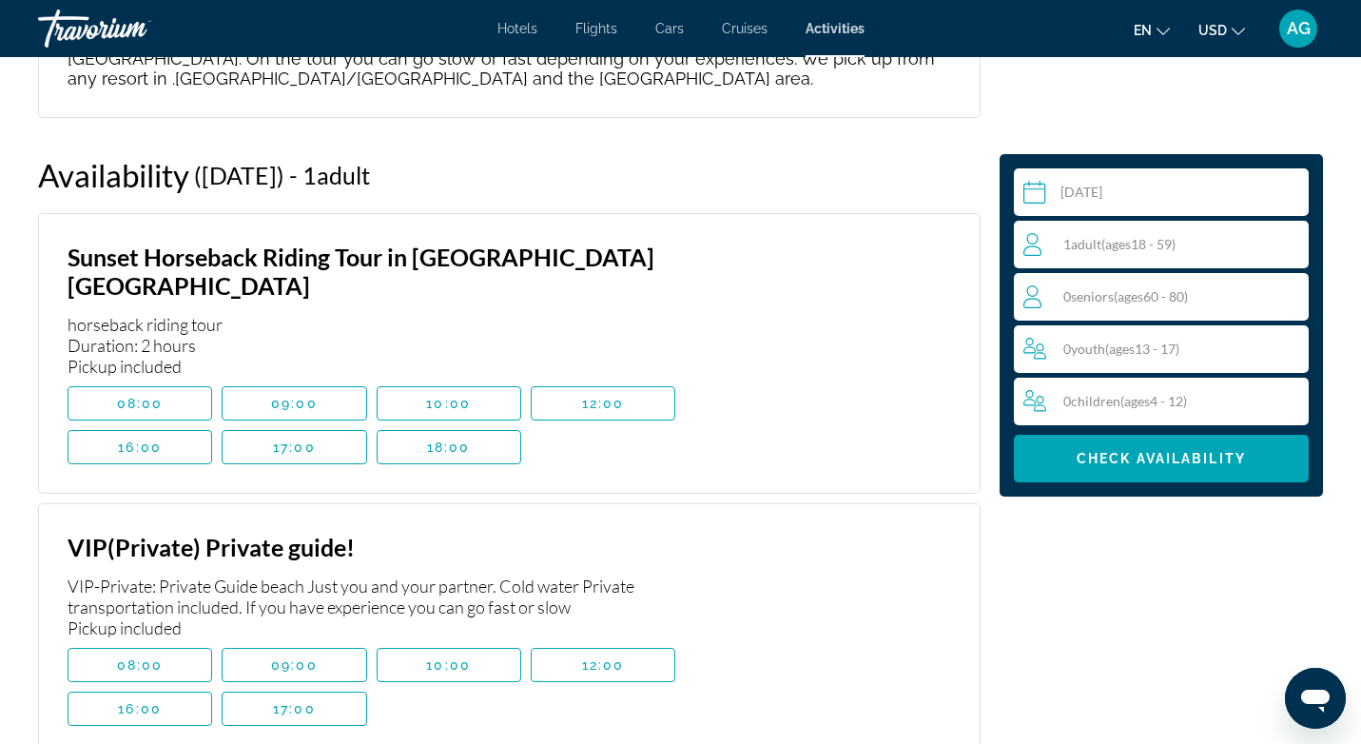
click at [1201, 251] on div "1 Adult Adults ( ages [DEMOGRAPHIC_DATA])" at bounding box center [1165, 244] width 284 height 23
click at [1288, 250] on icon "Increment adults" at bounding box center [1289, 243] width 17 height 23
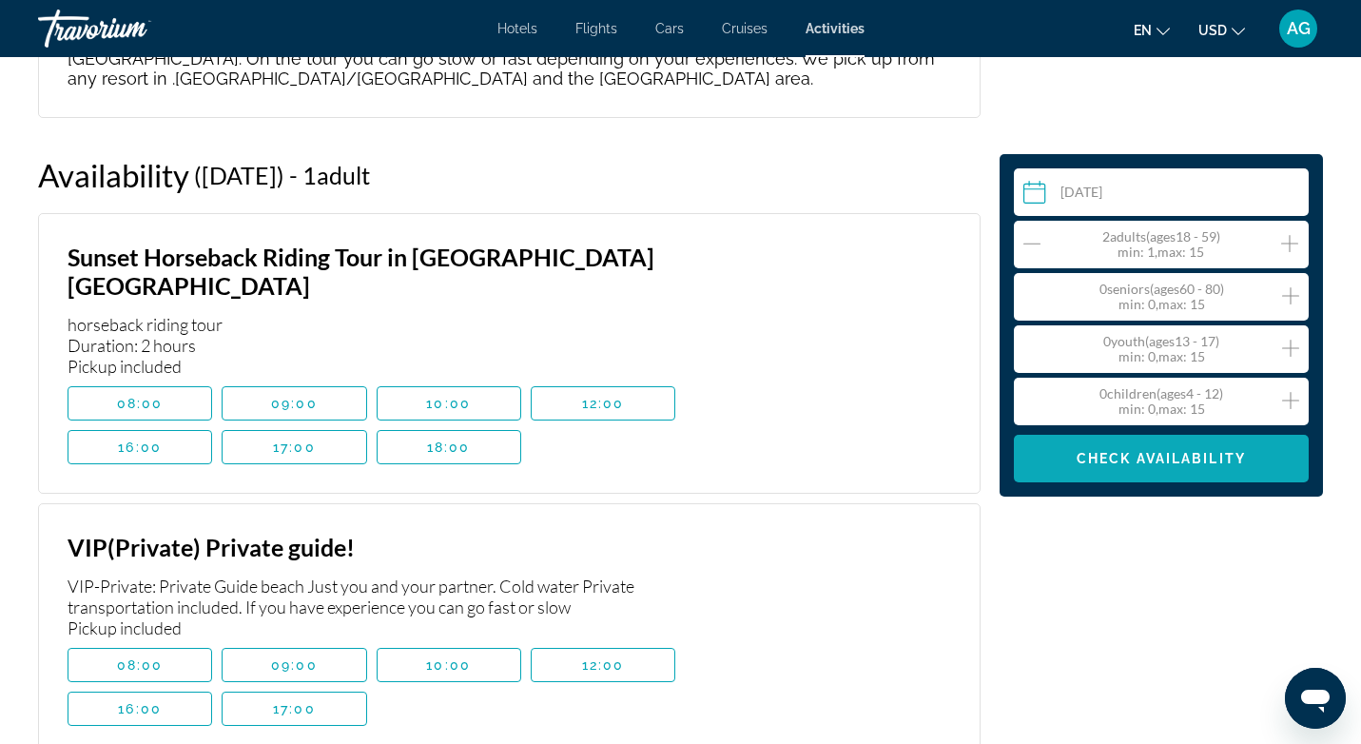
click at [1208, 452] on span "Check Availability" at bounding box center [1160, 458] width 169 height 15
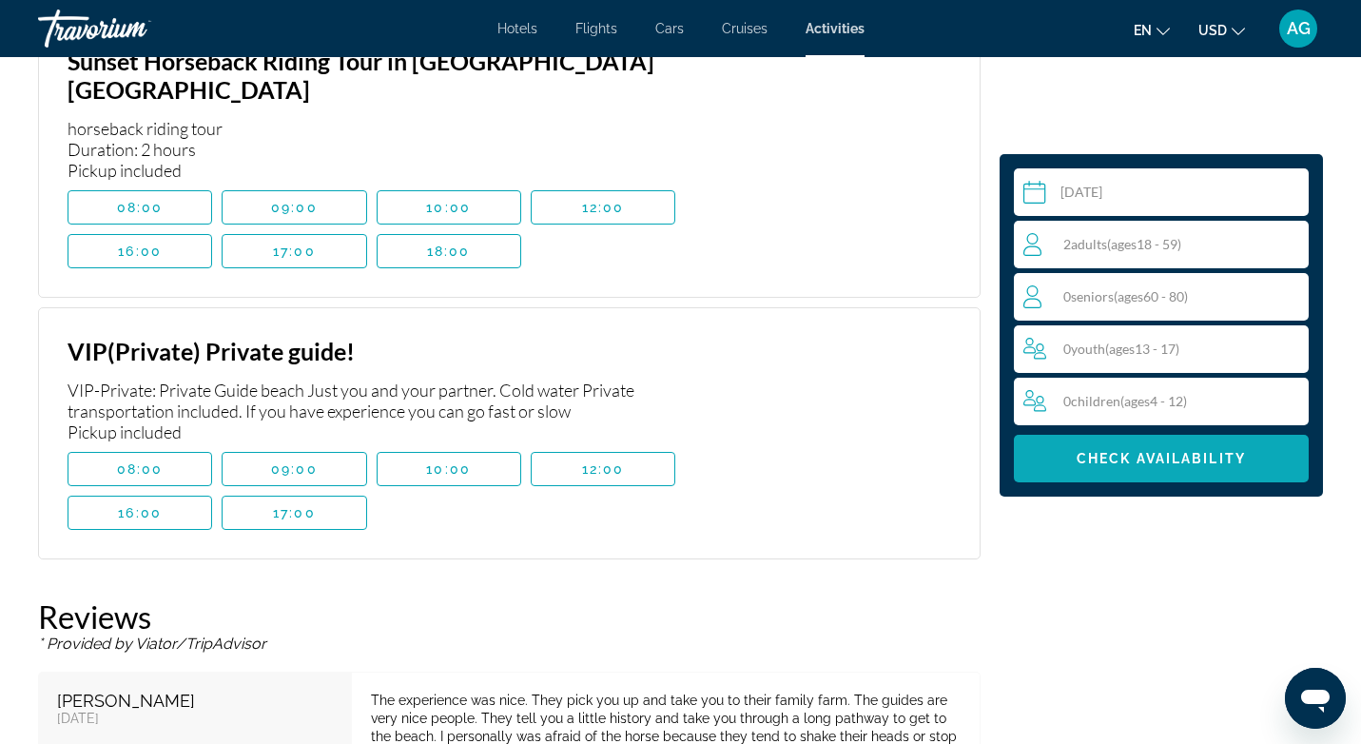
scroll to position [3210, 0]
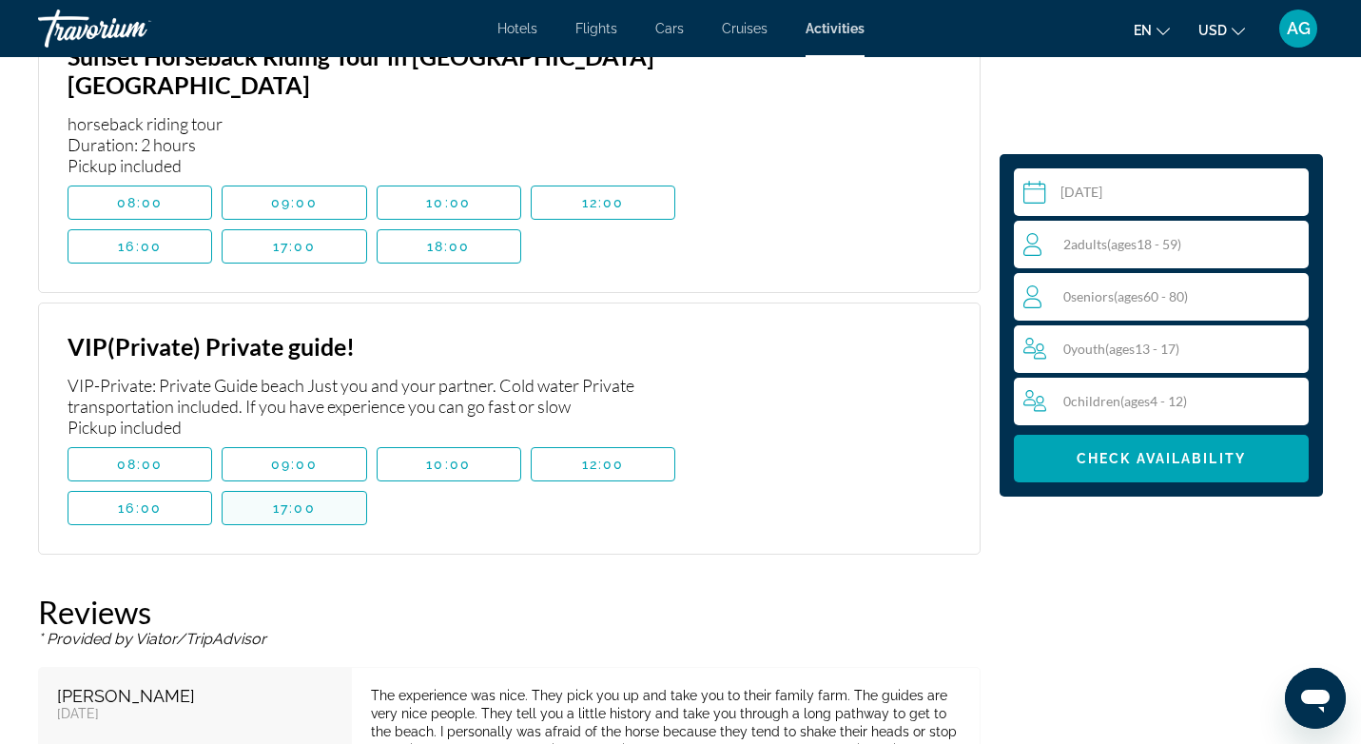
click at [312, 500] on span "17:00" at bounding box center [294, 507] width 43 height 15
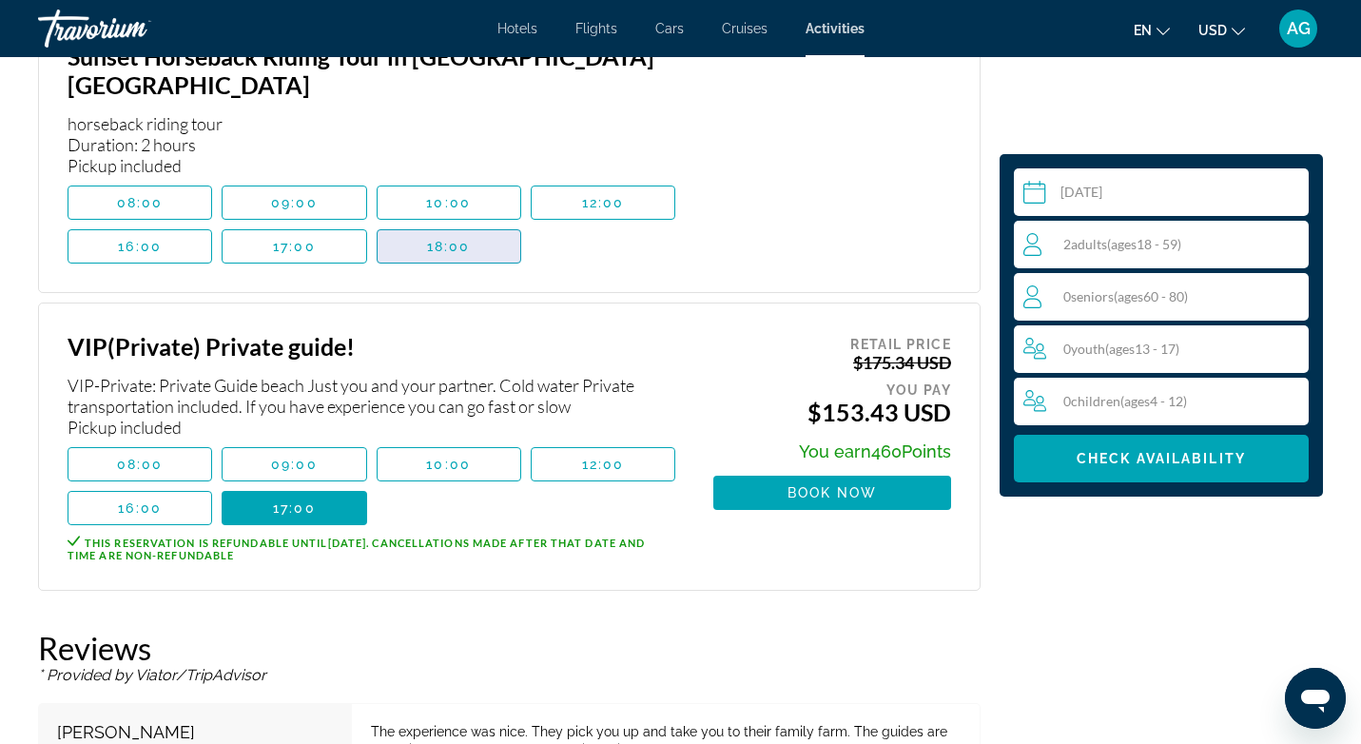
click at [435, 239] on span "18:00" at bounding box center [449, 246] width 44 height 15
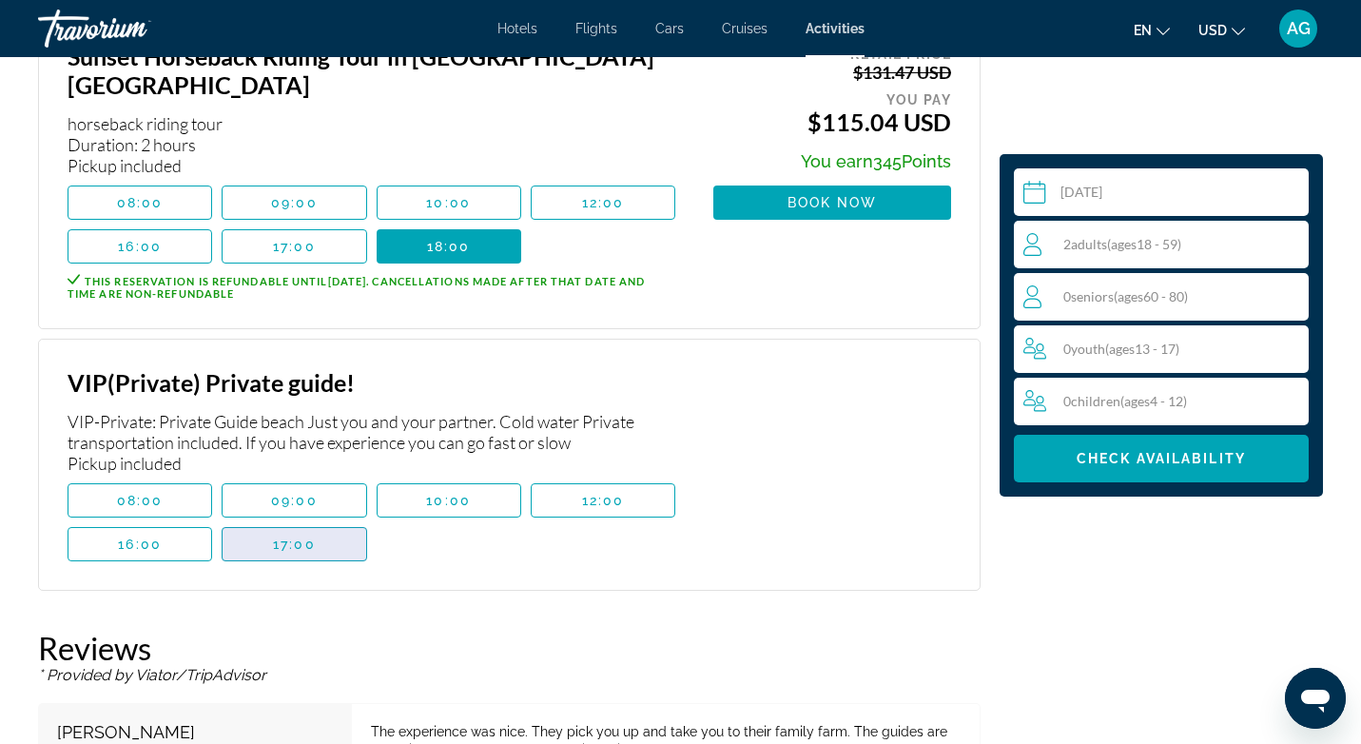
click at [336, 521] on span "Main content" at bounding box center [294, 544] width 143 height 46
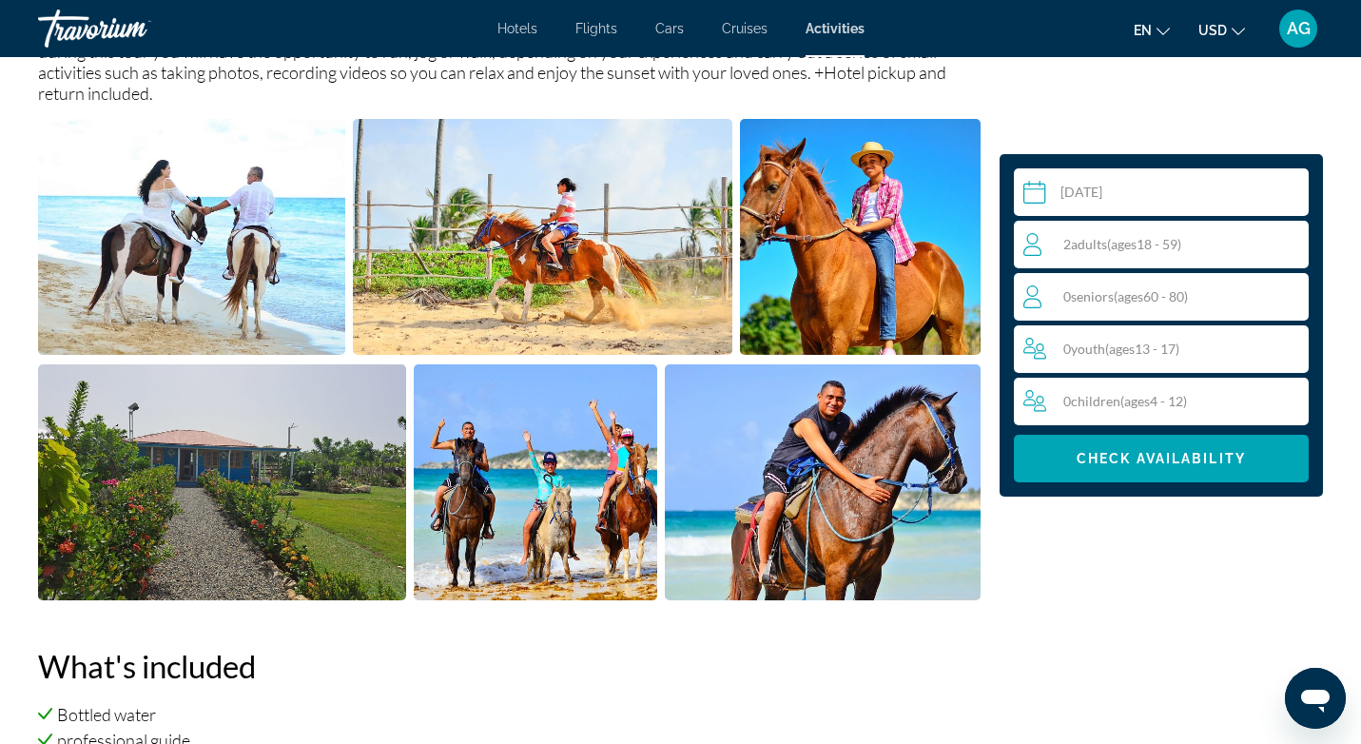
scroll to position [843, 0]
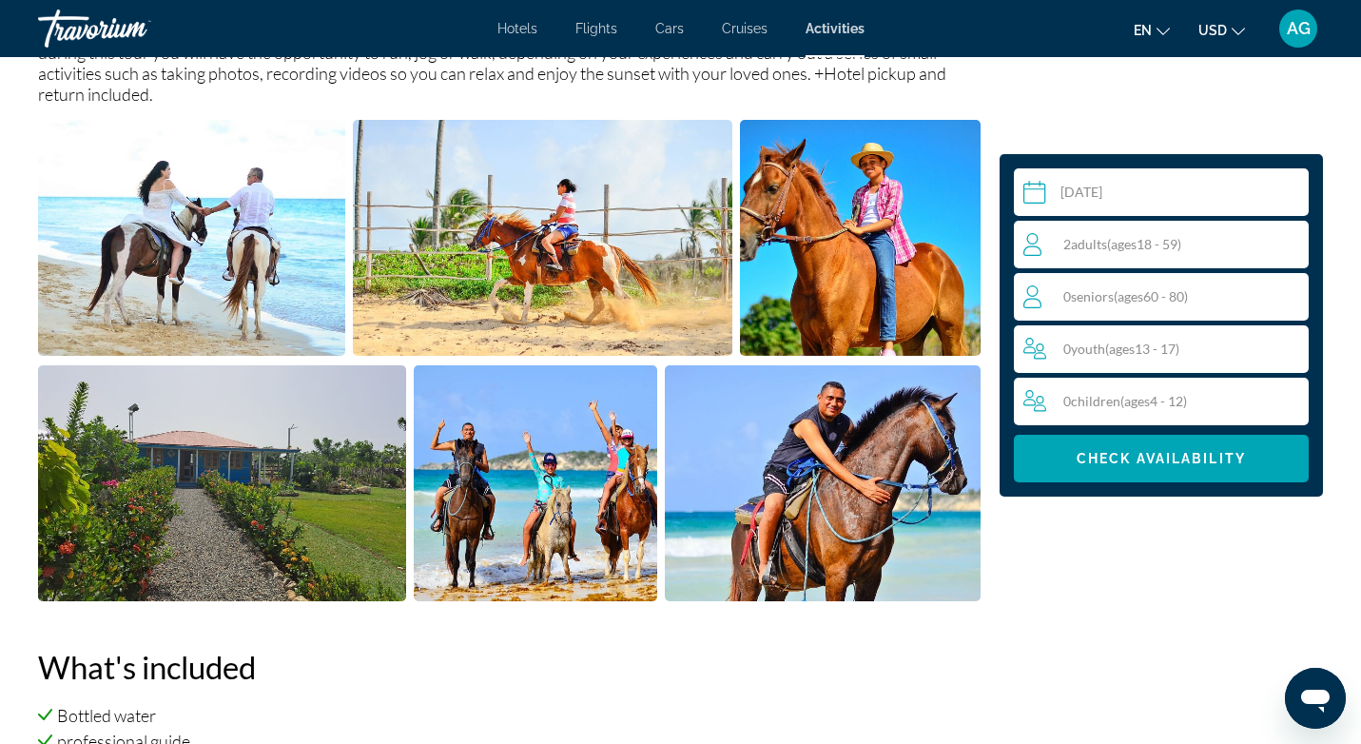
click at [123, 293] on img "Open full-screen image slider" at bounding box center [191, 238] width 307 height 236
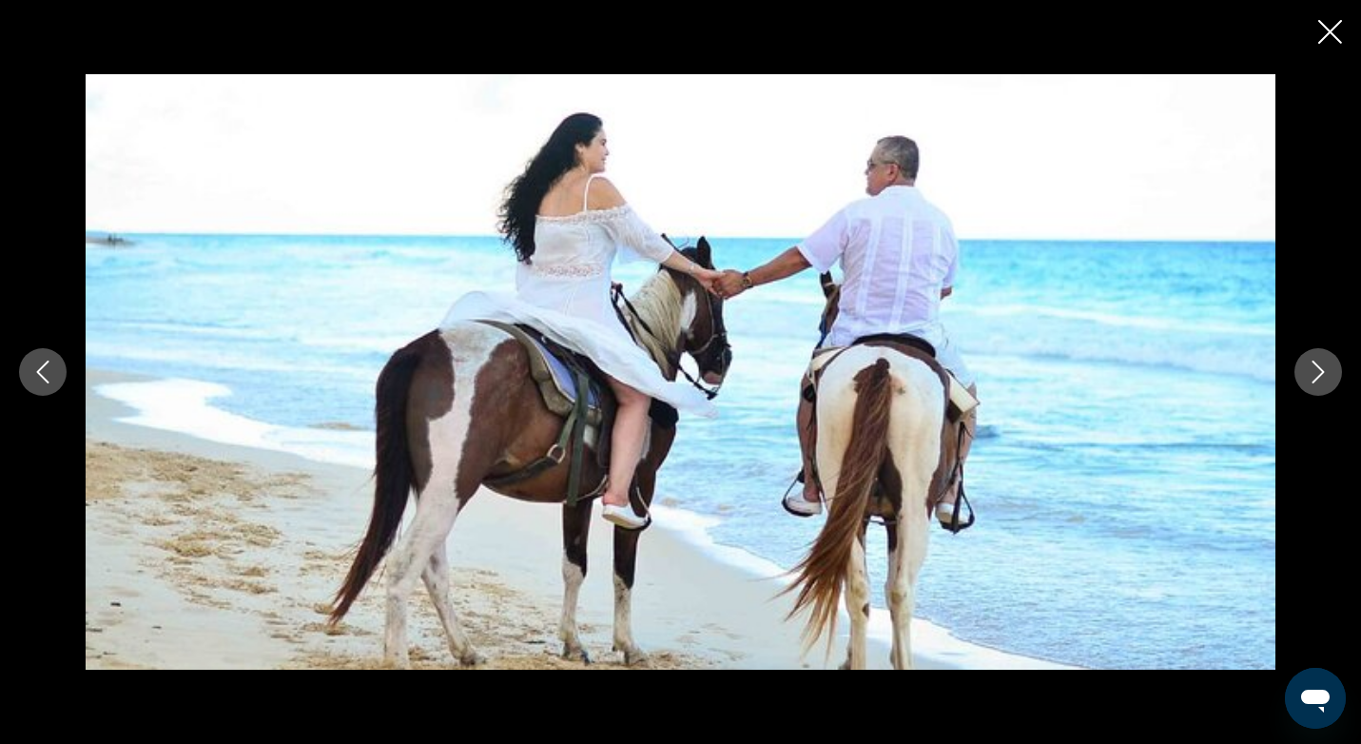
click at [1329, 377] on button "Next image" at bounding box center [1318, 372] width 48 height 48
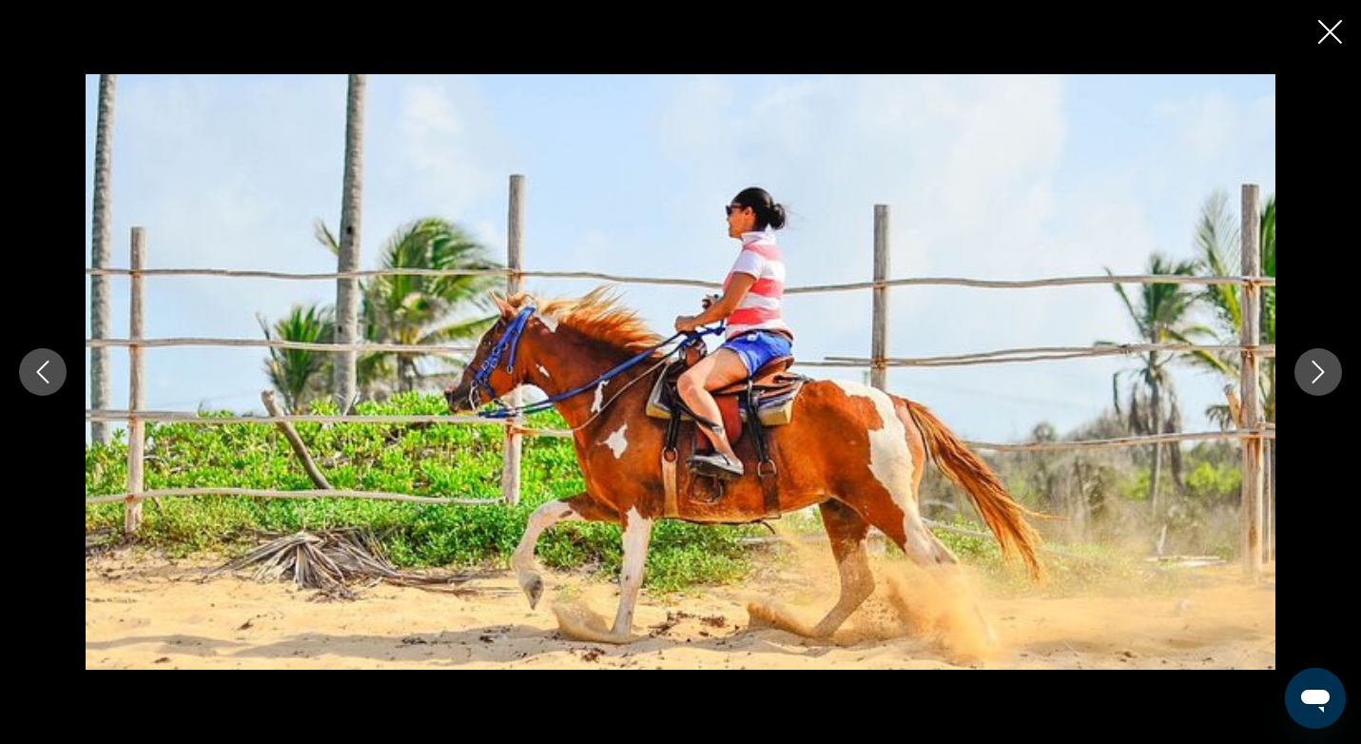
click at [1329, 377] on button "Next image" at bounding box center [1318, 372] width 48 height 48
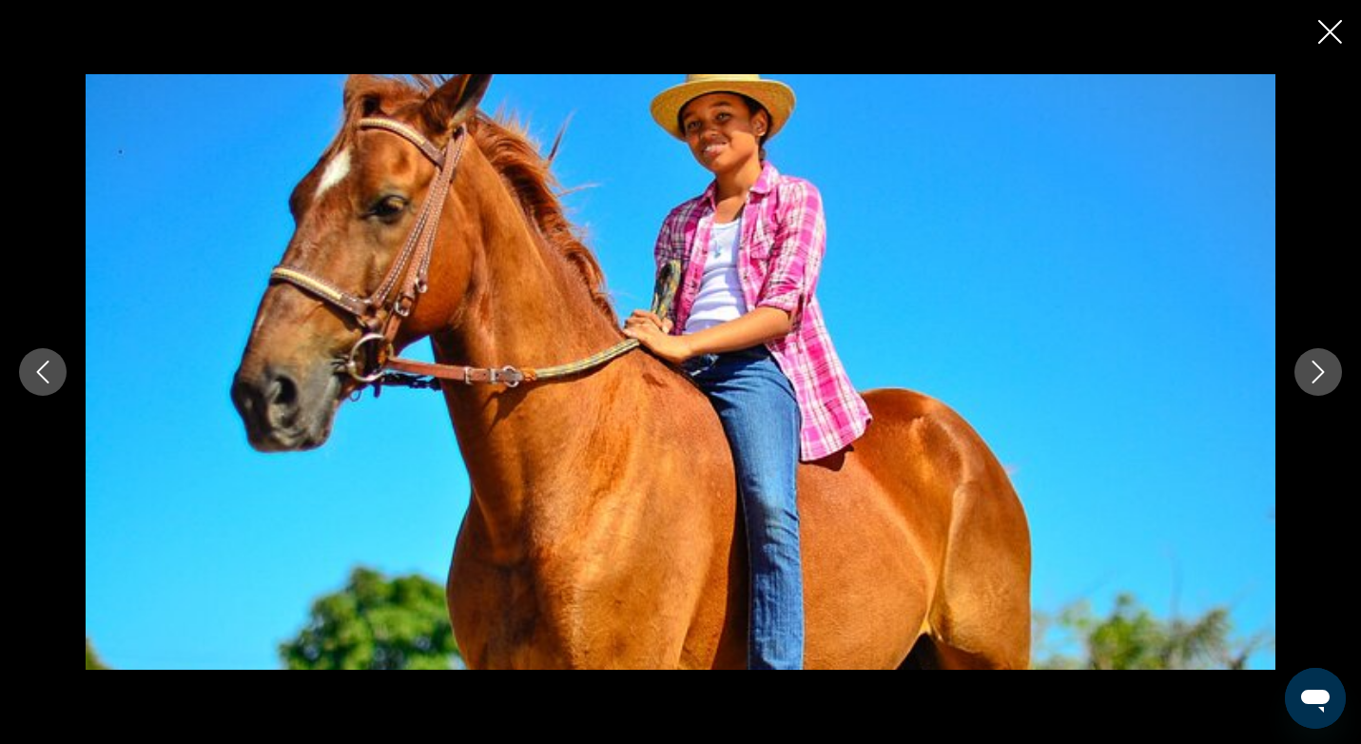
click at [1329, 377] on button "Next image" at bounding box center [1318, 372] width 48 height 48
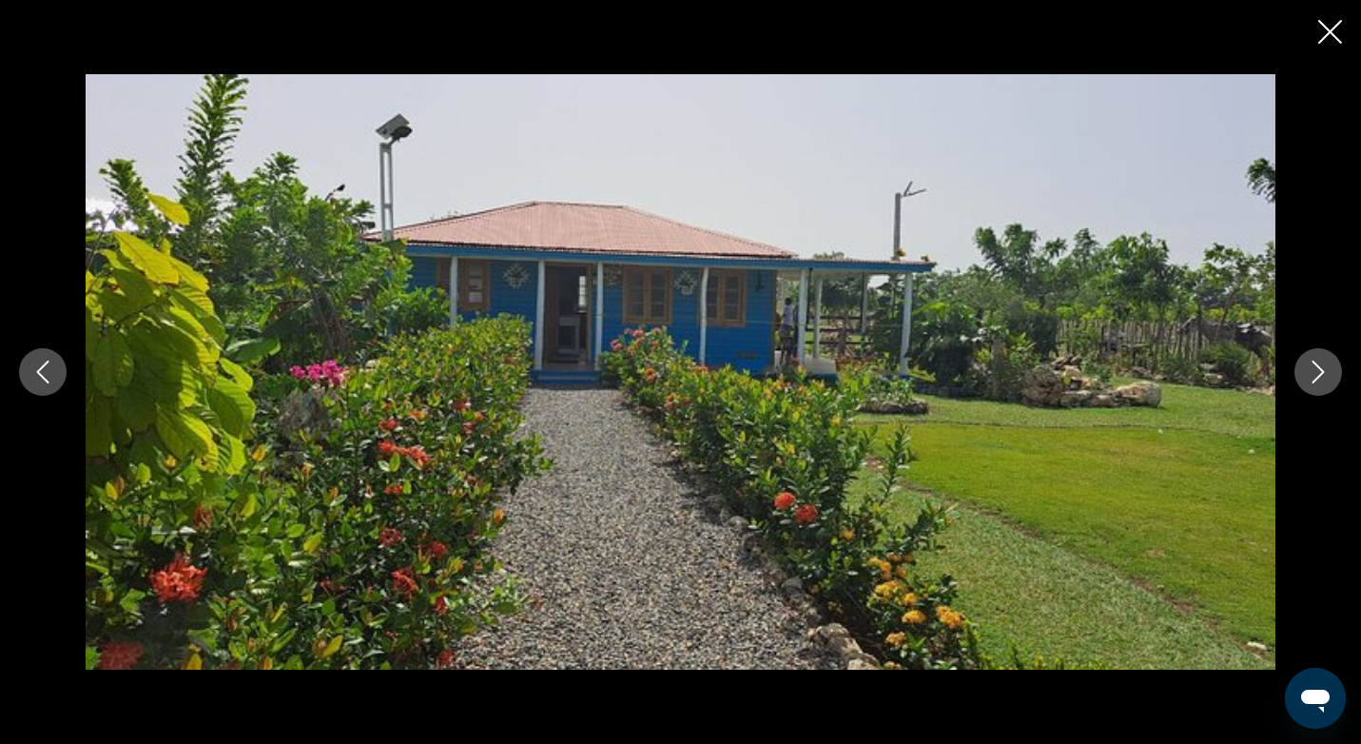
click at [1329, 377] on button "Next image" at bounding box center [1318, 372] width 48 height 48
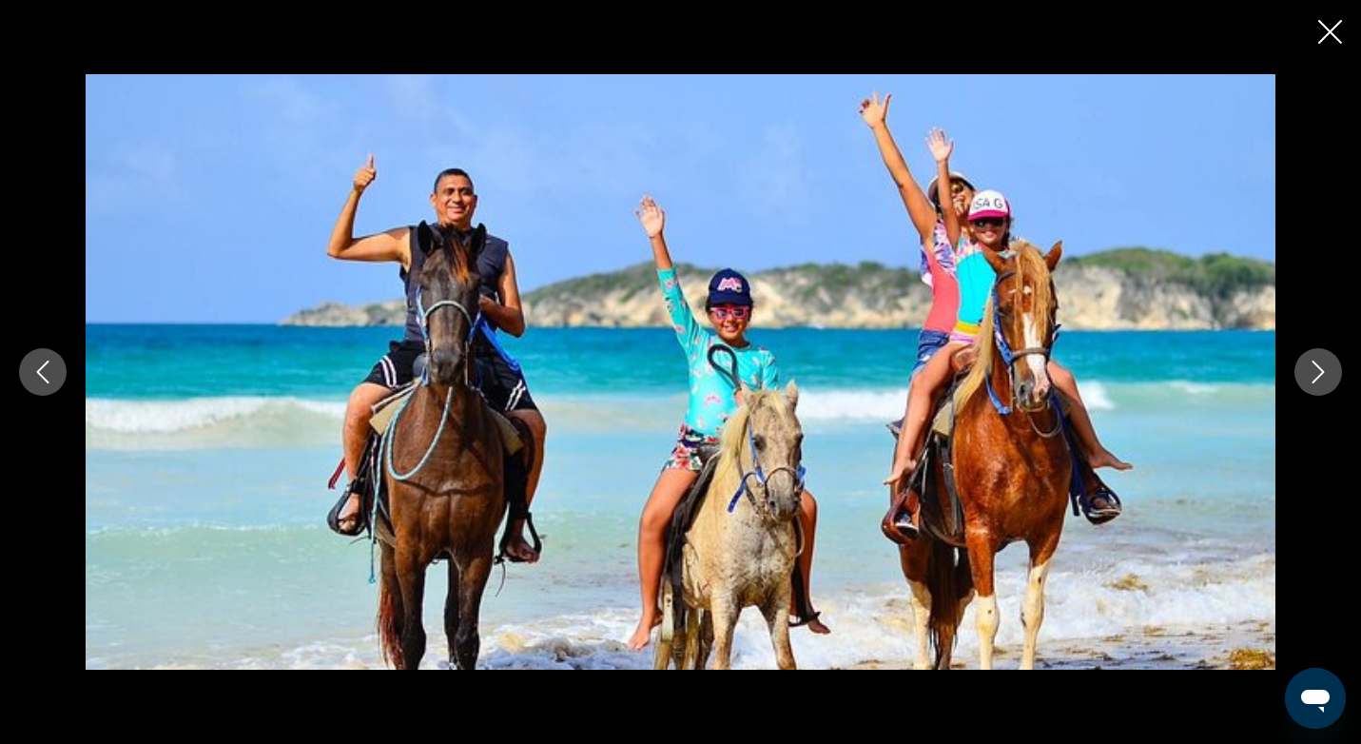
click at [1329, 377] on button "Next image" at bounding box center [1318, 372] width 48 height 48
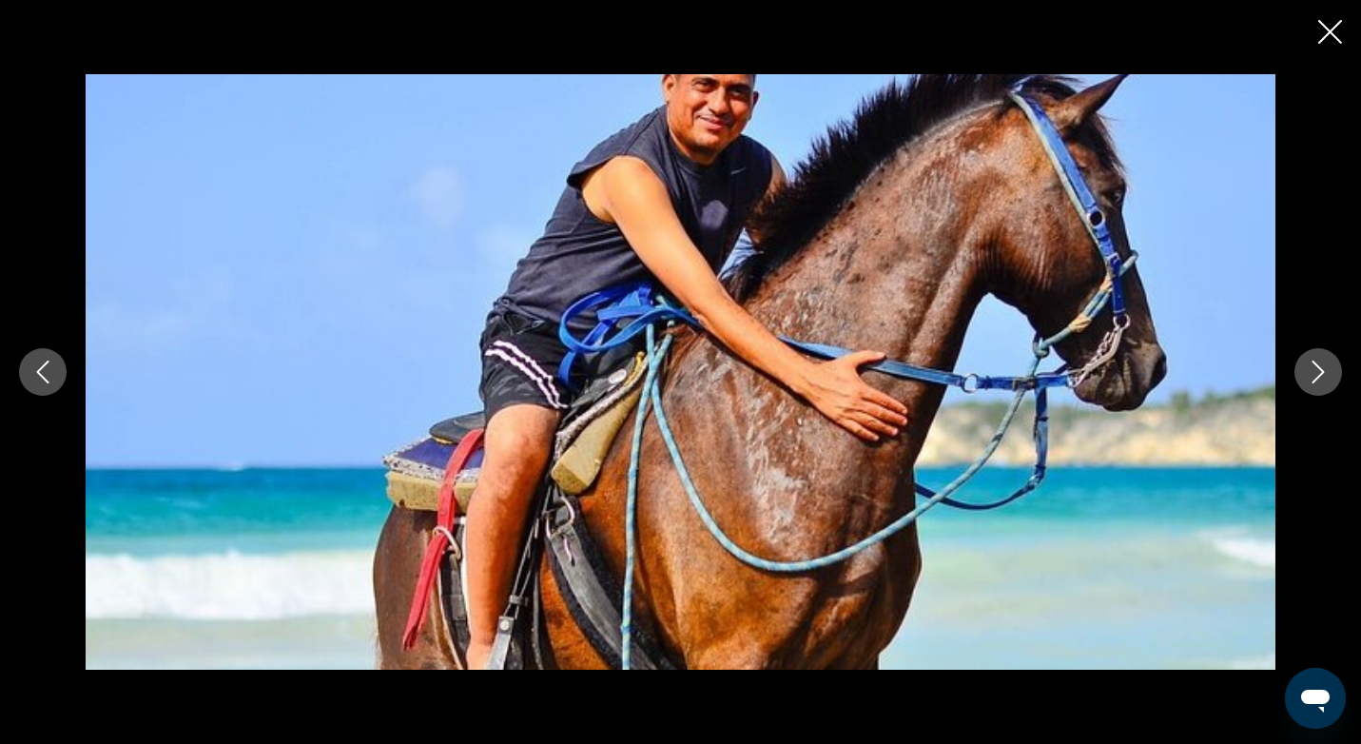
click at [1329, 377] on button "Next image" at bounding box center [1318, 372] width 48 height 48
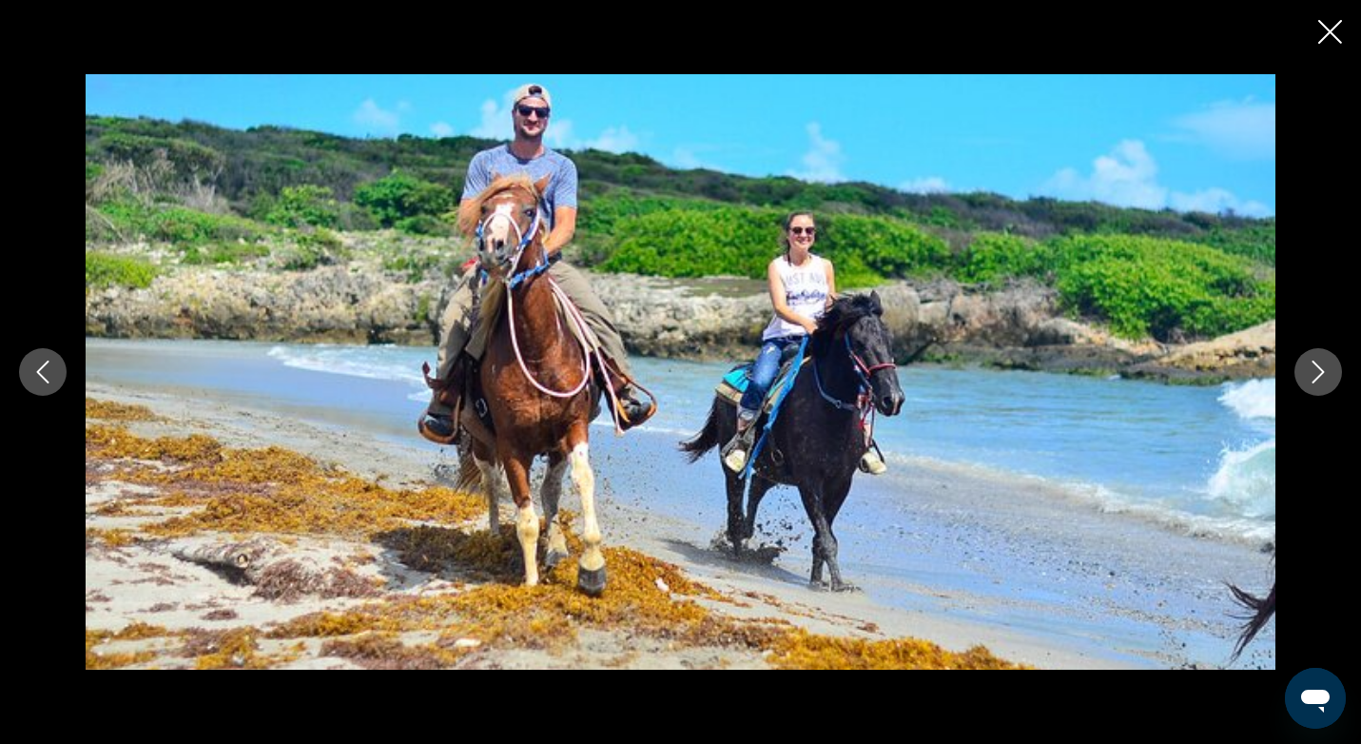
click at [1329, 377] on button "Next image" at bounding box center [1318, 372] width 48 height 48
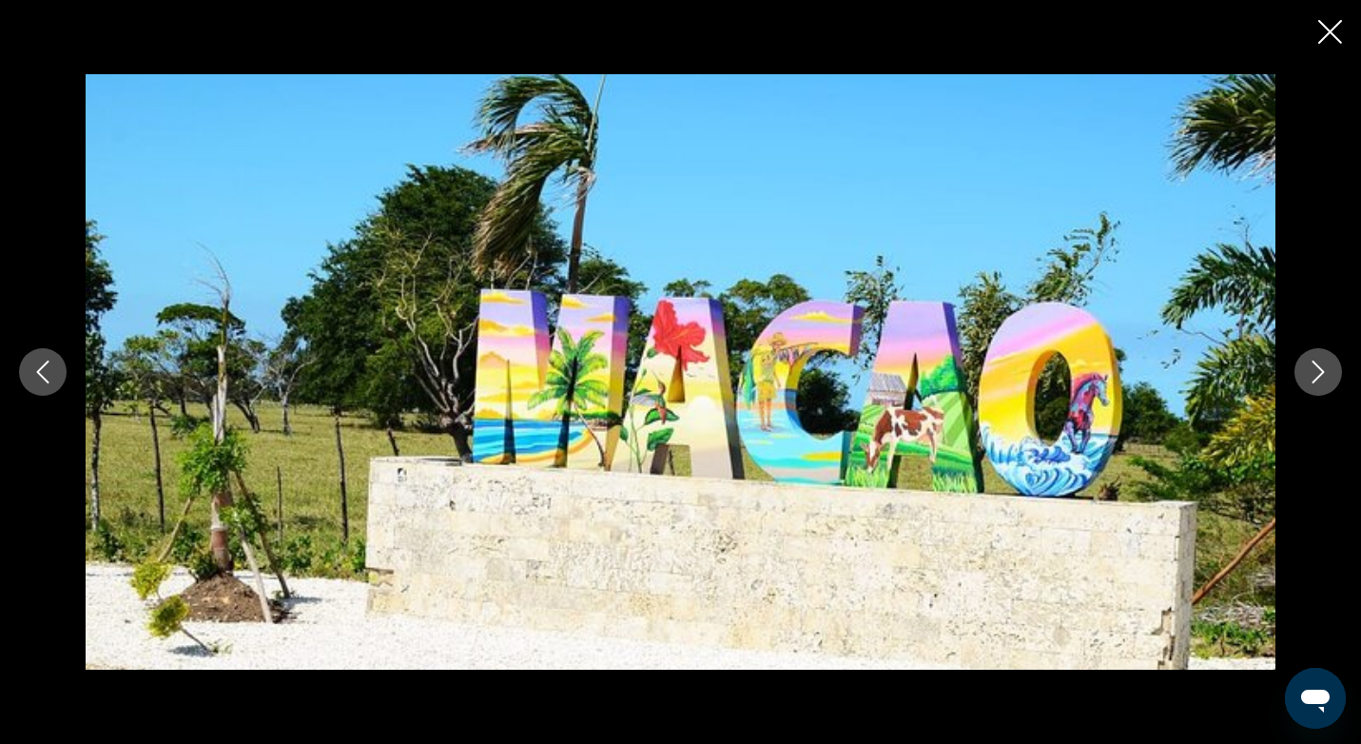
click at [1329, 377] on button "Next image" at bounding box center [1318, 372] width 48 height 48
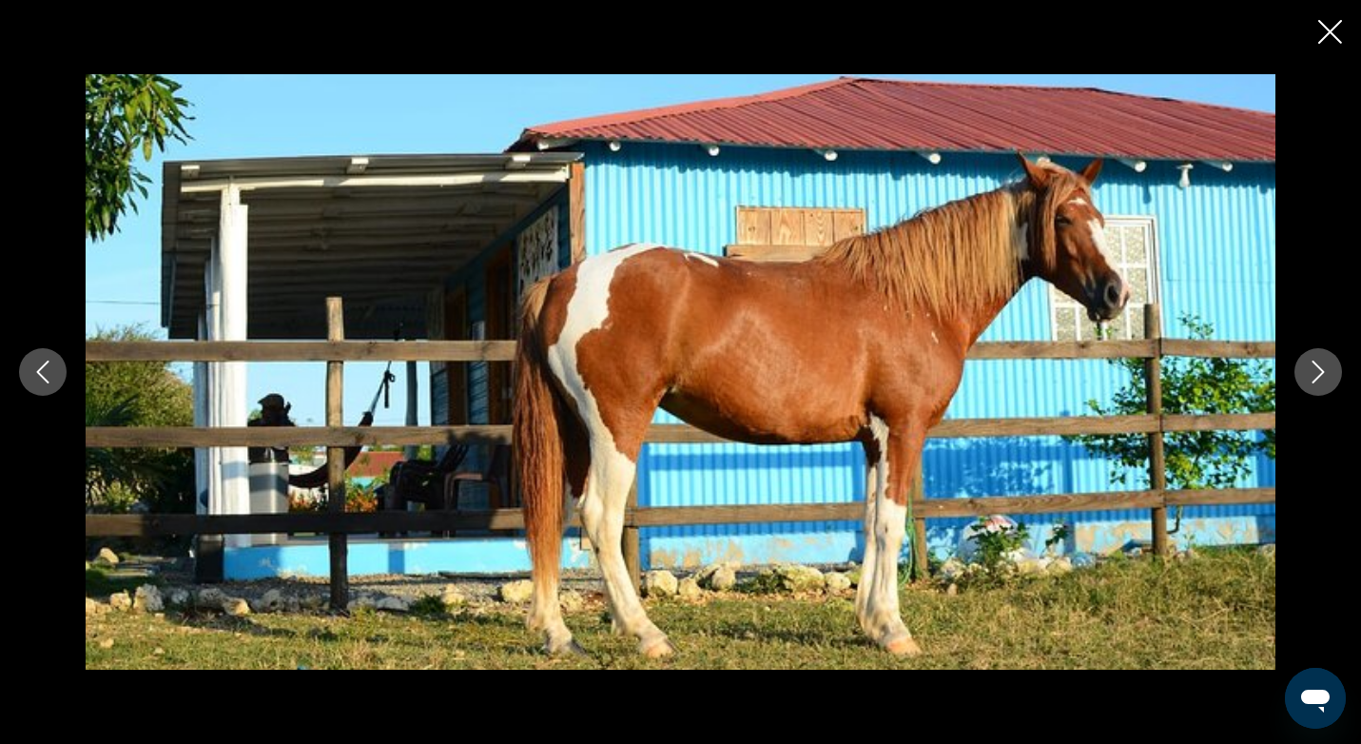
click at [1329, 377] on button "Next image" at bounding box center [1318, 372] width 48 height 48
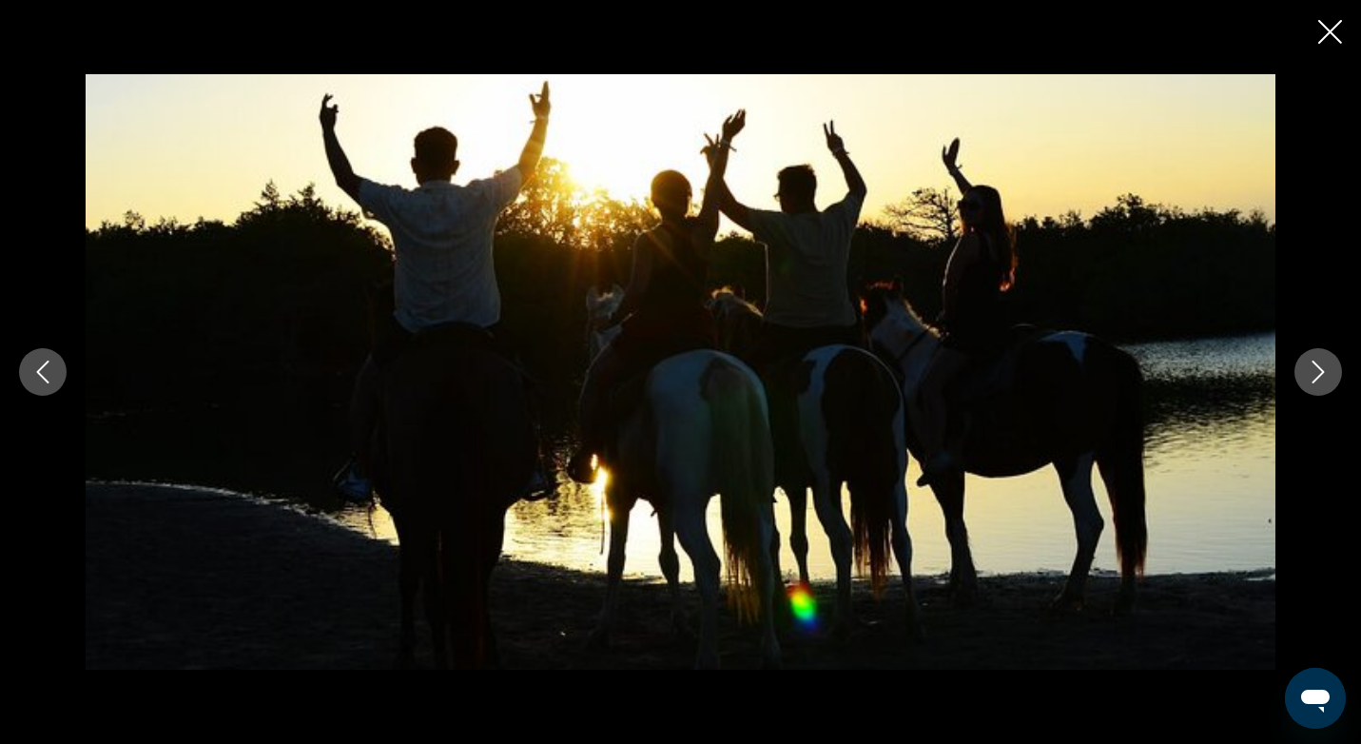
click at [1329, 377] on button "Next image" at bounding box center [1318, 372] width 48 height 48
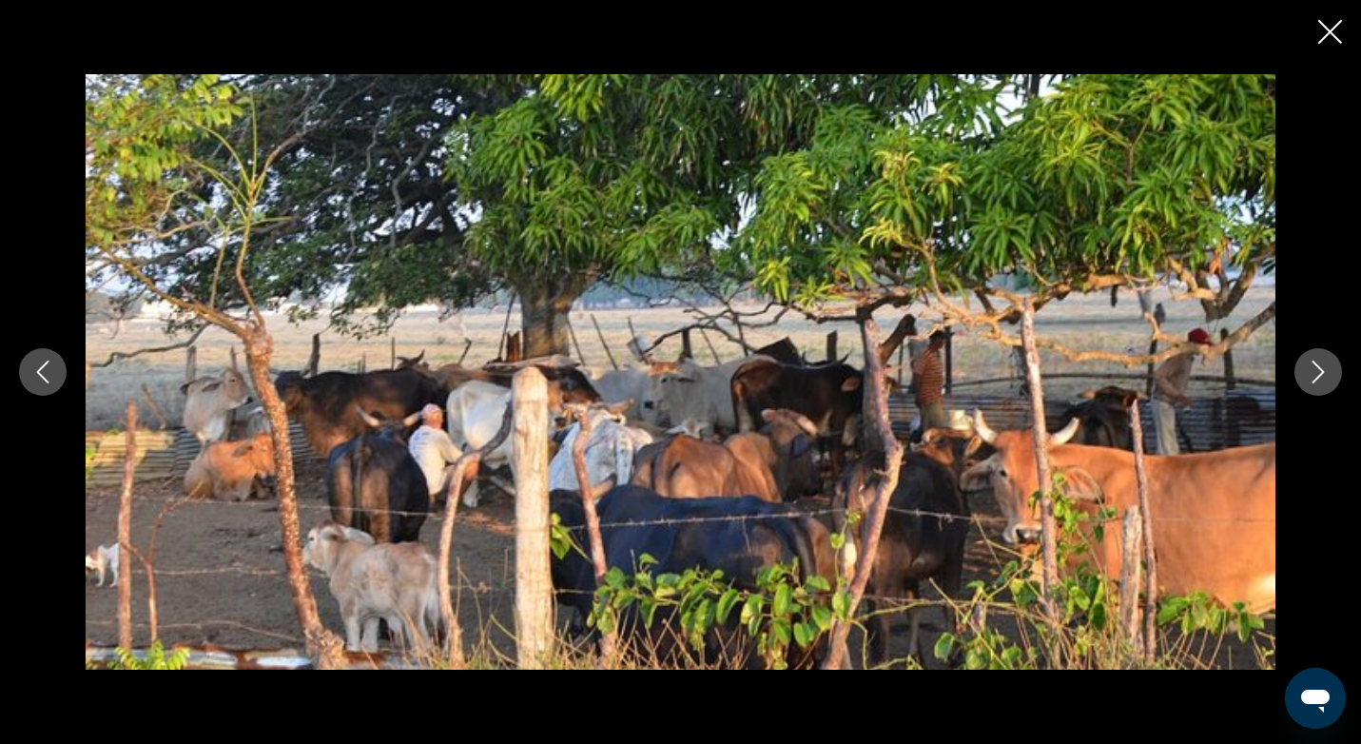
click at [54, 363] on button "Previous image" at bounding box center [43, 372] width 48 height 48
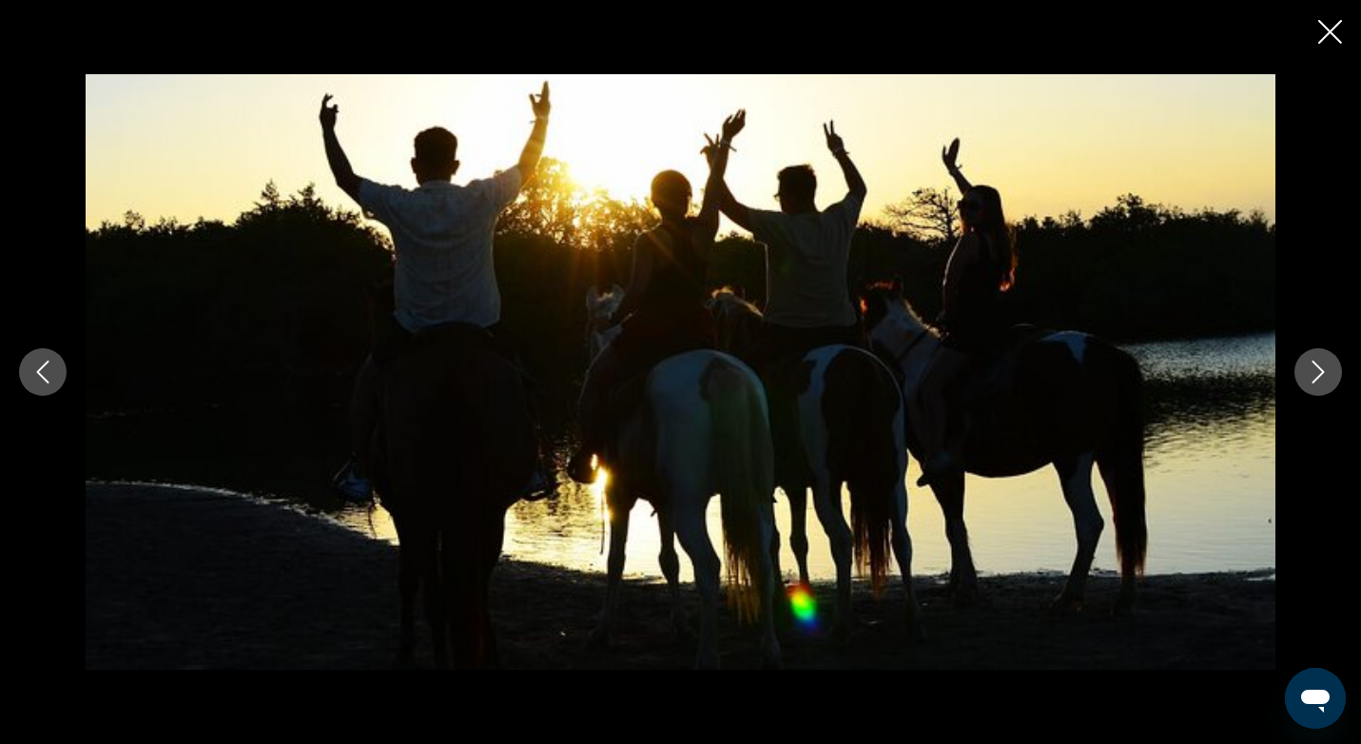
click at [1324, 381] on icon "Next image" at bounding box center [1318, 371] width 23 height 23
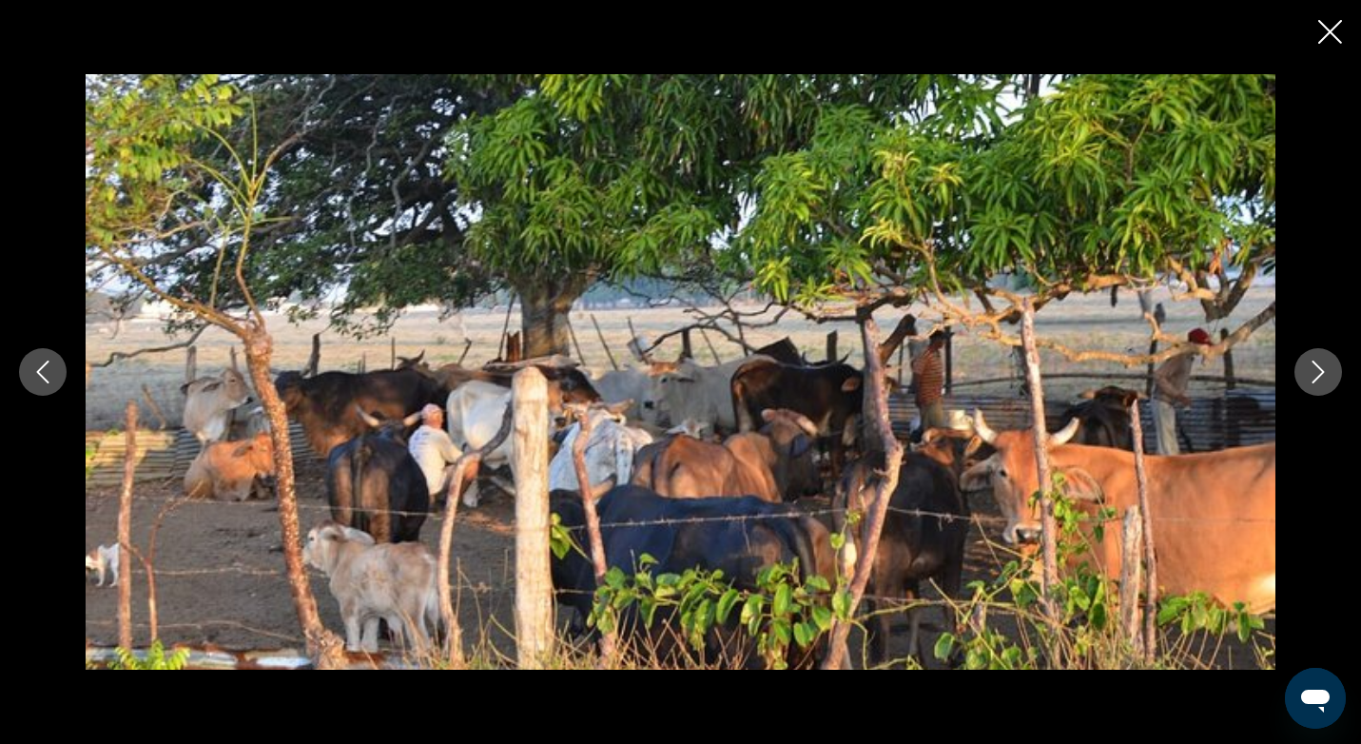
click at [1324, 381] on icon "Next image" at bounding box center [1318, 371] width 23 height 23
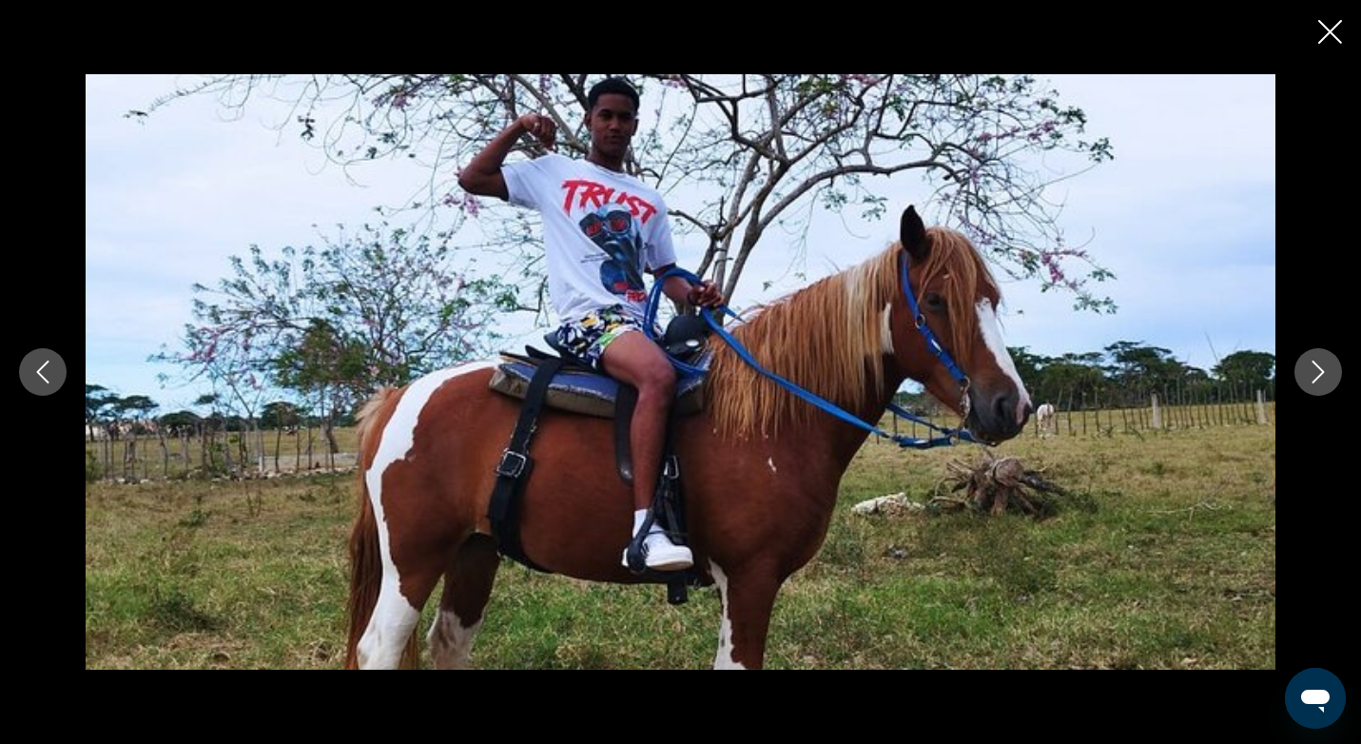
click at [1324, 381] on icon "Next image" at bounding box center [1318, 371] width 23 height 23
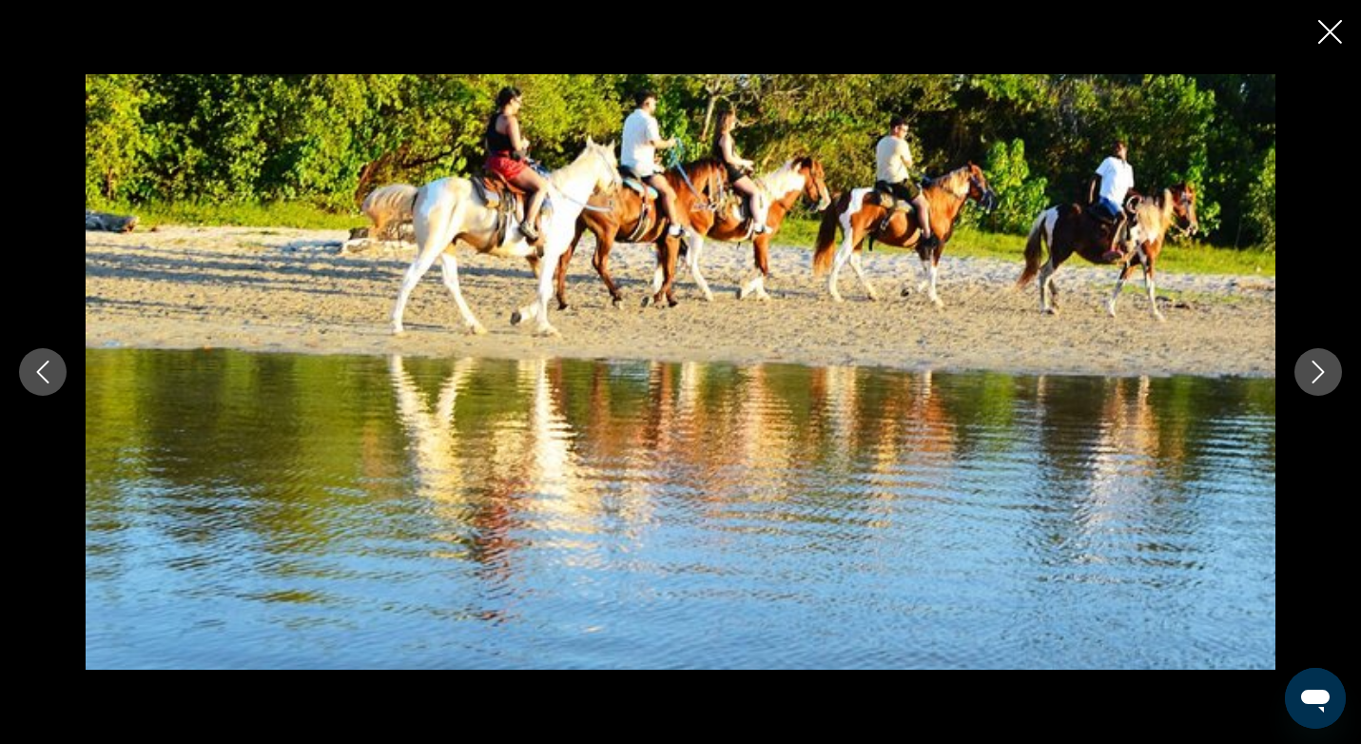
click at [1324, 381] on icon "Next image" at bounding box center [1318, 371] width 23 height 23
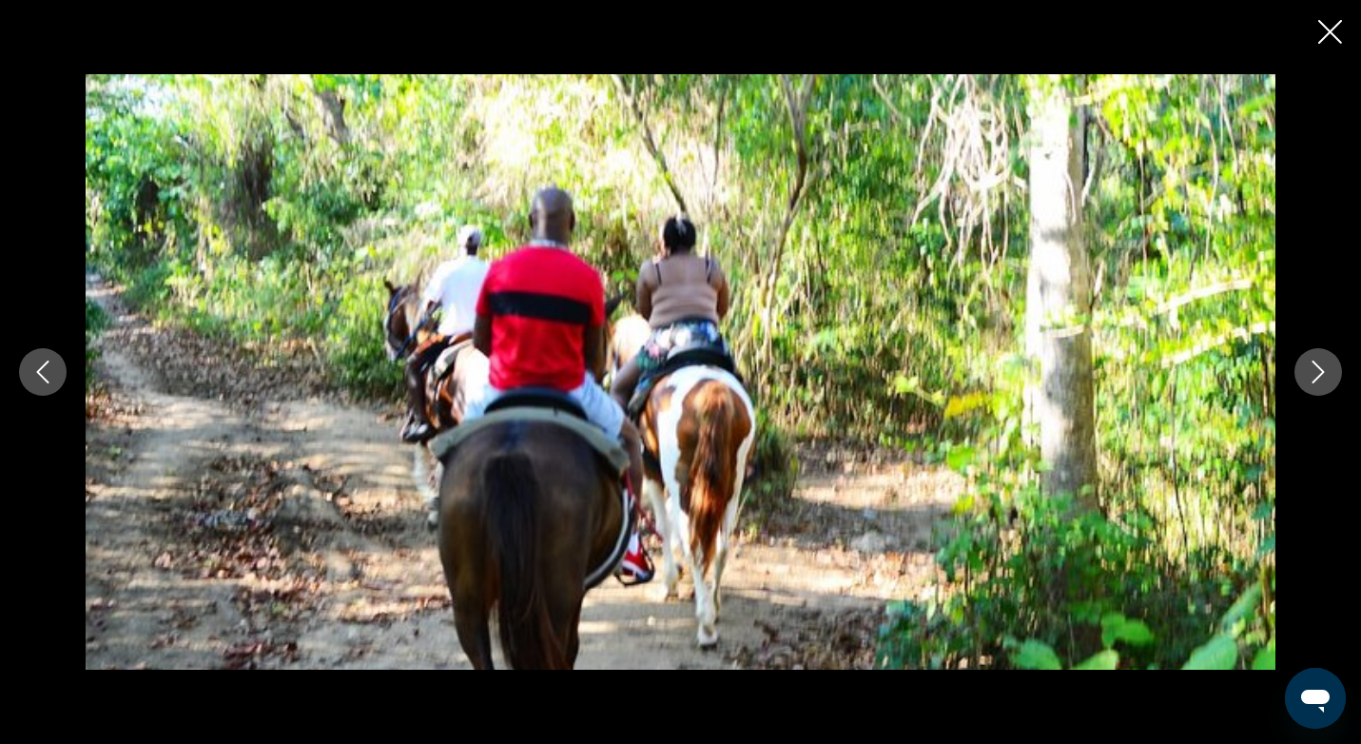
click at [1324, 381] on icon "Next image" at bounding box center [1318, 371] width 23 height 23
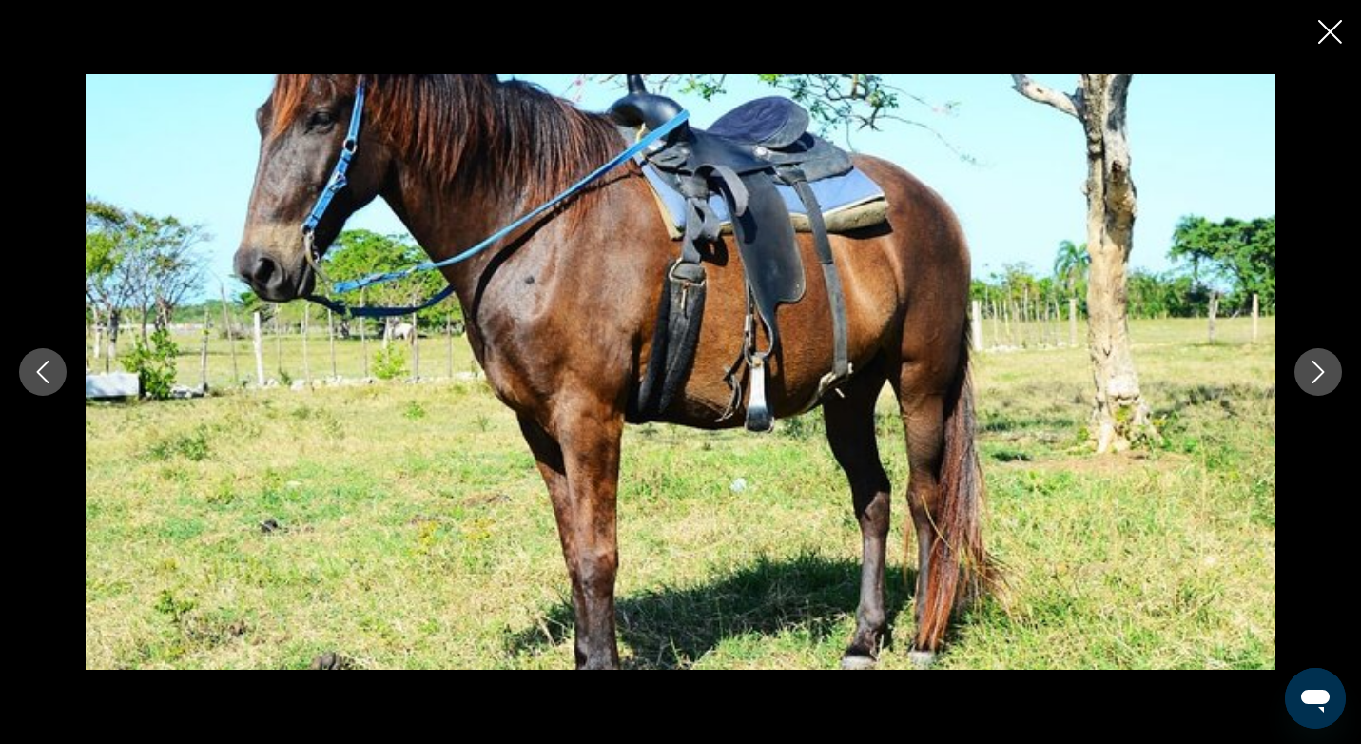
click at [1324, 381] on icon "Next image" at bounding box center [1318, 371] width 23 height 23
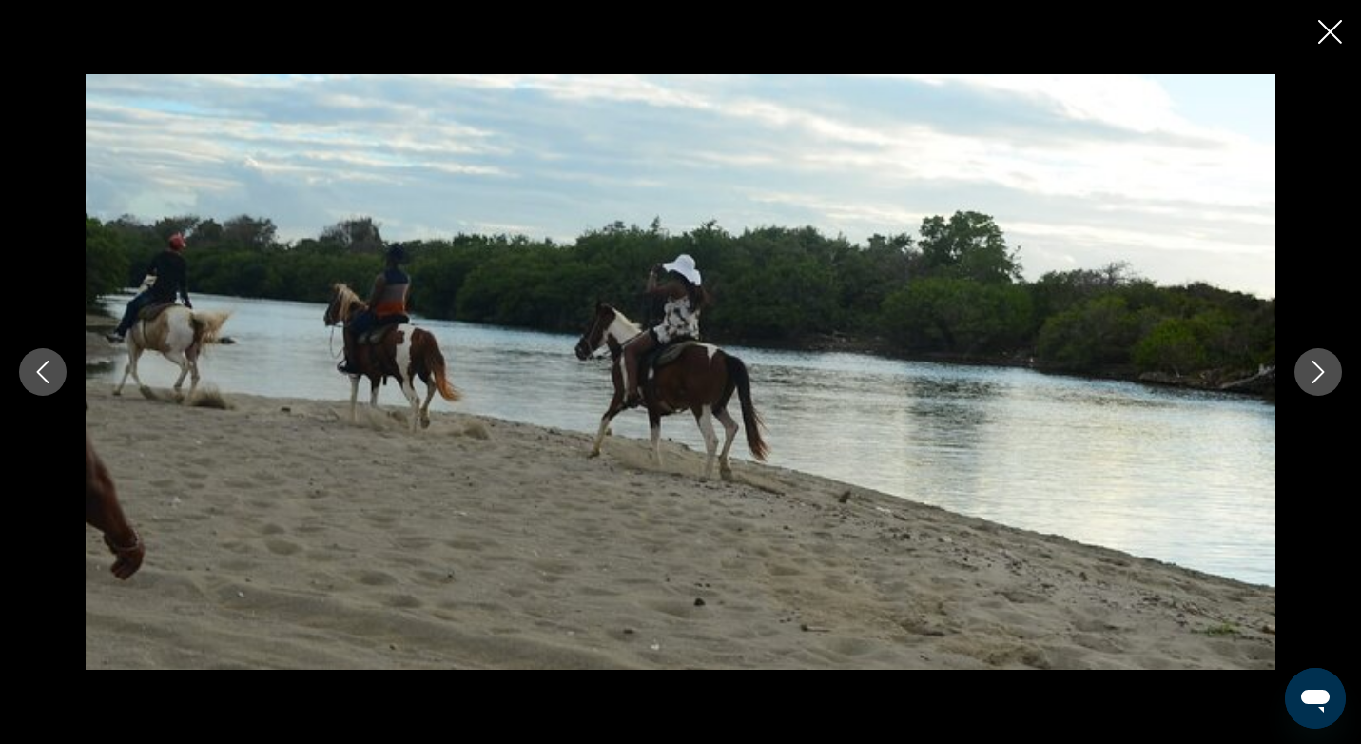
click at [1324, 381] on icon "Next image" at bounding box center [1318, 371] width 23 height 23
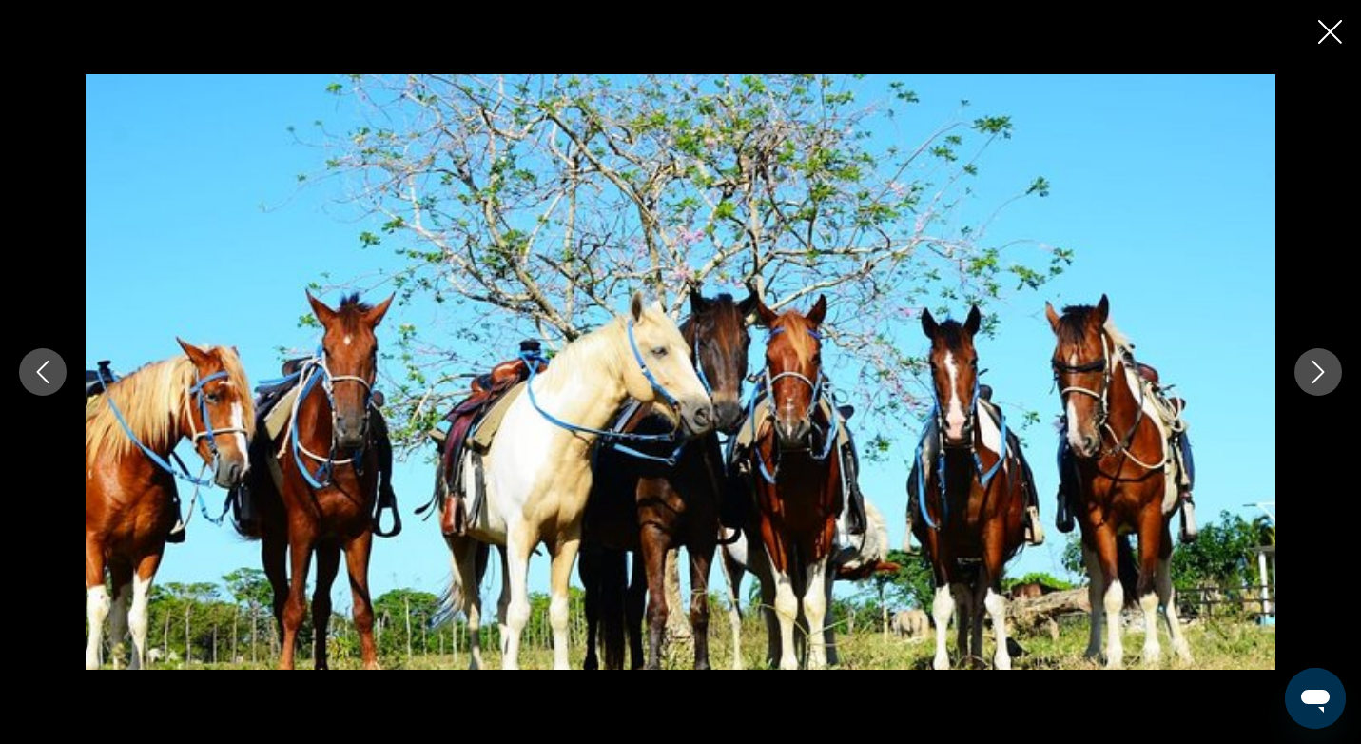
click at [1324, 381] on icon "Next image" at bounding box center [1318, 371] width 23 height 23
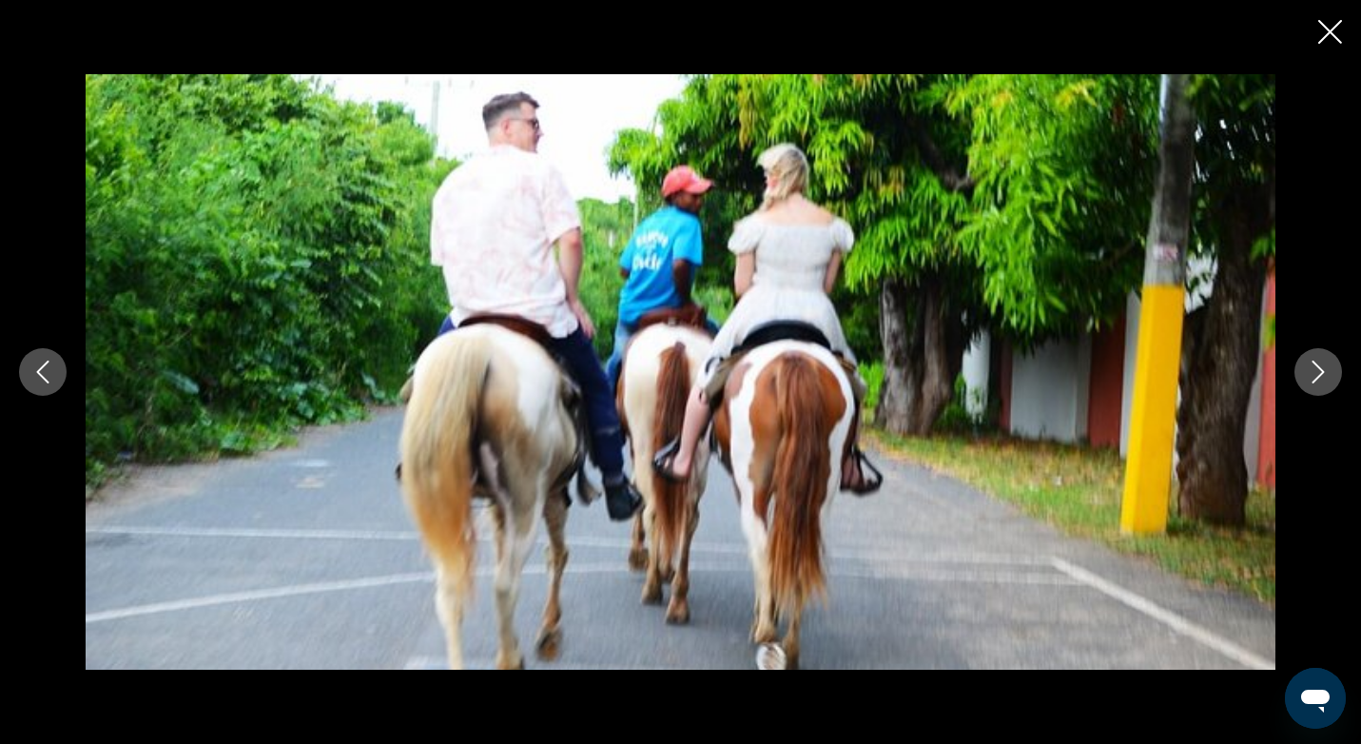
click at [1324, 381] on icon "Next image" at bounding box center [1318, 371] width 23 height 23
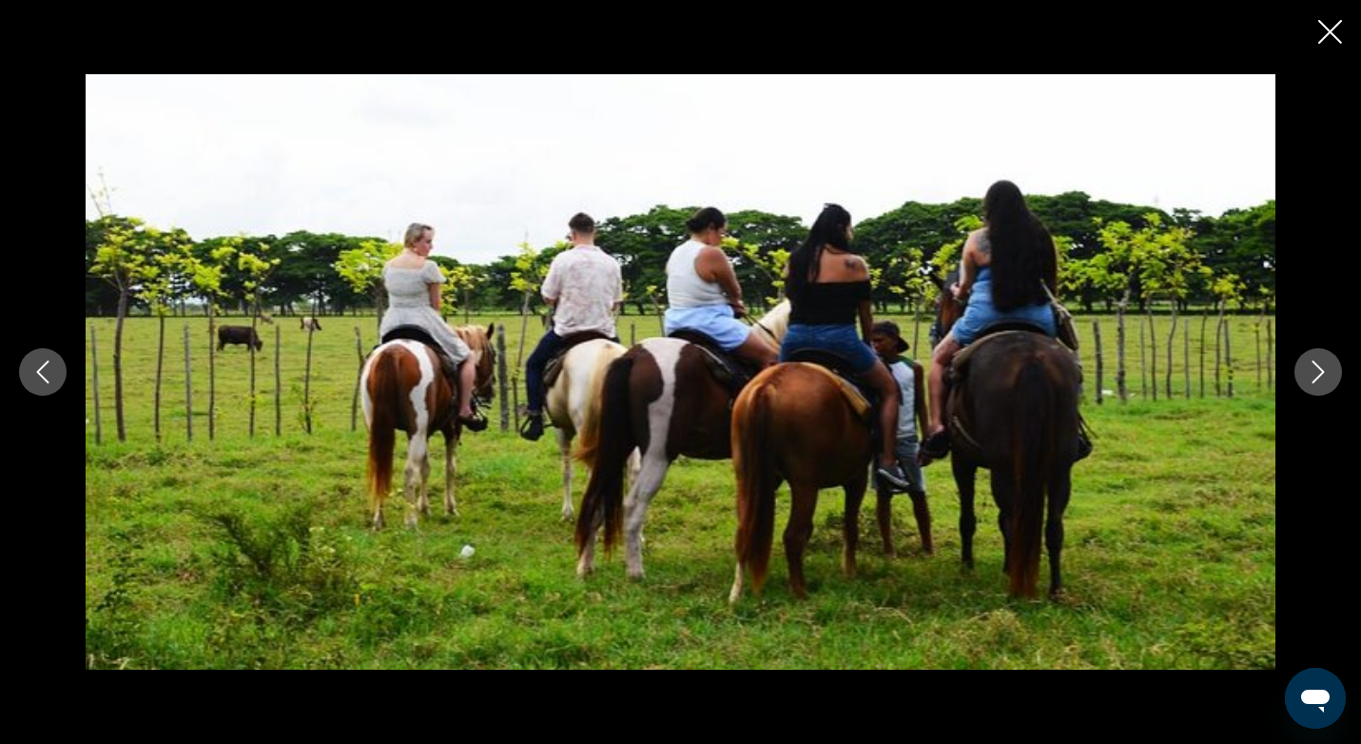
click at [1324, 381] on icon "Next image" at bounding box center [1318, 371] width 23 height 23
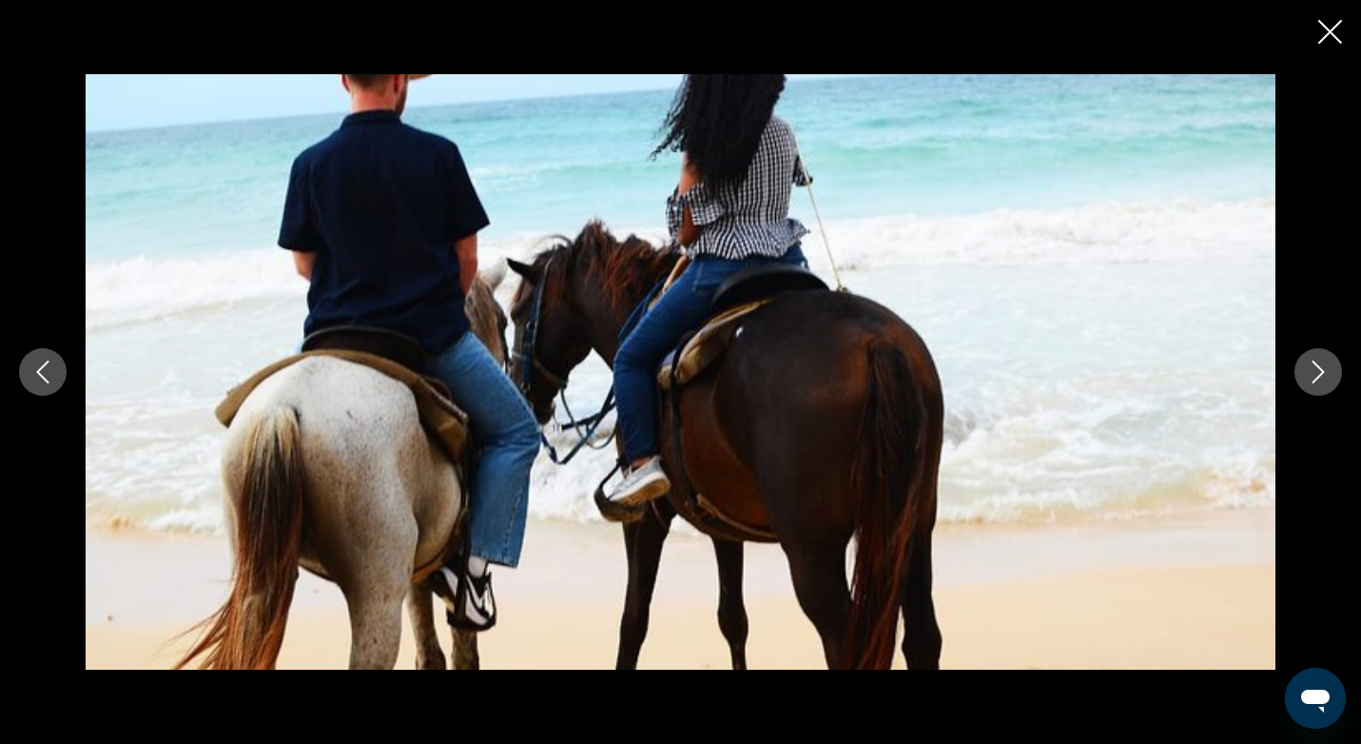
click at [1324, 381] on icon "Next image" at bounding box center [1318, 371] width 23 height 23
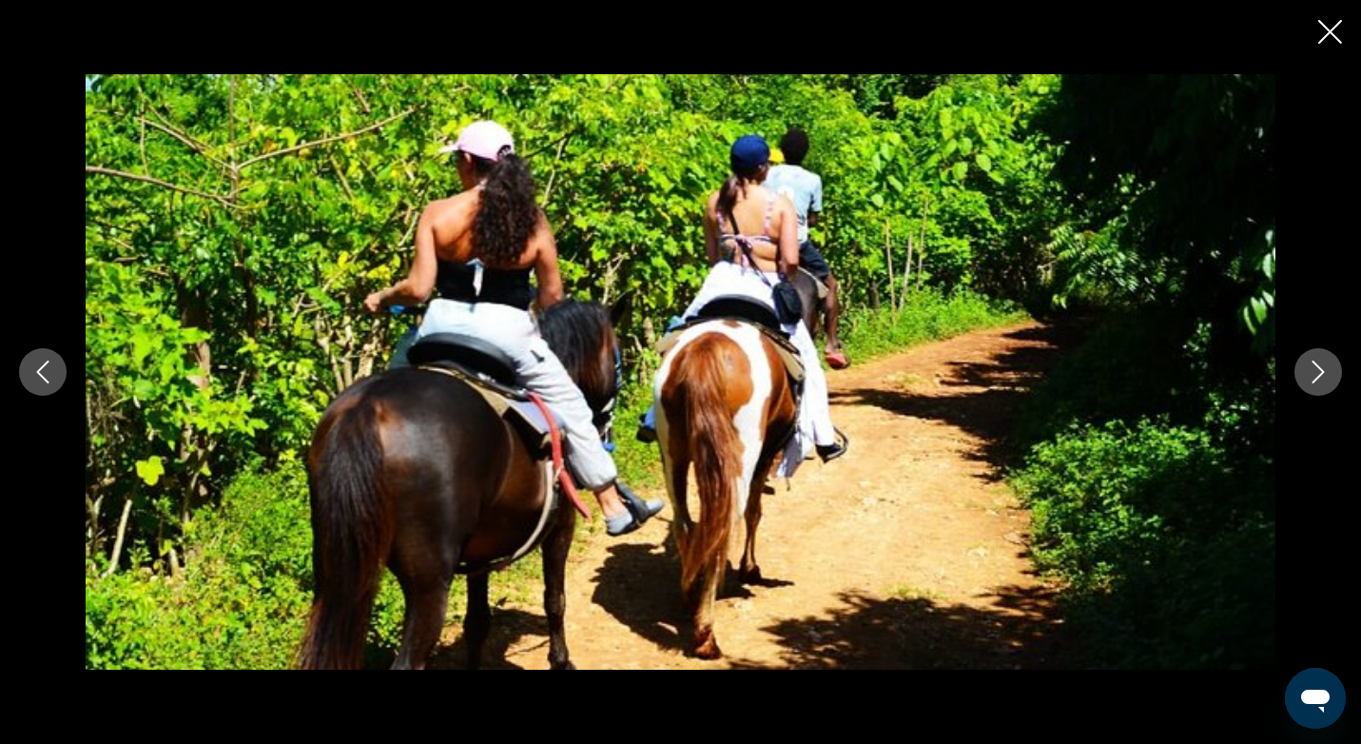
click at [1324, 381] on icon "Next image" at bounding box center [1318, 371] width 23 height 23
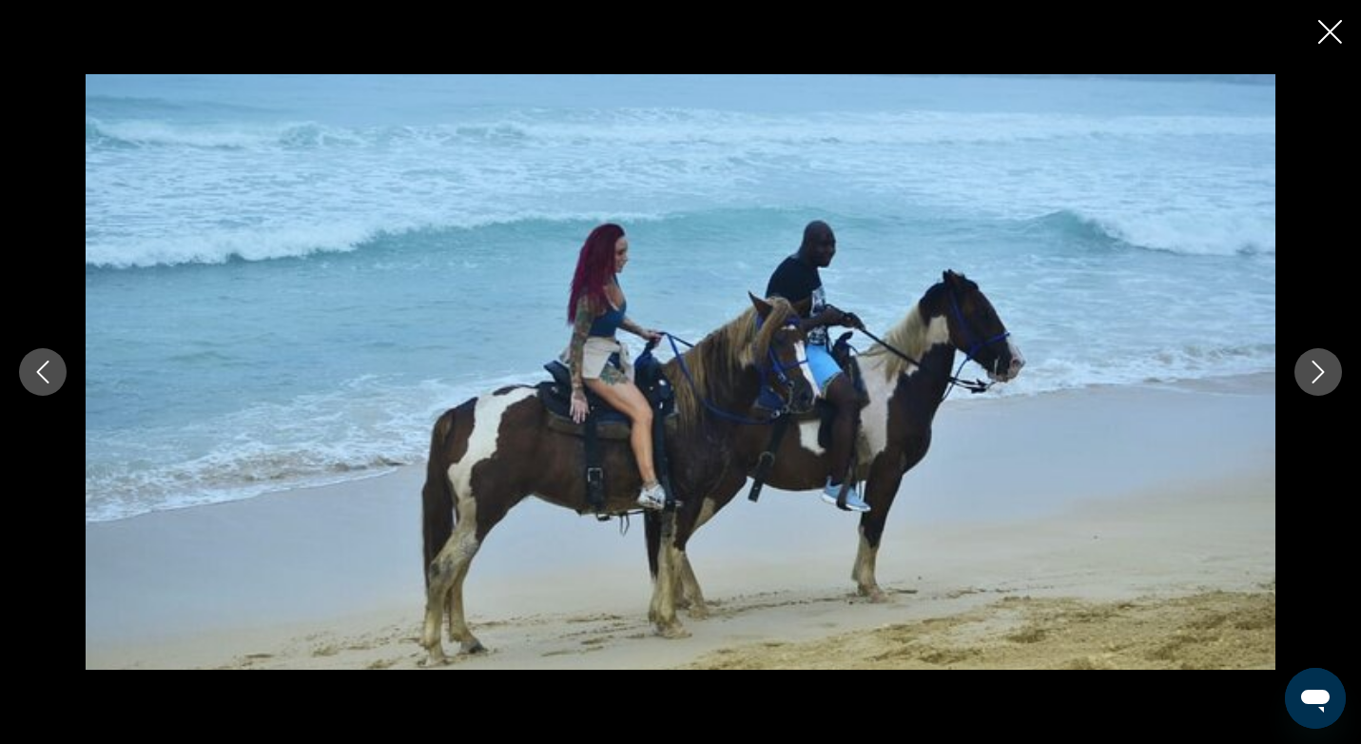
click at [1324, 381] on icon "Next image" at bounding box center [1318, 371] width 23 height 23
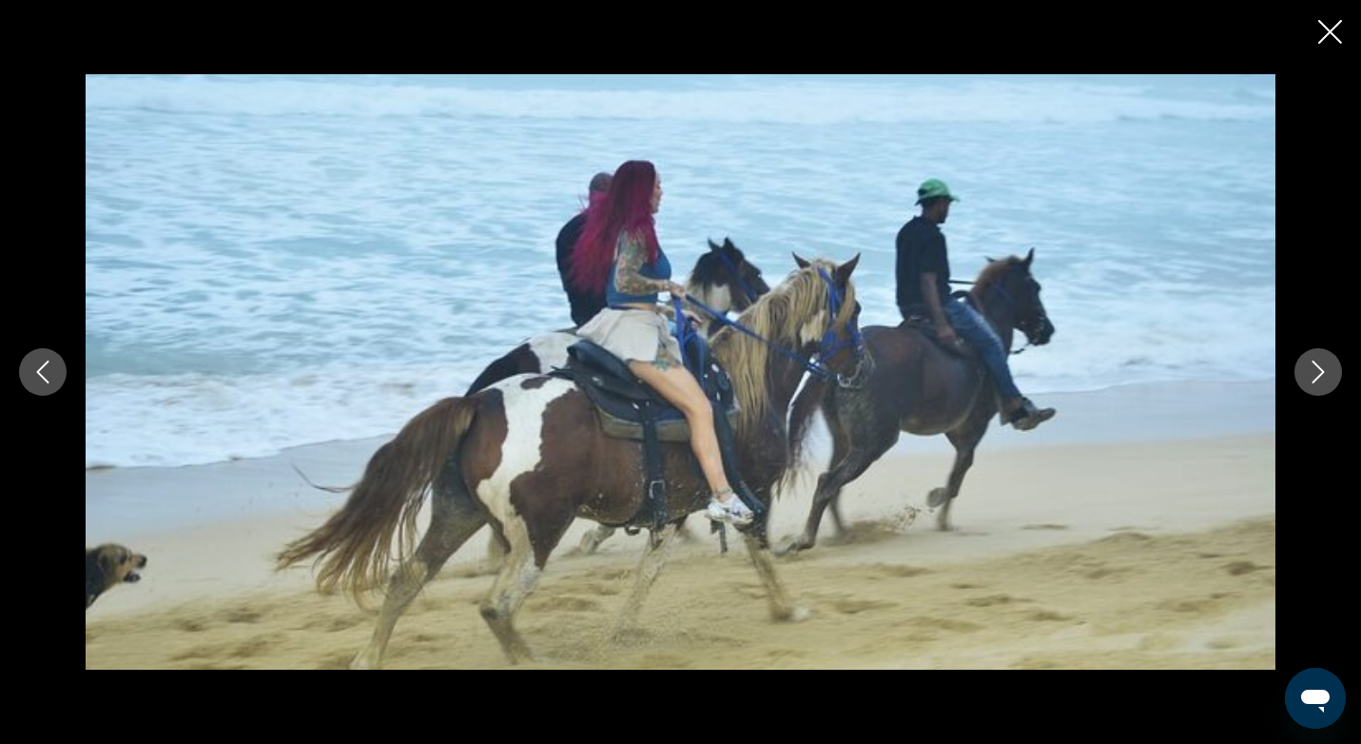
click at [1324, 381] on icon "Next image" at bounding box center [1318, 371] width 23 height 23
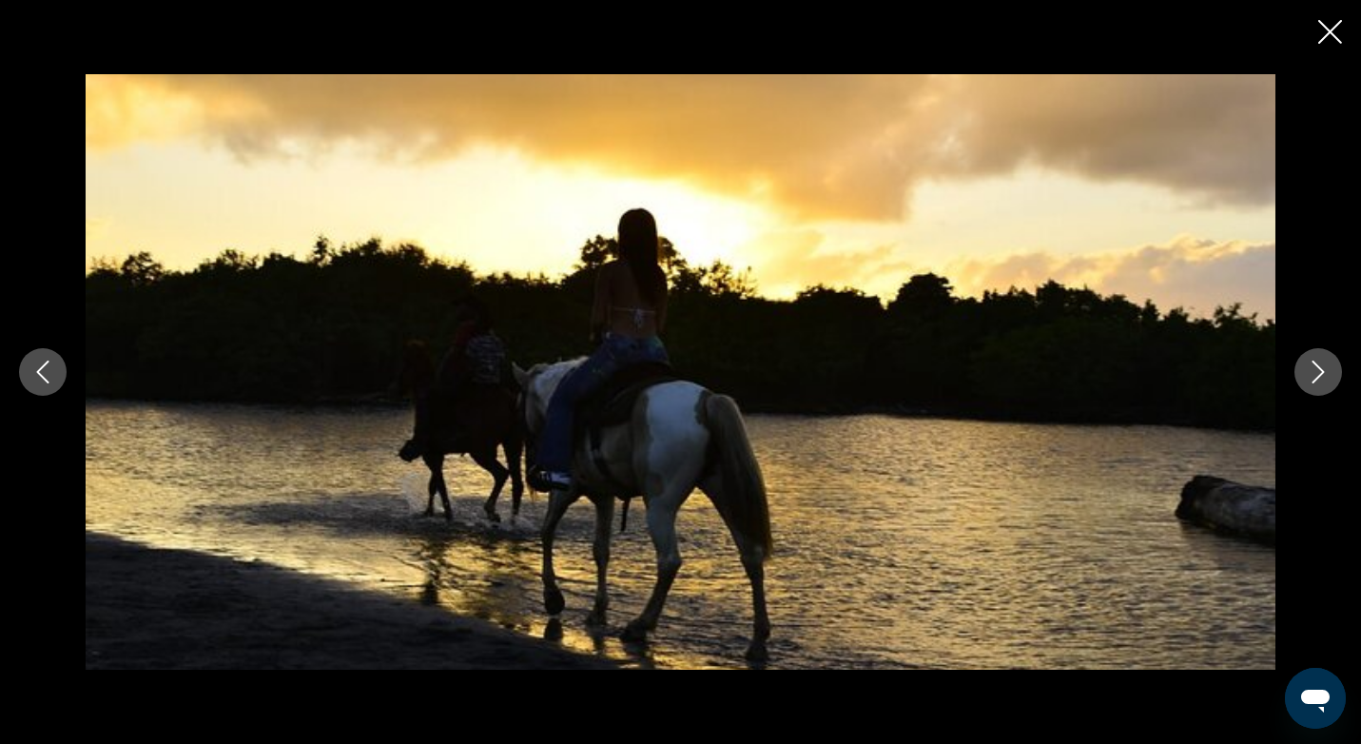
click at [1324, 381] on icon "Next image" at bounding box center [1318, 371] width 23 height 23
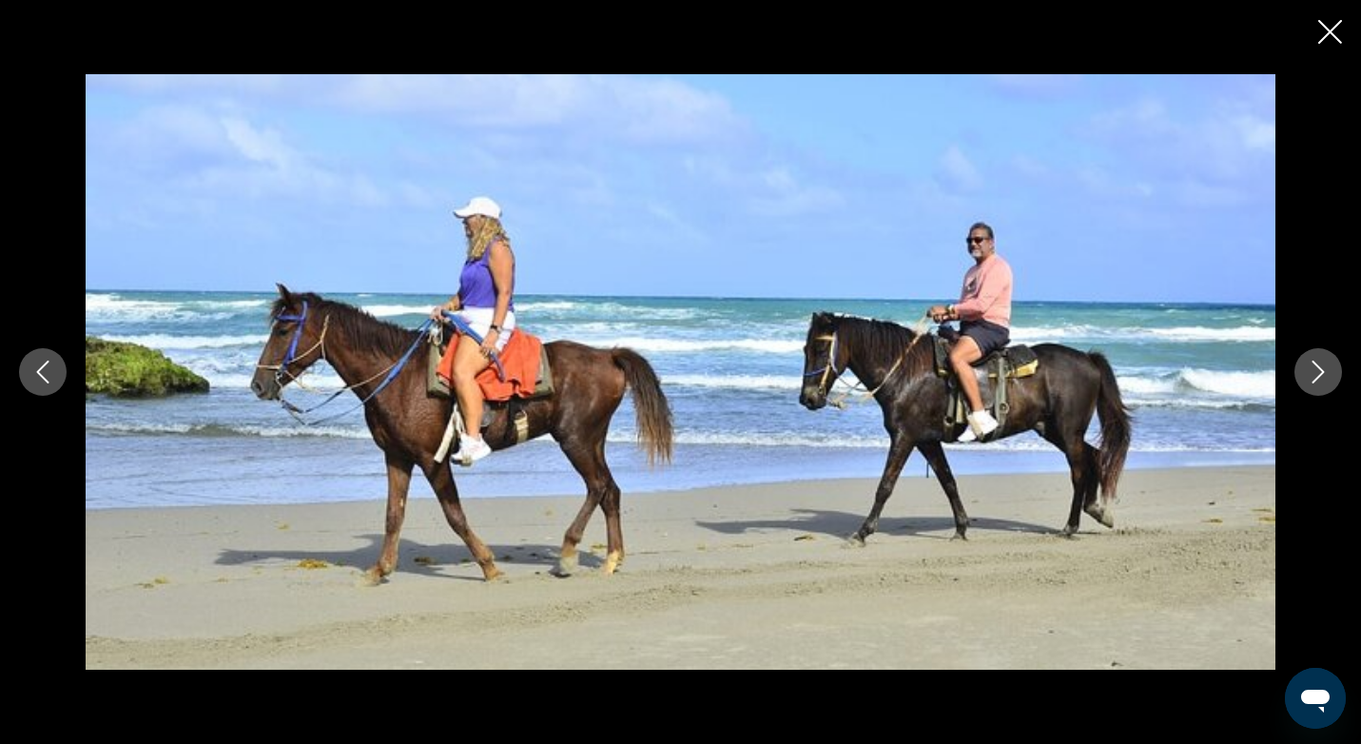
click at [34, 370] on icon "Previous image" at bounding box center [42, 371] width 23 height 23
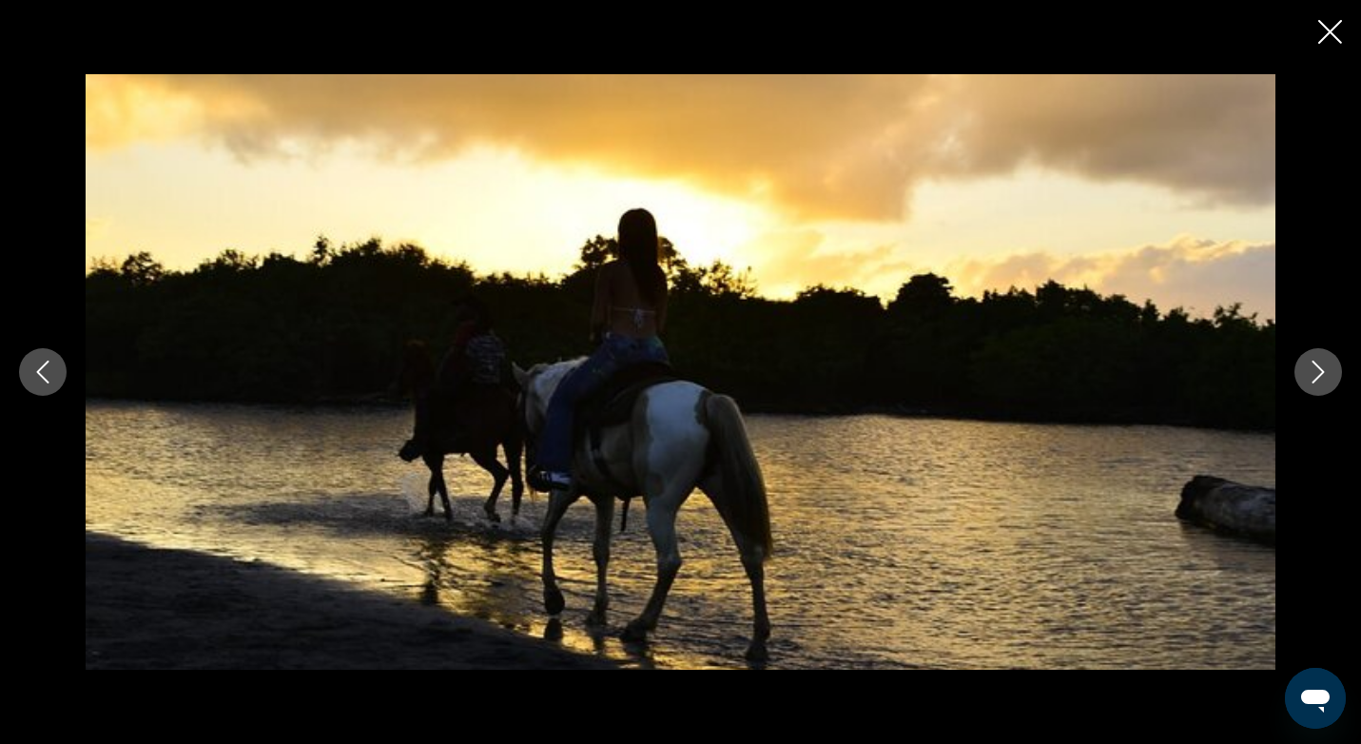
click at [1319, 388] on button "Next image" at bounding box center [1318, 372] width 48 height 48
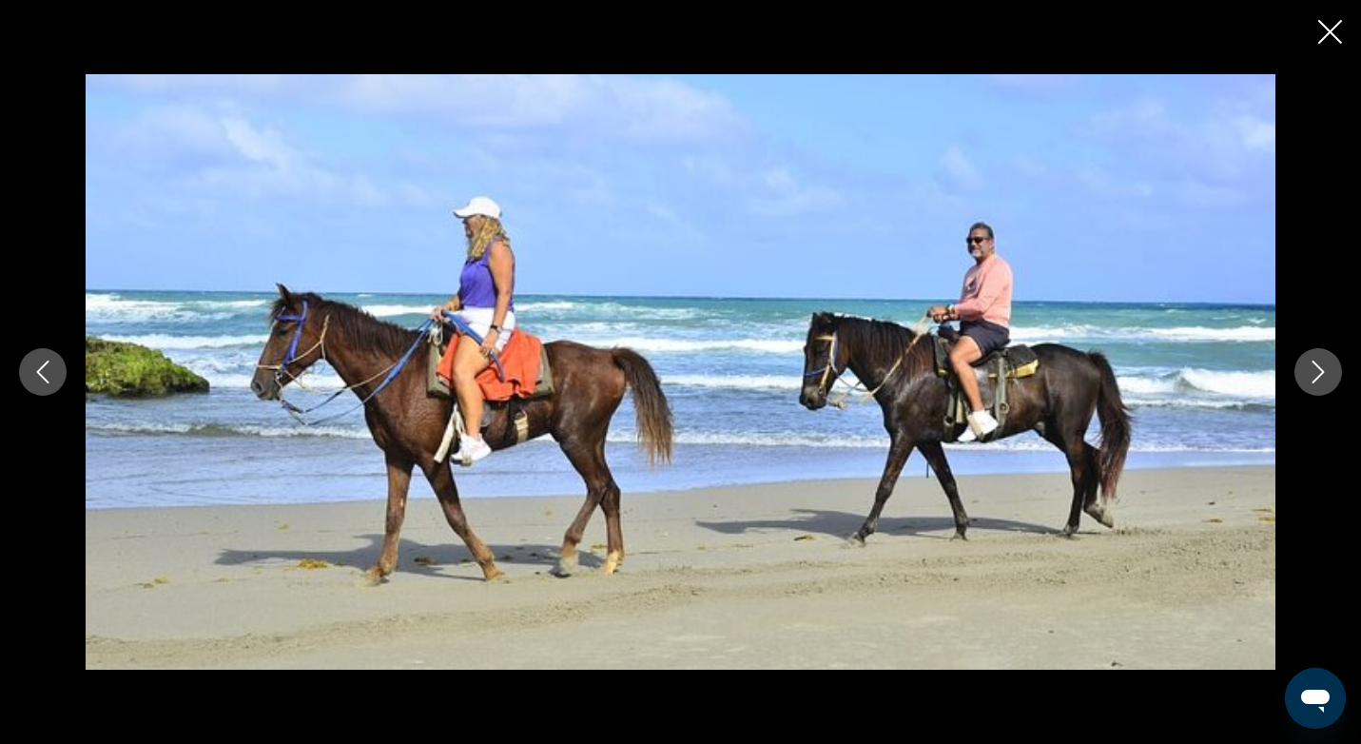
click at [1319, 387] on button "Next image" at bounding box center [1318, 372] width 48 height 48
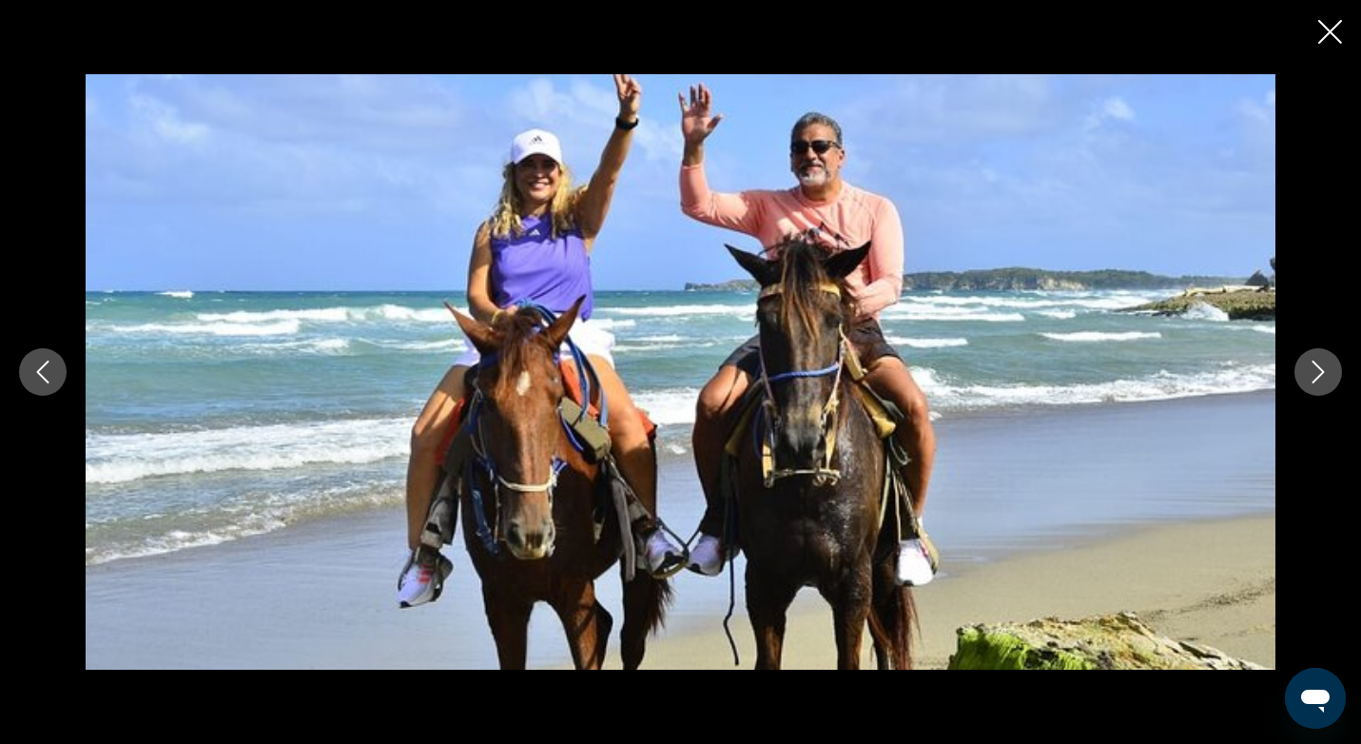
click at [1319, 387] on button "Next image" at bounding box center [1318, 372] width 48 height 48
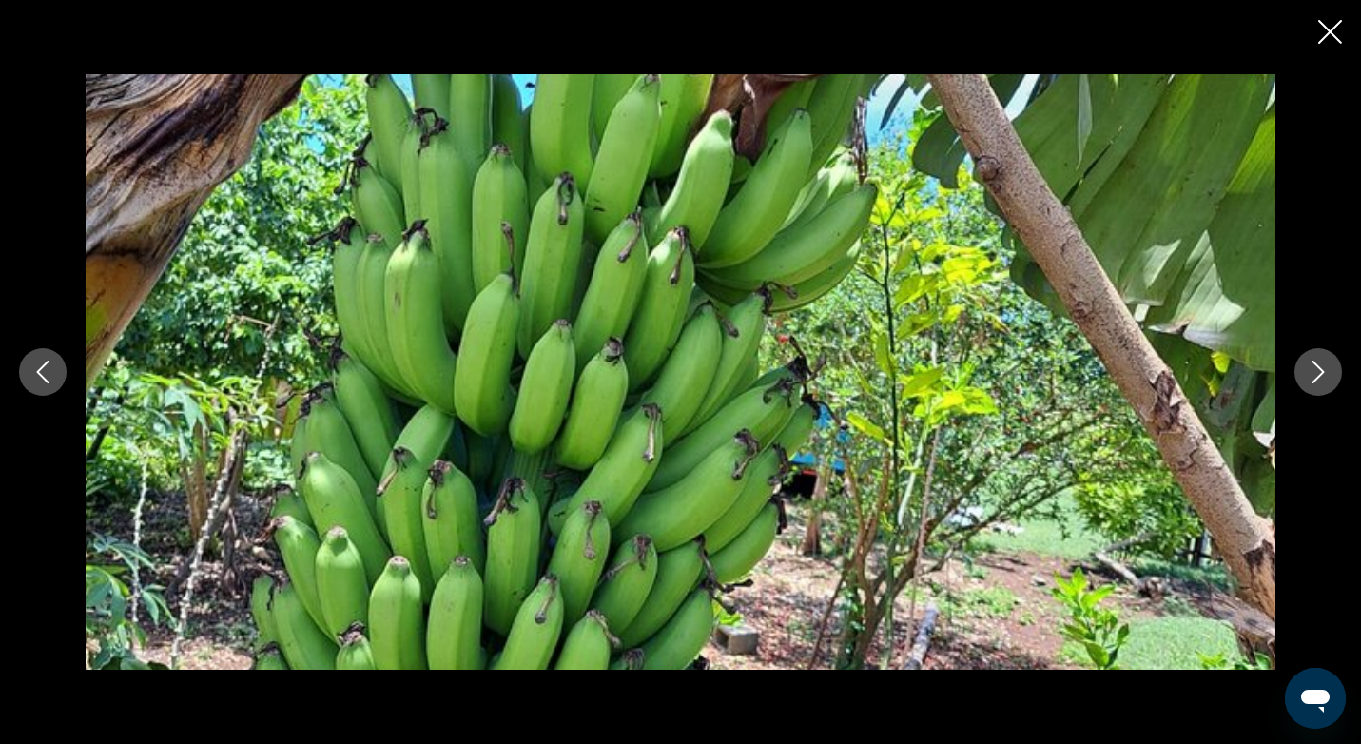
click at [1319, 387] on button "Next image" at bounding box center [1318, 372] width 48 height 48
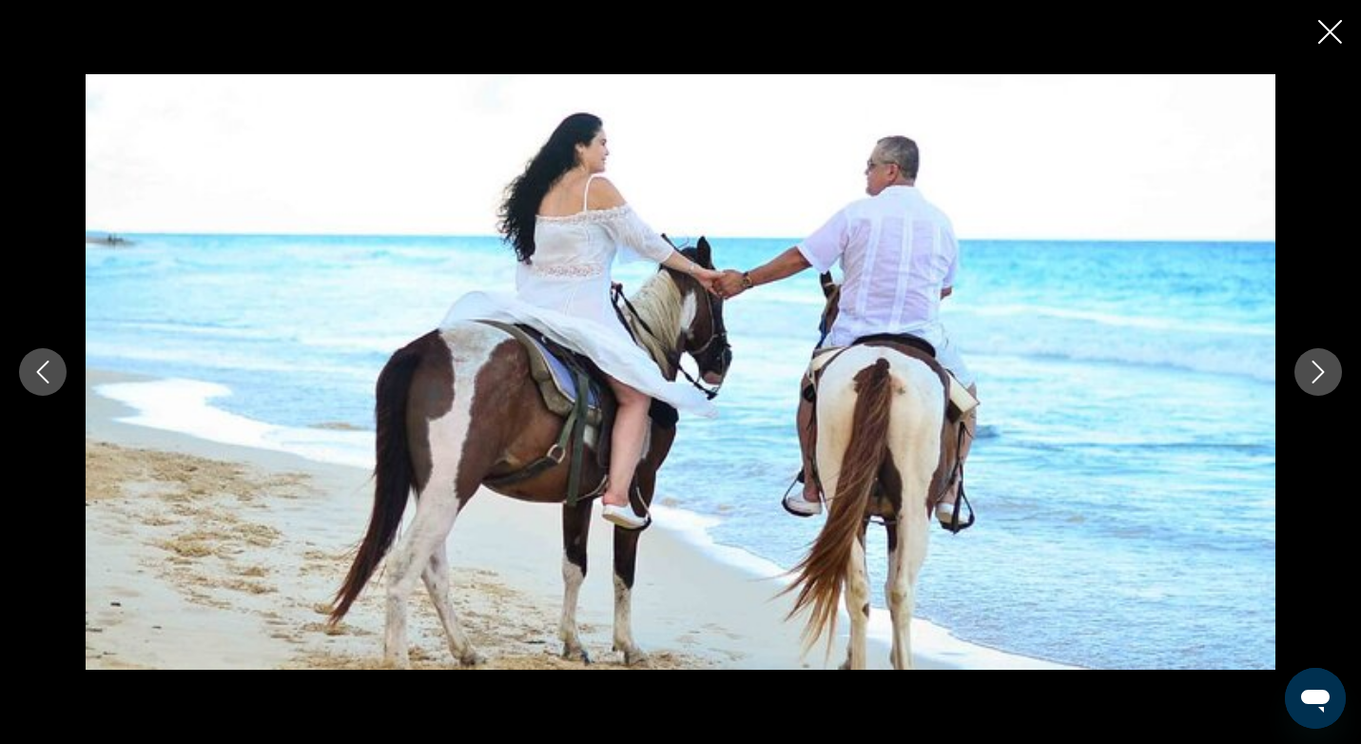
click at [1331, 29] on icon "Close slideshow" at bounding box center [1330, 32] width 24 height 24
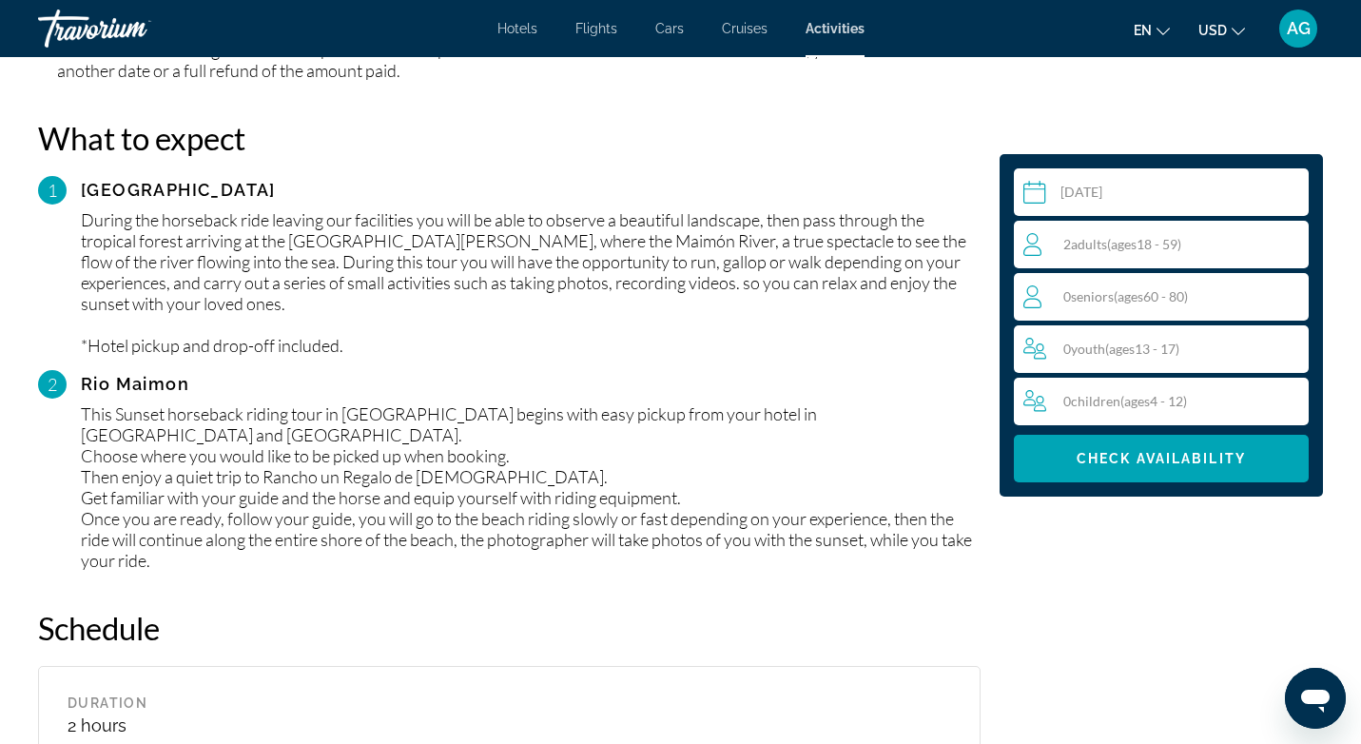
scroll to position [1875, 0]
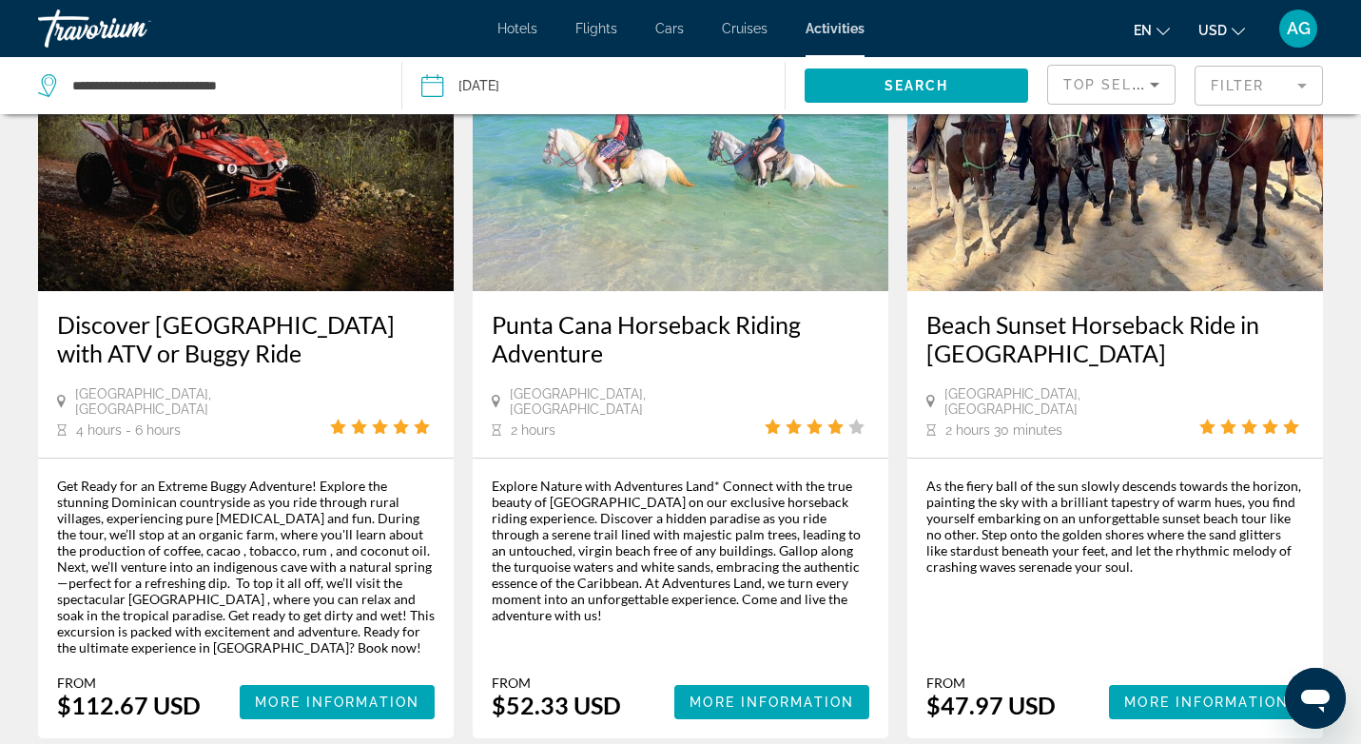
scroll to position [2760, 0]
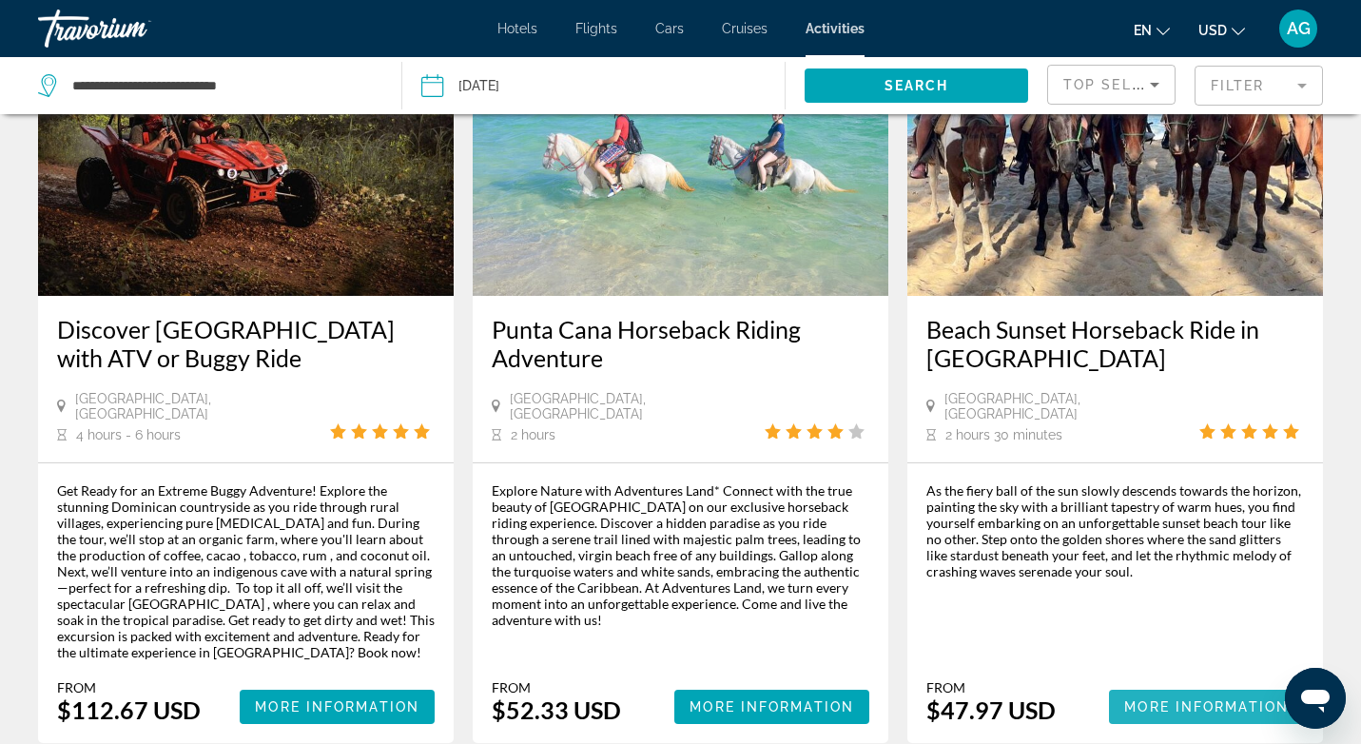
click at [1158, 699] on span "More Information" at bounding box center [1206, 706] width 165 height 15
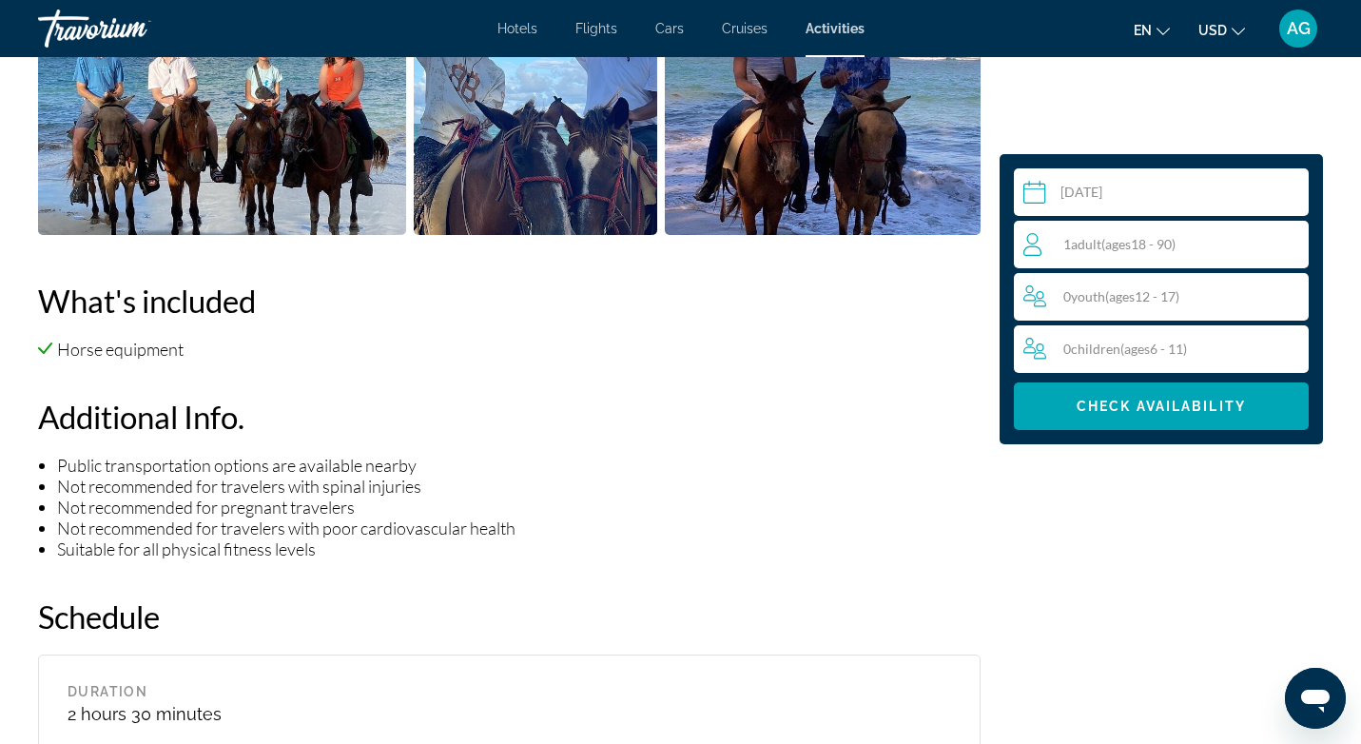
scroll to position [1106, 0]
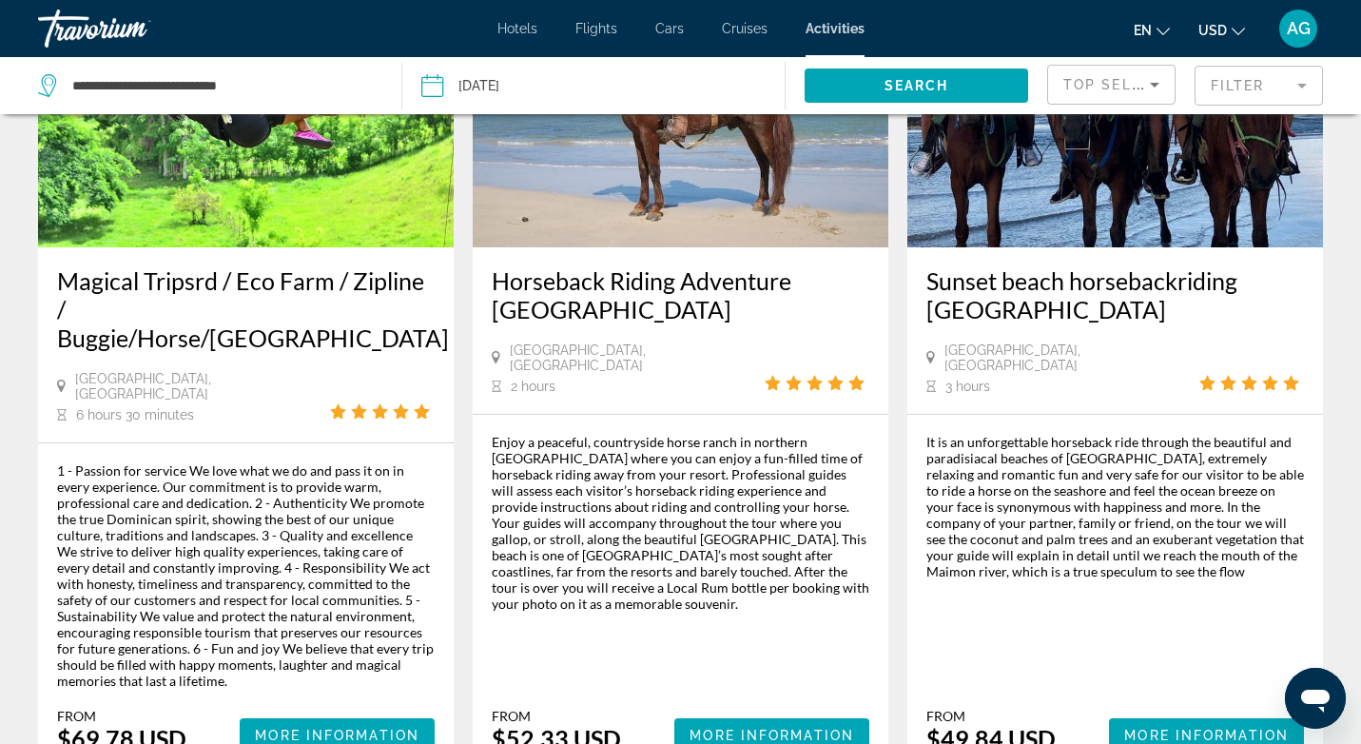
scroll to position [1939, 0]
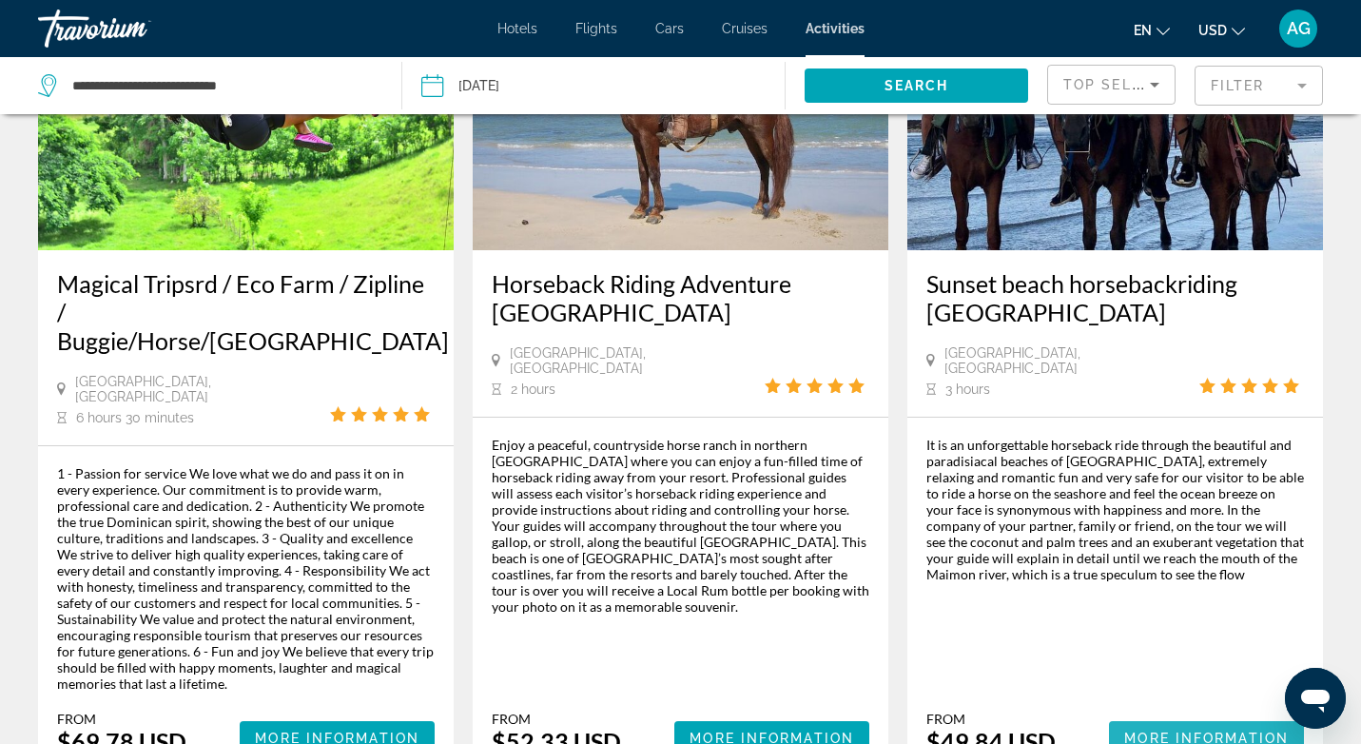
click at [1172, 730] on span "More Information" at bounding box center [1206, 737] width 165 height 15
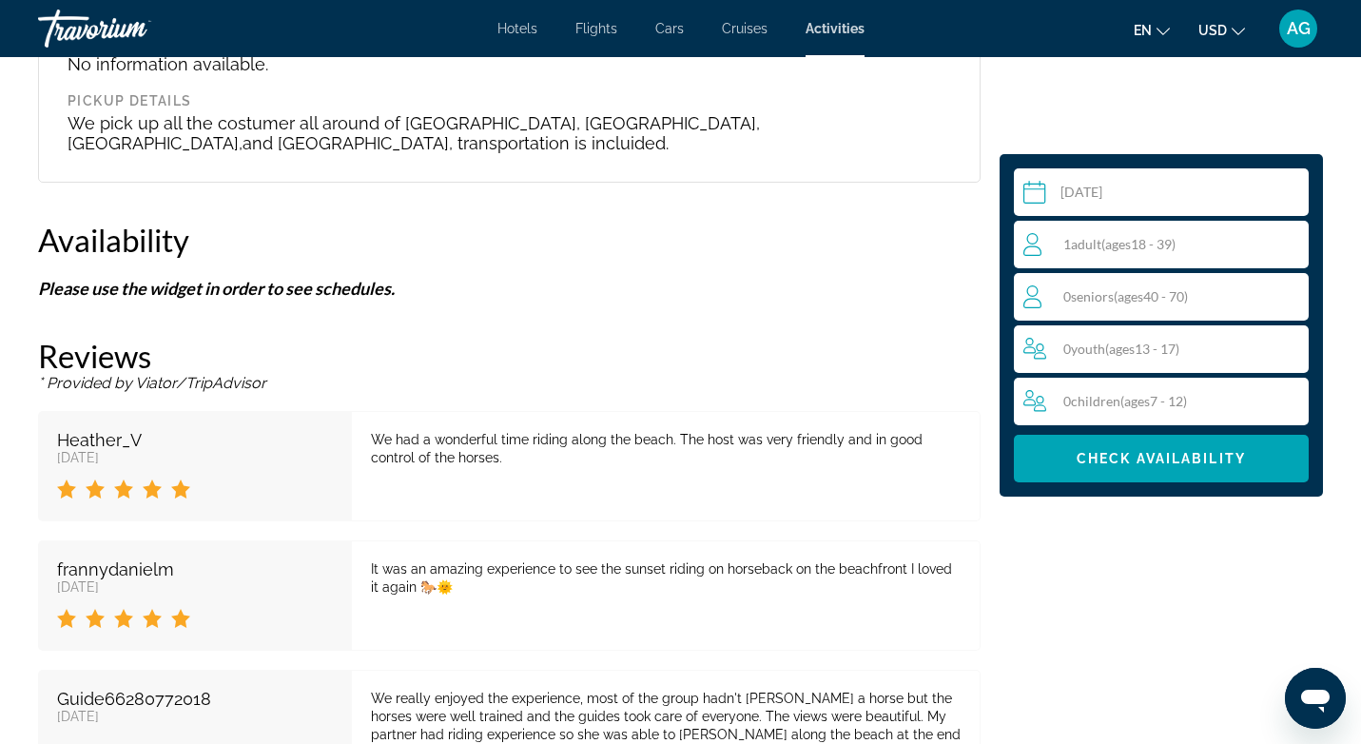
scroll to position [1979, 0]
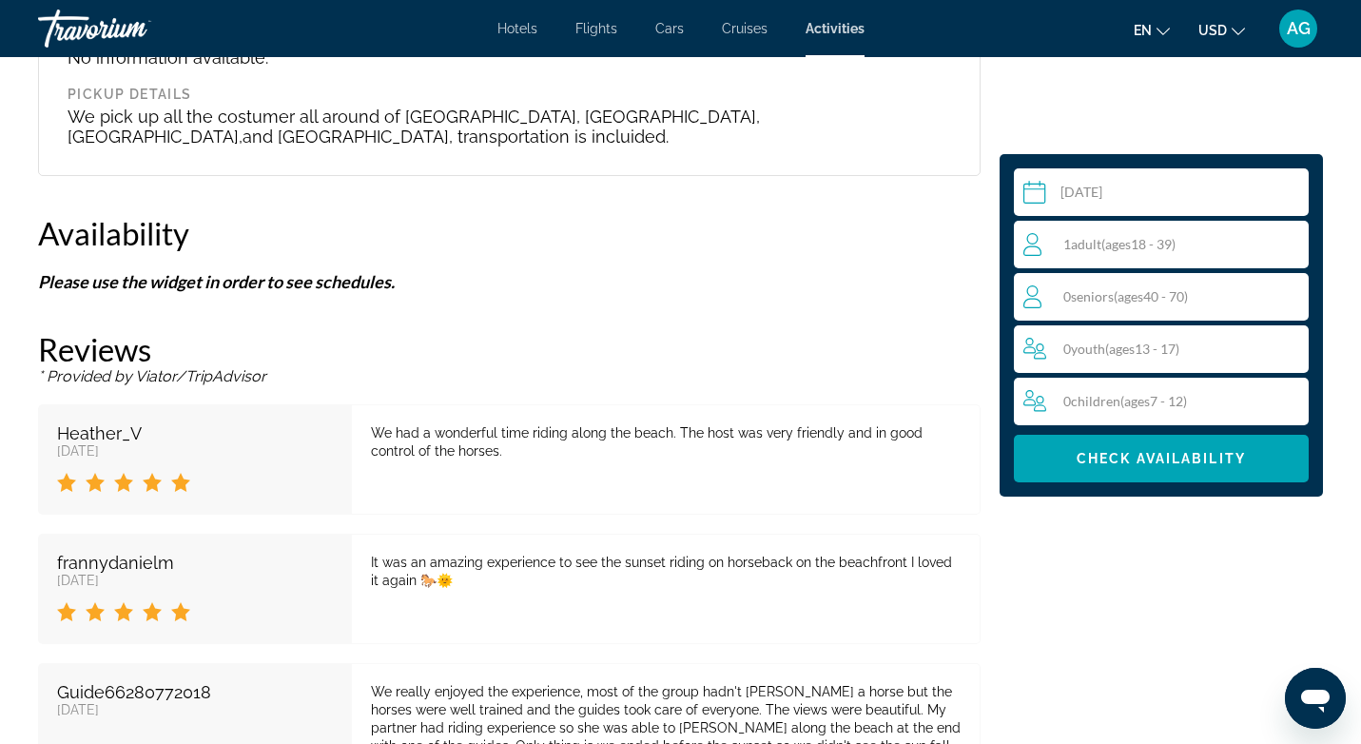
click at [1173, 194] on input "Main content" at bounding box center [1165, 194] width 302 height 53
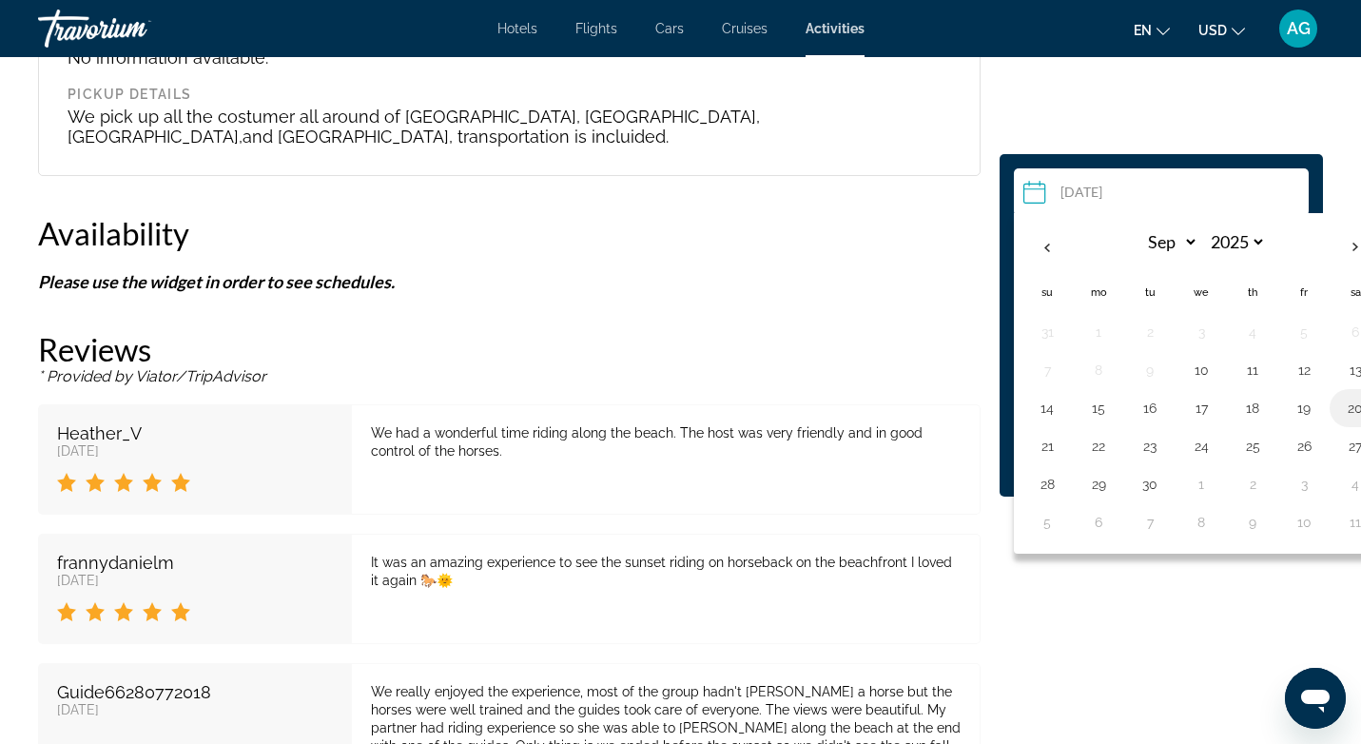
click at [1348, 405] on button "20" at bounding box center [1355, 408] width 30 height 27
type input "**********"
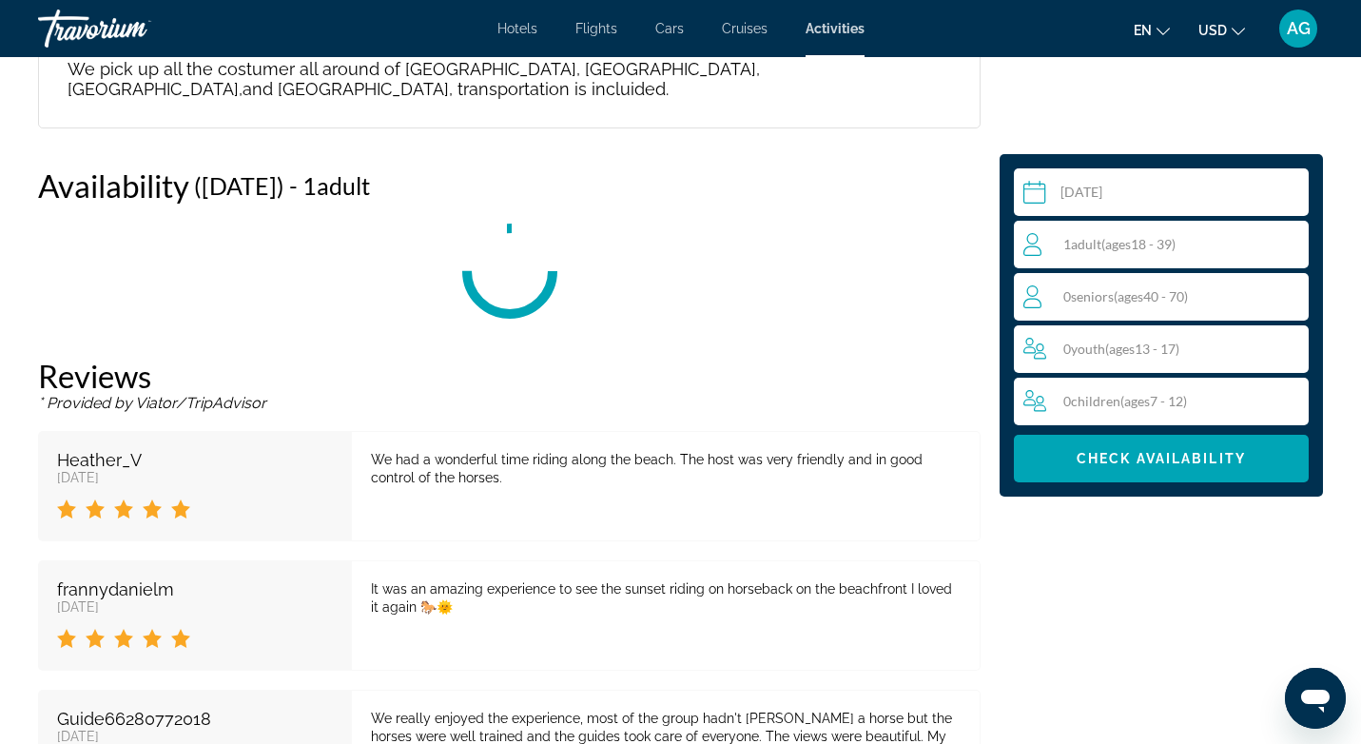
scroll to position [2079, 0]
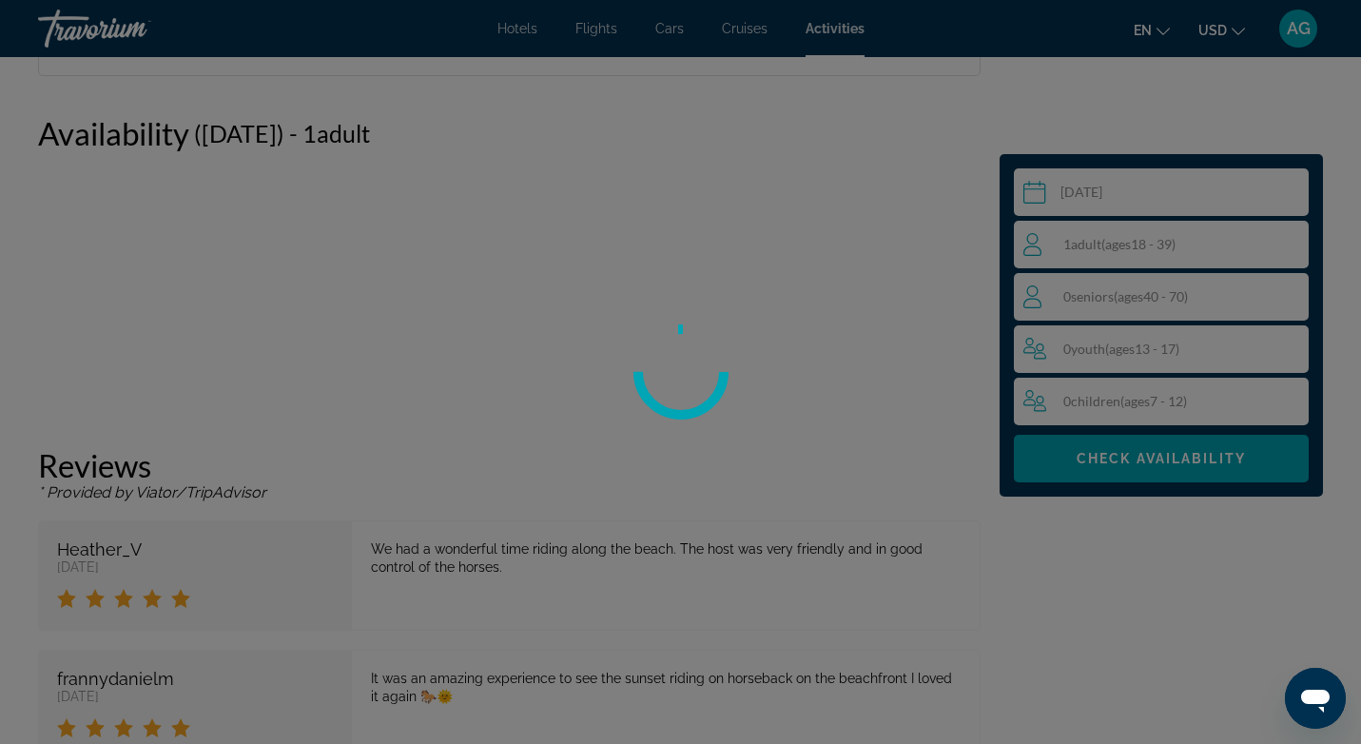
click at [1217, 250] on div at bounding box center [680, 372] width 1361 height 744
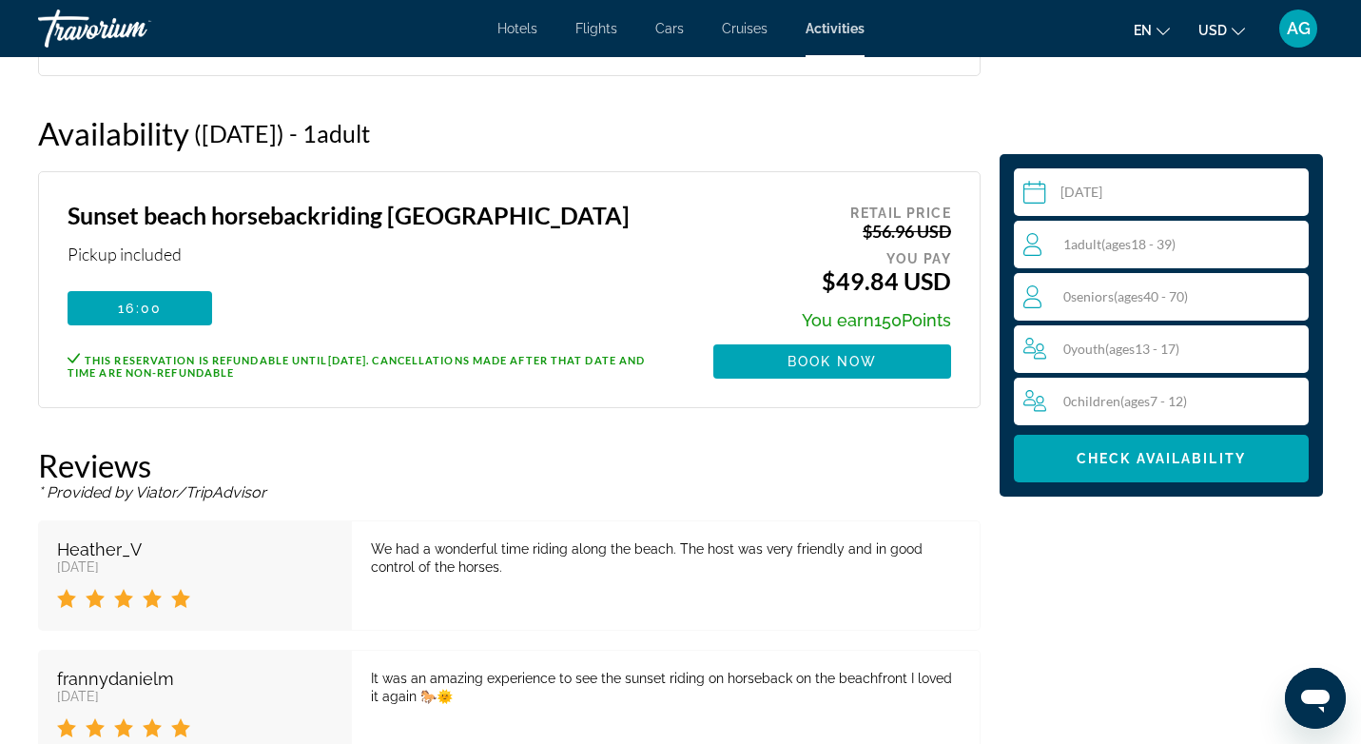
click at [1227, 250] on div "1 Adult Adults ( ages [DEMOGRAPHIC_DATA])" at bounding box center [1165, 244] width 284 height 23
click at [1276, 243] on div "1 Adult Adults ( ages [DEMOGRAPHIC_DATA]) min : 1, max : 15" at bounding box center [1165, 244] width 284 height 30
click at [1296, 241] on icon "Increment adults" at bounding box center [1289, 243] width 17 height 23
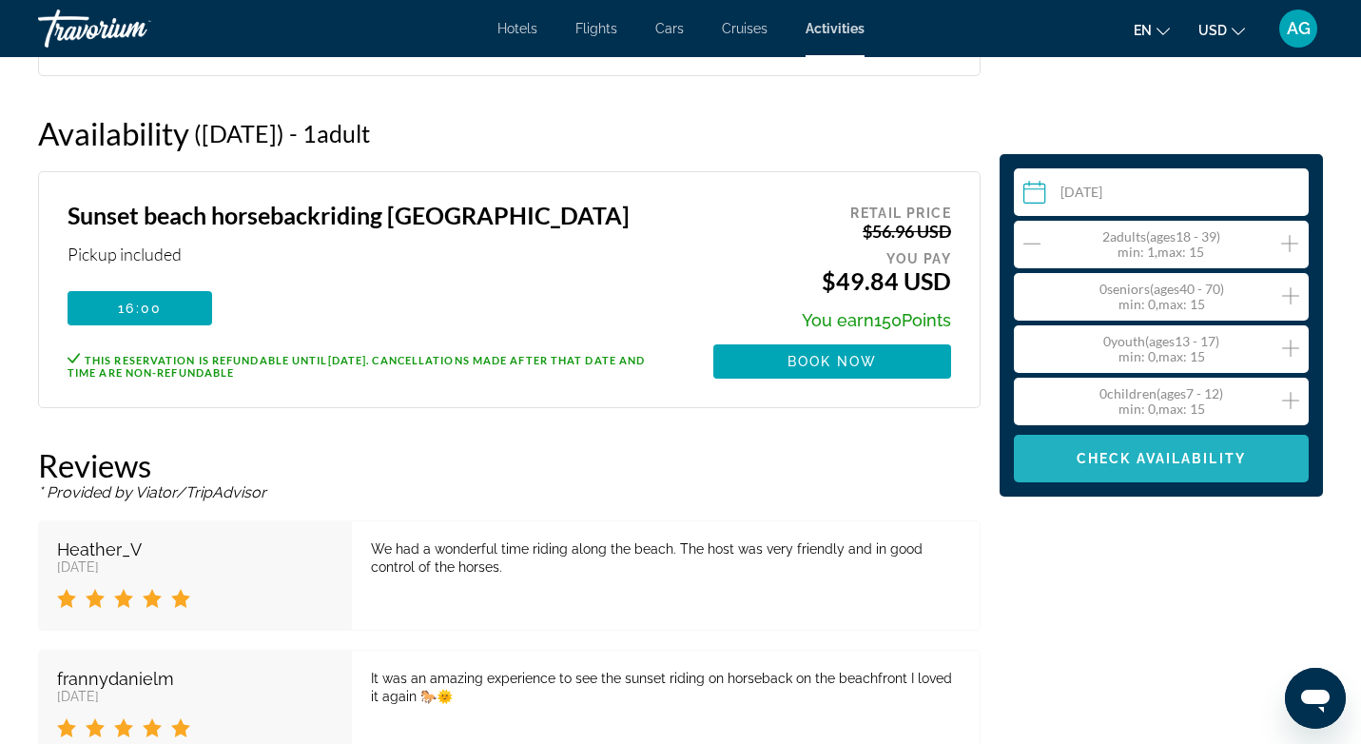
click at [1211, 446] on span "Main content" at bounding box center [1161, 459] width 295 height 46
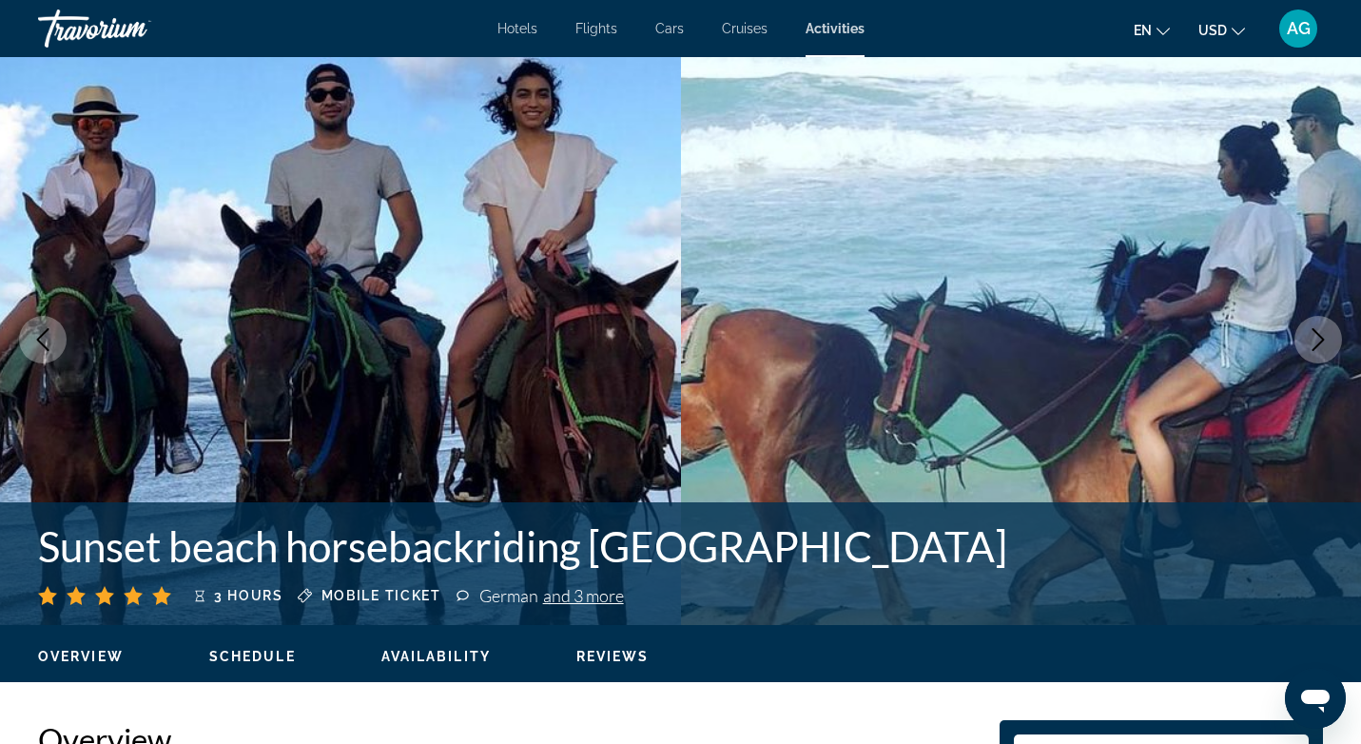
scroll to position [0, 0]
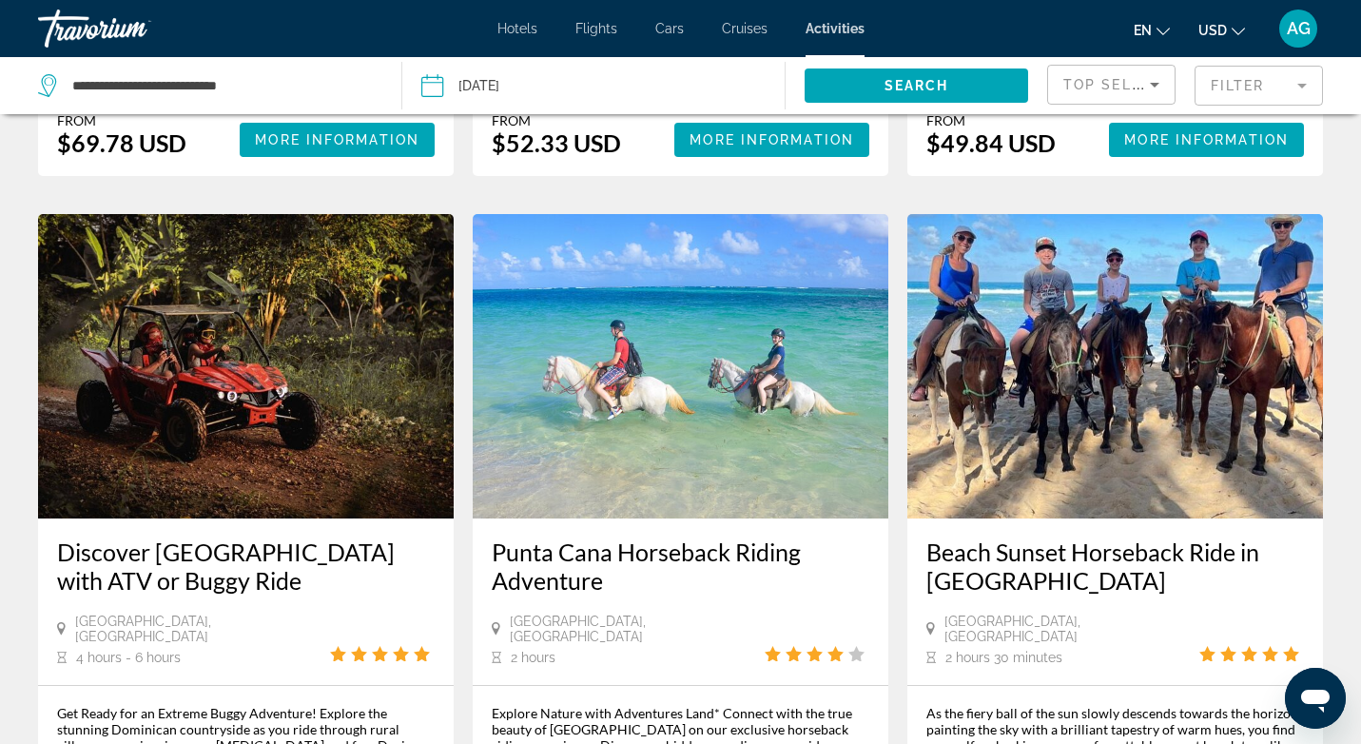
scroll to position [2568, 0]
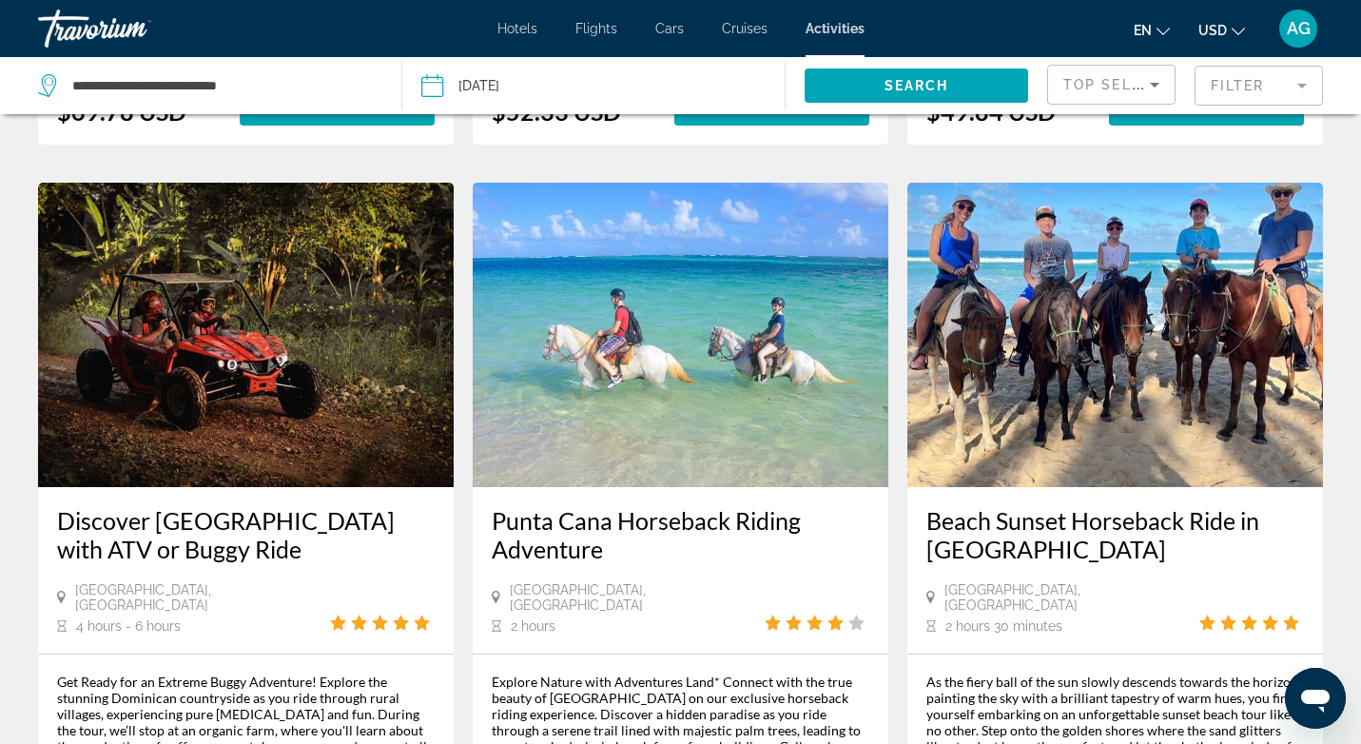
click at [686, 311] on img "Main content" at bounding box center [681, 335] width 416 height 304
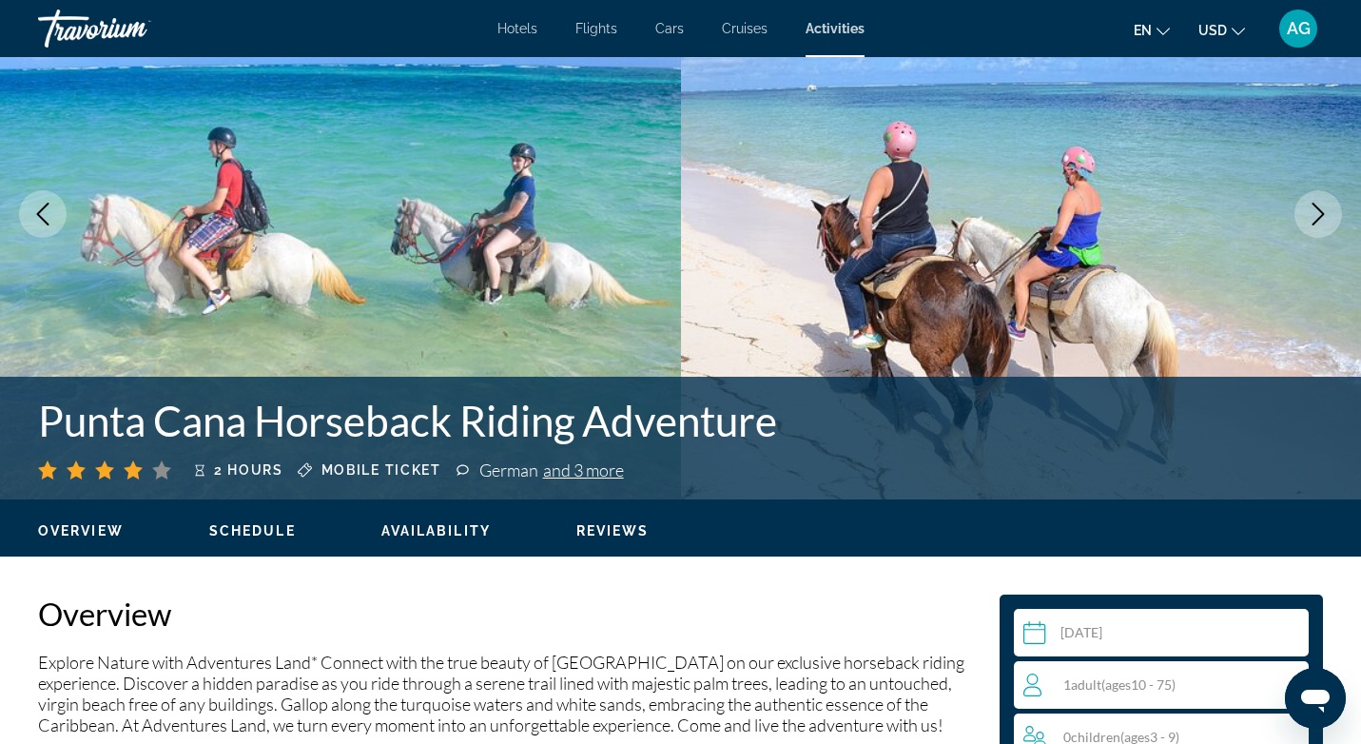
scroll to position [38, 0]
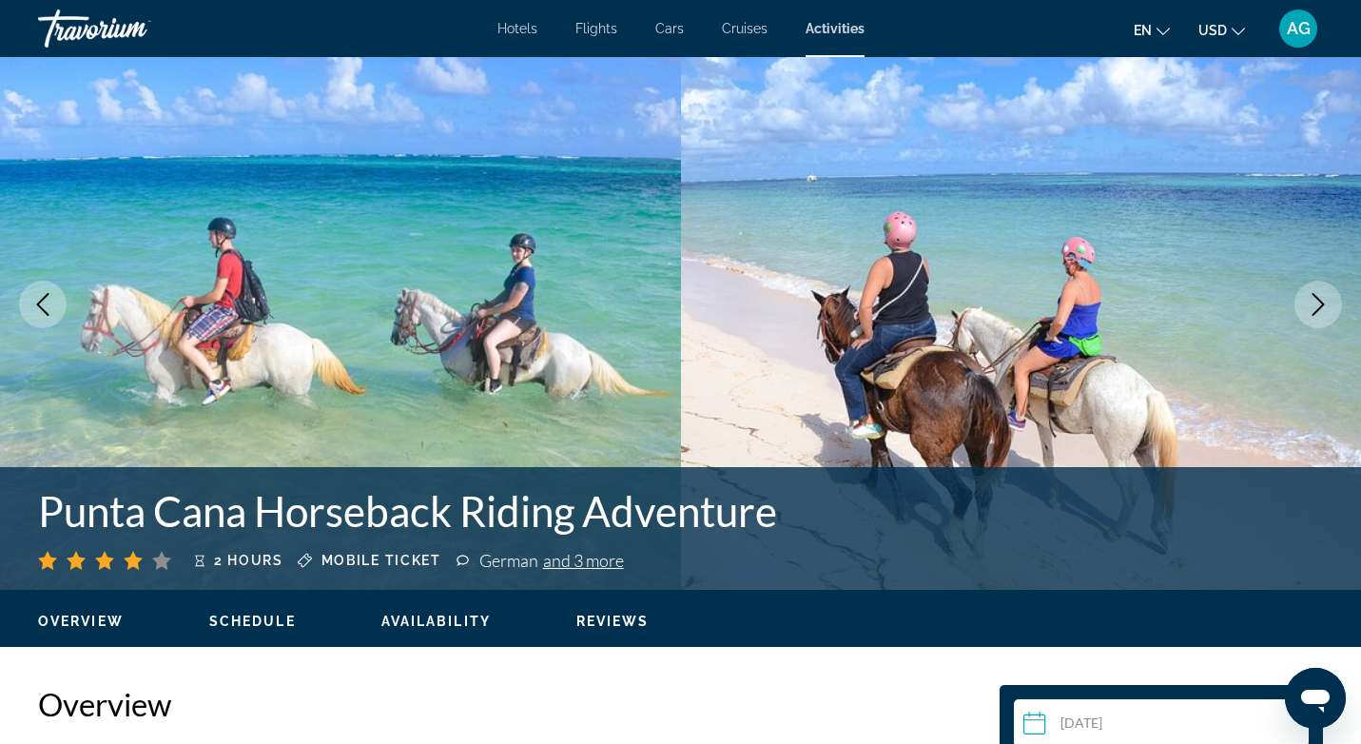
click at [40, 301] on icon "Previous image" at bounding box center [43, 304] width 12 height 23
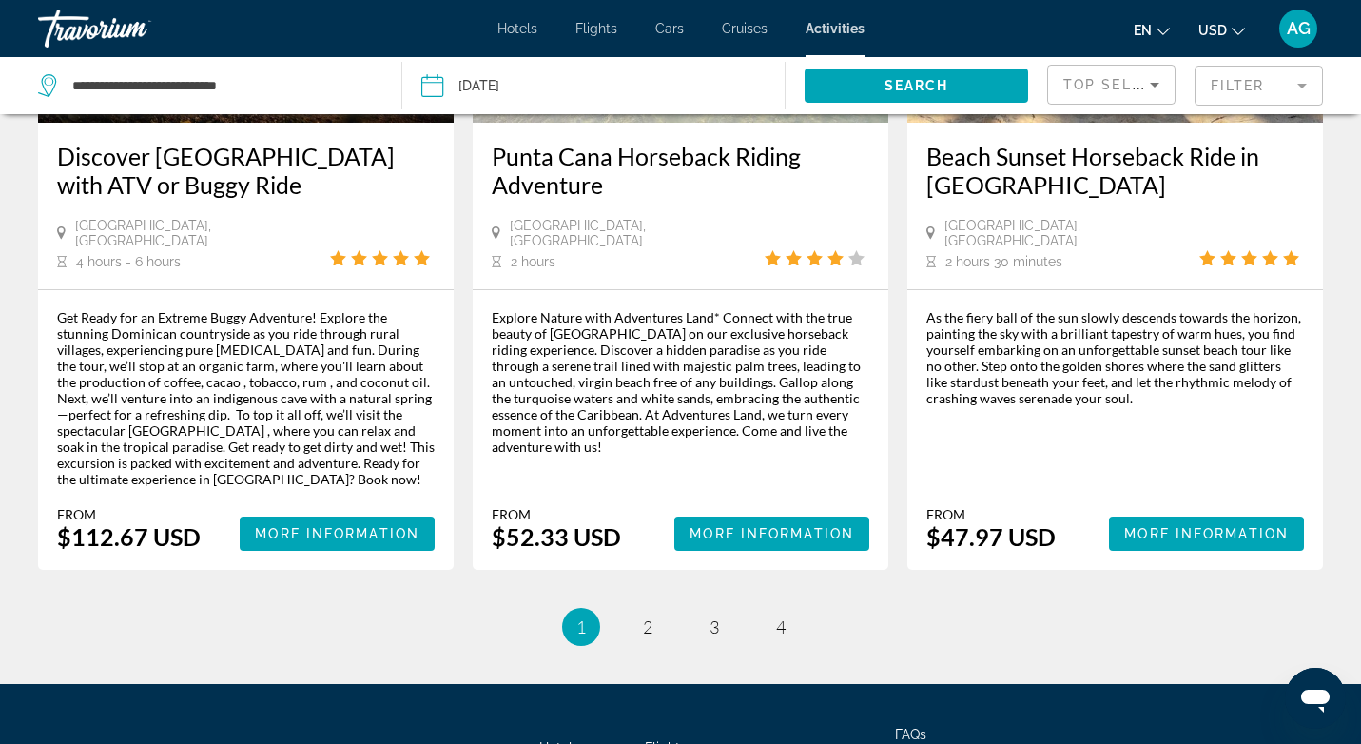
scroll to position [2979, 0]
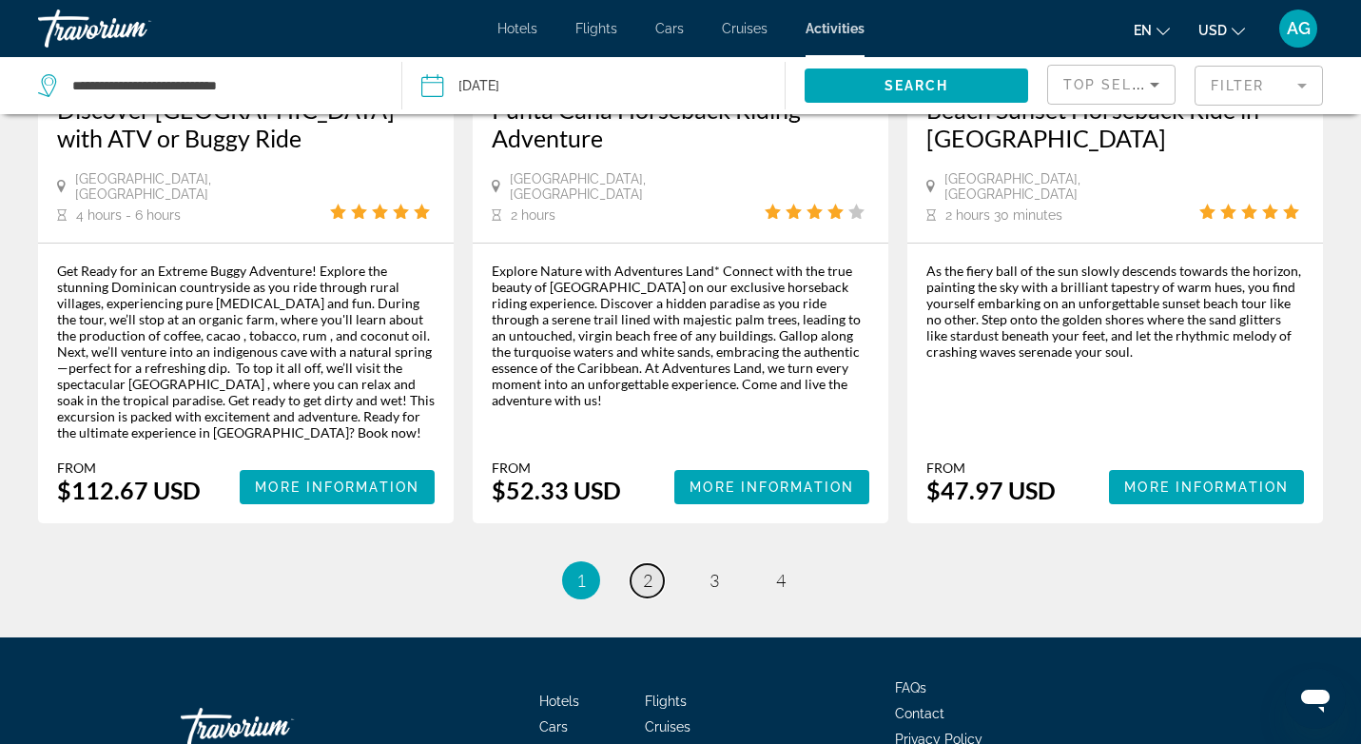
click at [643, 570] on span "2" at bounding box center [648, 580] width 10 height 21
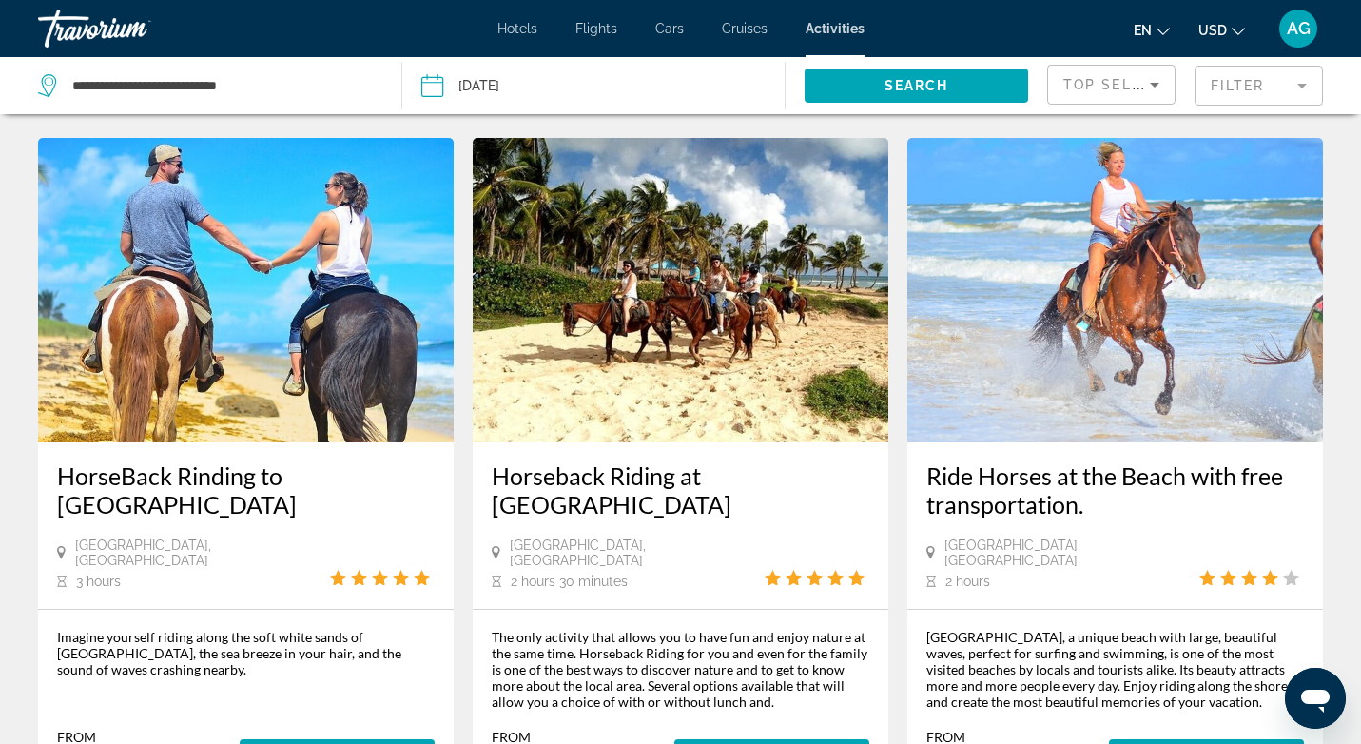
scroll to position [1623, 0]
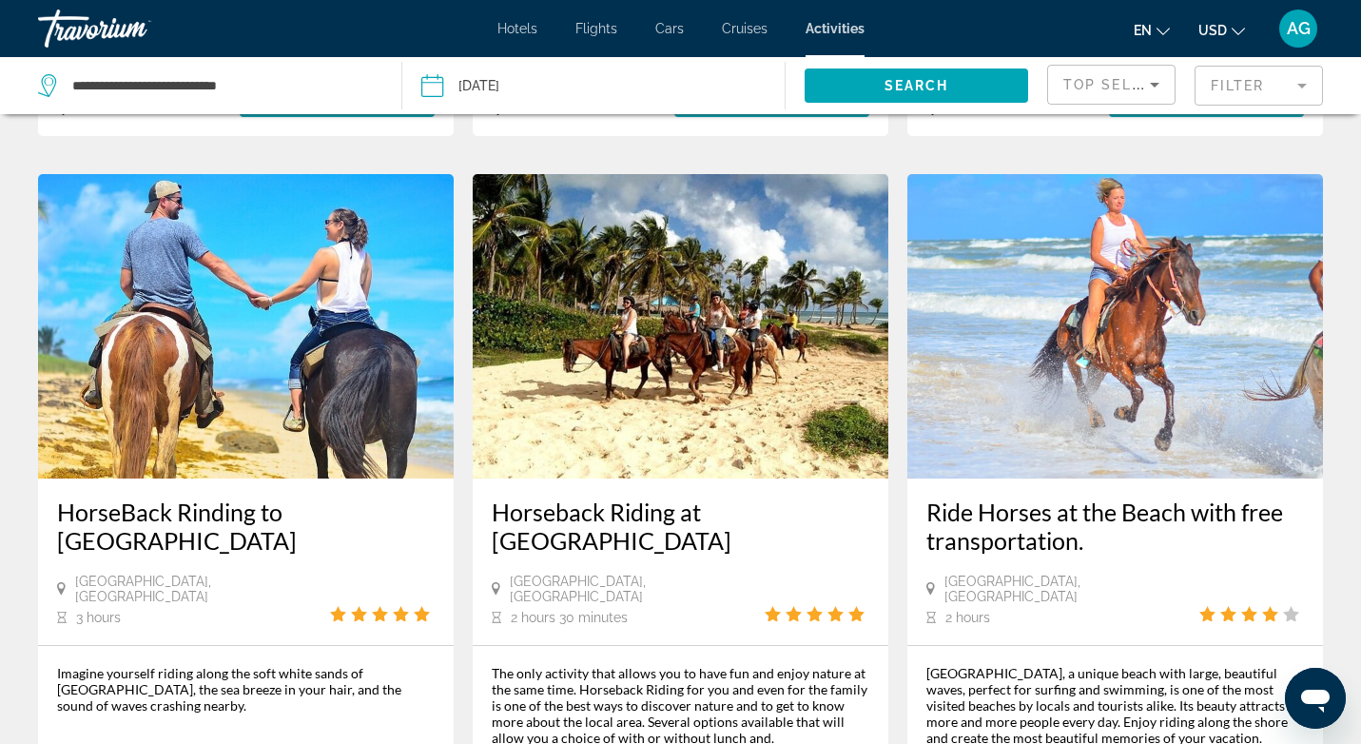
click at [672, 335] on img "Main content" at bounding box center [681, 326] width 416 height 304
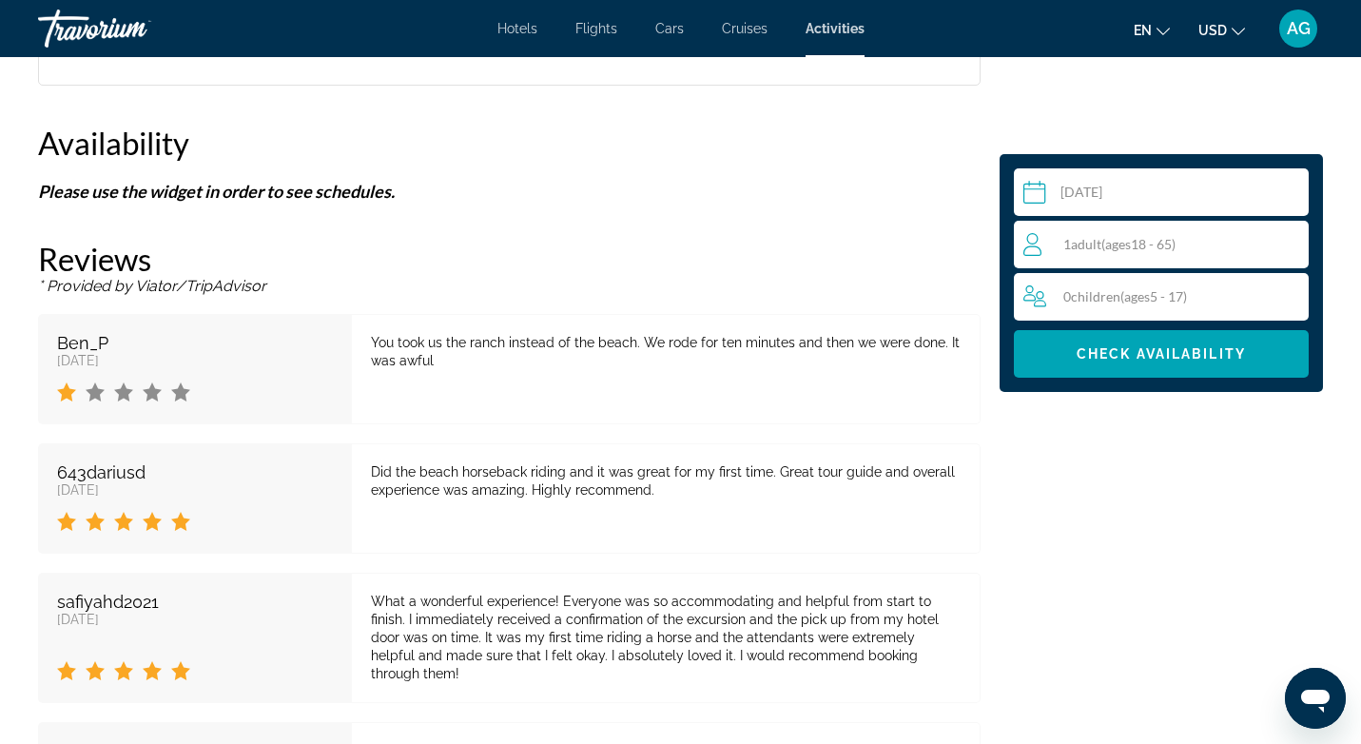
scroll to position [2197, 0]
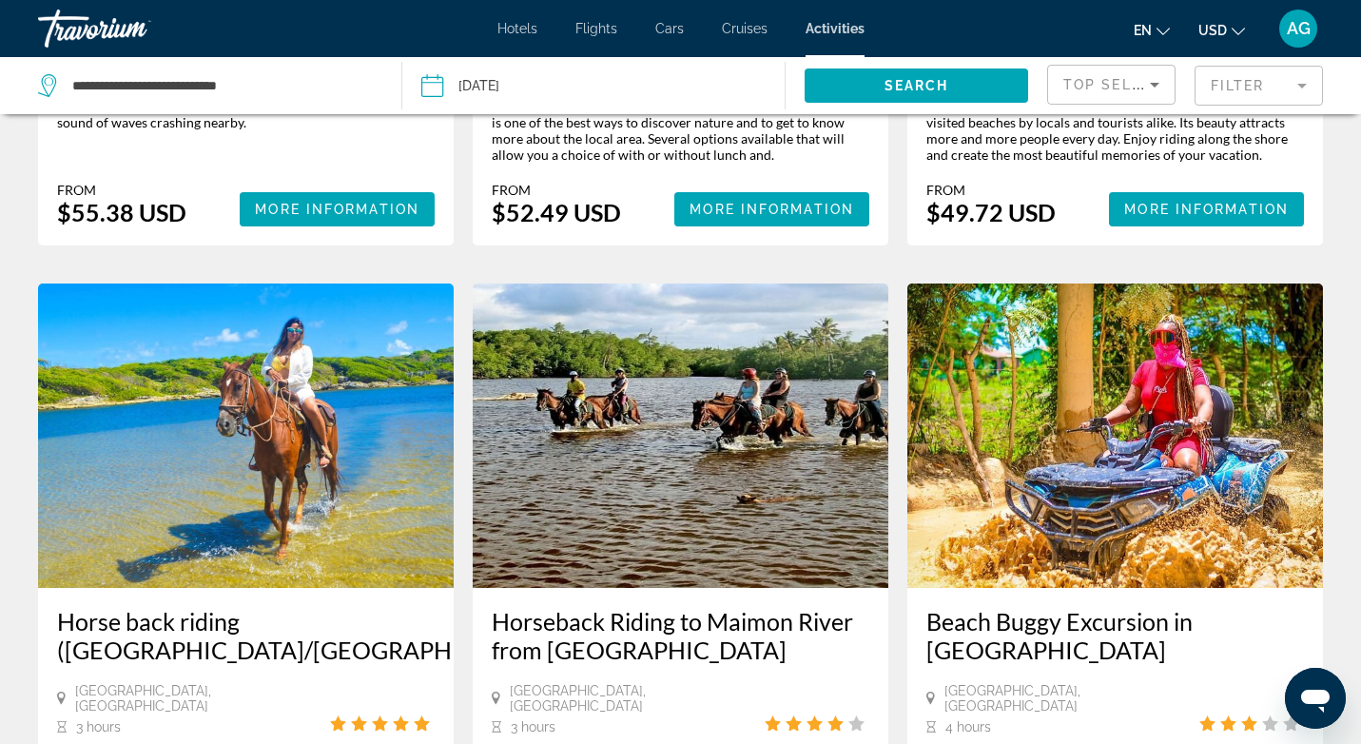
scroll to position [2209, 0]
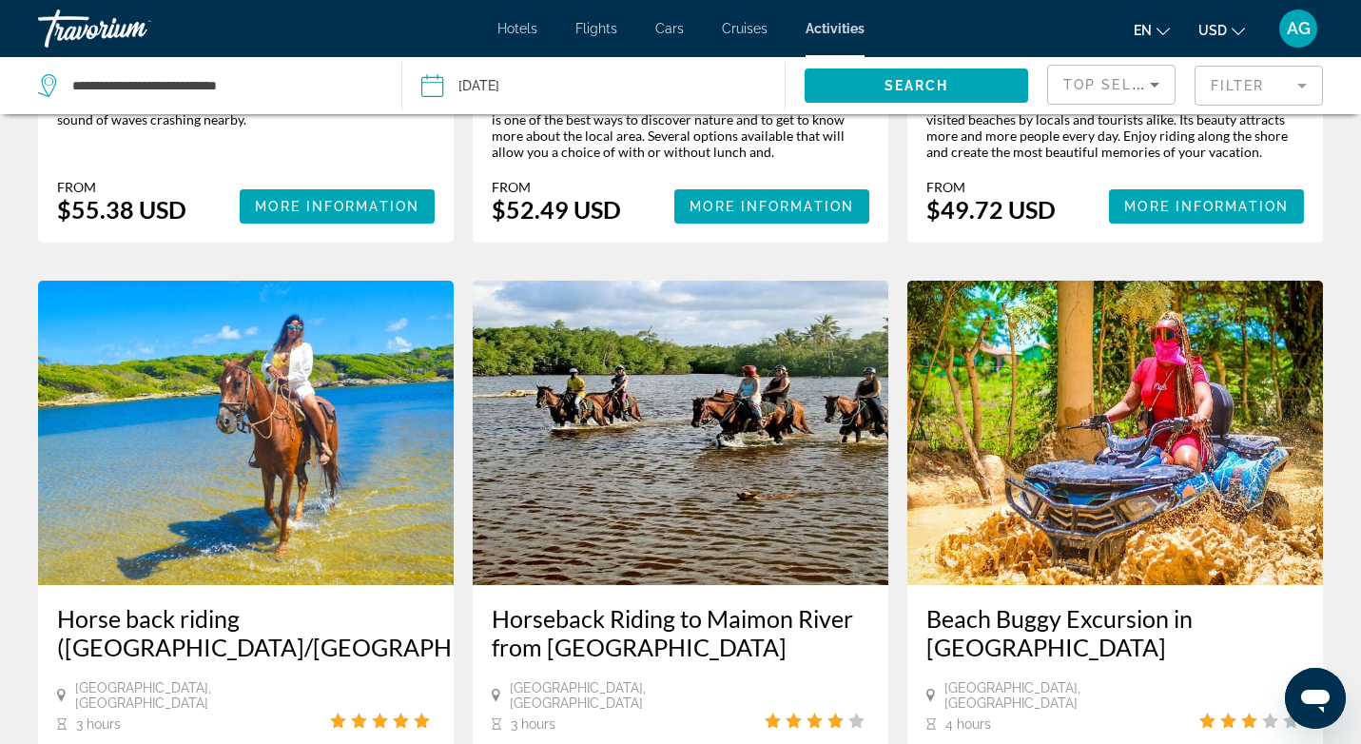
click at [635, 393] on img "Main content" at bounding box center [681, 433] width 416 height 304
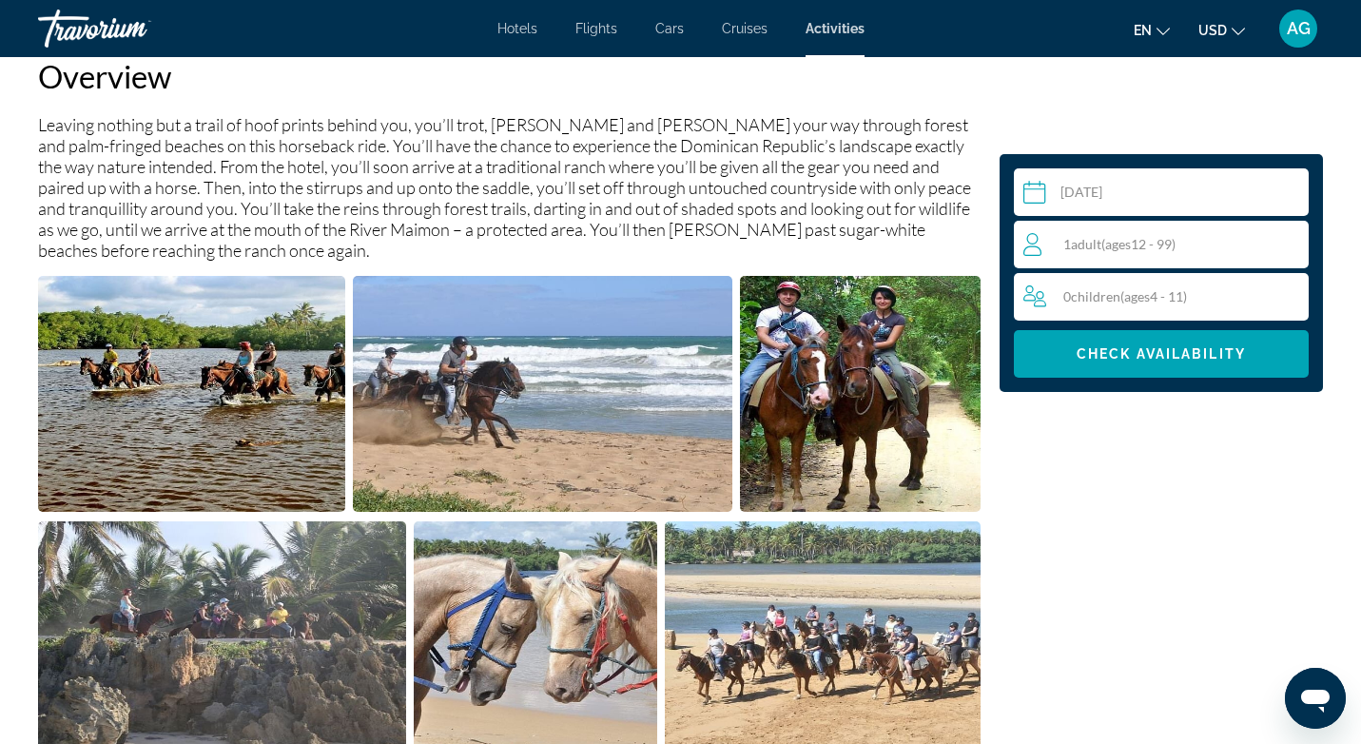
scroll to position [662, 0]
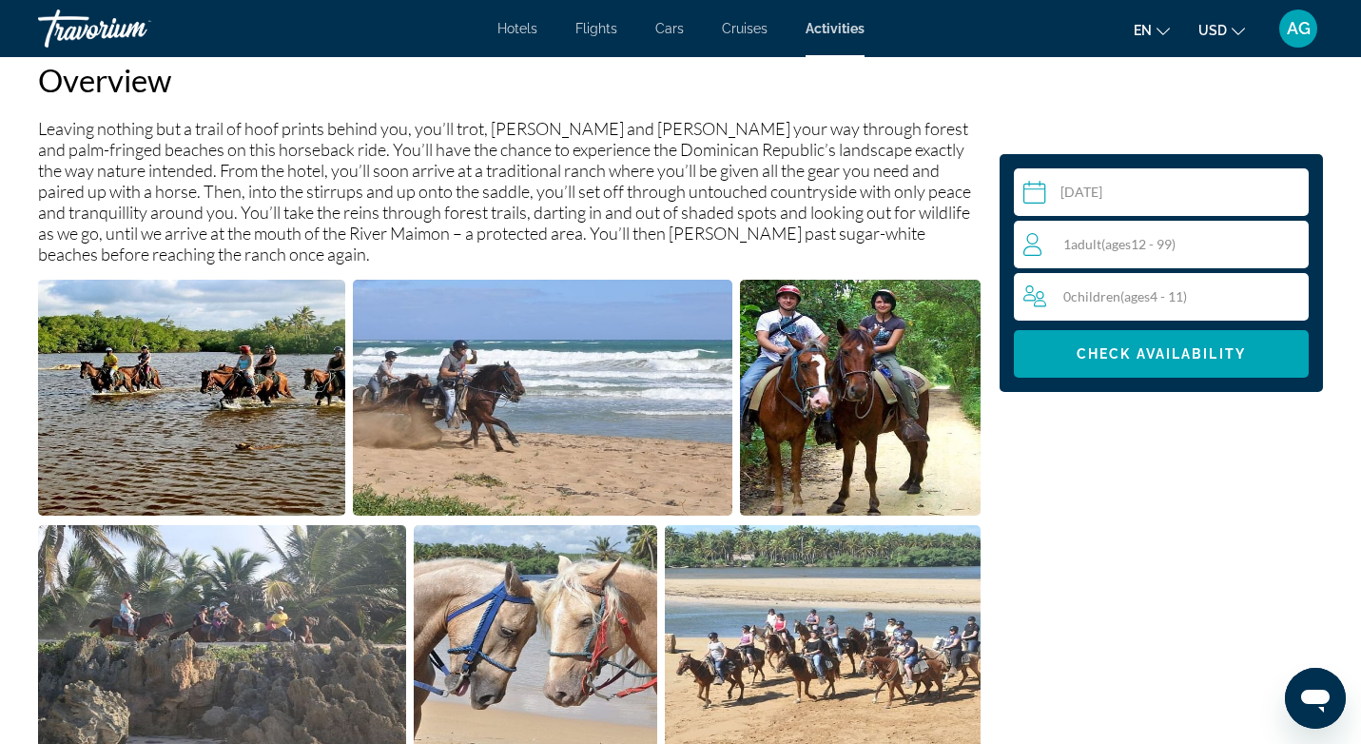
click at [253, 390] on img "Open full-screen image slider" at bounding box center [191, 398] width 307 height 236
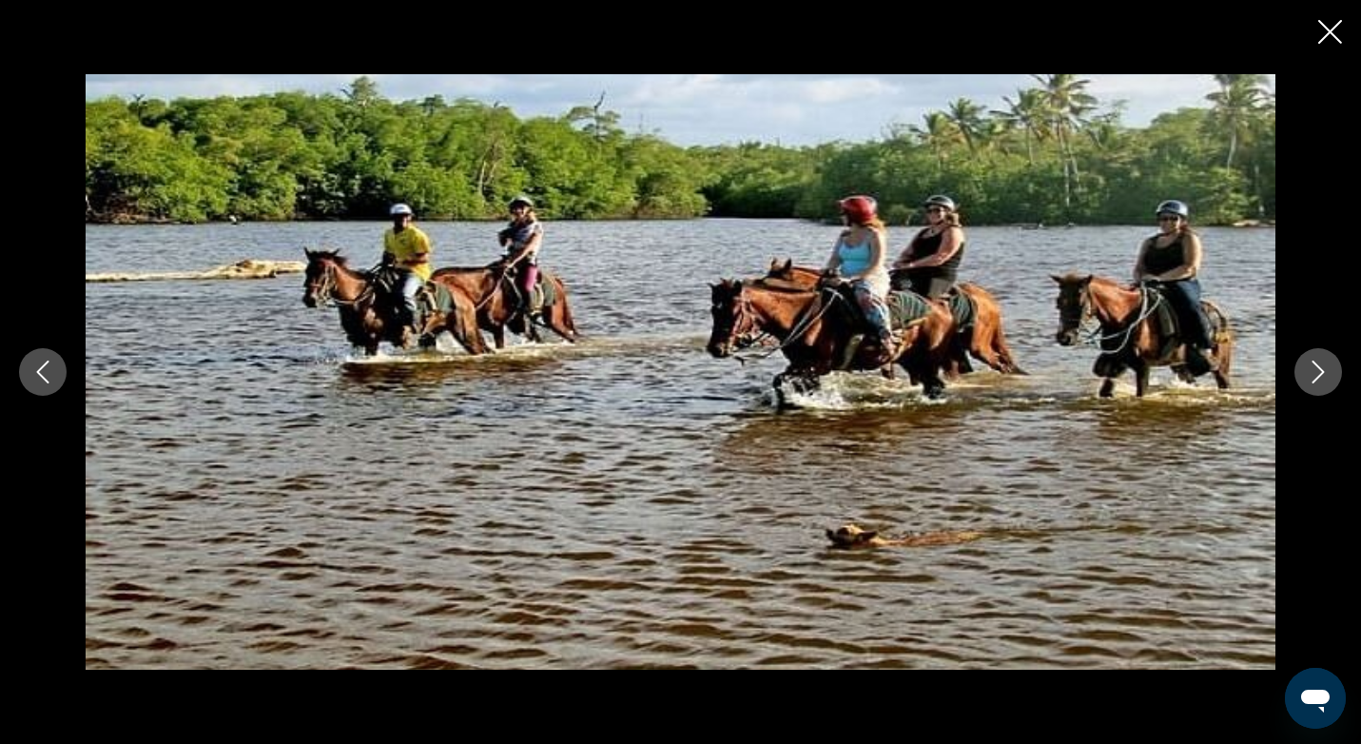
click at [1323, 361] on icon "Next image" at bounding box center [1318, 371] width 23 height 23
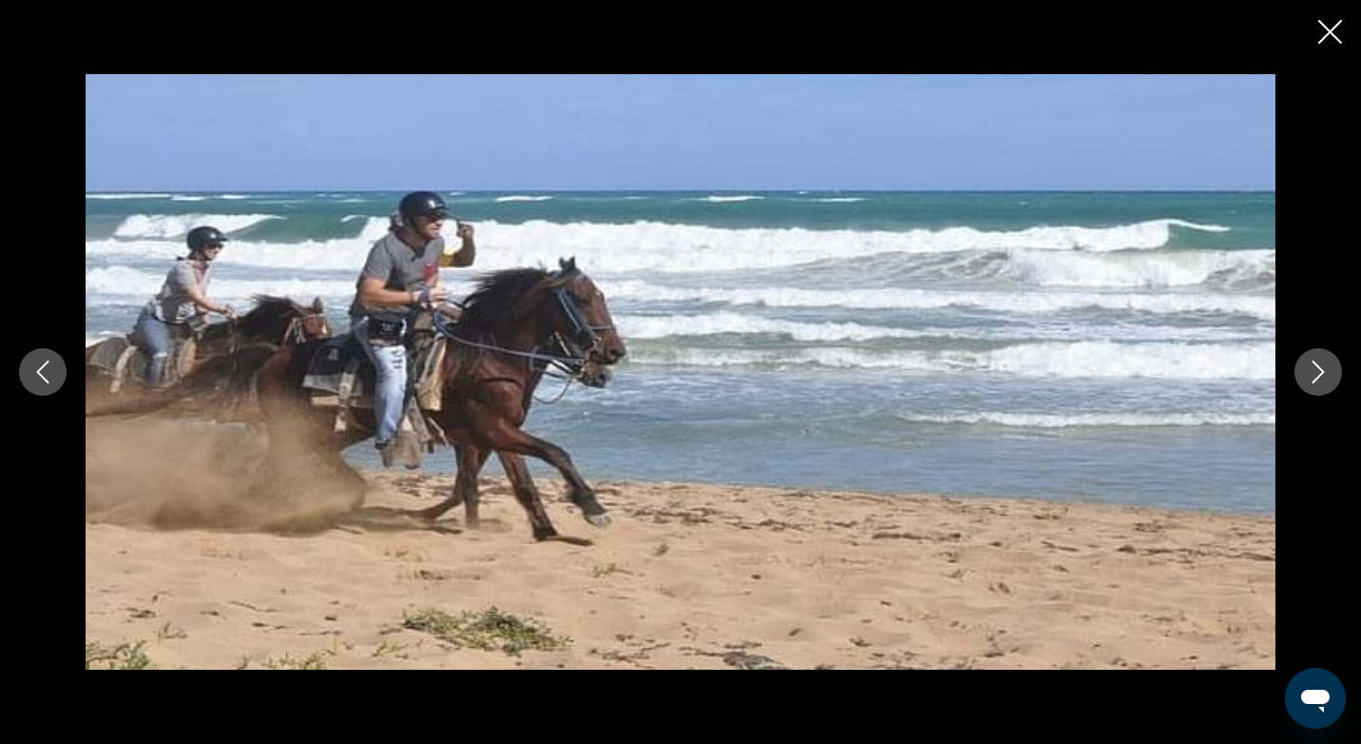
click at [1323, 361] on icon "Next image" at bounding box center [1318, 371] width 23 height 23
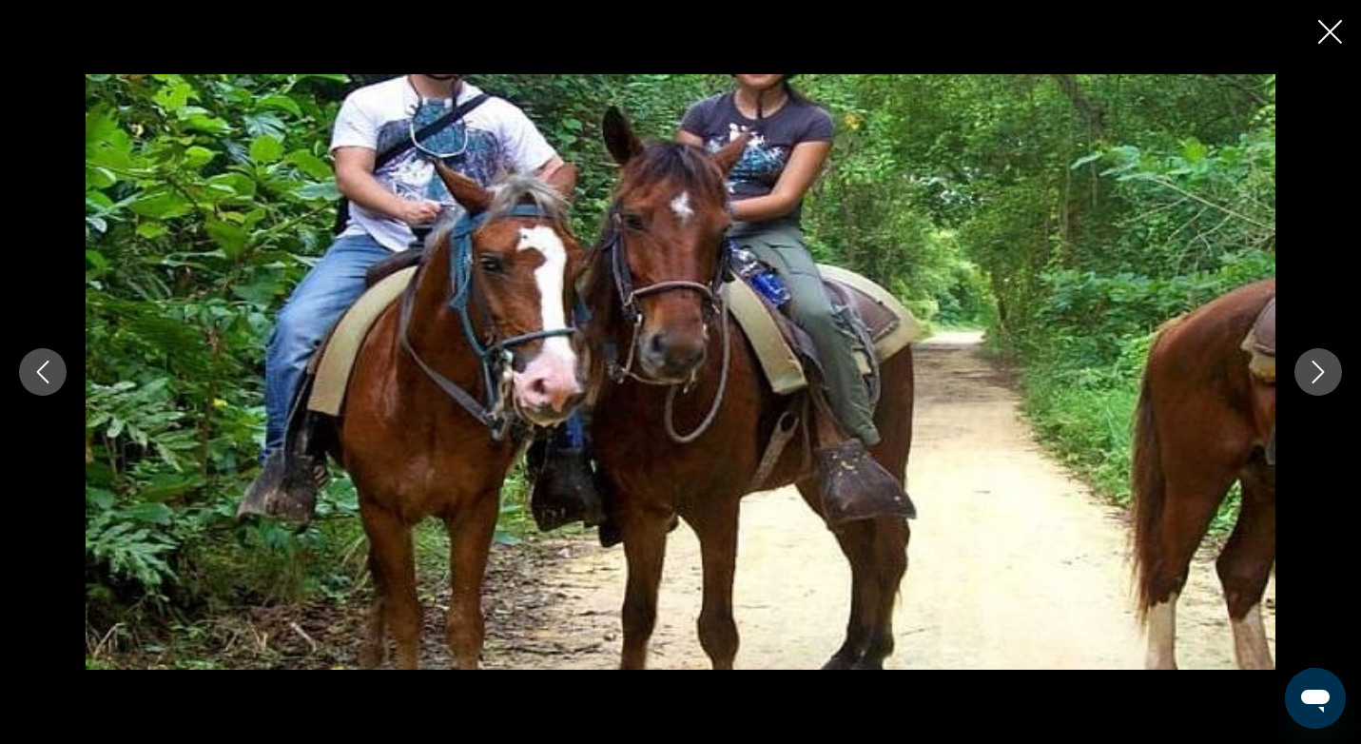
click at [1323, 361] on icon "Next image" at bounding box center [1318, 371] width 23 height 23
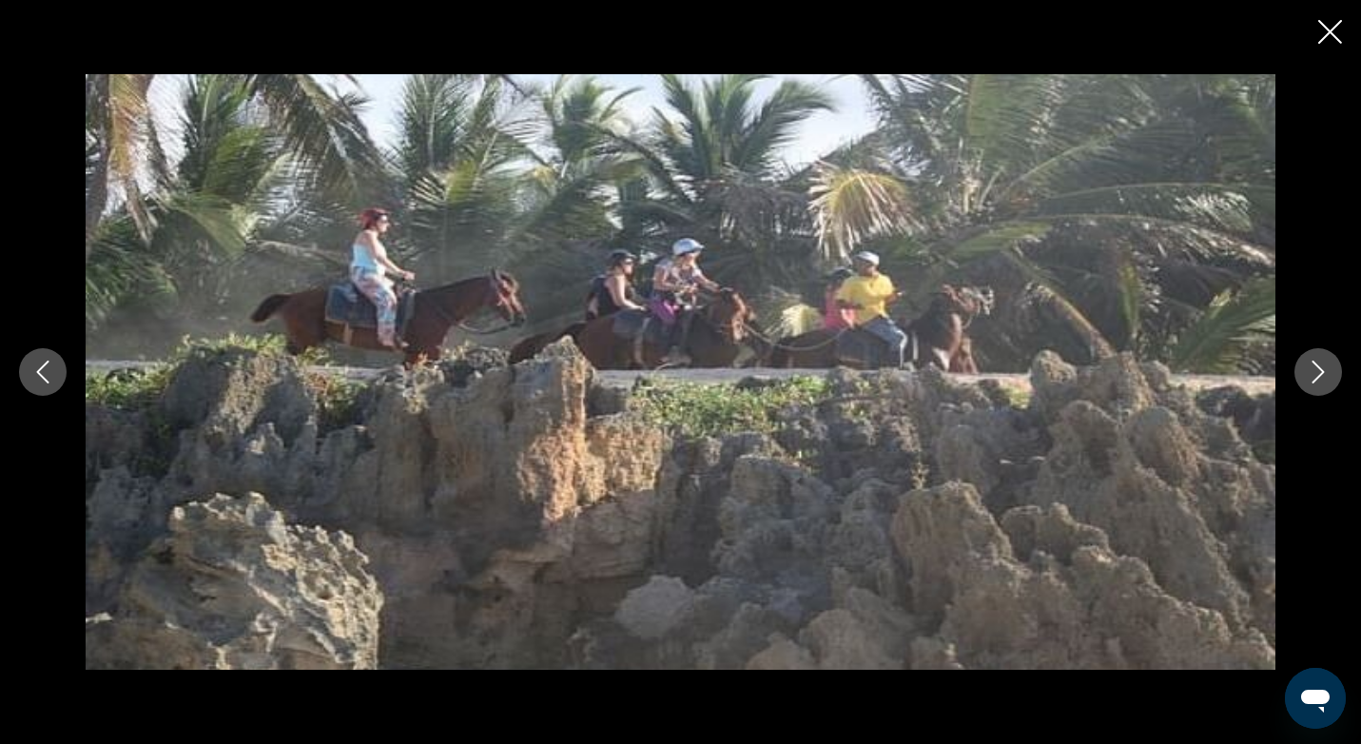
click at [1323, 361] on icon "Next image" at bounding box center [1318, 371] width 23 height 23
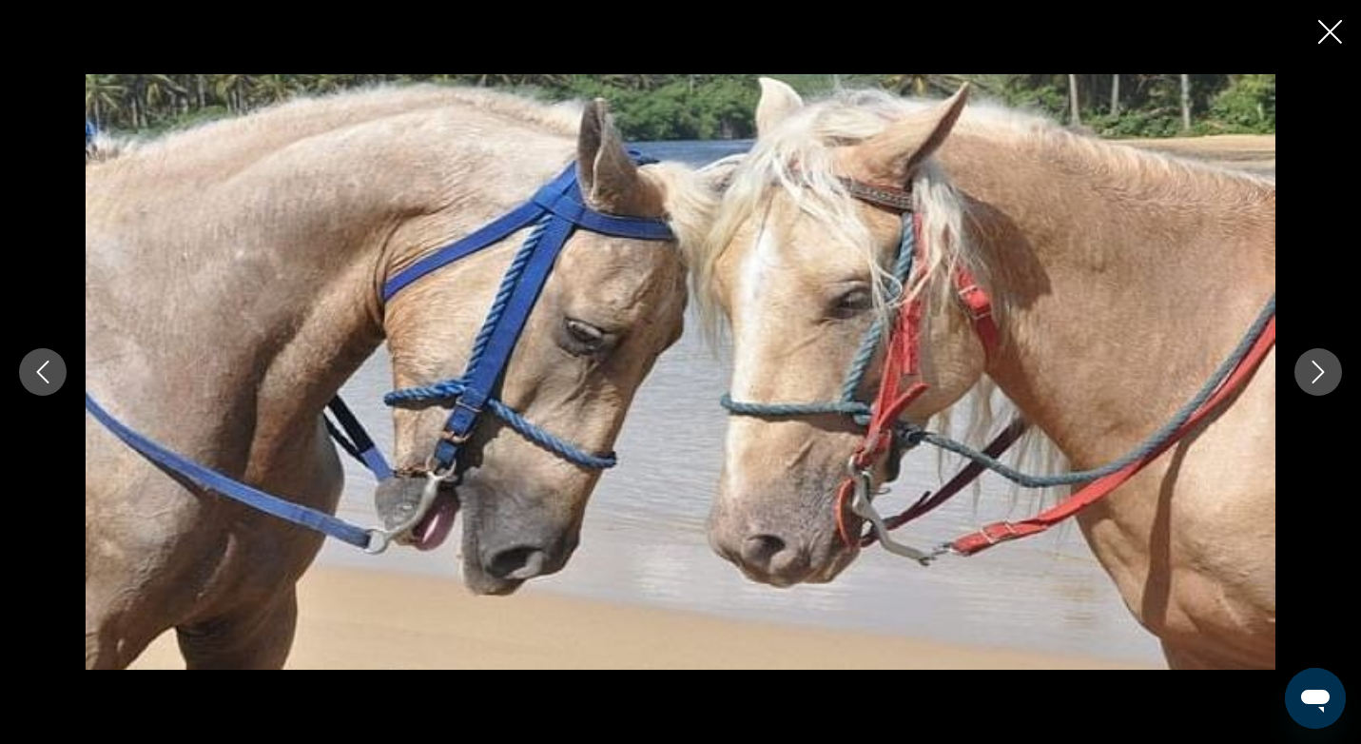
click at [1323, 361] on icon "Next image" at bounding box center [1318, 371] width 23 height 23
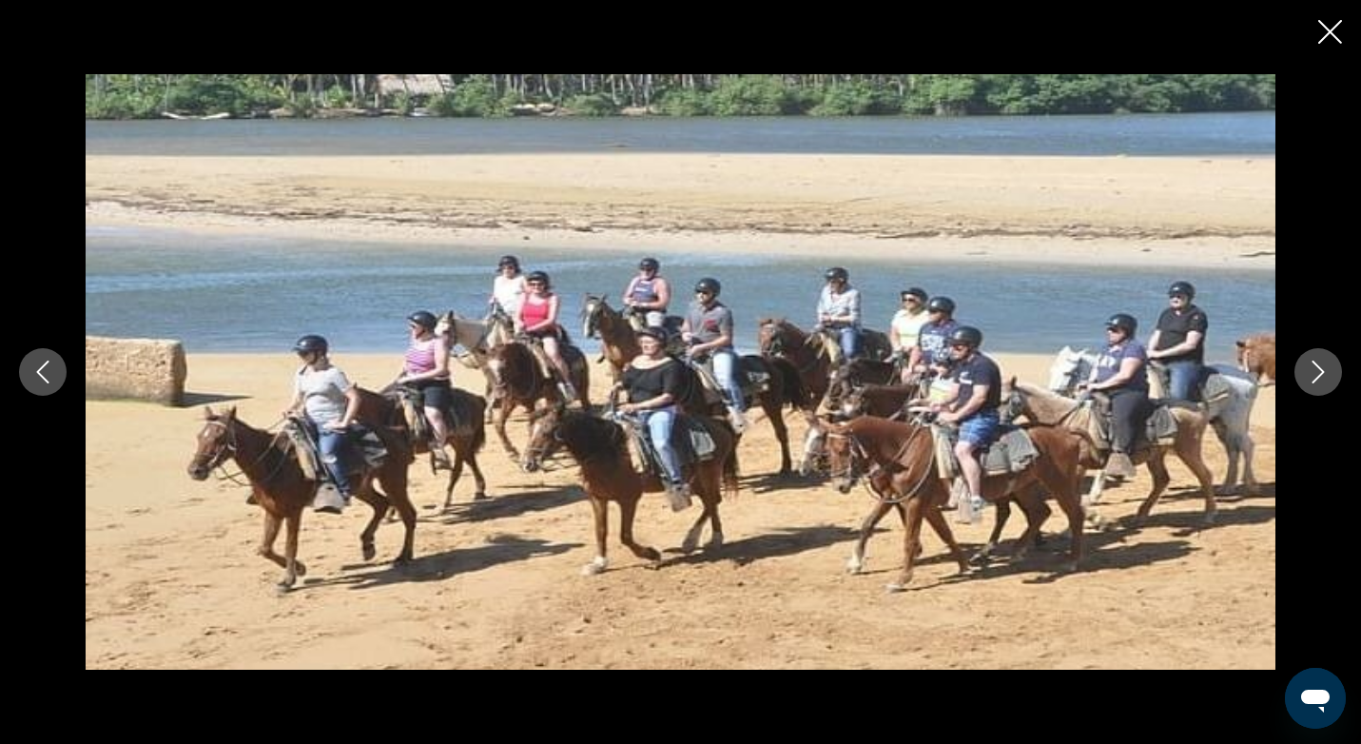
click at [1323, 361] on icon "Next image" at bounding box center [1318, 371] width 23 height 23
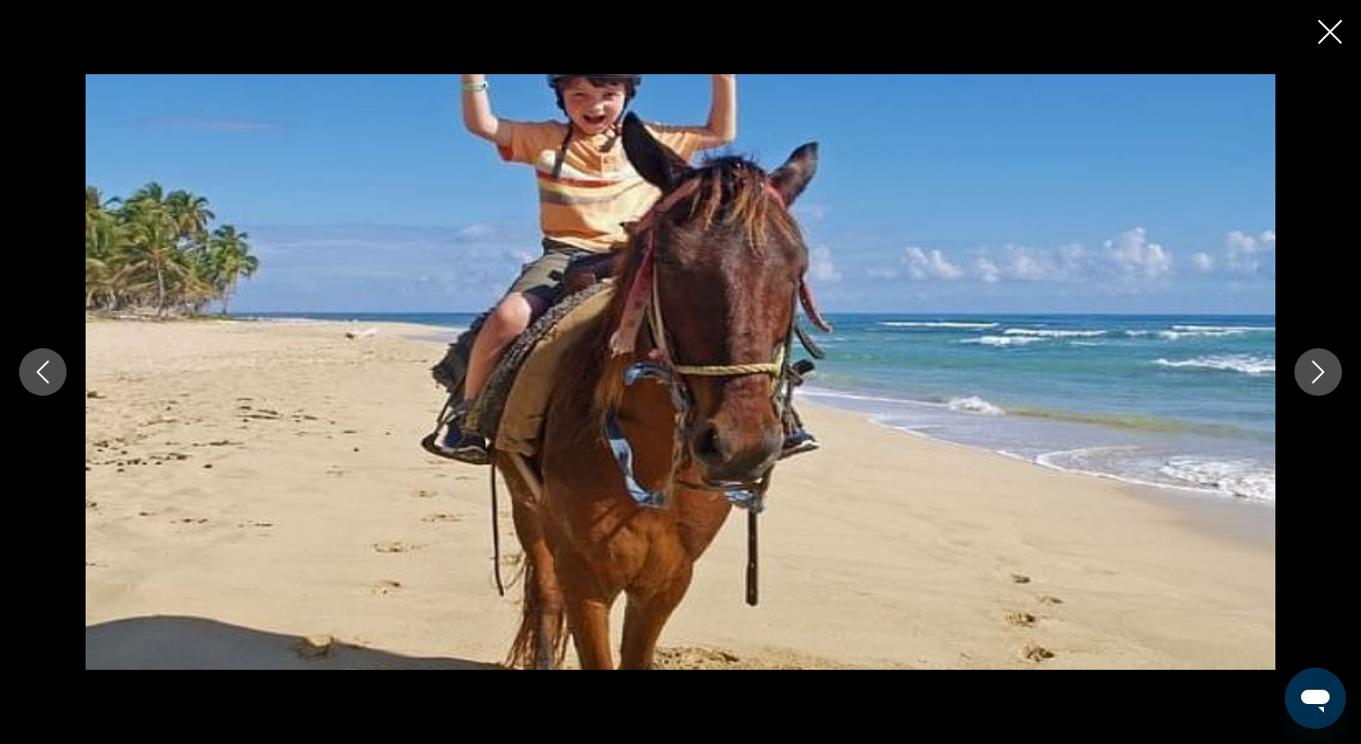
click at [1323, 361] on icon "Next image" at bounding box center [1318, 371] width 23 height 23
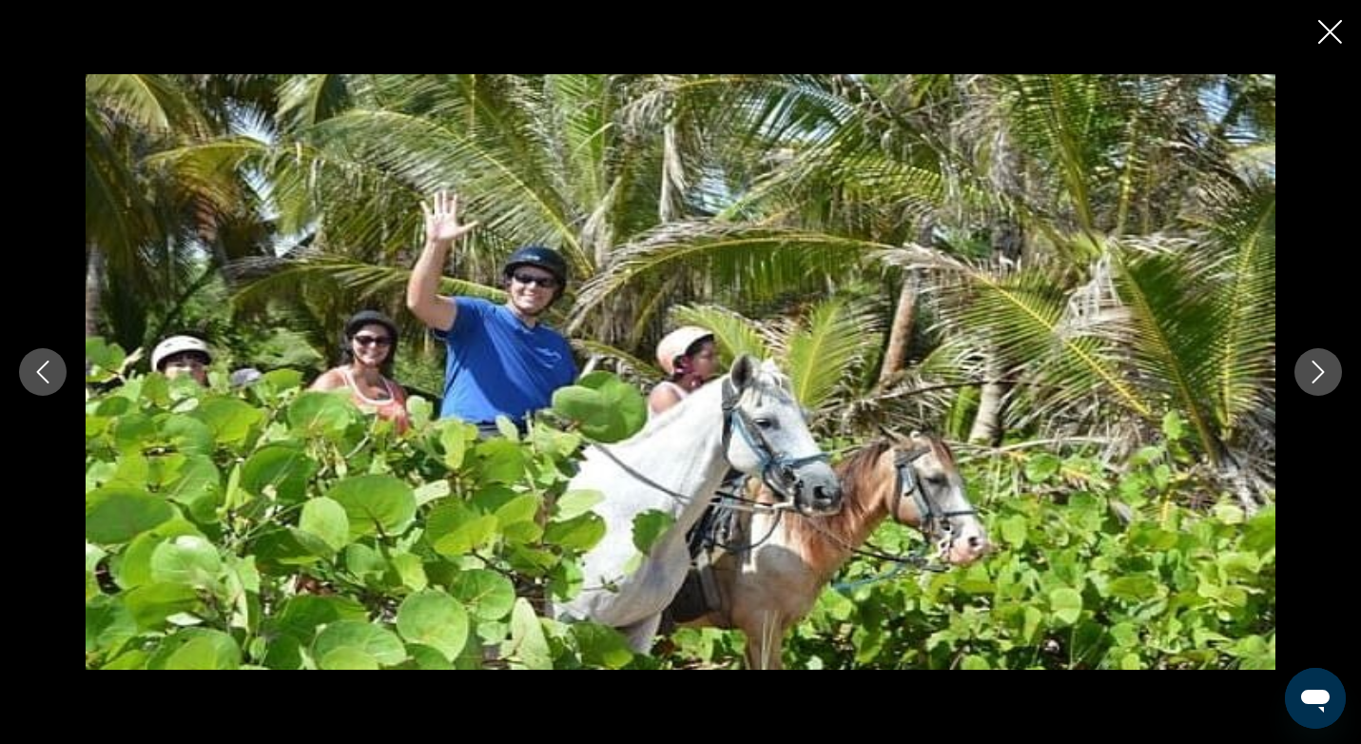
click at [1323, 361] on icon "Next image" at bounding box center [1318, 371] width 23 height 23
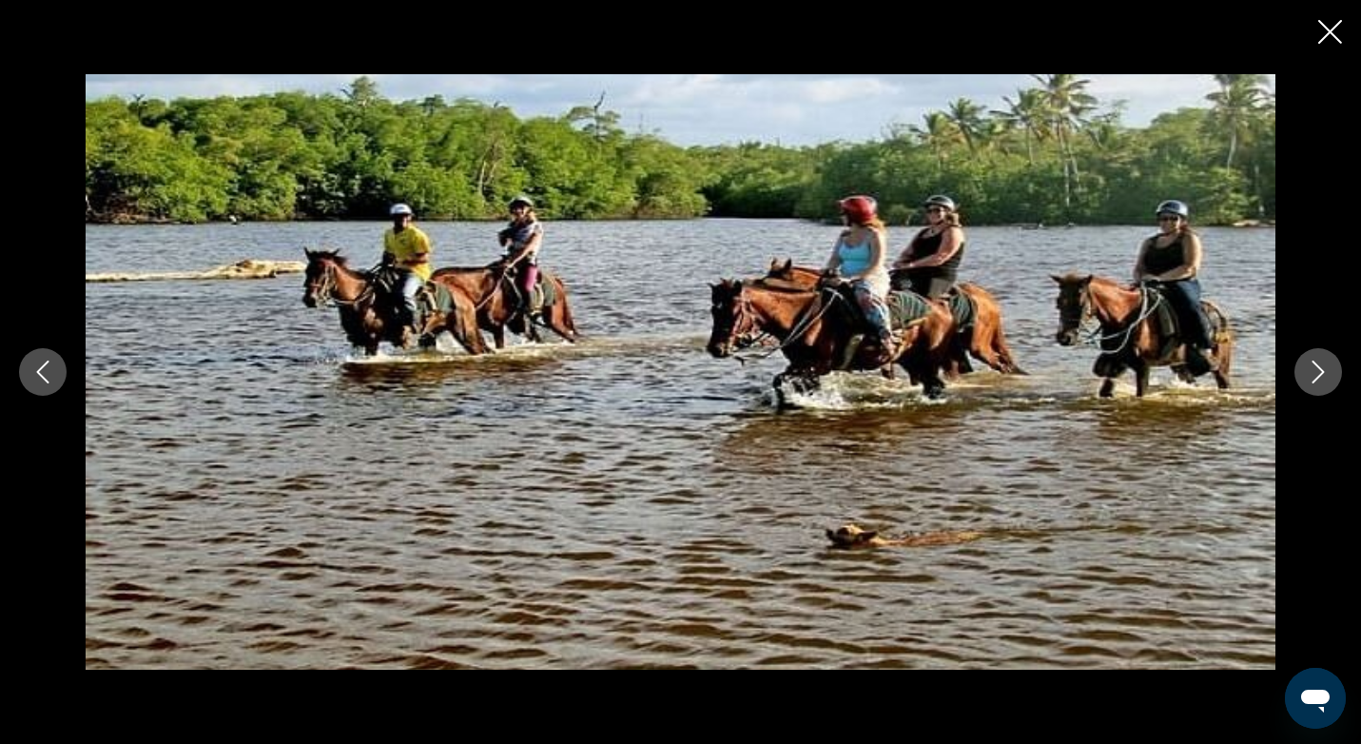
click at [1323, 361] on icon "Next image" at bounding box center [1318, 371] width 23 height 23
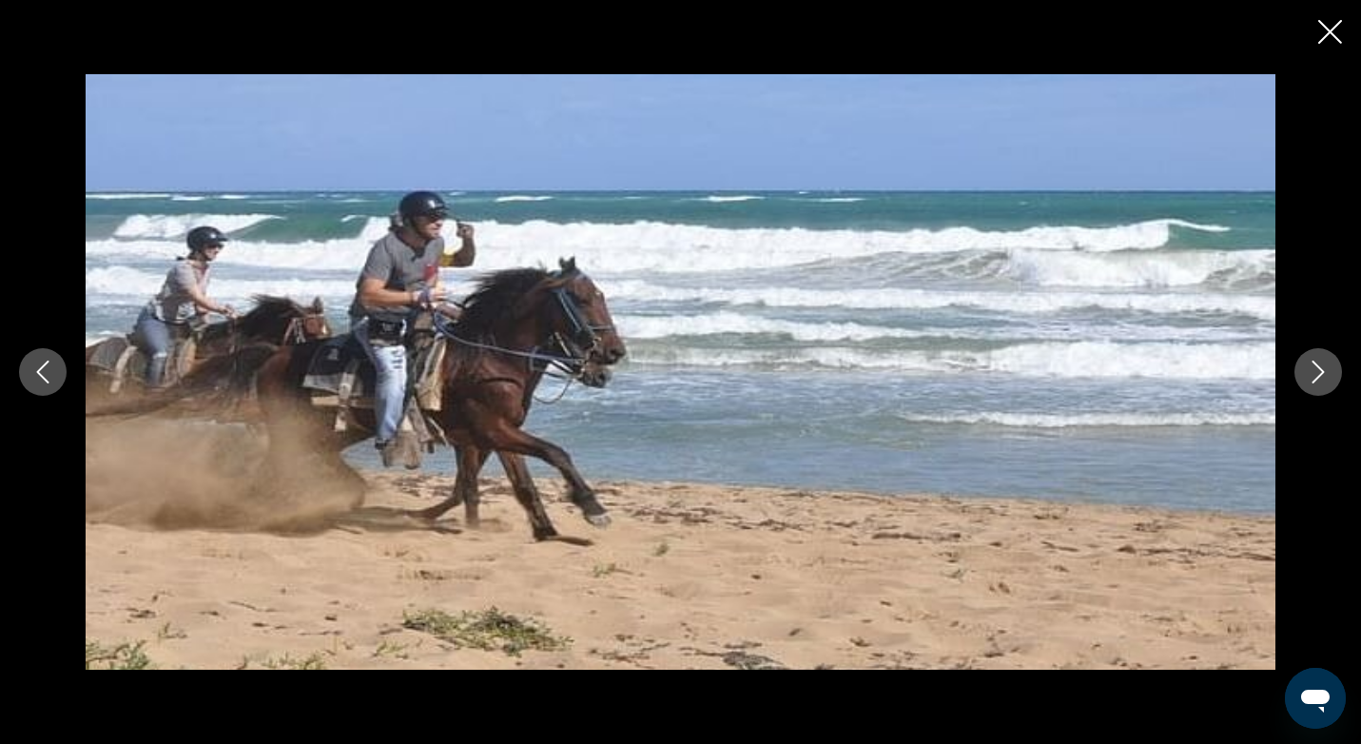
click at [1323, 361] on icon "Next image" at bounding box center [1318, 371] width 23 height 23
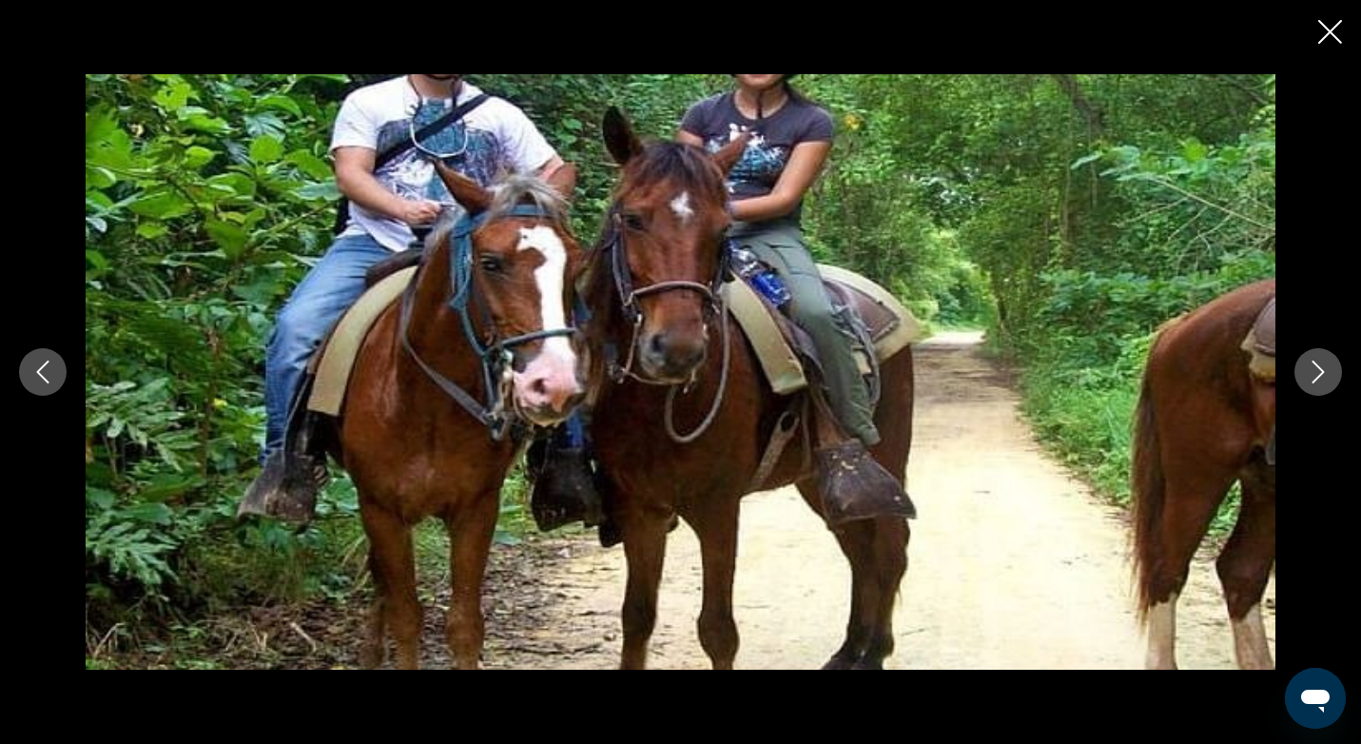
click at [1327, 31] on icon "Close slideshow" at bounding box center [1330, 32] width 24 height 24
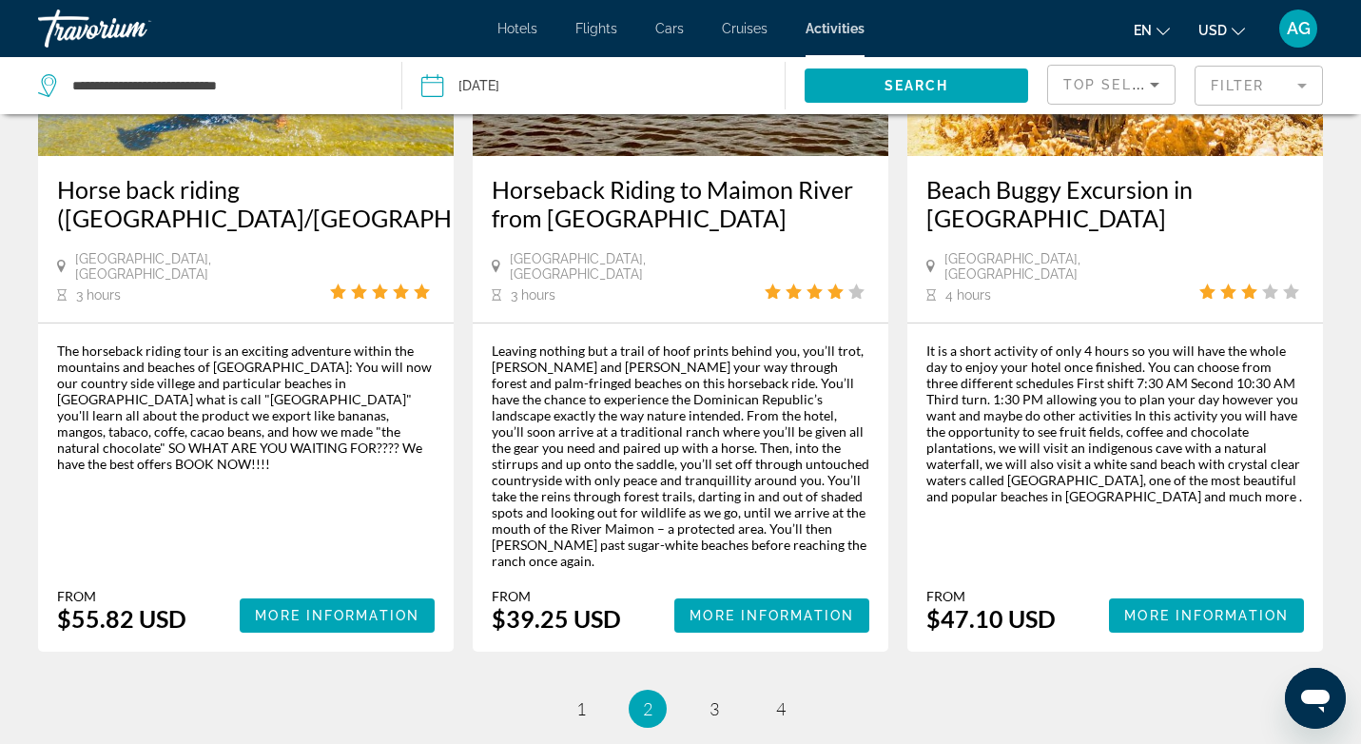
scroll to position [2647, 0]
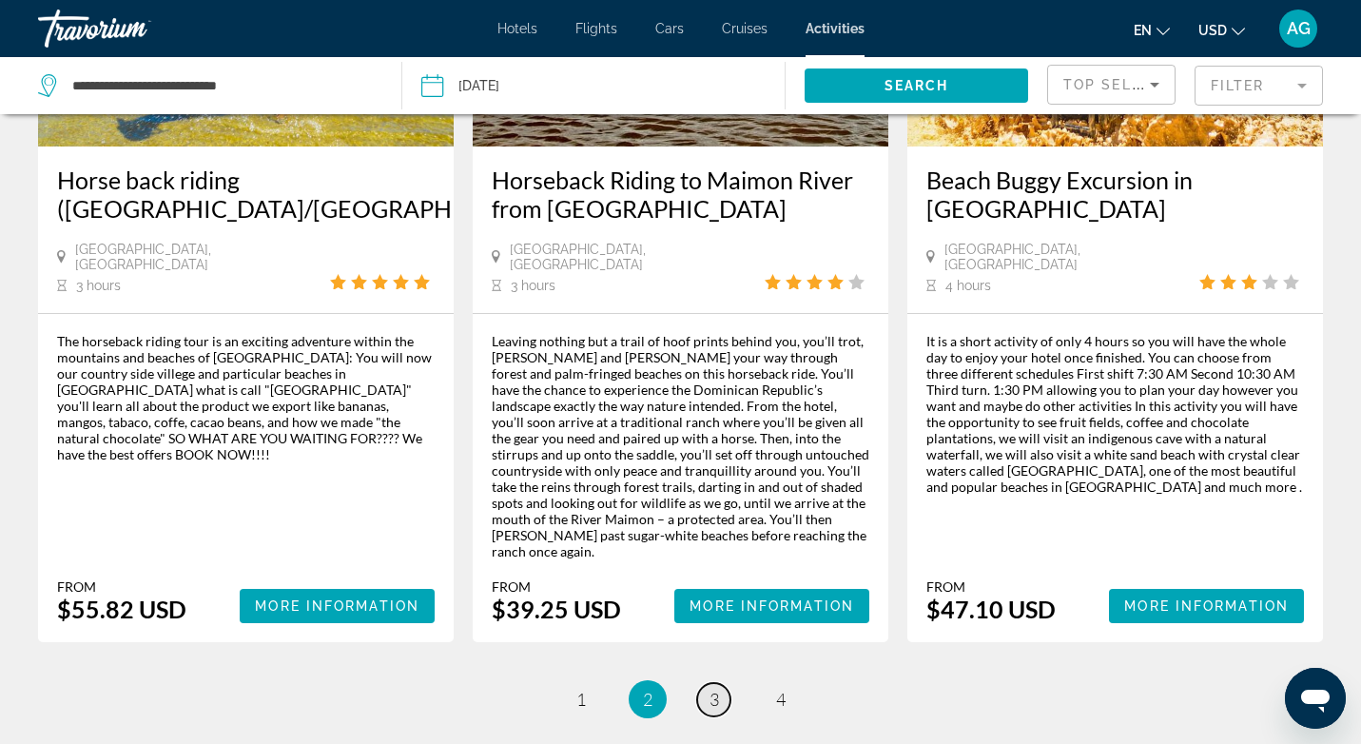
click at [721, 683] on link "page 3" at bounding box center [713, 699] width 33 height 33
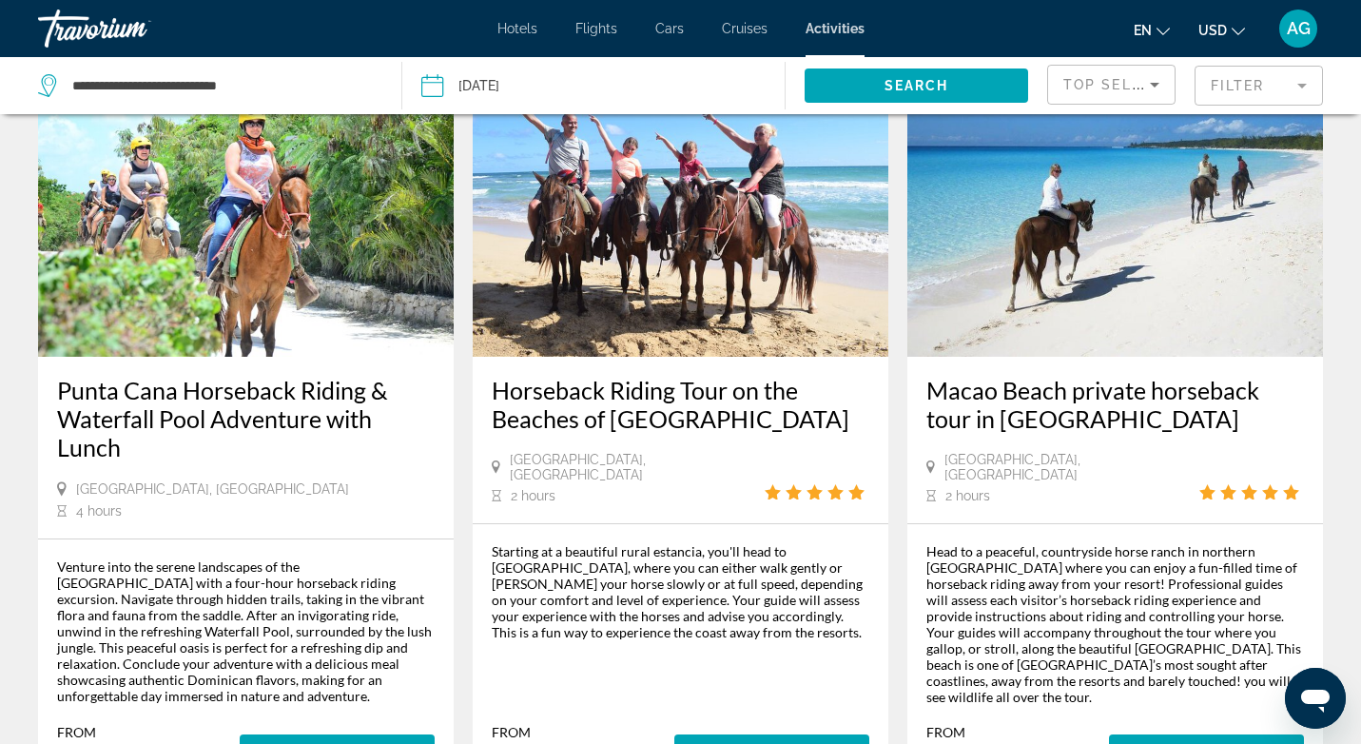
scroll to position [925, 0]
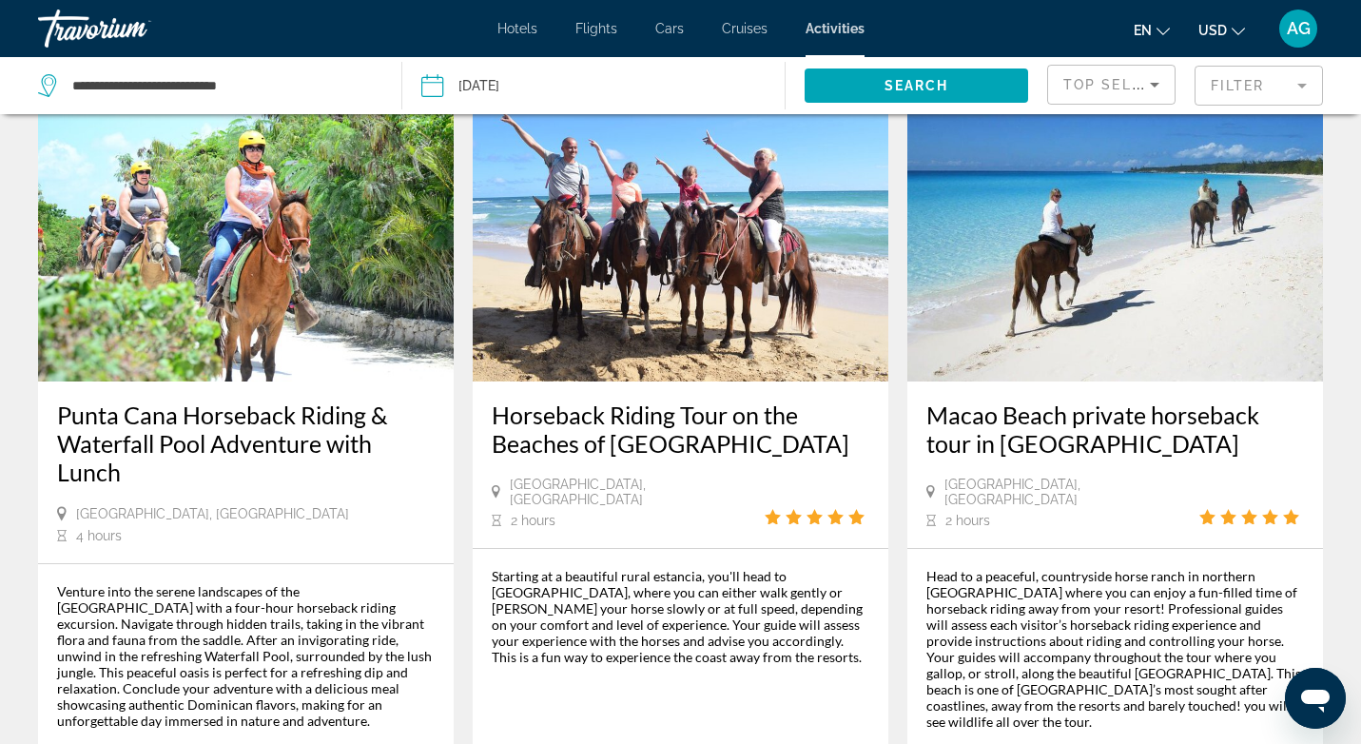
click at [242, 293] on img "Main content" at bounding box center [246, 229] width 416 height 304
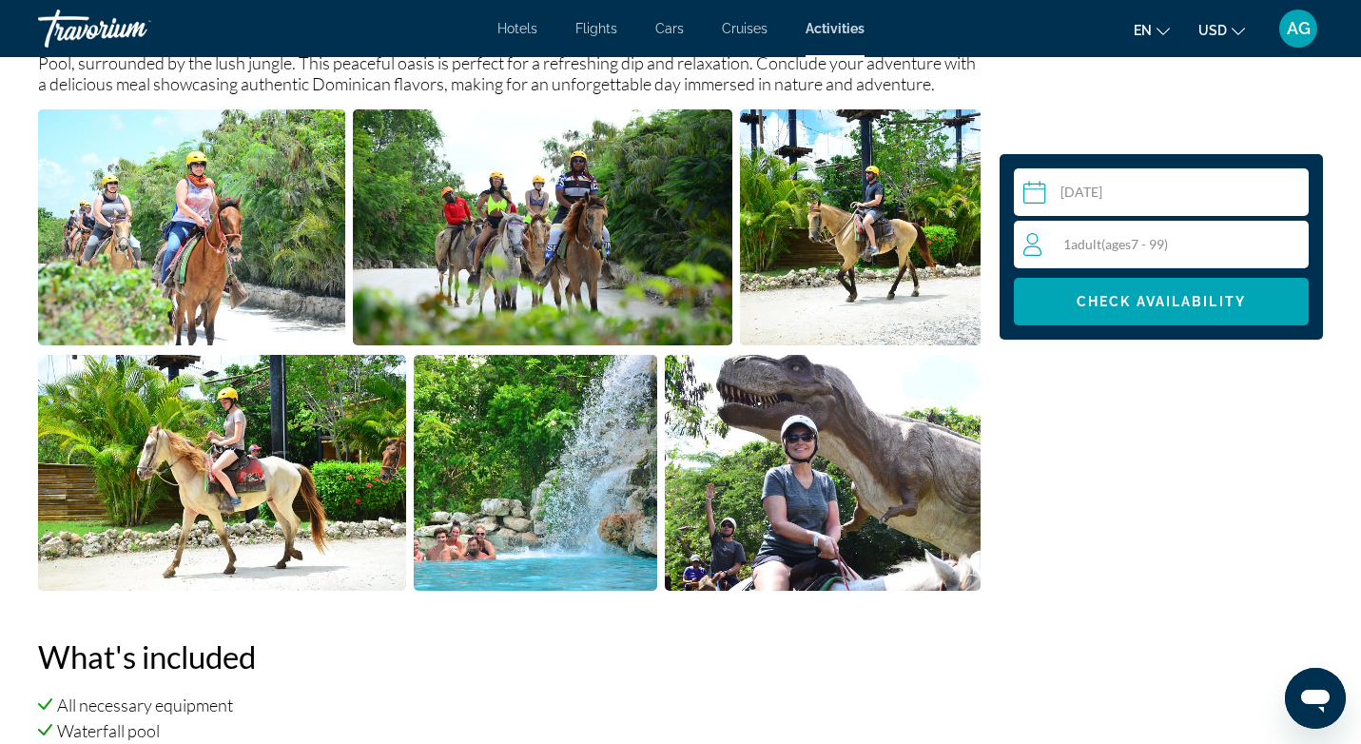
scroll to position [786, 0]
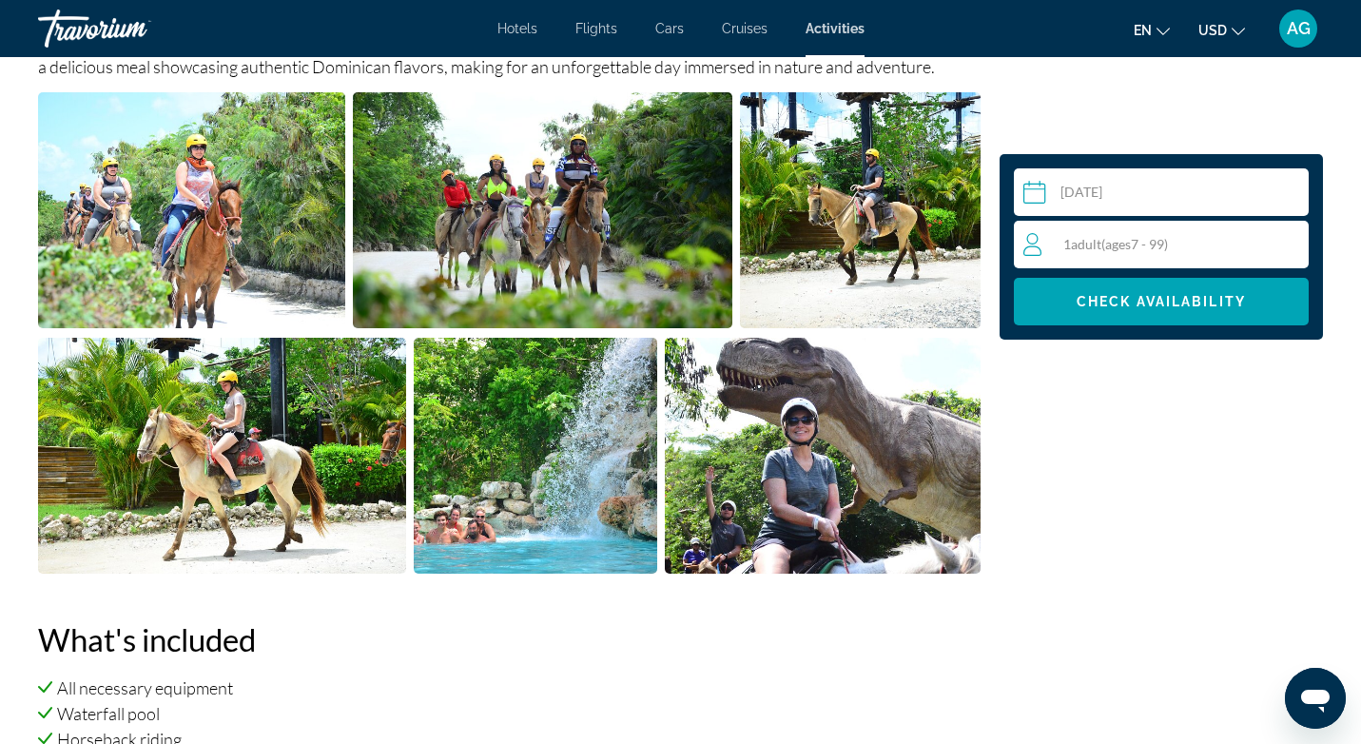
click at [262, 164] on img "Open full-screen image slider" at bounding box center [191, 210] width 307 height 236
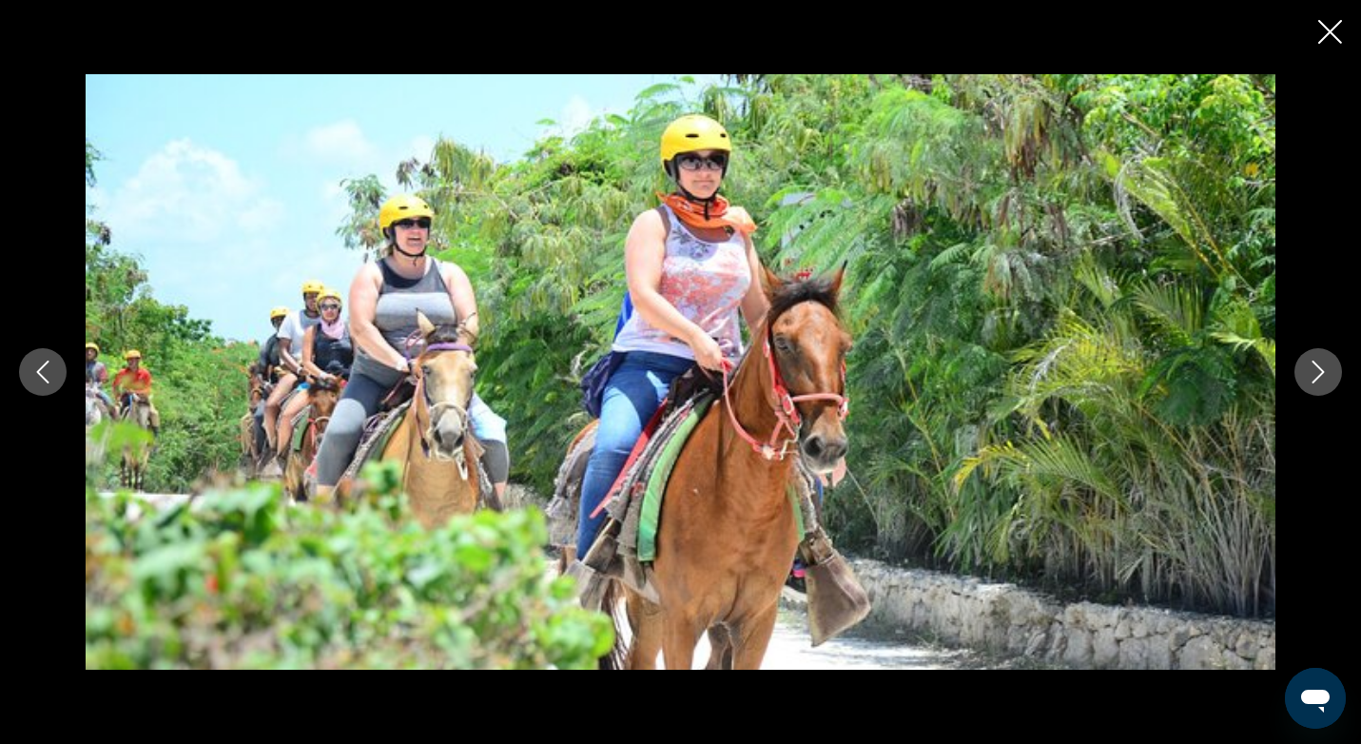
click at [1311, 376] on icon "Next image" at bounding box center [1318, 371] width 23 height 23
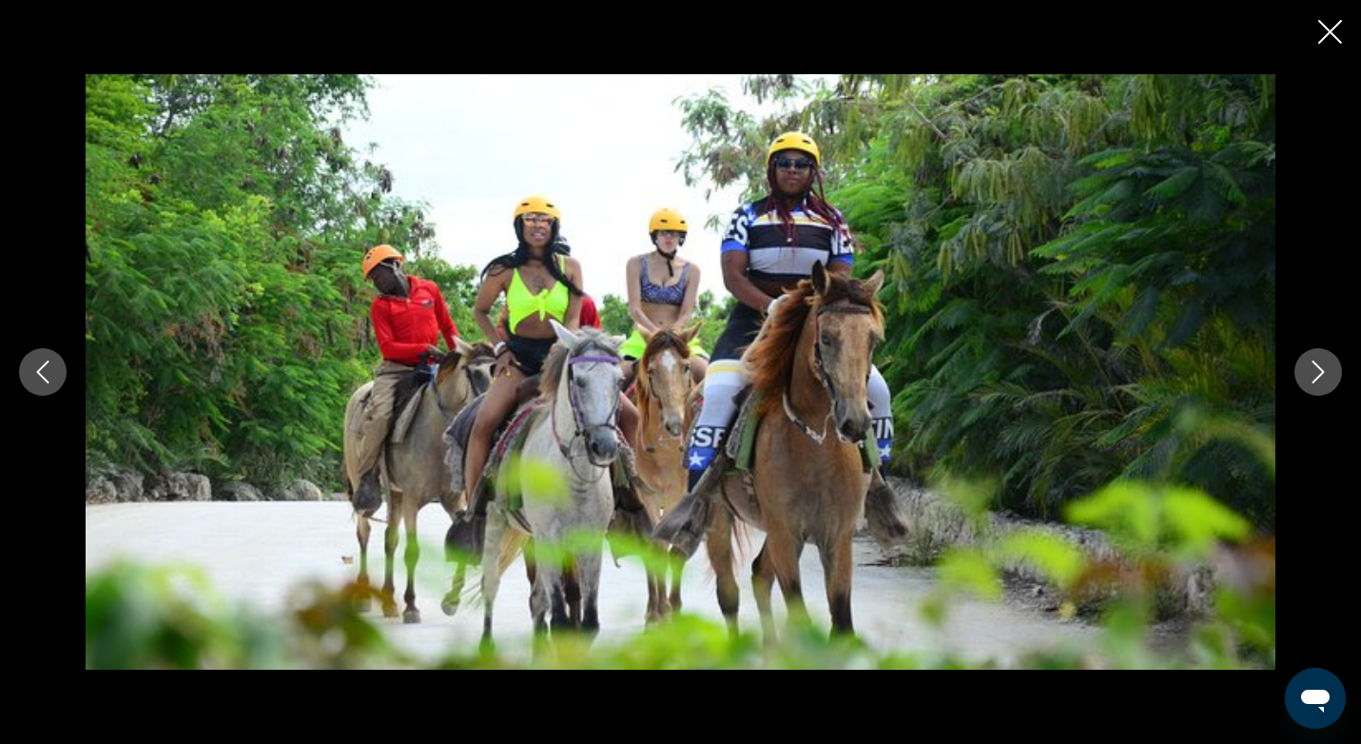
click at [1311, 376] on icon "Next image" at bounding box center [1318, 371] width 23 height 23
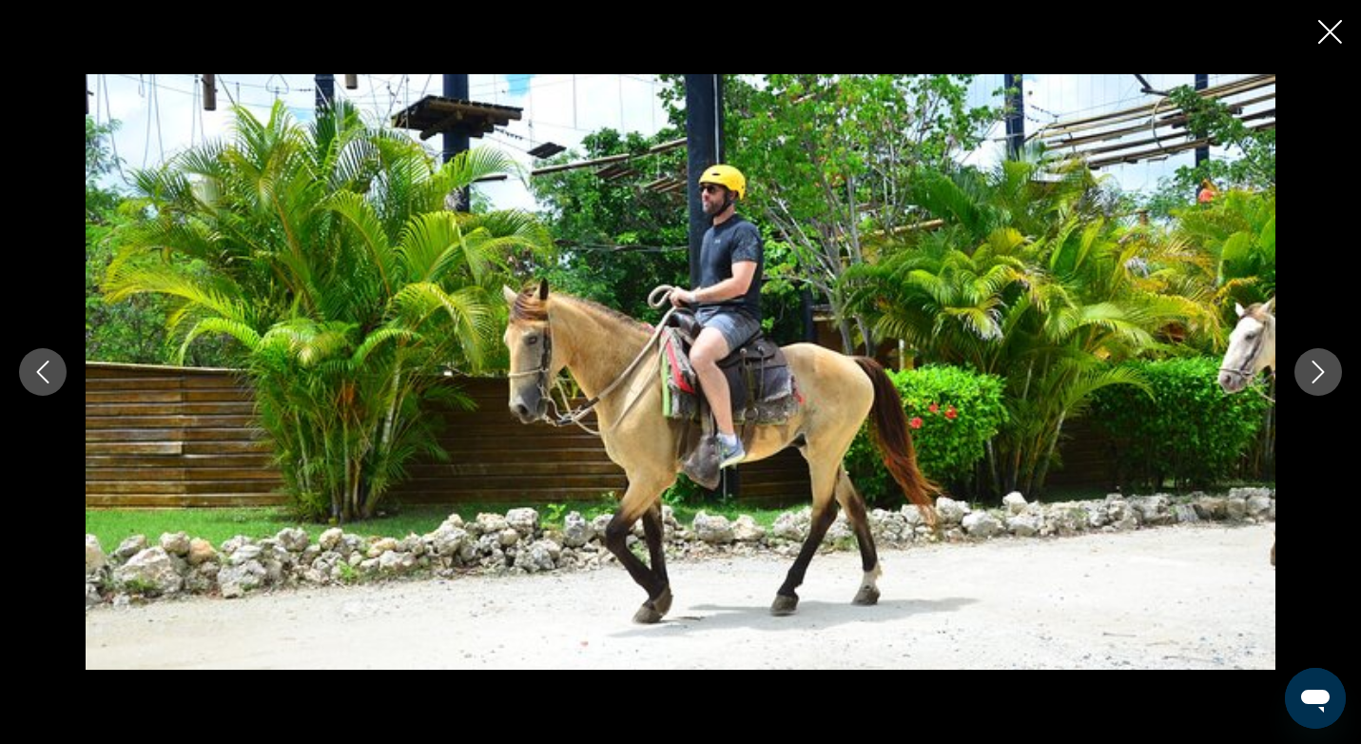
click at [1311, 376] on icon "Next image" at bounding box center [1318, 371] width 23 height 23
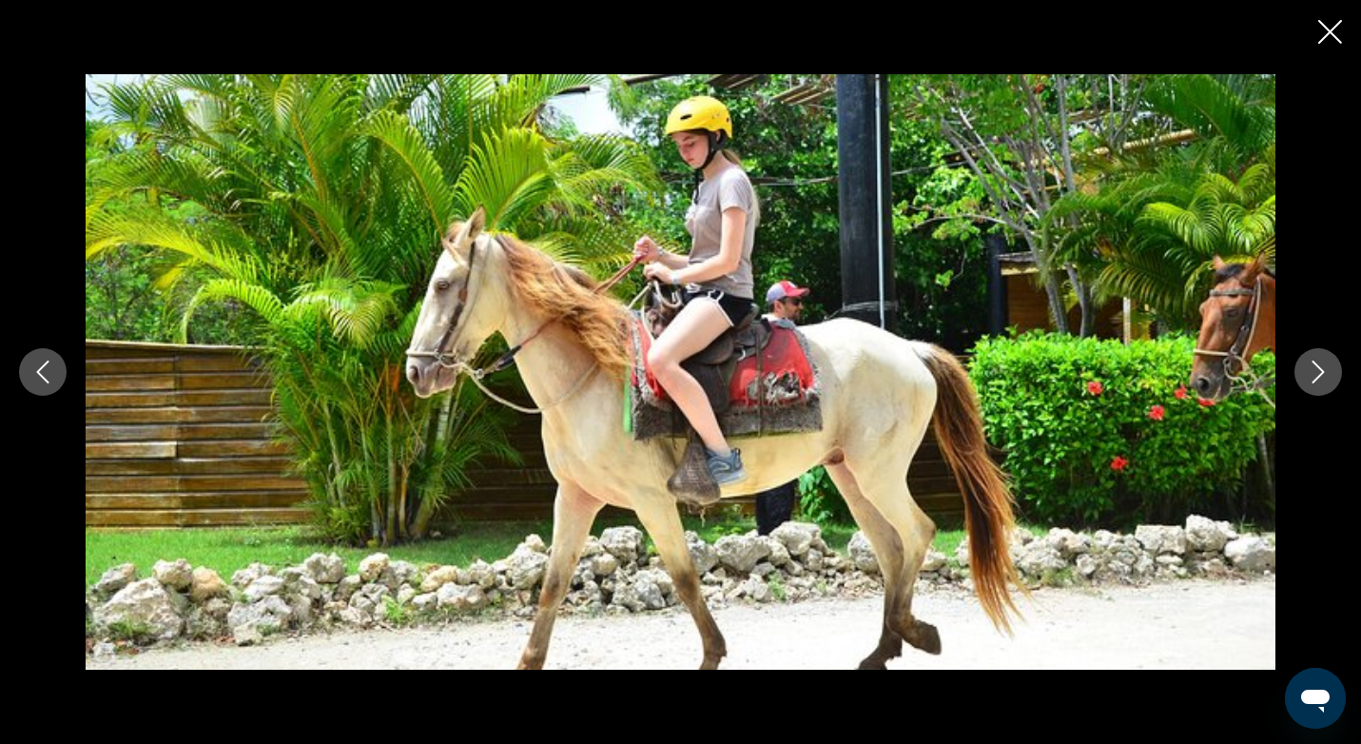
click at [1311, 376] on icon "Next image" at bounding box center [1318, 371] width 23 height 23
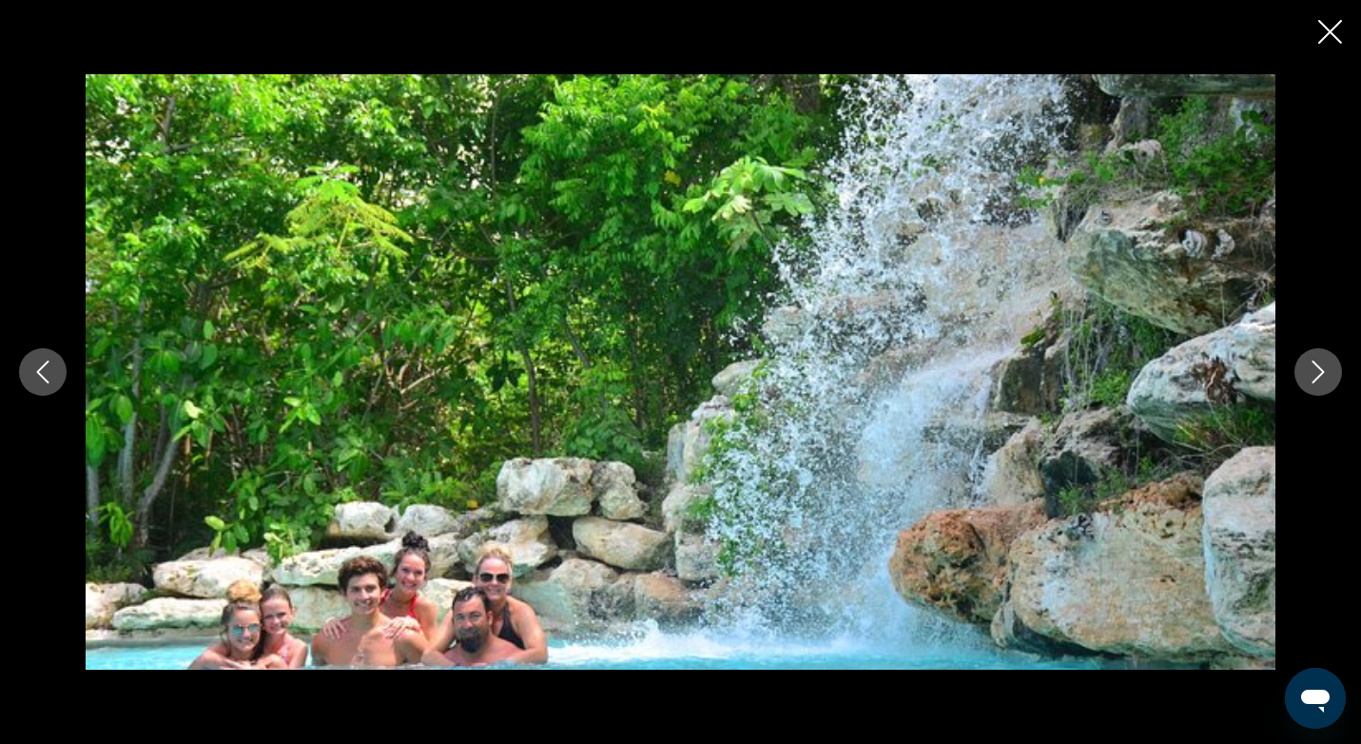
scroll to position [721, 0]
click at [1318, 368] on icon "Next image" at bounding box center [1318, 371] width 12 height 23
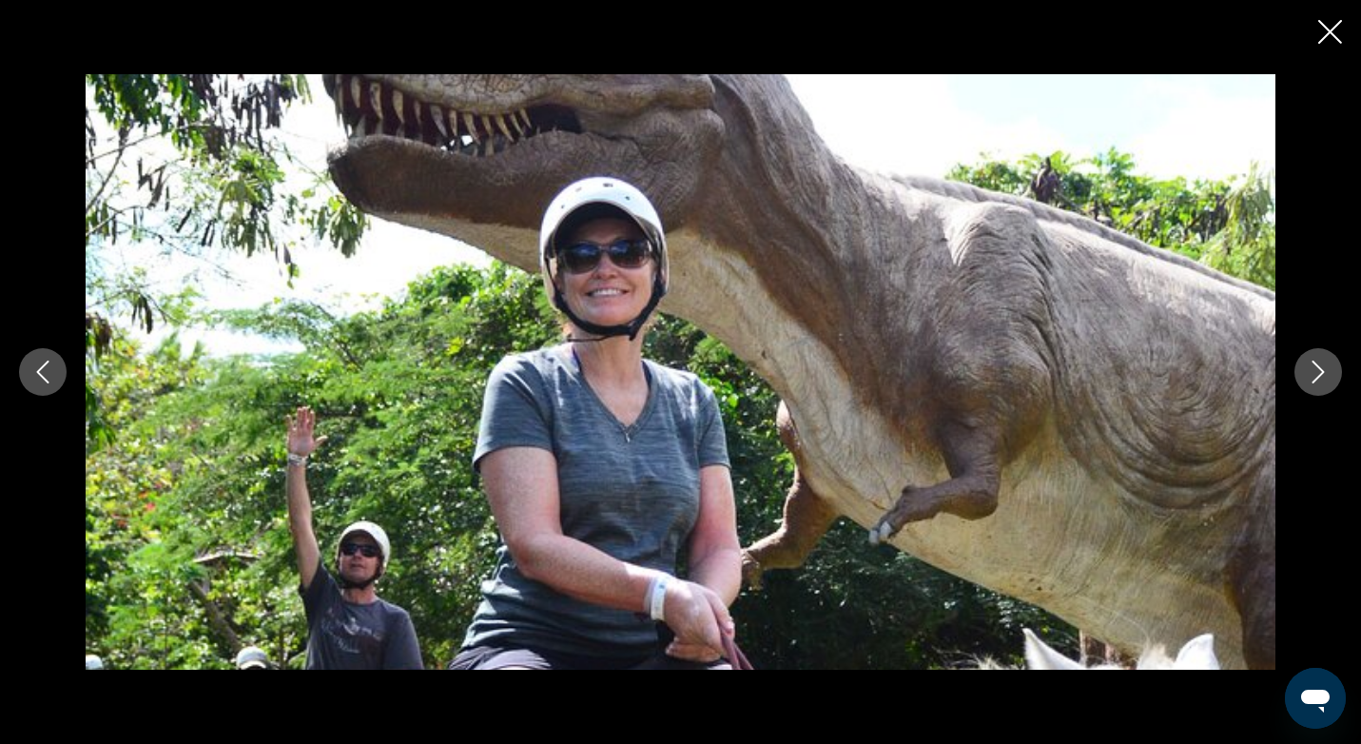
click at [1318, 368] on icon "Next image" at bounding box center [1318, 371] width 12 height 23
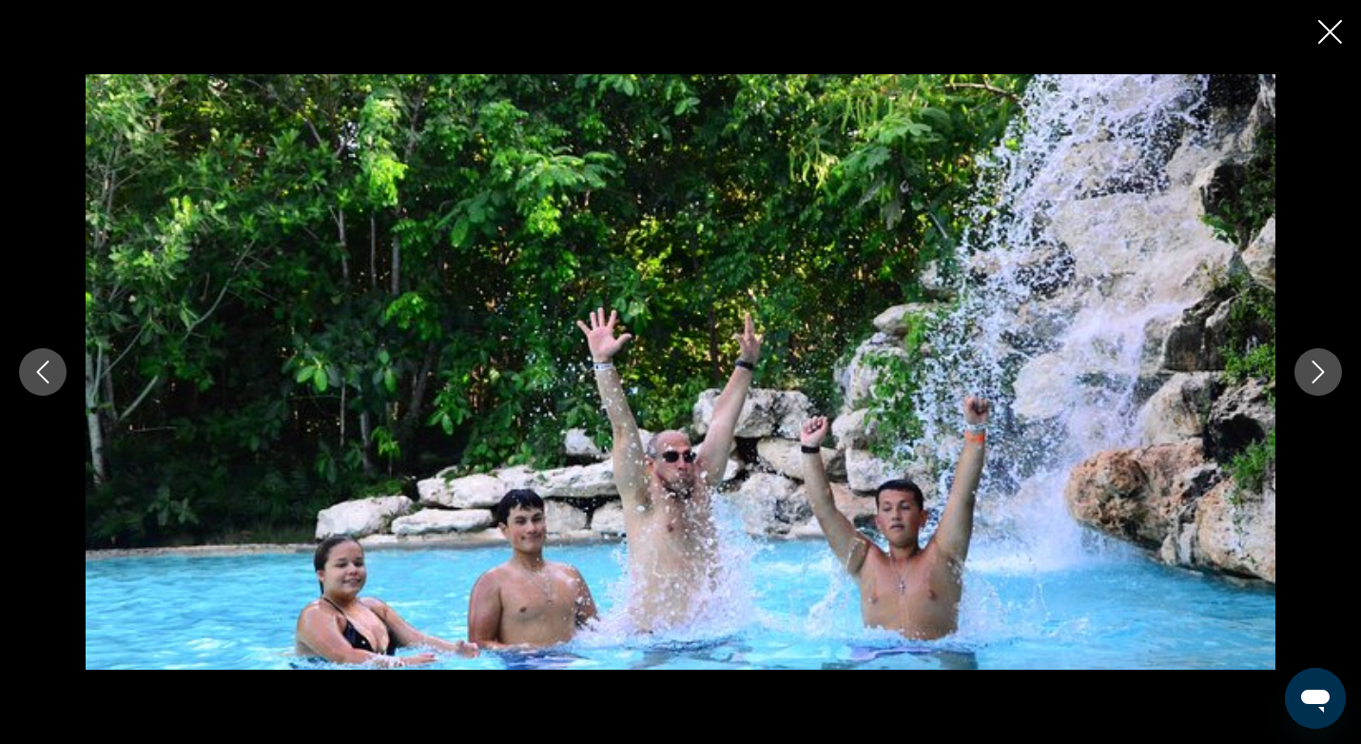
click at [1318, 368] on icon "Next image" at bounding box center [1318, 371] width 12 height 23
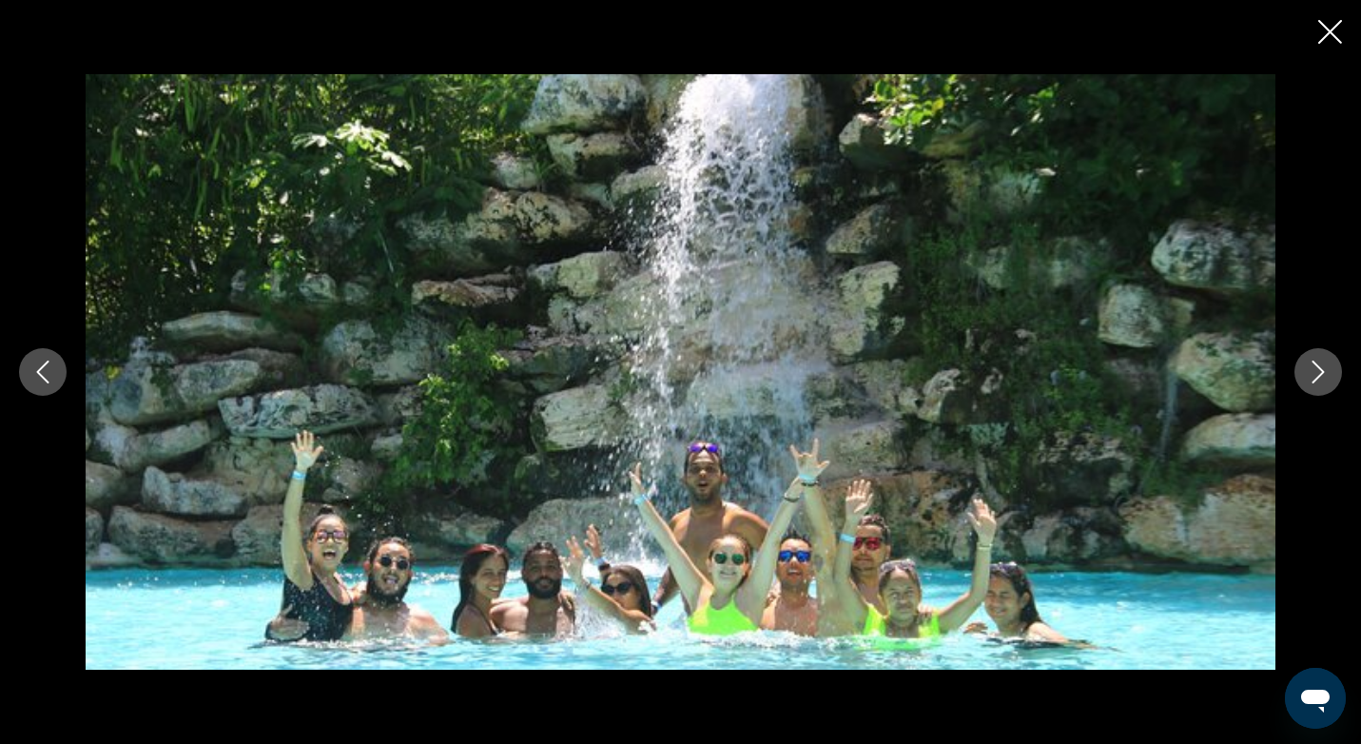
click at [1318, 368] on icon "Next image" at bounding box center [1318, 371] width 12 height 23
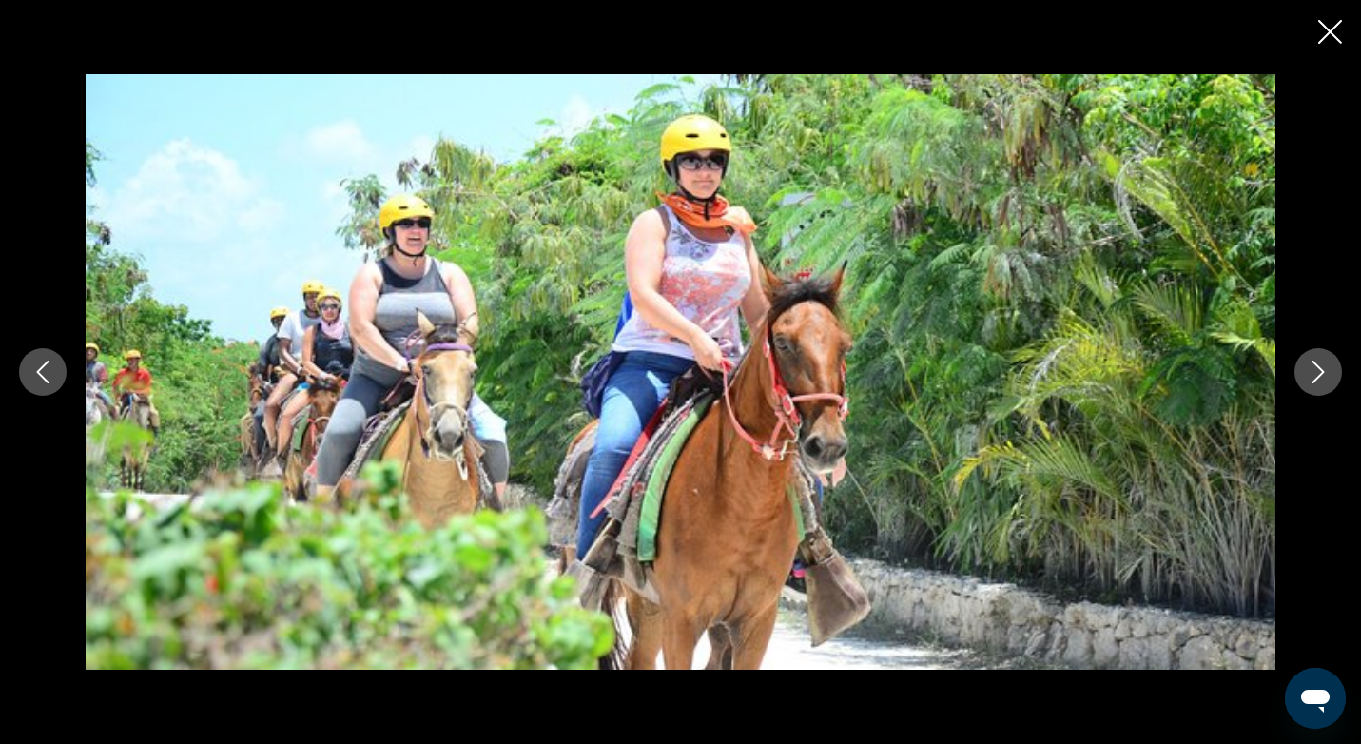
click at [1318, 368] on icon "Next image" at bounding box center [1318, 371] width 12 height 23
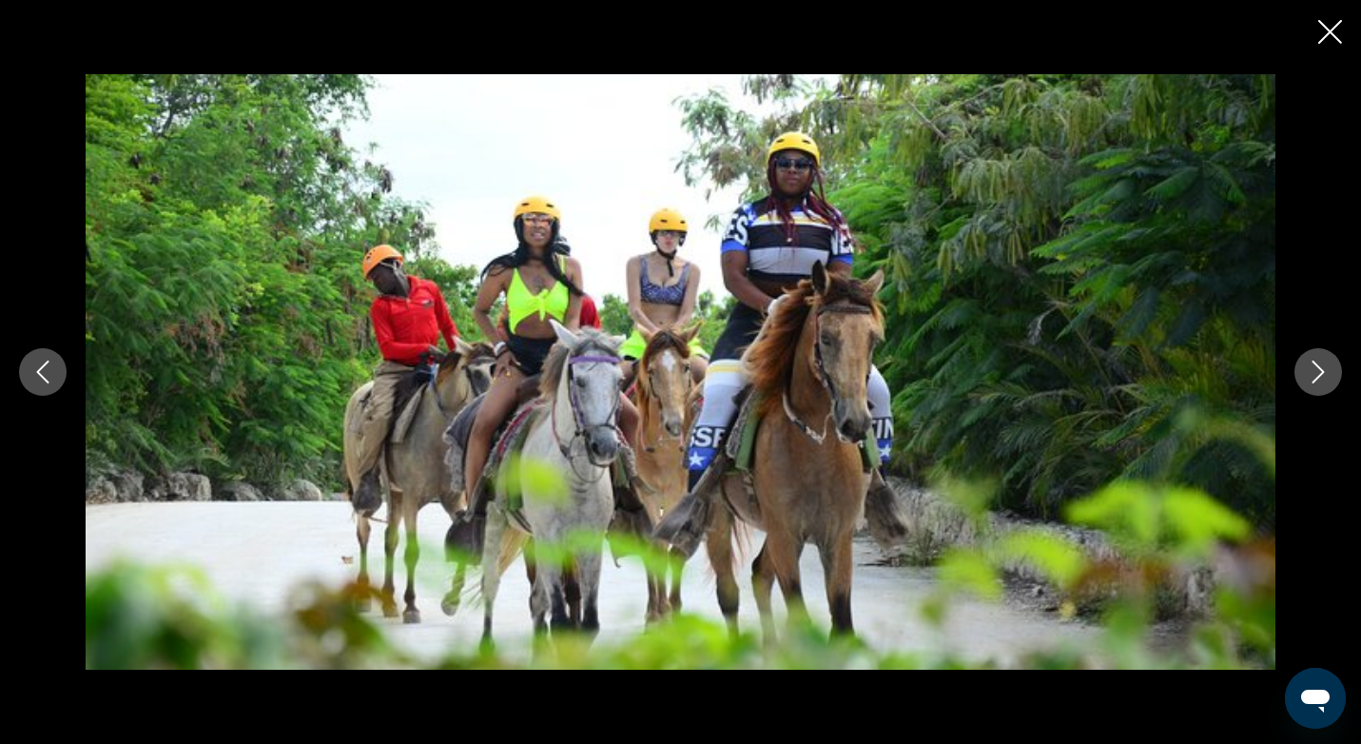
click at [1327, 31] on icon "Close slideshow" at bounding box center [1330, 32] width 24 height 24
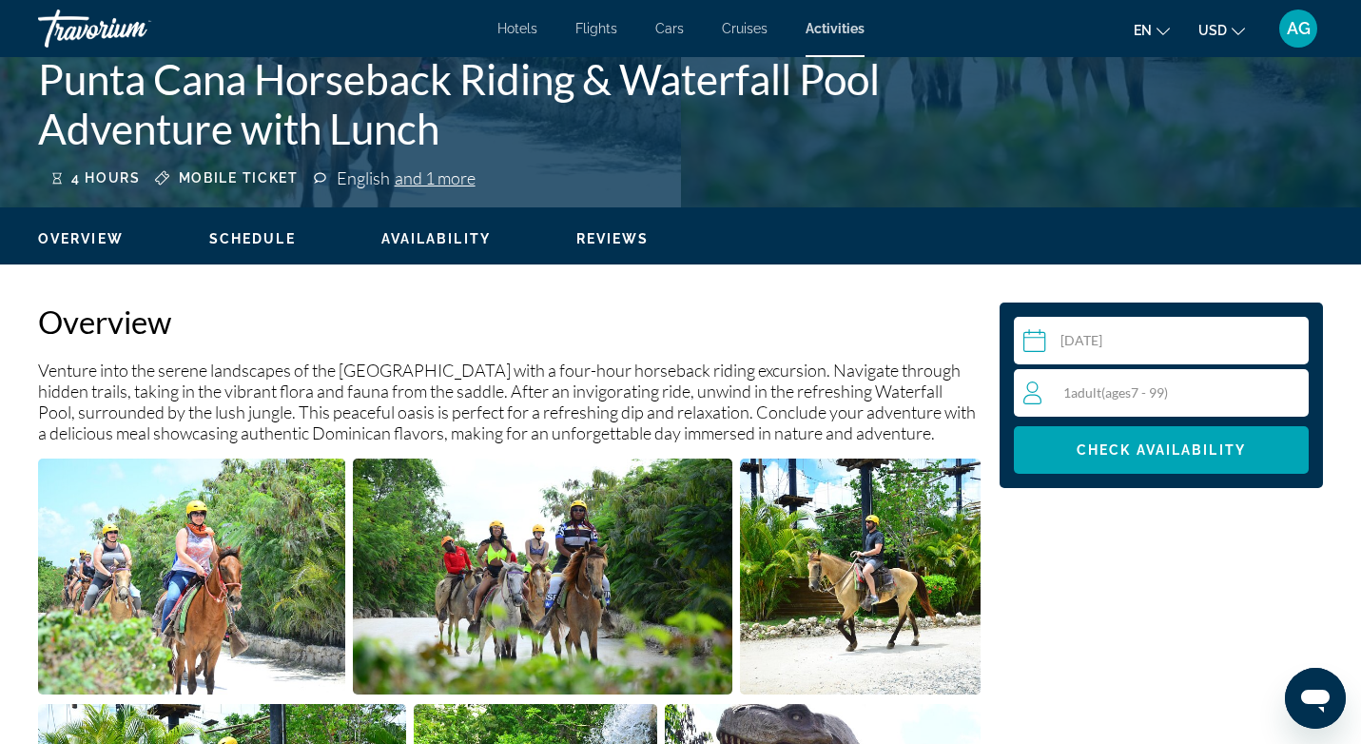
scroll to position [430, 0]
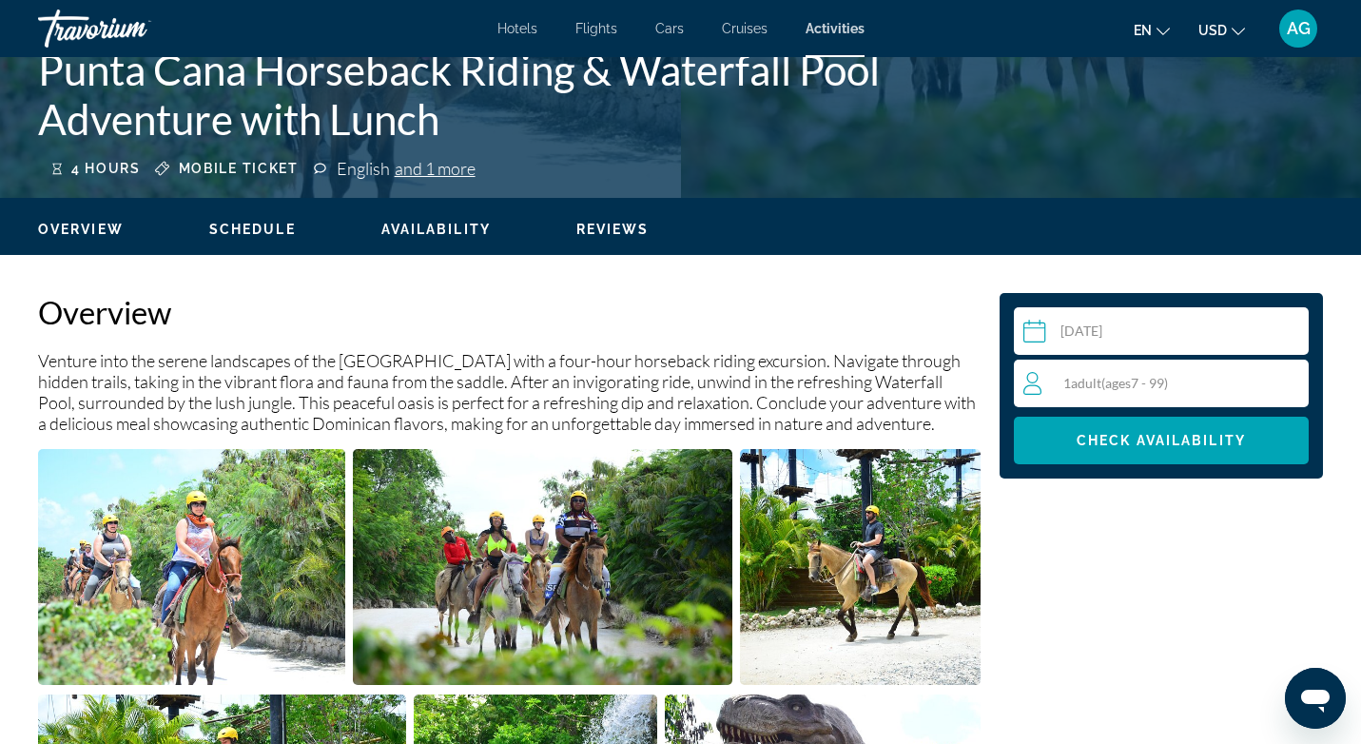
click at [610, 230] on span "Reviews" at bounding box center [612, 229] width 73 height 15
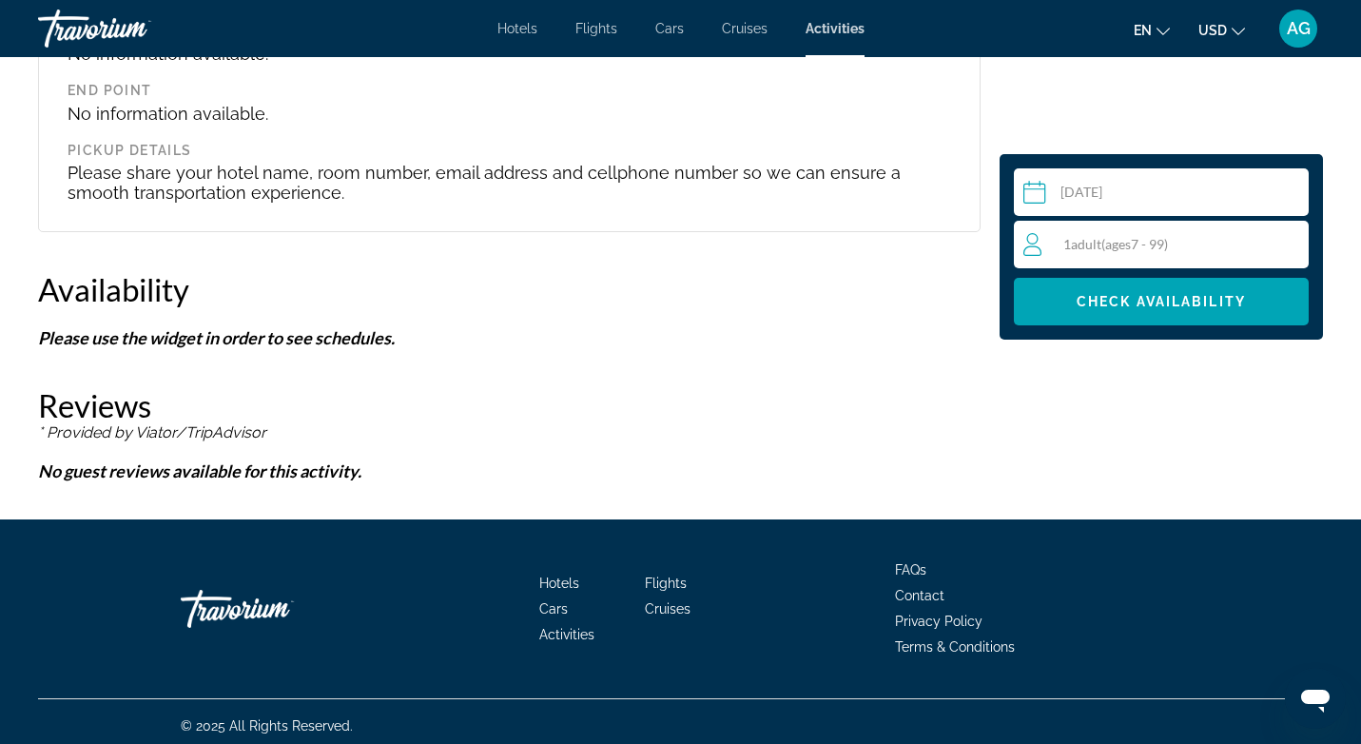
scroll to position [2222, 0]
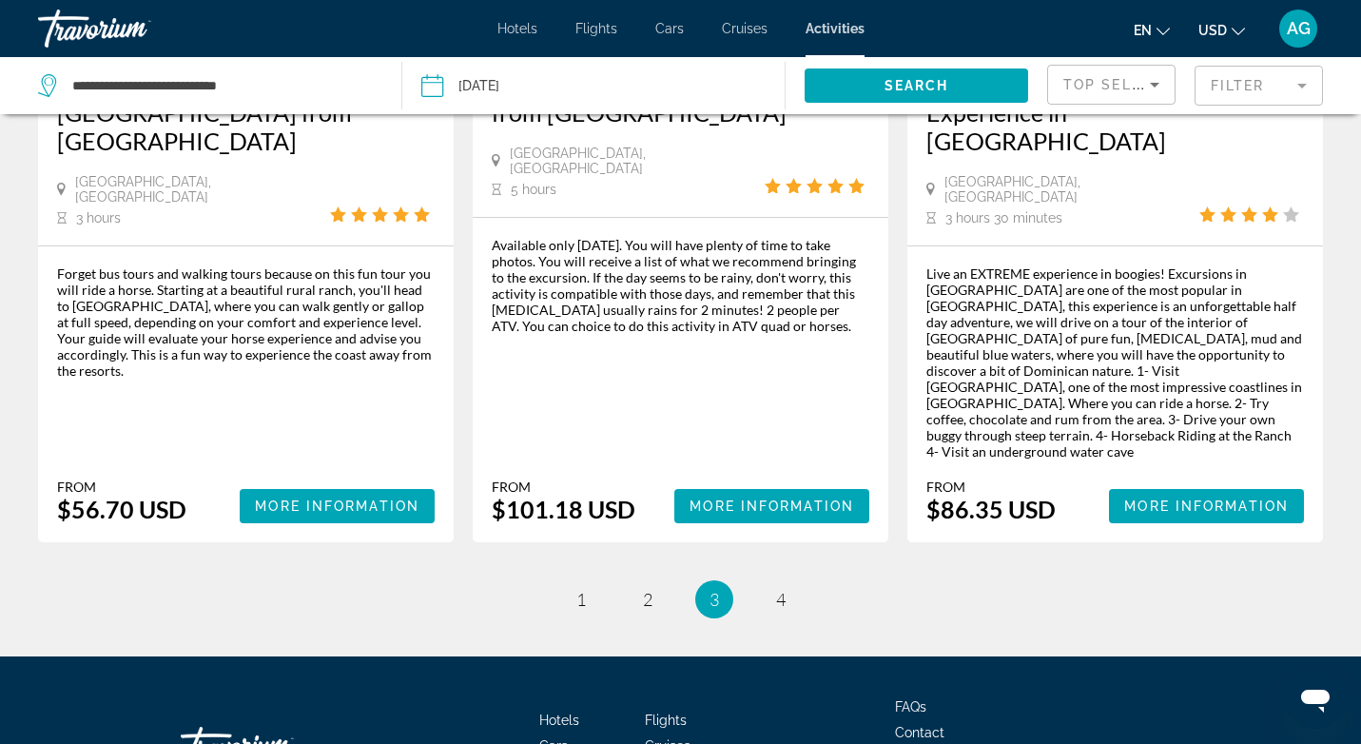
scroll to position [2862, 0]
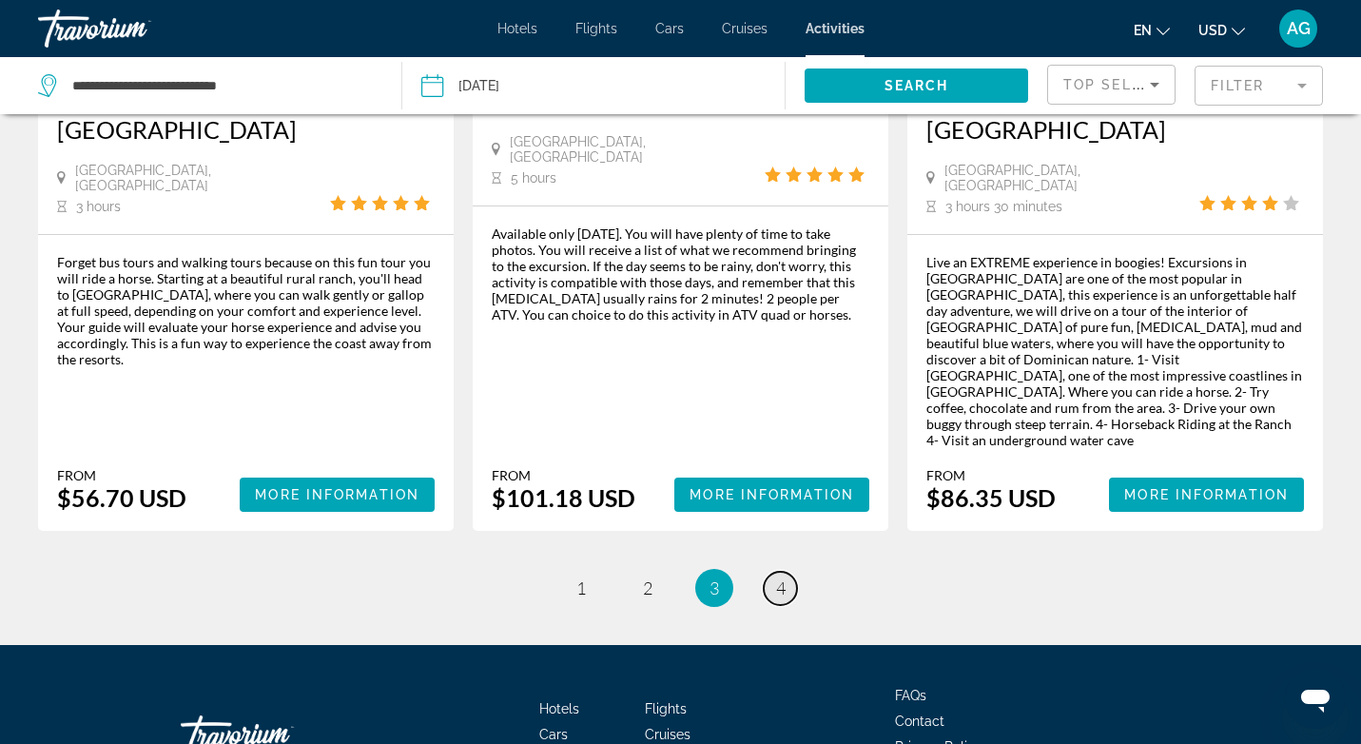
click at [786, 572] on link "page 4" at bounding box center [780, 588] width 33 height 33
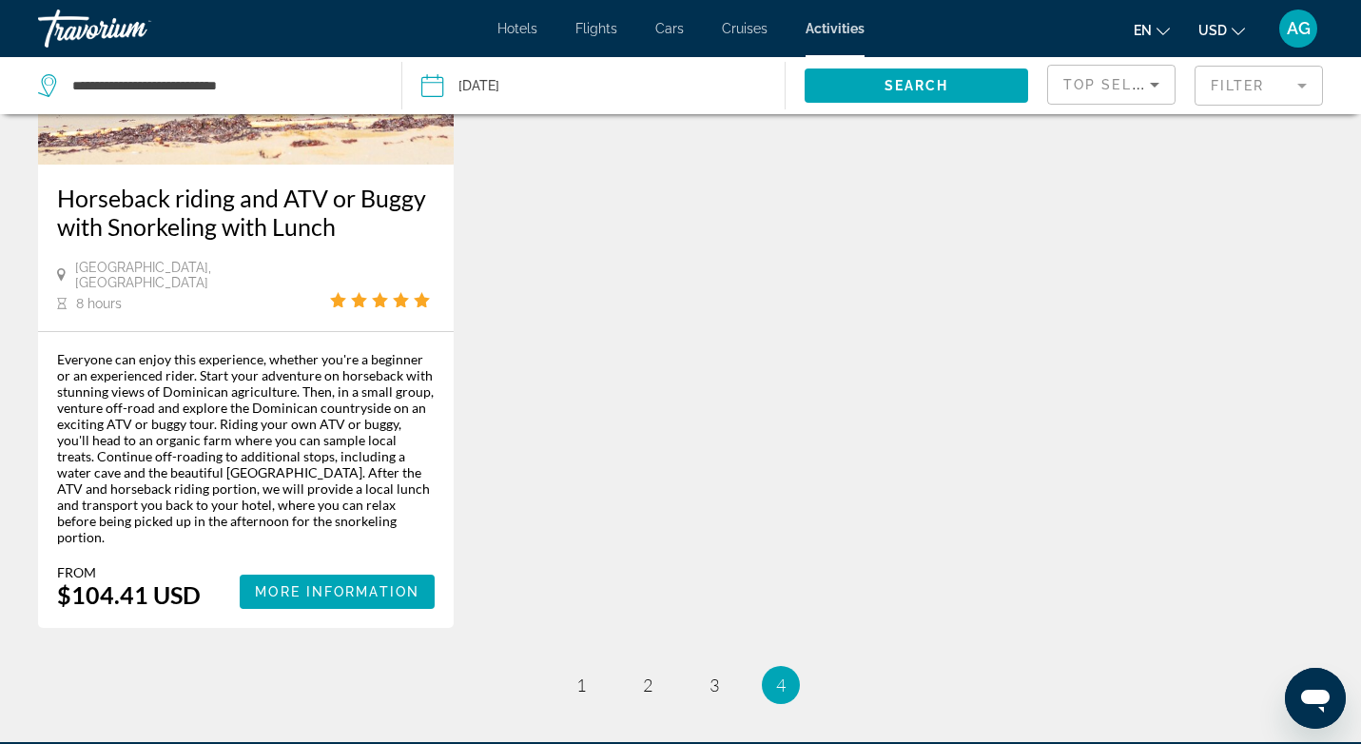
scroll to position [324, 0]
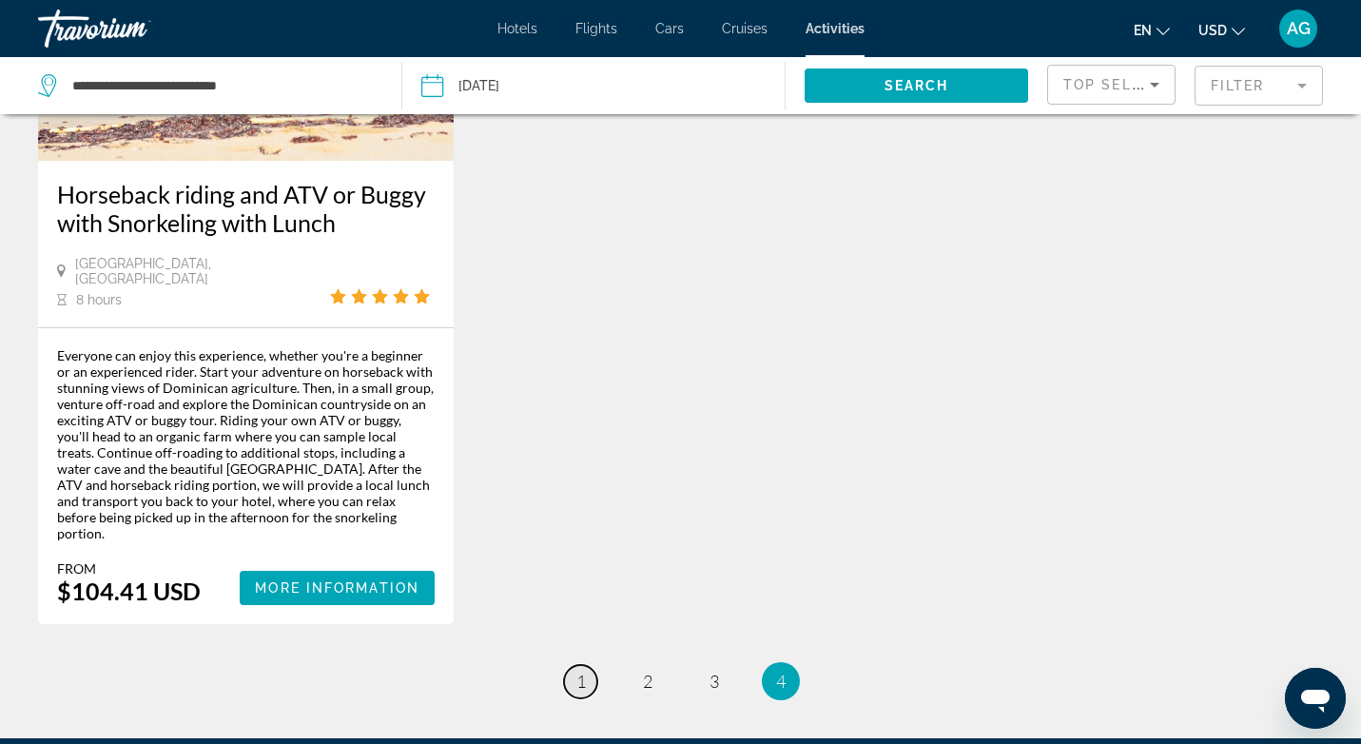
click at [576, 670] on span "1" at bounding box center [581, 680] width 10 height 21
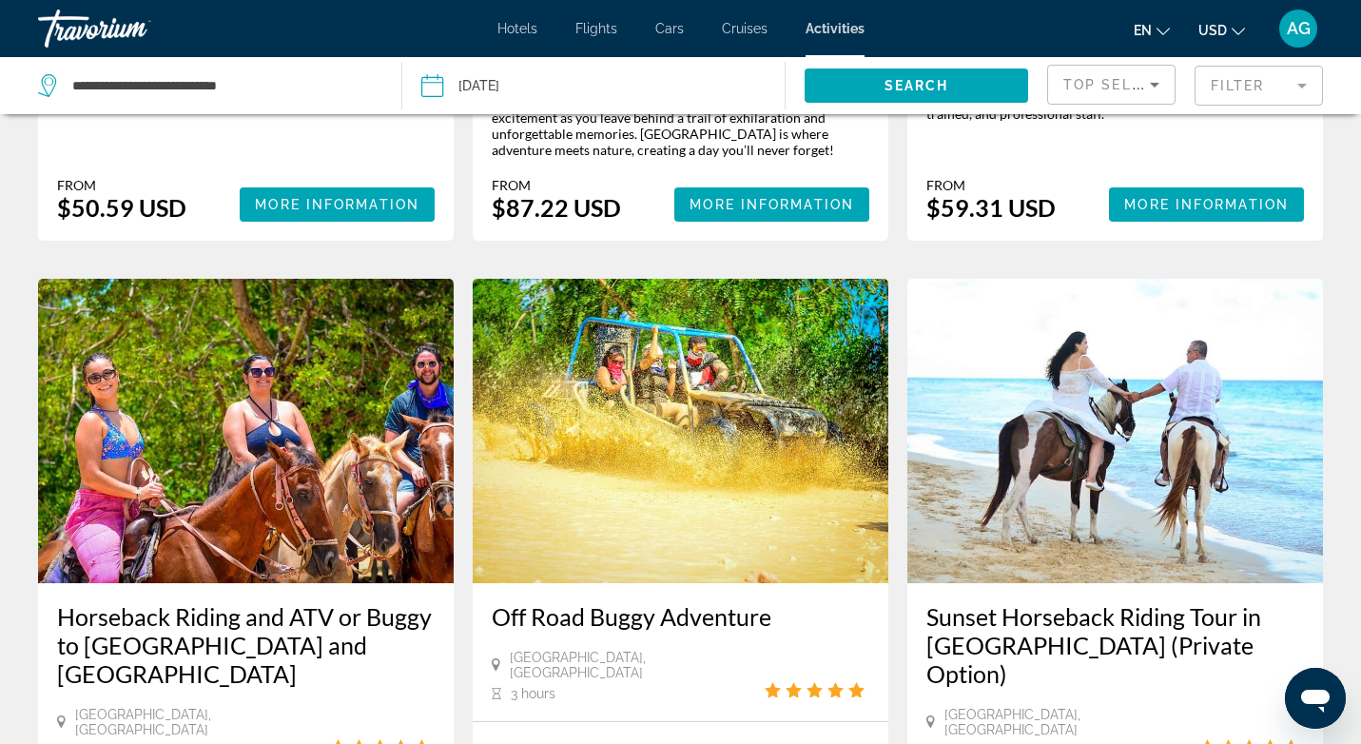
scroll to position [720, 0]
